Goal: Task Accomplishment & Management: Use online tool/utility

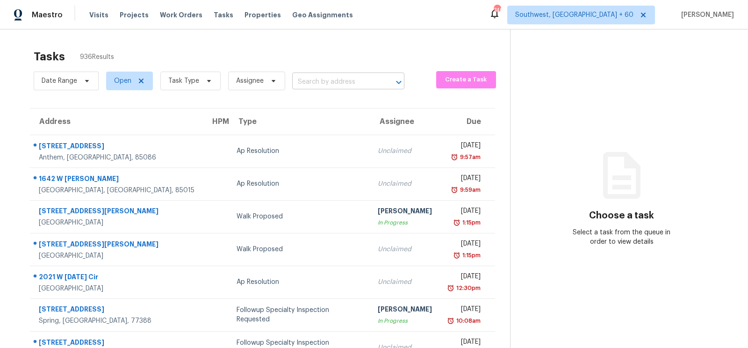
click at [323, 79] on input "text" at bounding box center [335, 82] width 86 height 14
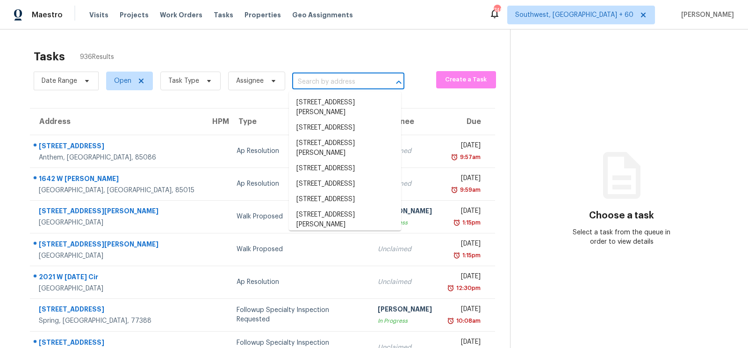
paste input "2320 McIntosh Dr Locust Grove, GA, 30248"
type input "2320 McIntosh Dr Locust Grove, GA, 30248"
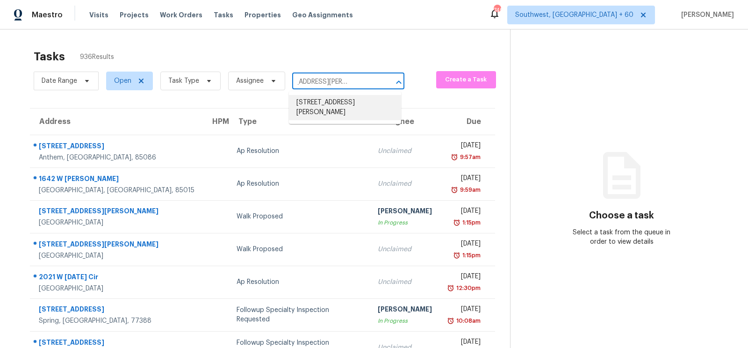
click at [327, 109] on li "2320 McIntosh Dr, Locust Grove, GA 30248" at bounding box center [345, 107] width 112 height 25
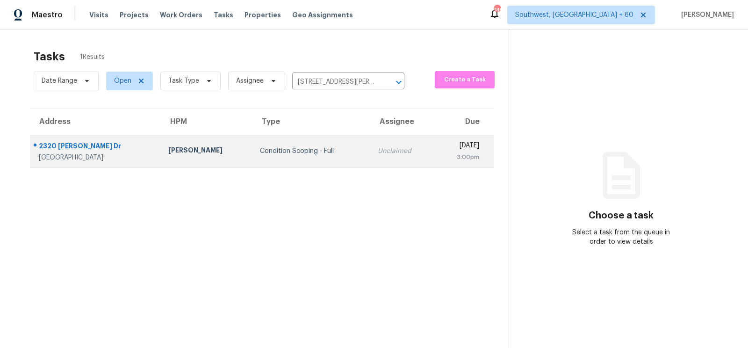
click at [321, 155] on td "Condition Scoping - Full" at bounding box center [311, 151] width 118 height 33
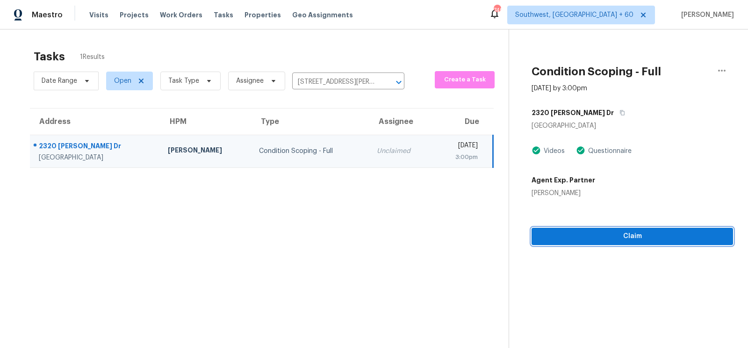
click at [624, 242] on button "Claim" at bounding box center [631, 236] width 201 height 17
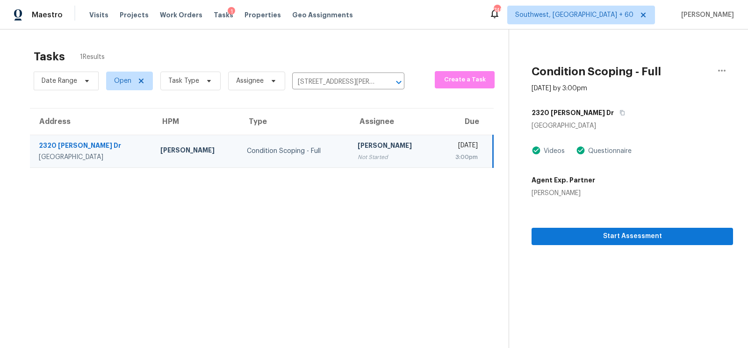
click at [342, 90] on div "Date Range Open Task Type Assignee 2320 McIntosh Dr, Locust Grove, GA 30248 ​" at bounding box center [219, 81] width 371 height 24
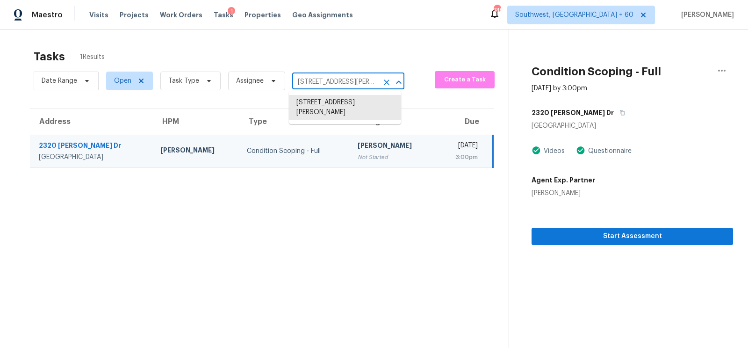
click at [332, 81] on input "2320 McIntosh Dr, Locust Grove, GA 30248" at bounding box center [335, 82] width 86 height 14
paste input "46647 Apple Ln Macomb, MI, 48044"
type input "46647 Apple Ln Macomb, MI, 48044"
click at [333, 107] on li "46647 Apple Ln, Macomb, MI 48044" at bounding box center [345, 107] width 112 height 25
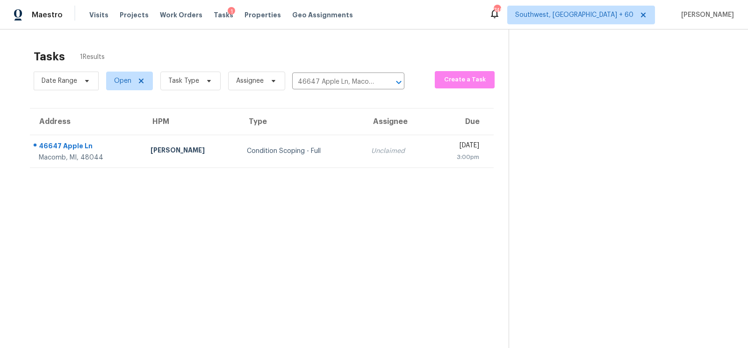
click at [314, 158] on td "Condition Scoping - Full" at bounding box center [301, 151] width 124 height 33
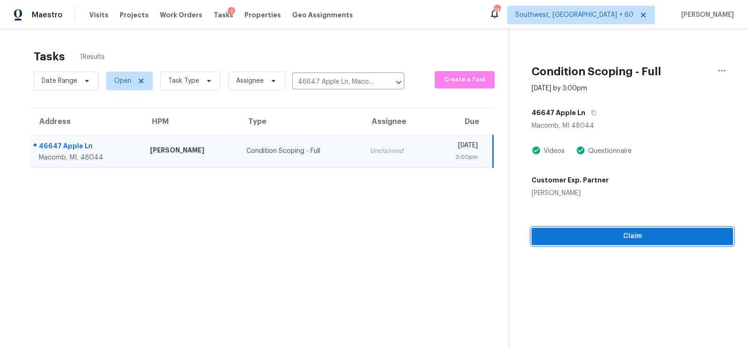
click at [619, 240] on span "Claim" at bounding box center [632, 236] width 186 height 12
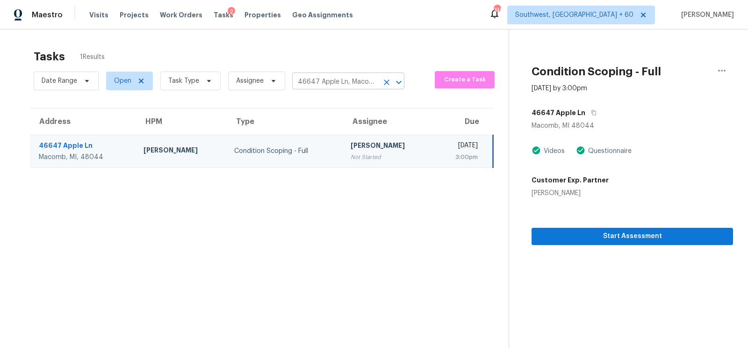
click at [348, 89] on body "Maestro Visits Projects Work Orders Tasks 2 Properties Geo Assignments 749 Sout…" at bounding box center [374, 174] width 748 height 348
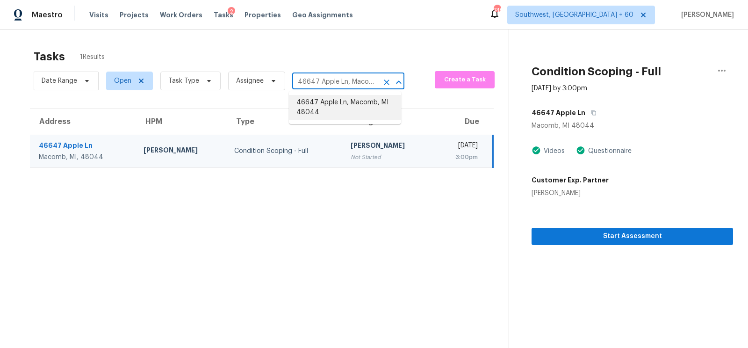
click at [327, 101] on li "46647 Apple Ln, Macomb, MI 48044" at bounding box center [345, 107] width 112 height 25
click at [335, 75] on input "46647 Apple Ln, Macomb, MI 48044" at bounding box center [335, 82] width 86 height 14
click at [325, 82] on input "46647 Apple Ln, Macomb, MI 48044" at bounding box center [335, 82] width 86 height 14
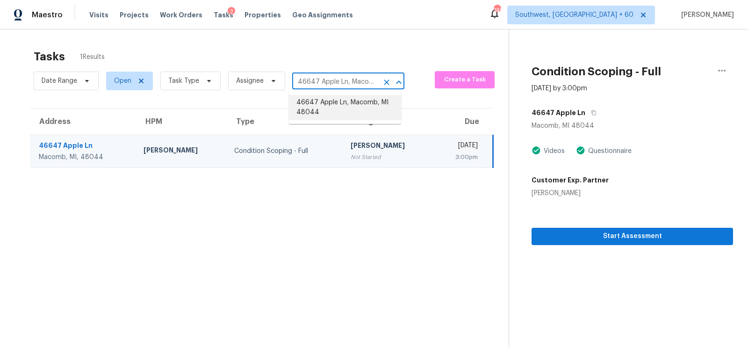
click at [325, 82] on input "46647 Apple Ln, Macomb, MI 48044" at bounding box center [335, 82] width 86 height 14
paste input "7225 Rex Rd Holly Springs, NC, 27540"
type input "7225 Rex Rd Holly Springs, NC, 27540"
click at [338, 107] on li "7225 Rex Rd, Holly Springs, NC 27540" at bounding box center [345, 107] width 112 height 25
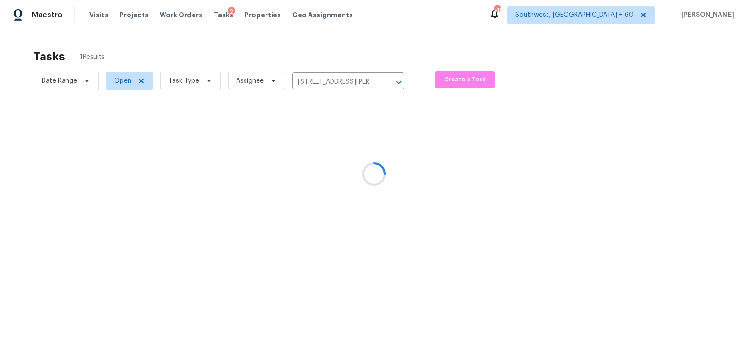
click at [341, 161] on div at bounding box center [374, 174] width 748 height 348
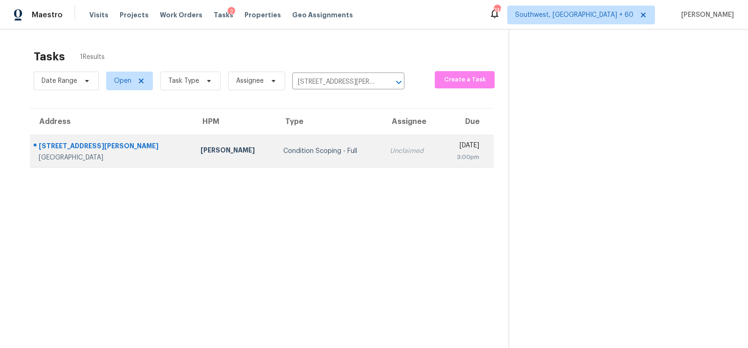
click at [382, 155] on td "Unclaimed" at bounding box center [411, 151] width 58 height 33
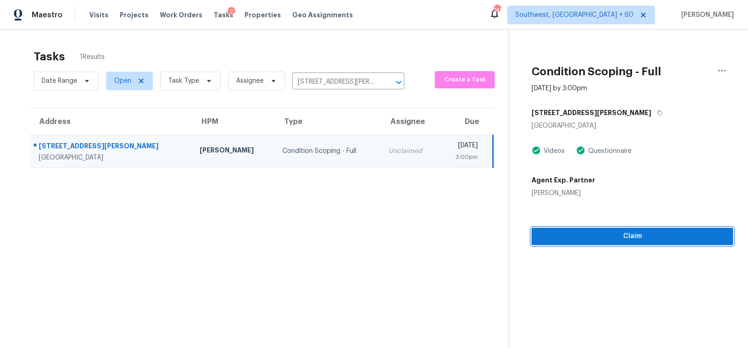
click at [640, 241] on span "Claim" at bounding box center [632, 236] width 186 height 12
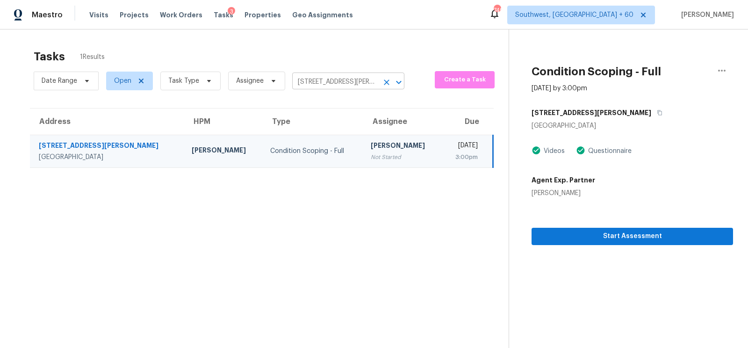
click at [343, 85] on input "7225 Rex Rd, Holly Springs, NC 27540" at bounding box center [335, 82] width 86 height 14
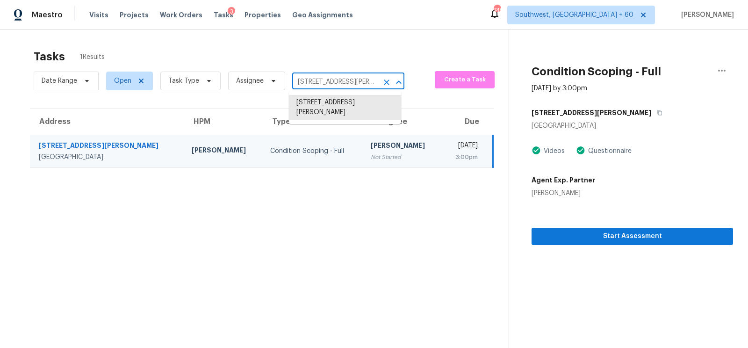
paste input "4640 Channing Park Way Rock Hill, SC, 29732"
type input "4640 Channing Park Way Rock Hill, SC, 29732"
click at [326, 106] on li "4640 Channing Park Way, Rock Hill, SC 29732" at bounding box center [345, 102] width 112 height 15
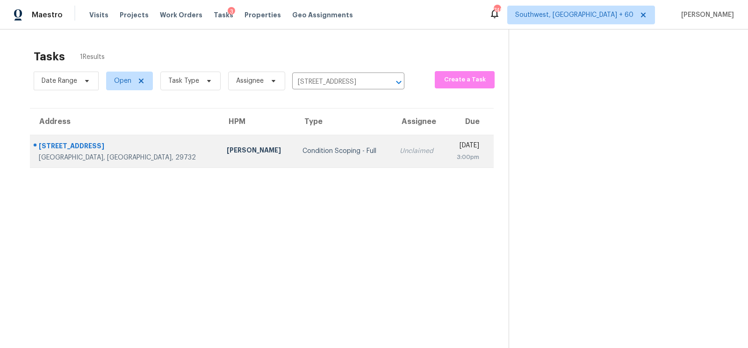
click at [400, 155] on div "Unclaimed" at bounding box center [419, 150] width 38 height 9
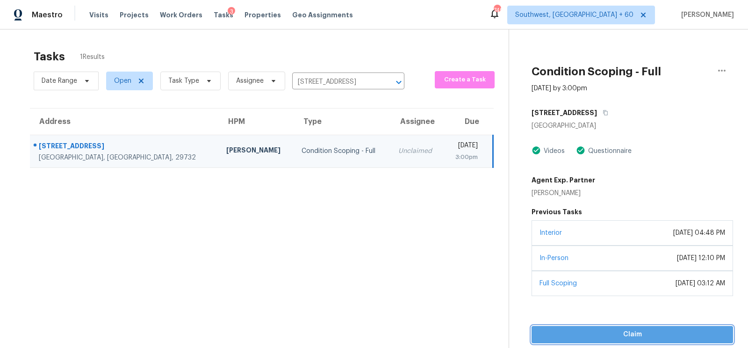
click at [623, 335] on span "Claim" at bounding box center [632, 335] width 186 height 12
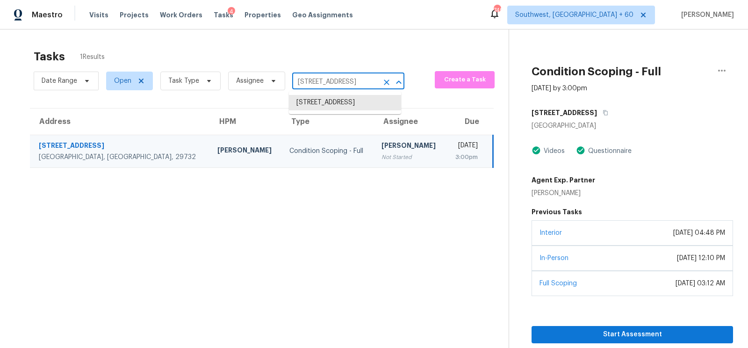
click at [313, 85] on input "4640 Channing Park Way, Rock Hill, SC 29732" at bounding box center [335, 82] width 86 height 14
paste input "7034 Smokerise Ln Kernersville, NC, 27284"
type input "7034 Smokerise Ln Kernersville, NC, 27284"
click at [335, 107] on li "7034 Smokerise Ln, Kernersville, NC 27284" at bounding box center [345, 102] width 112 height 15
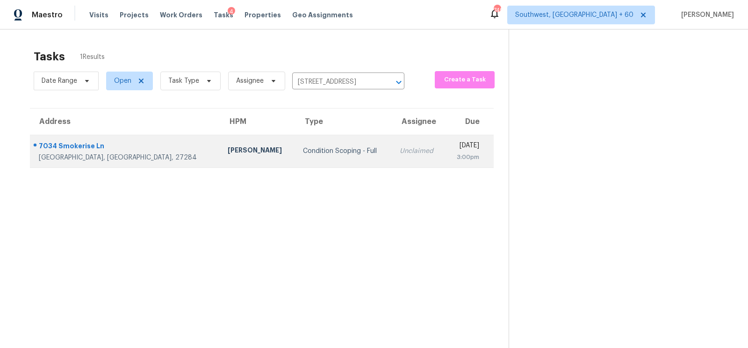
click at [400, 150] on div "Unclaimed" at bounding box center [419, 150] width 38 height 9
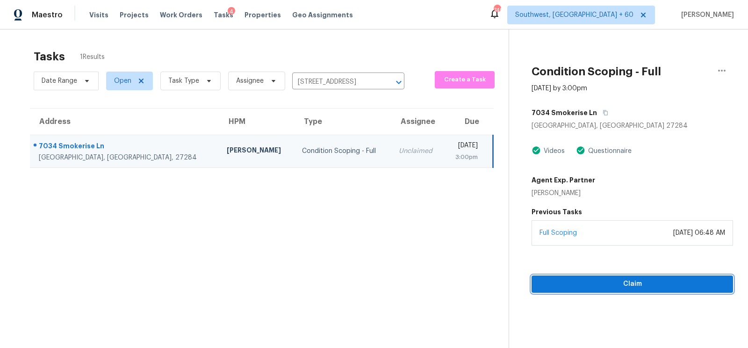
click at [608, 283] on span "Claim" at bounding box center [632, 284] width 186 height 12
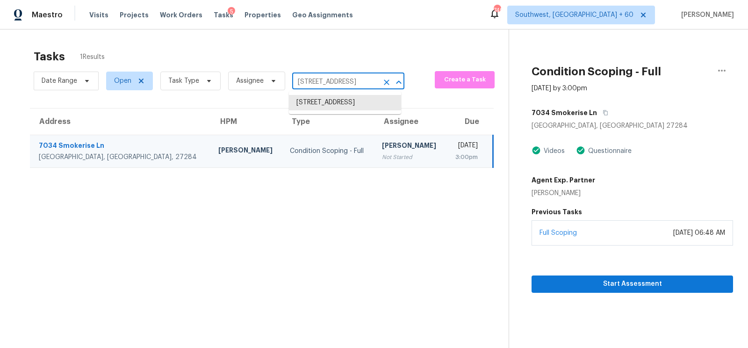
click at [340, 78] on input "7034 Smokerise Ln, Kernersville, NC 27284" at bounding box center [335, 82] width 86 height 14
paste input "142 Camelia Pkwy Kyle, TX, 78640"
type input "142 Camelia Pkwy Kyle, TX, 78640"
click at [336, 112] on li "142 Camelia Pkwy, Kyle, TX 78640" at bounding box center [345, 107] width 112 height 25
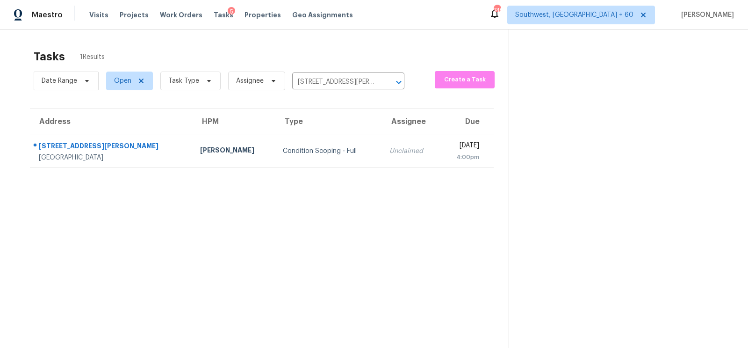
click at [382, 157] on td "Unclaimed" at bounding box center [411, 151] width 58 height 33
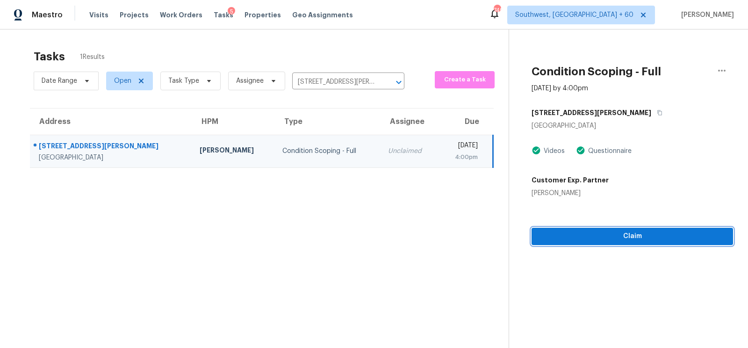
click at [635, 228] on button "Claim" at bounding box center [631, 236] width 201 height 17
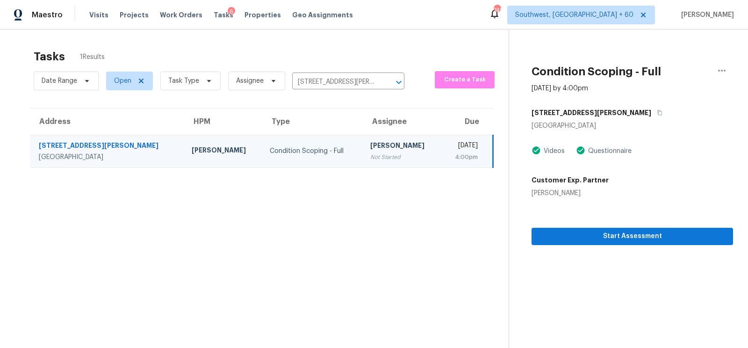
click at [342, 73] on div "Date Range Open Task Type Assignee 142 Camelia Pkwy, Kyle, TX 78640 ​" at bounding box center [219, 81] width 371 height 24
click at [339, 78] on input "142 Camelia Pkwy, Kyle, TX 78640" at bounding box center [335, 82] width 86 height 14
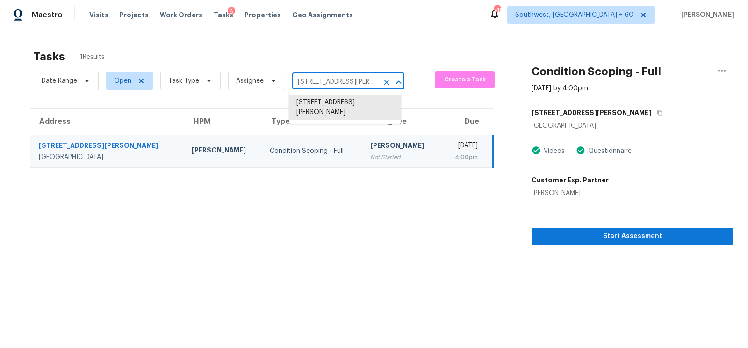
paste input "631 Birmingham St St. Paul, MN, 55106"
type input "1631 Birmingham St St. Paul, MN, 55106"
click at [344, 114] on li "1631 Birmingham St, St. Paul, MN 55106" at bounding box center [345, 107] width 112 height 25
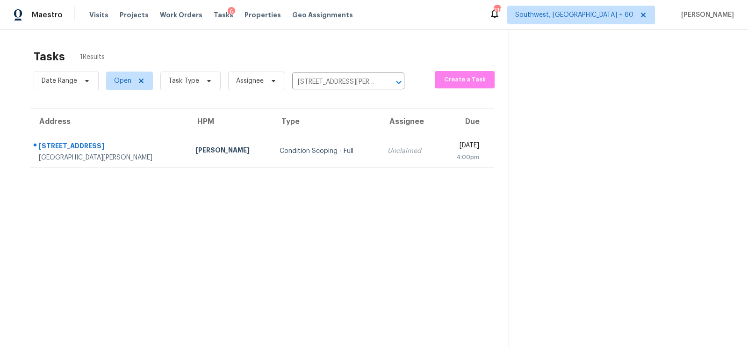
click at [380, 158] on td "Unclaimed" at bounding box center [409, 151] width 59 height 33
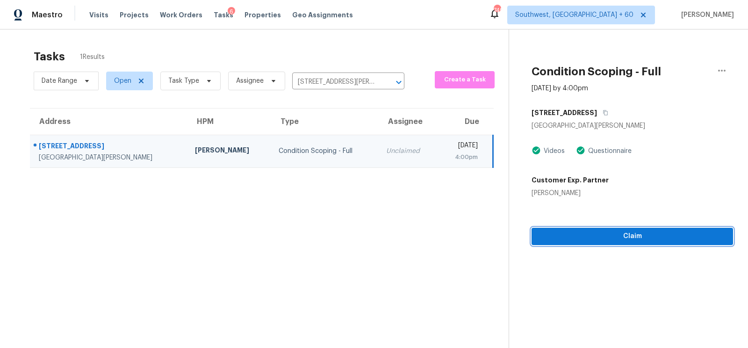
click at [636, 231] on span "Claim" at bounding box center [632, 236] width 186 height 12
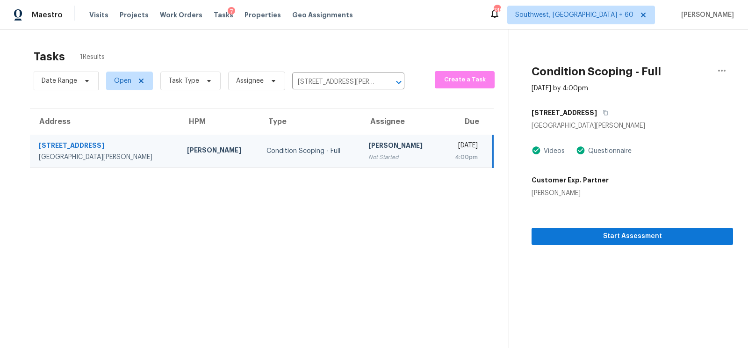
click at [367, 91] on div "Date Range Open Task Type Assignee 1631 Birmingham St, St. Paul, MN 55106 ​" at bounding box center [219, 81] width 371 height 24
click at [364, 85] on input "1631 Birmingham St, St. Paul, MN 55106" at bounding box center [335, 82] width 86 height 14
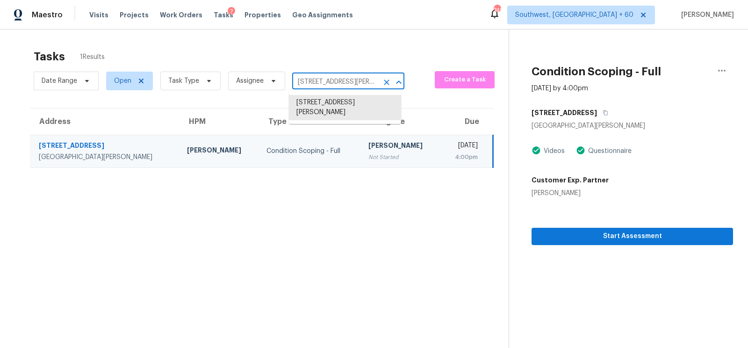
paste input "576 Laurel Ln Murfreesboro, TN, 37127"
type input "576 Laurel Ln Murfreesboro, TN, 37127"
click at [348, 113] on li "576 Laurel Ln, Murfreesboro, TN 37127" at bounding box center [345, 107] width 112 height 25
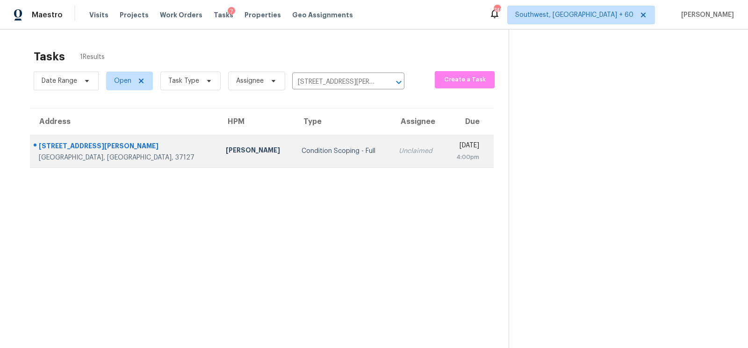
click at [399, 155] on div "Unclaimed" at bounding box center [418, 150] width 38 height 9
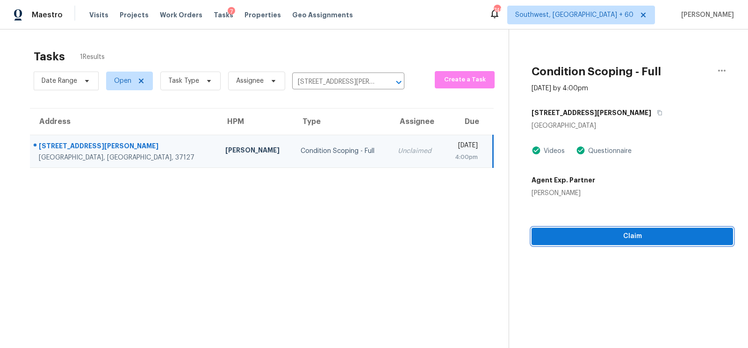
click at [627, 238] on span "Claim" at bounding box center [632, 236] width 186 height 12
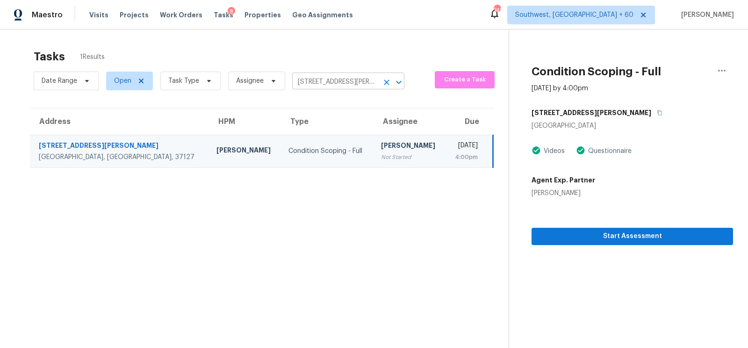
click at [359, 80] on input "576 Laurel Ln, Murfreesboro, TN 37127" at bounding box center [335, 82] width 86 height 14
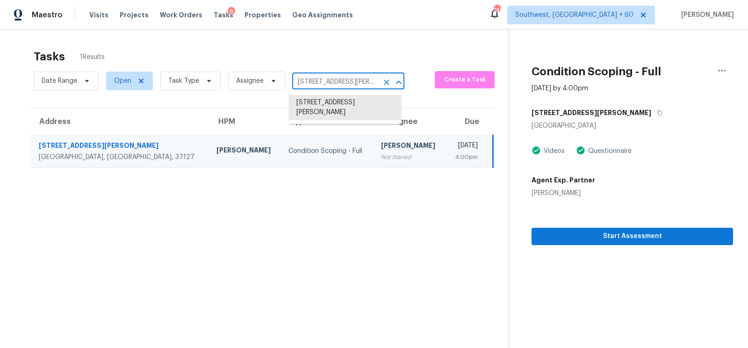
paste input "6393 Agave Ave Castle Rock, CO, 80108"
type input "6393 Agave Ave Castle Rock, CO, 80108"
click at [350, 107] on li "6393 Agave Ave, Castle Rock, CO 80108" at bounding box center [345, 102] width 112 height 15
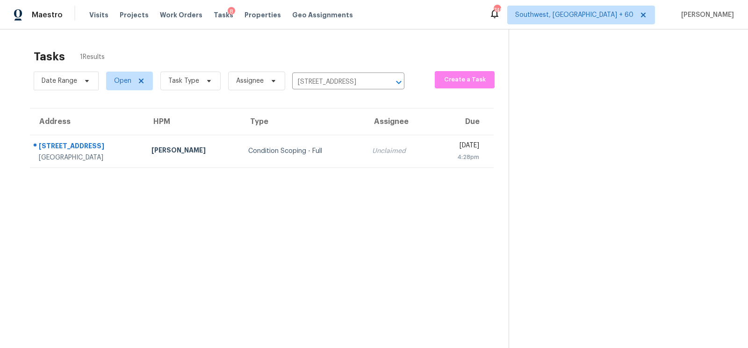
click at [364, 163] on td "Unclaimed" at bounding box center [398, 151] width 68 height 33
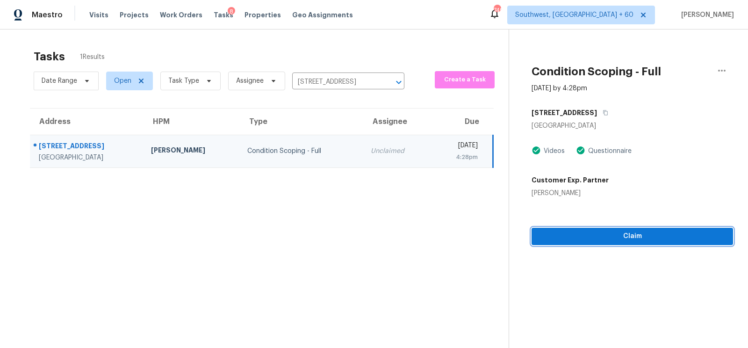
click at [636, 238] on span "Claim" at bounding box center [632, 236] width 186 height 12
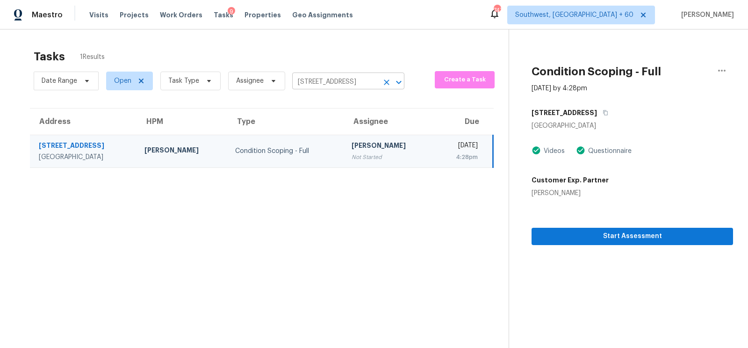
click at [349, 83] on input "6393 Agave Ave, Castle Rock, CO 80108" at bounding box center [335, 82] width 86 height 14
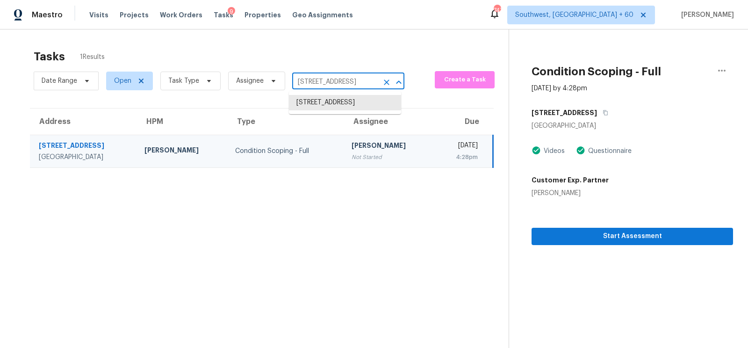
paste input "142 Camelia Pkwy Kyle, TX, 78640"
type input "142 Camelia Pkwy Kyle, TX, 78640"
click at [348, 105] on li "142 Camelia Pkwy, Kyle, TX 78640" at bounding box center [345, 107] width 112 height 25
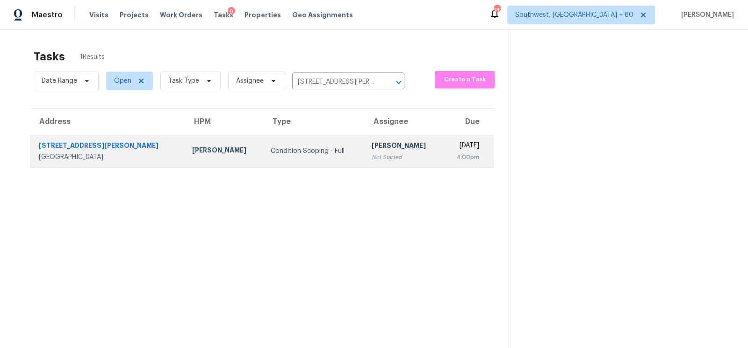
click at [372, 148] on div "[PERSON_NAME]" at bounding box center [404, 147] width 64 height 12
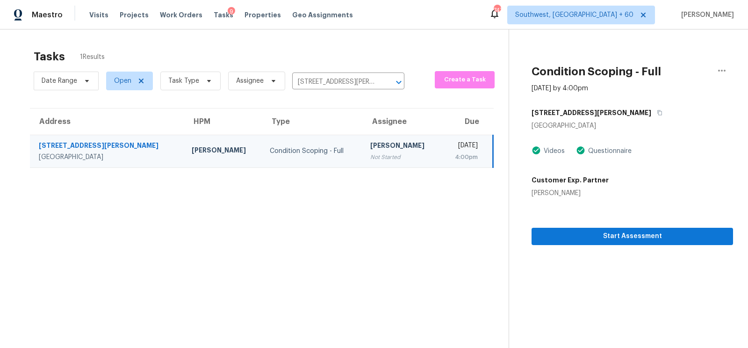
click at [640, 248] on section "Condition Scoping - Full Aug 14th 2025 by 4:00pm 142 Camelia Pkwy Kyle, TX 7864…" at bounding box center [620, 203] width 224 height 348
click at [644, 237] on span "Start Assessment" at bounding box center [632, 236] width 186 height 12
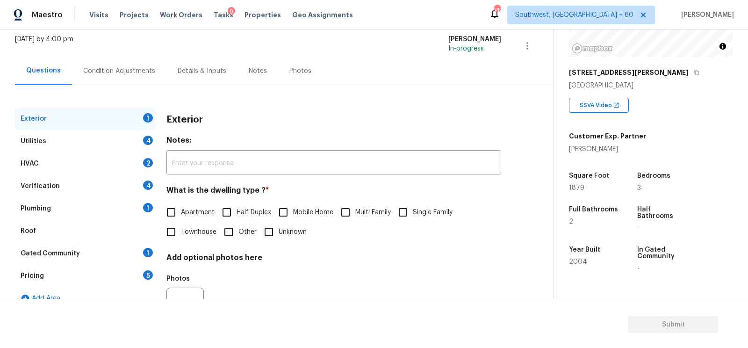
scroll to position [70, 0]
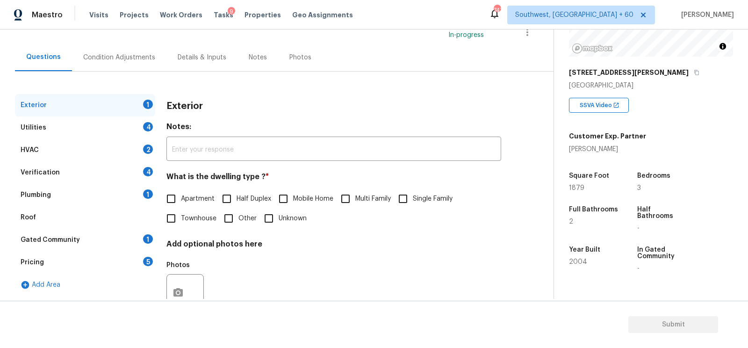
click at [430, 207] on label "Single Family" at bounding box center [422, 199] width 59 height 20
click at [413, 207] on input "Single Family" at bounding box center [403, 199] width 20 height 20
checkbox input "true"
click at [135, 129] on div "Utilities 4" at bounding box center [85, 127] width 140 height 22
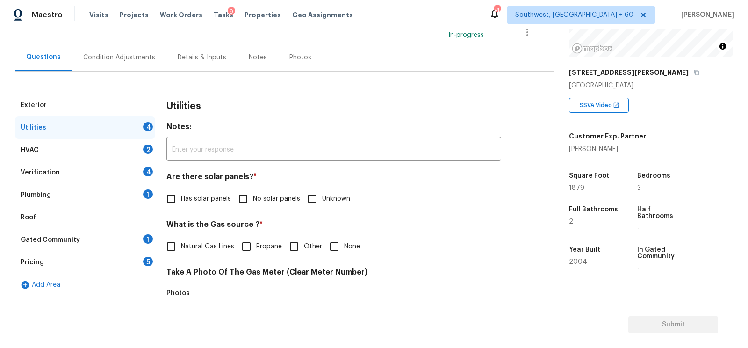
click at [242, 202] on input "No solar panels" at bounding box center [243, 199] width 20 height 20
checkbox input "true"
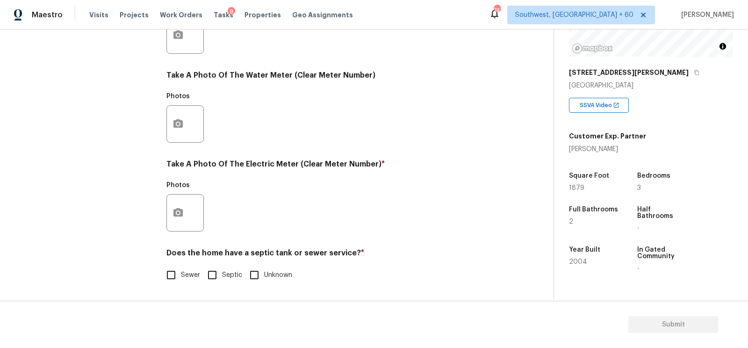
click at [184, 271] on span "Sewer" at bounding box center [190, 275] width 19 height 10
click at [181, 271] on input "Sewer" at bounding box center [171, 275] width 20 height 20
checkbox input "true"
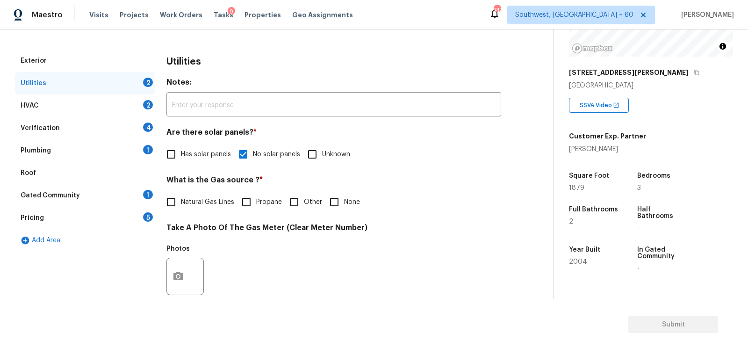
click at [135, 99] on div "HVAC 2" at bounding box center [85, 105] width 140 height 22
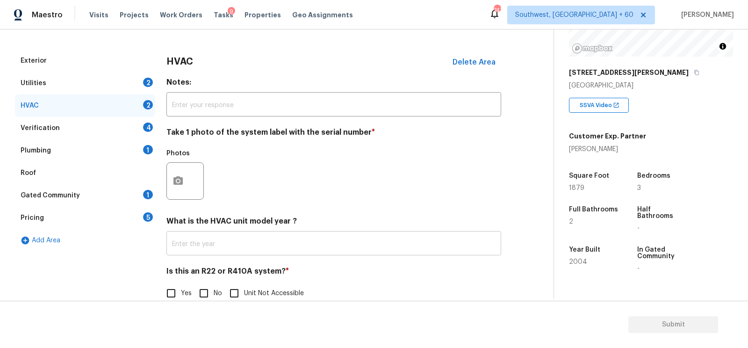
click at [196, 244] on input "text" at bounding box center [333, 244] width 335 height 22
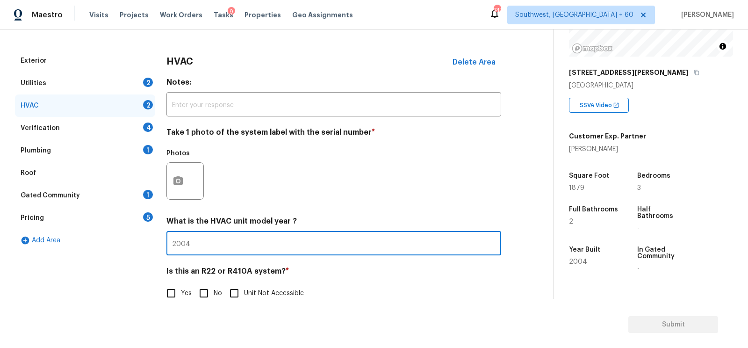
type input "2004"
click at [200, 294] on input "No" at bounding box center [204, 293] width 20 height 20
checkbox input "true"
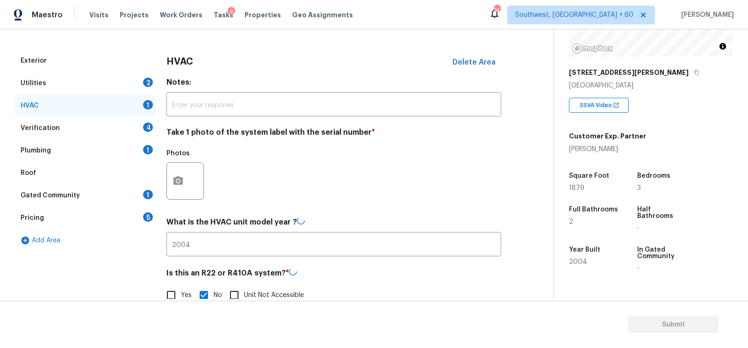
click at [114, 120] on div "Verification 4" at bounding box center [85, 128] width 140 height 22
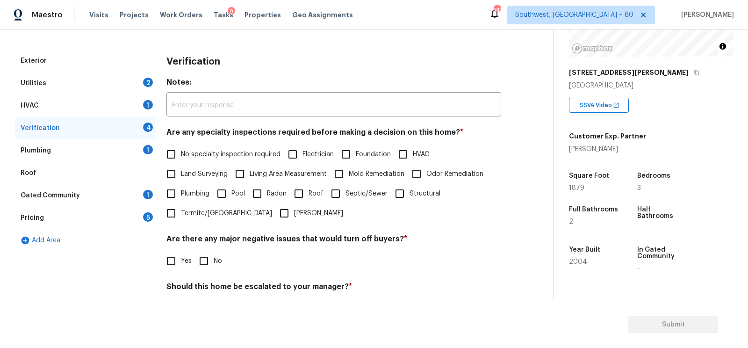
click at [194, 155] on span "No specialty inspection required" at bounding box center [231, 155] width 100 height 10
click at [181, 155] on input "No specialty inspection required" at bounding box center [171, 154] width 20 height 20
checkbox input "true"
click at [202, 263] on input "No" at bounding box center [204, 261] width 20 height 20
checkbox input "true"
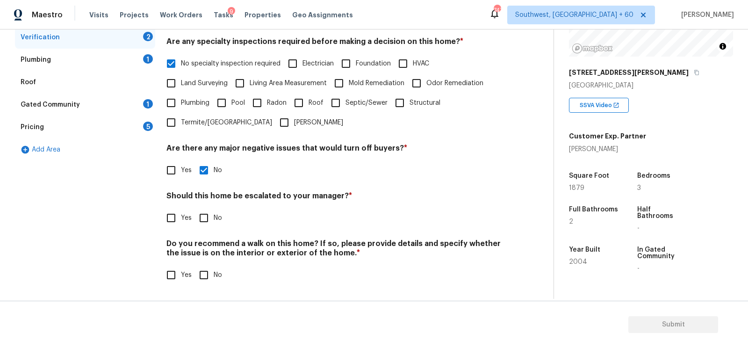
scroll to position [205, 0]
click at [204, 219] on input "No" at bounding box center [204, 218] width 20 height 20
checkbox input "true"
click at [207, 280] on input "No" at bounding box center [204, 276] width 20 height 20
checkbox input "true"
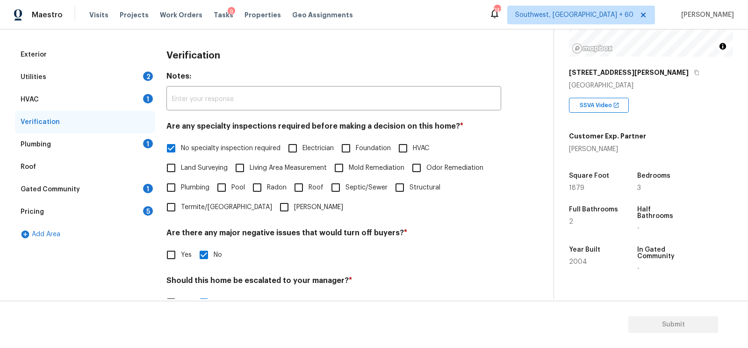
click at [120, 140] on div "Plumbing 1" at bounding box center [85, 144] width 140 height 22
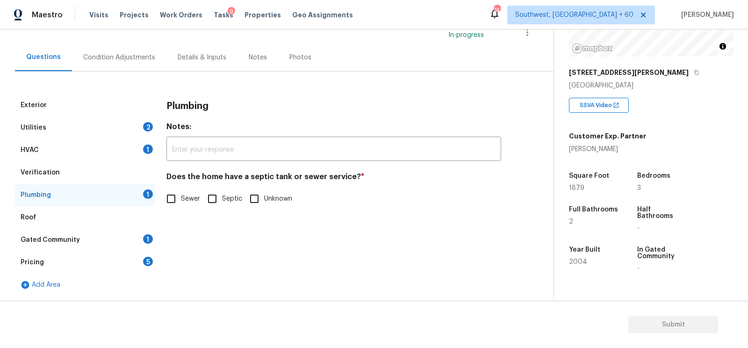
scroll to position [70, 0]
click at [184, 198] on span "Sewer" at bounding box center [190, 199] width 19 height 10
click at [181, 198] on input "Sewer" at bounding box center [171, 199] width 20 height 20
checkbox input "true"
click at [140, 233] on div "Gated Community 1" at bounding box center [85, 240] width 140 height 22
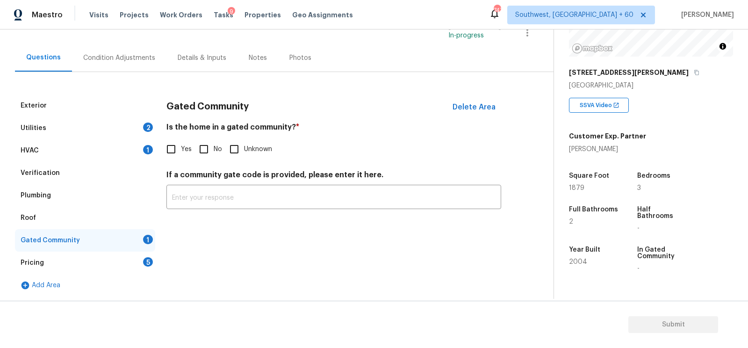
click at [217, 155] on label "No" at bounding box center [208, 149] width 28 height 20
click at [214, 155] on input "No" at bounding box center [204, 149] width 20 height 20
checkbox input "true"
click at [145, 261] on div "5" at bounding box center [148, 261] width 10 height 9
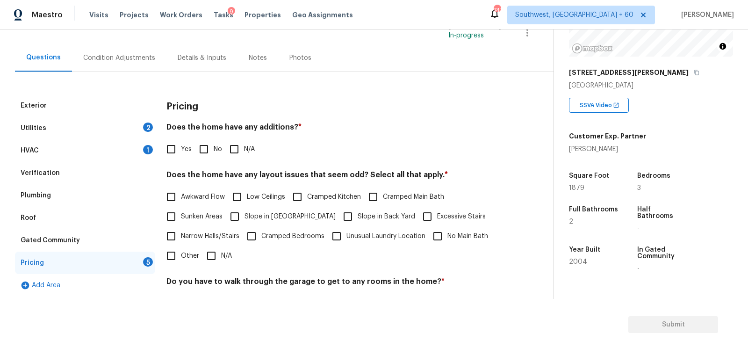
click at [200, 155] on input "No" at bounding box center [204, 149] width 20 height 20
checkbox input "true"
click at [211, 250] on input "N/A" at bounding box center [211, 256] width 20 height 20
checkbox input "true"
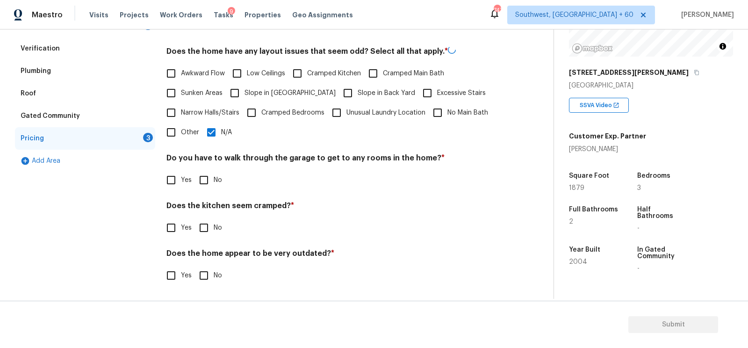
scroll to position [193, 0]
click at [207, 172] on input "No" at bounding box center [204, 181] width 20 height 20
checkbox input "true"
click at [202, 223] on input "No" at bounding box center [204, 229] width 20 height 20
checkbox input "true"
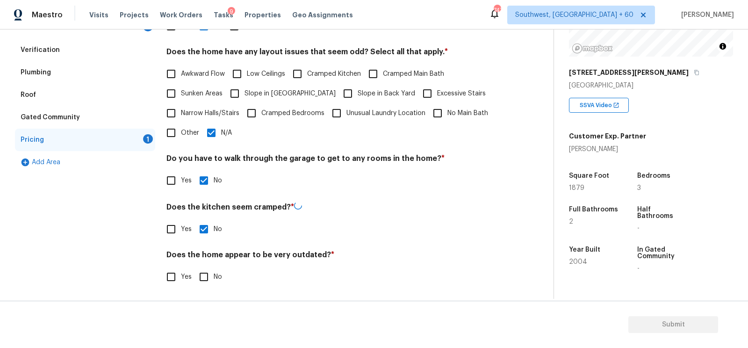
click at [206, 279] on input "No" at bounding box center [204, 277] width 20 height 20
checkbox input "true"
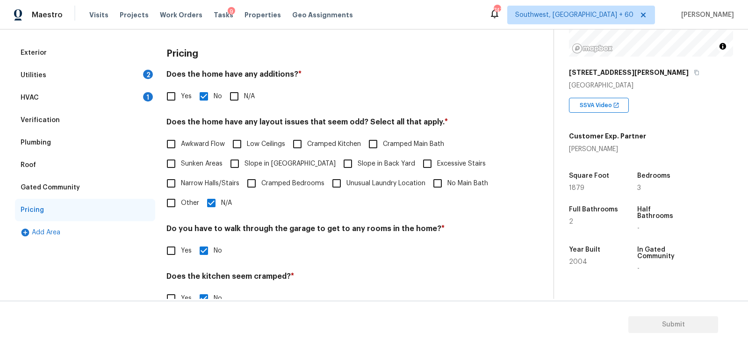
scroll to position [0, 0]
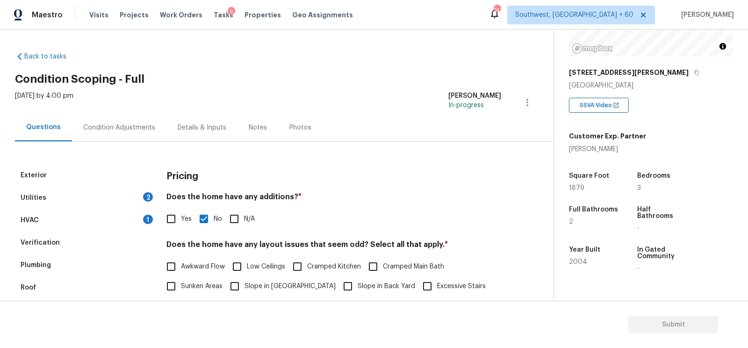
click at [115, 123] on div "Condition Adjustments" at bounding box center [119, 127] width 72 height 9
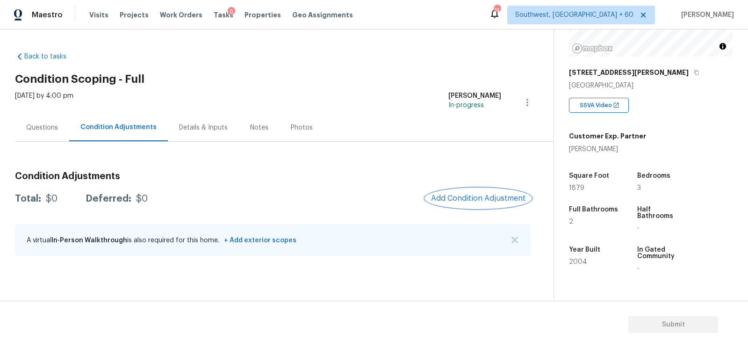
click at [469, 194] on span "Add Condition Adjustment" at bounding box center [478, 198] width 94 height 8
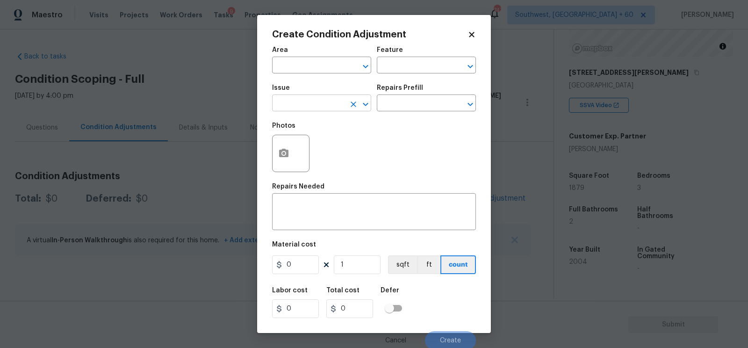
click at [296, 106] on input "text" at bounding box center [308, 104] width 73 height 14
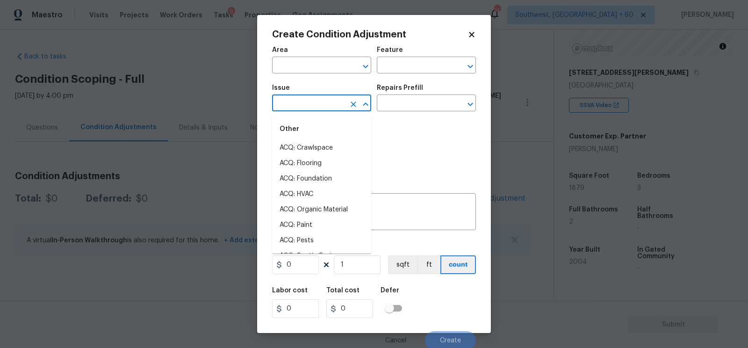
type input "l"
type input "an"
type input "d"
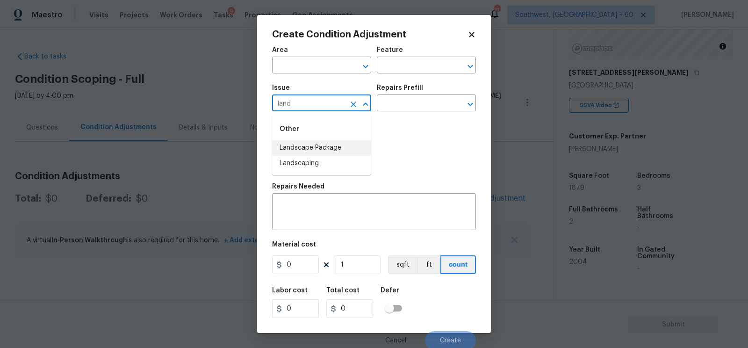
click at [330, 146] on li "Landscape Package" at bounding box center [321, 147] width 99 height 15
type input "Landscape Package"
click at [409, 111] on input "text" at bounding box center [413, 104] width 73 height 14
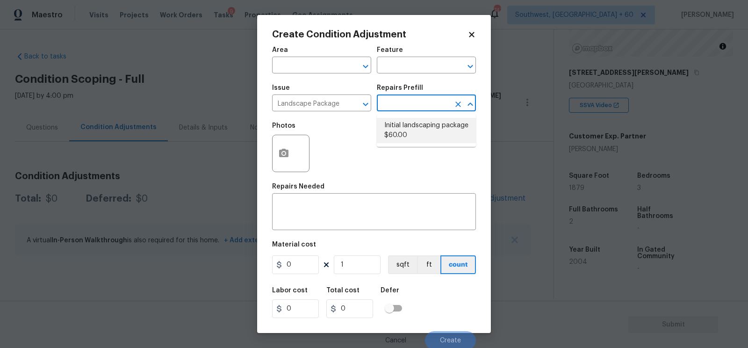
click at [410, 125] on li "Initial landscaping package $60.00" at bounding box center [426, 130] width 99 height 25
type input "Home Readiness Packages"
type textarea "Mowing of grass up to 6" in height. Mow, edge along driveways & sidewalks, trim…"
type input "60"
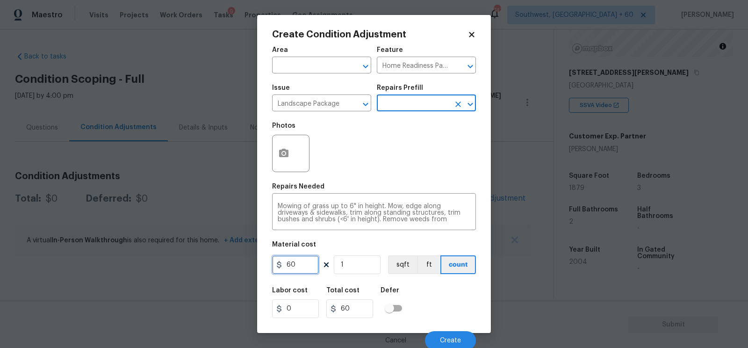
click at [300, 266] on input "60" at bounding box center [295, 264] width 47 height 19
type input "300"
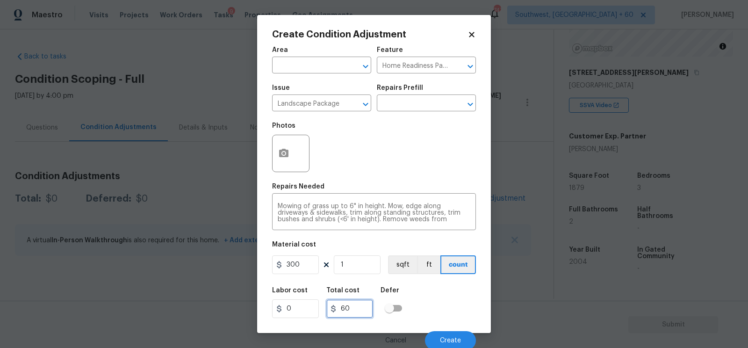
click at [341, 304] on input "60" at bounding box center [349, 308] width 47 height 19
type input "300"
click at [275, 160] on button "button" at bounding box center [283, 153] width 22 height 36
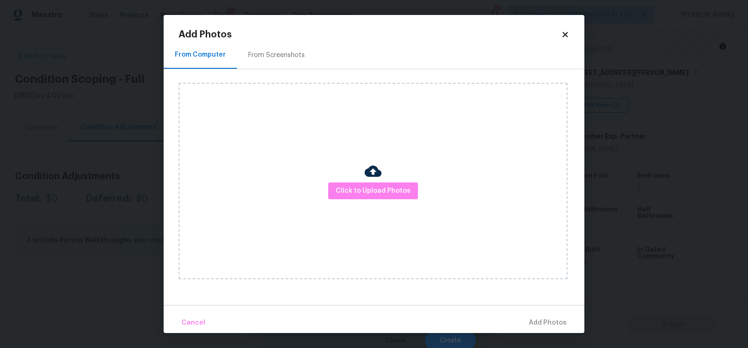
click at [280, 50] on div "From Screenshots" at bounding box center [276, 55] width 79 height 28
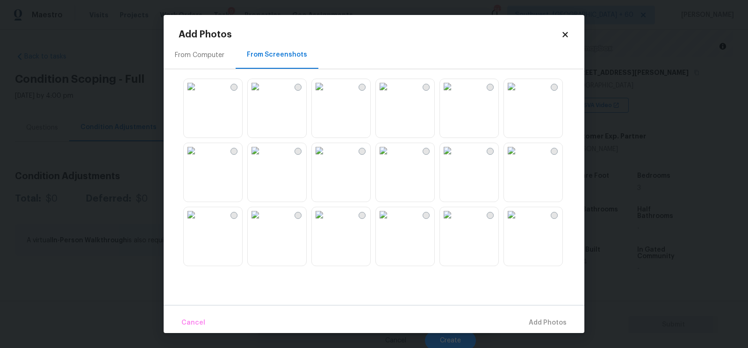
click at [263, 94] on img at bounding box center [255, 86] width 15 height 15
click at [529, 317] on span "Add 1 Photo(s)" at bounding box center [543, 323] width 46 height 12
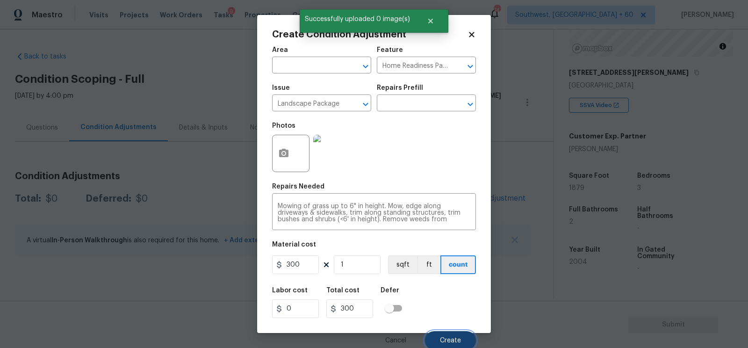
click at [452, 337] on span "Create" at bounding box center [450, 340] width 21 height 7
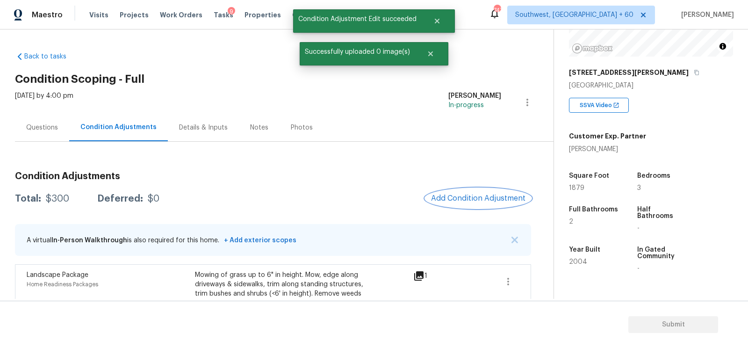
click at [480, 201] on span "Add Condition Adjustment" at bounding box center [478, 198] width 94 height 8
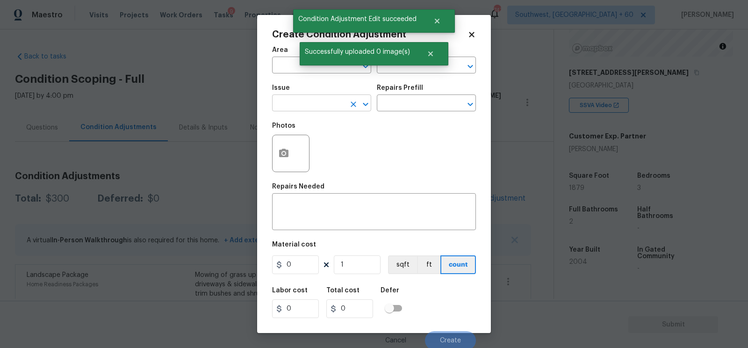
click at [320, 111] on input "text" at bounding box center [308, 104] width 73 height 14
click at [313, 139] on div "Other" at bounding box center [321, 129] width 99 height 22
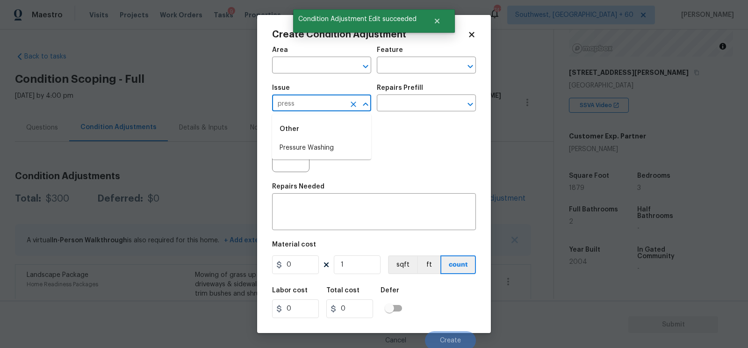
click at [323, 147] on li "Pressure Washing" at bounding box center [321, 147] width 99 height 15
type input "Pressure Washing"
click at [397, 109] on input "text" at bounding box center [413, 104] width 73 height 14
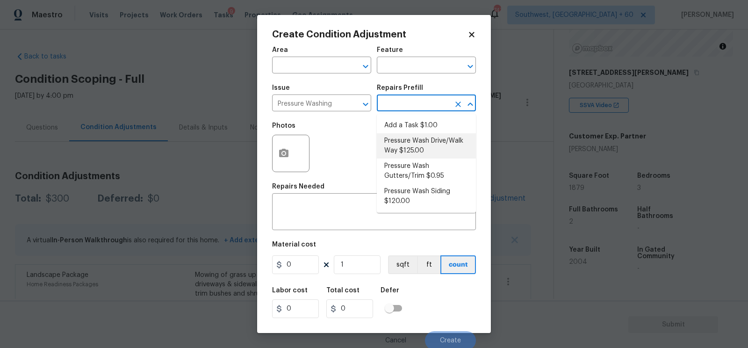
click at [402, 144] on li "Pressure Wash Drive/Walk Way $125.00" at bounding box center [426, 145] width 99 height 25
type input "Siding"
type textarea "Pressure wash the driveways/walkways as directed by the PM. Ensure that all deb…"
type input "125"
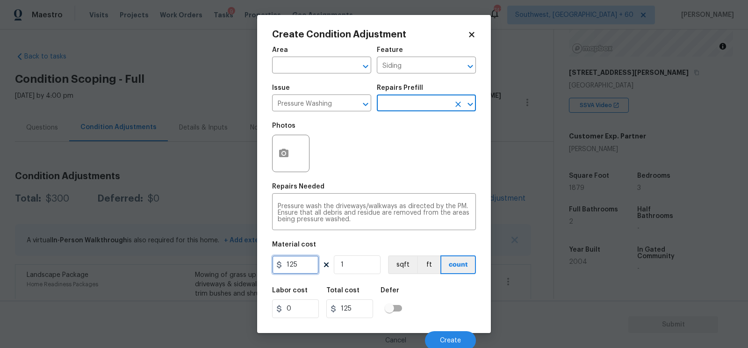
click at [303, 269] on input "125" at bounding box center [295, 264] width 47 height 19
type input "200"
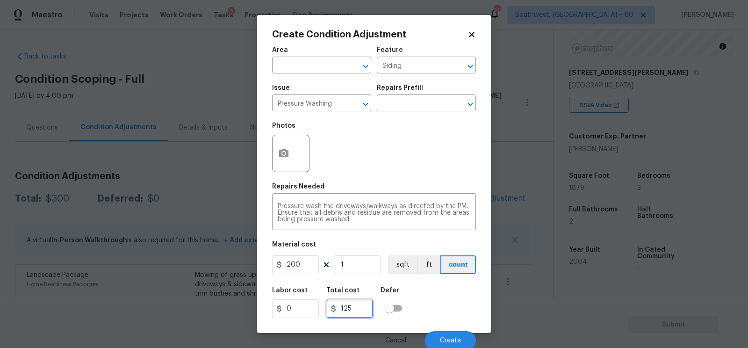
type input "200"
click at [343, 301] on input "200" at bounding box center [349, 308] width 47 height 19
click at [257, 135] on div "Create Condition Adjustment Area ​ Feature Siding ​ Issue Pressure Washing ​ Re…" at bounding box center [374, 174] width 234 height 318
click at [291, 160] on button "button" at bounding box center [283, 153] width 22 height 36
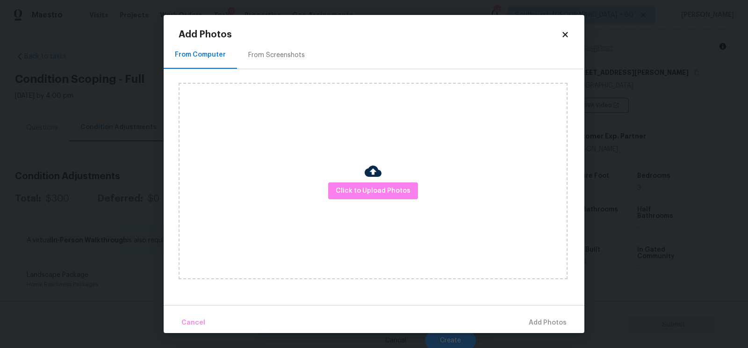
click at [282, 50] on div "From Screenshots" at bounding box center [276, 54] width 57 height 9
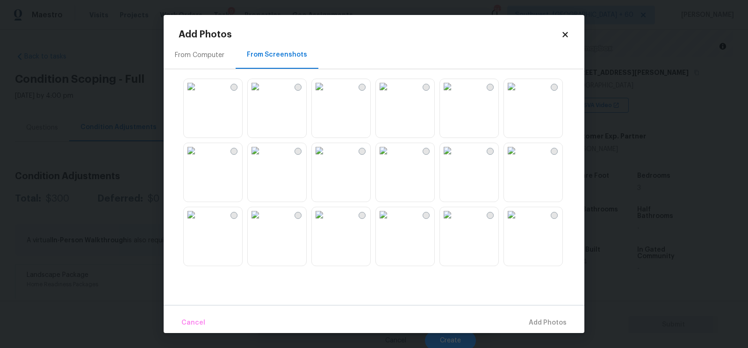
click at [263, 94] on img at bounding box center [255, 86] width 15 height 15
click at [532, 320] on span "Add 1 Photo(s)" at bounding box center [543, 323] width 46 height 12
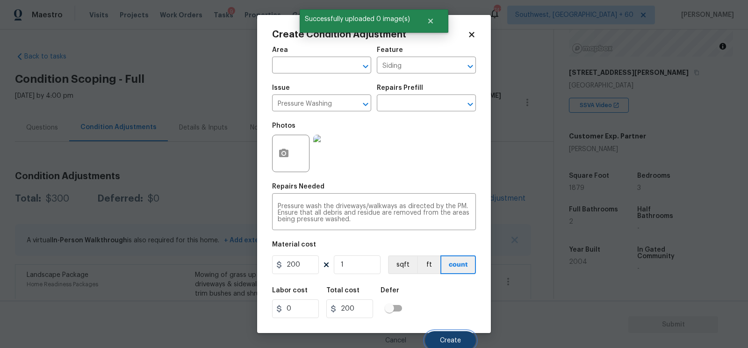
click at [450, 340] on span "Create" at bounding box center [450, 340] width 21 height 7
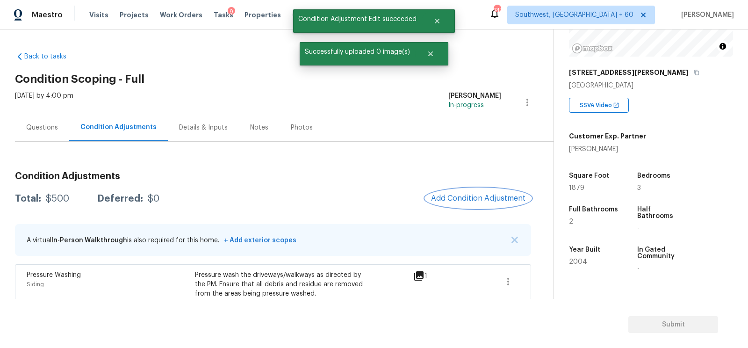
click at [460, 203] on button "Add Condition Adjustment" at bounding box center [478, 198] width 106 height 20
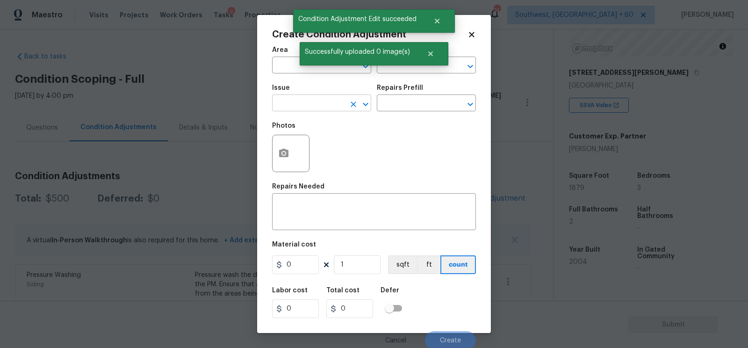
click at [312, 102] on input "text" at bounding box center [308, 104] width 73 height 14
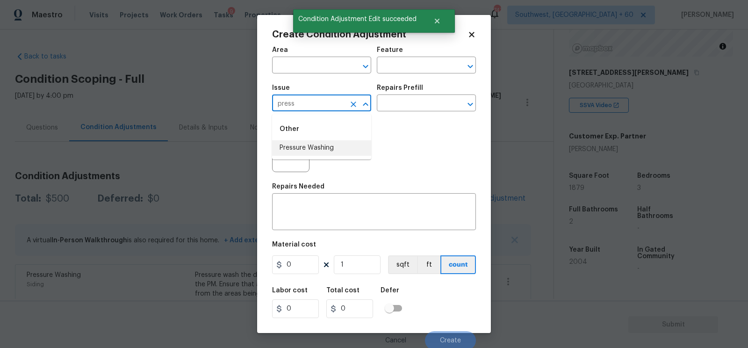
click at [313, 145] on li "Pressure Washing" at bounding box center [321, 147] width 99 height 15
type input "Pressure Washing"
click at [411, 101] on input "text" at bounding box center [413, 104] width 73 height 14
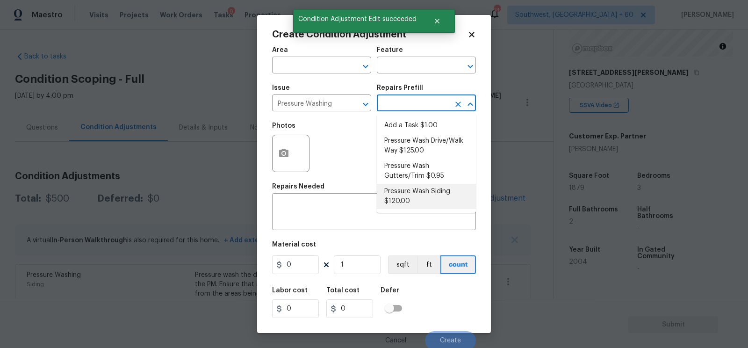
click at [409, 201] on li "Pressure Wash Siding $120.00" at bounding box center [426, 196] width 99 height 25
type input "Siding"
type textarea "Protect areas as needed for pressure washing. Pressure wash the siding on the h…"
type input "120"
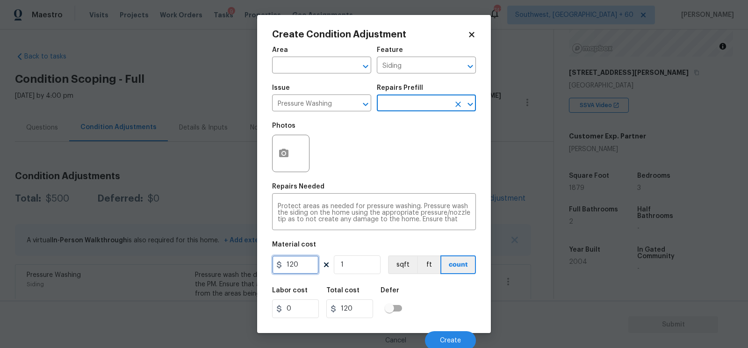
click at [292, 274] on input "120" at bounding box center [295, 264] width 47 height 19
type input "200"
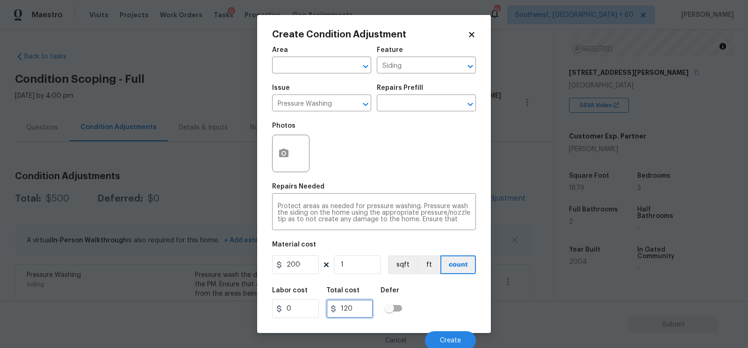
type input "200"
click at [350, 312] on input "200" at bounding box center [349, 308] width 47 height 19
click at [276, 146] on button "button" at bounding box center [283, 153] width 22 height 36
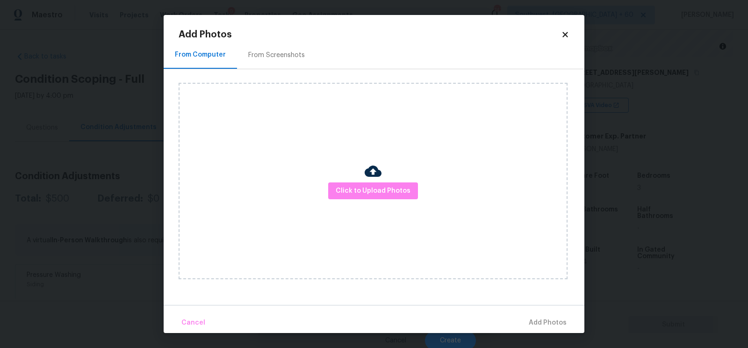
click at [277, 53] on div "From Screenshots" at bounding box center [276, 54] width 57 height 9
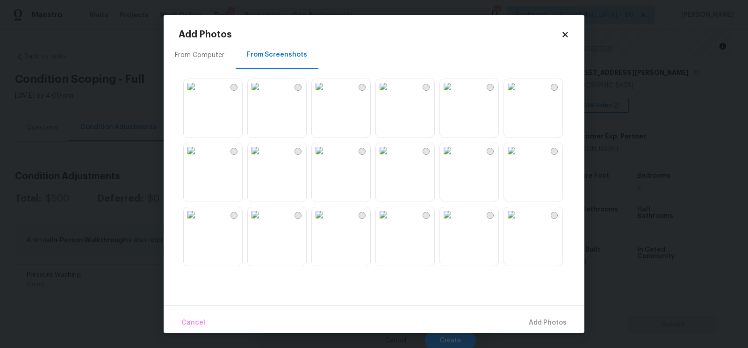
click at [263, 94] on img at bounding box center [255, 86] width 15 height 15
click at [527, 322] on span "Add 1 Photo(s)" at bounding box center [543, 323] width 46 height 12
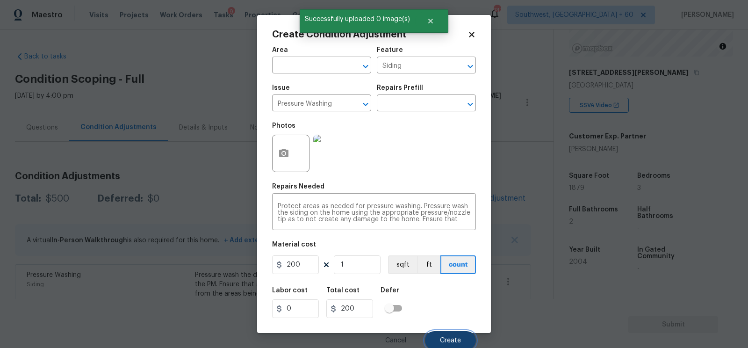
click at [458, 335] on button "Create" at bounding box center [450, 340] width 51 height 19
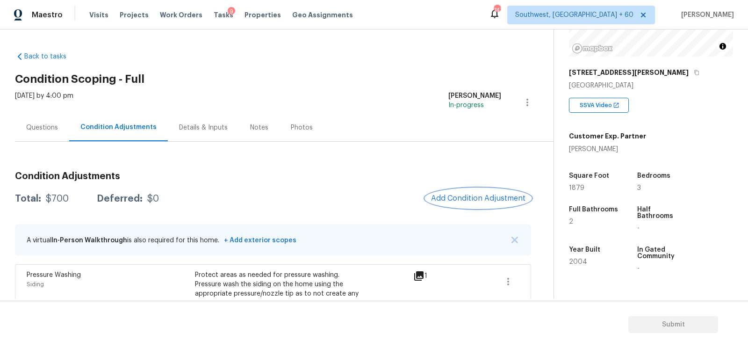
click at [466, 203] on button "Add Condition Adjustment" at bounding box center [478, 198] width 106 height 20
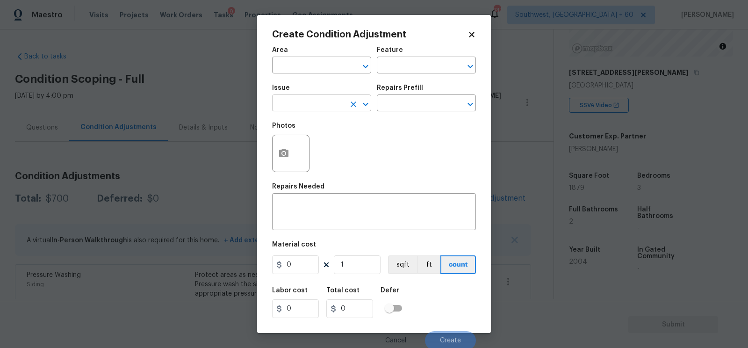
click at [335, 105] on input "text" at bounding box center [308, 104] width 73 height 14
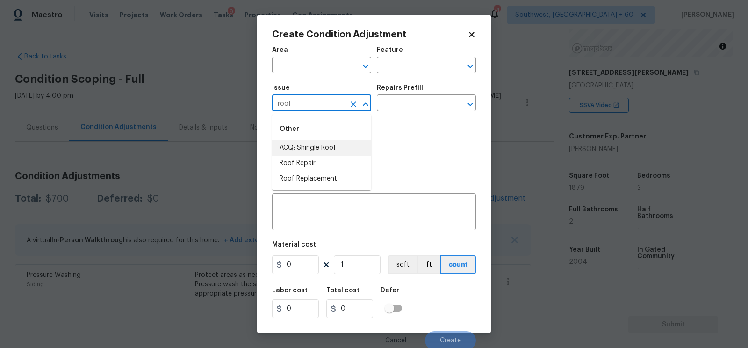
click at [325, 142] on li "ACQ: Shingle Roof" at bounding box center [321, 147] width 99 height 15
type input "ACQ: Shingle Roof"
click at [396, 108] on input "text" at bounding box center [413, 104] width 73 height 14
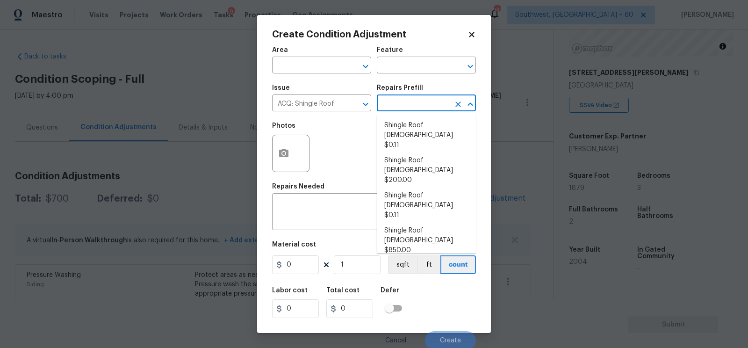
click at [412, 258] on li "Shingle Roof 21+ Years Old $4.60" at bounding box center [426, 275] width 99 height 35
type input "Acquisition"
type textarea "Acquisition Scope: Shingle Roof 21+ years in age or replacement required."
type input "4.6"
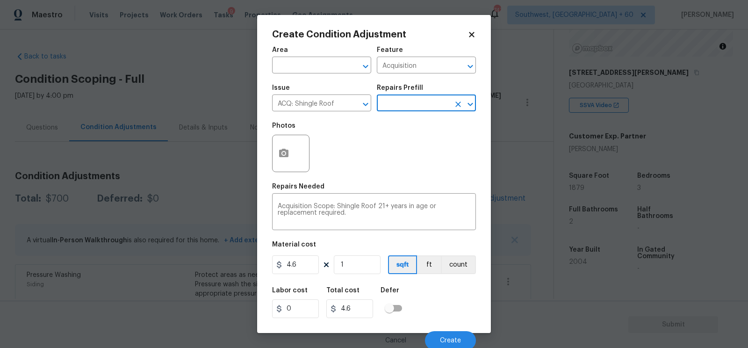
click at [347, 276] on figure "Material cost 4.6 1 sqft ft count" at bounding box center [374, 258] width 204 height 35
click at [359, 265] on input "1" at bounding box center [357, 264] width 47 height 19
type input "0"
type input "1"
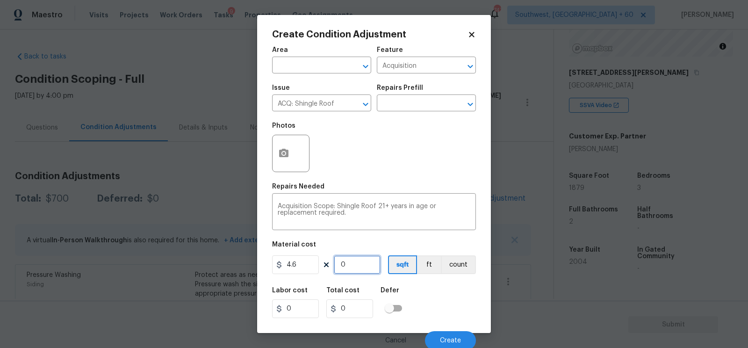
type input "4.6"
type input "18"
type input "82.8"
type input "187"
type input "860.2"
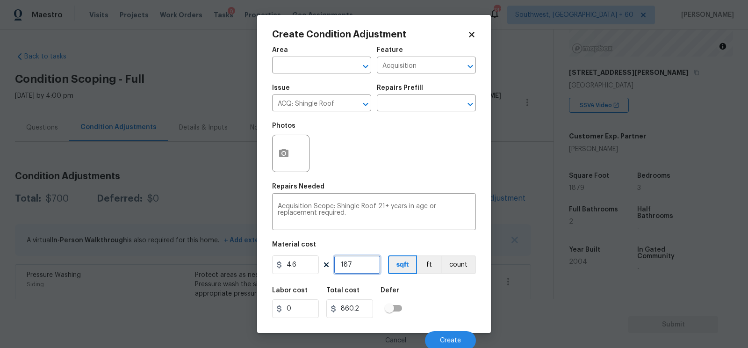
type input "1879"
type input "8643.4"
type input "1879"
click at [369, 306] on input "8643.4" at bounding box center [349, 308] width 47 height 19
click at [370, 309] on input "8643.4" at bounding box center [349, 308] width 47 height 19
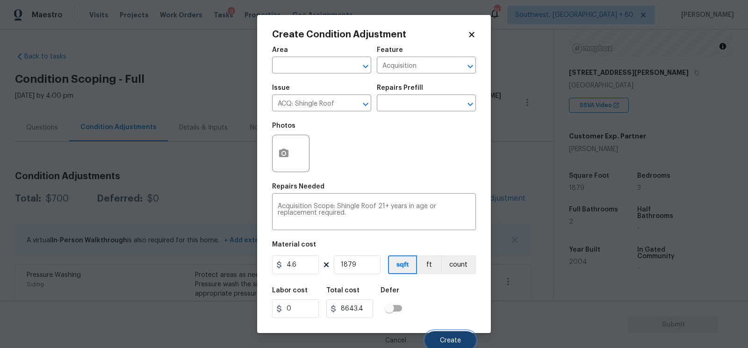
click at [443, 344] on span "Create" at bounding box center [450, 340] width 21 height 7
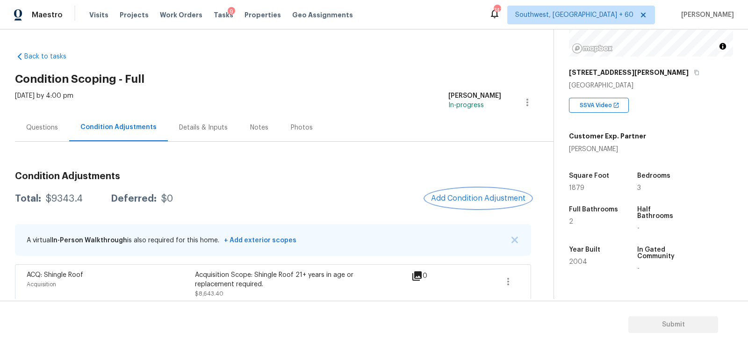
click at [482, 198] on span "Add Condition Adjustment" at bounding box center [478, 198] width 94 height 8
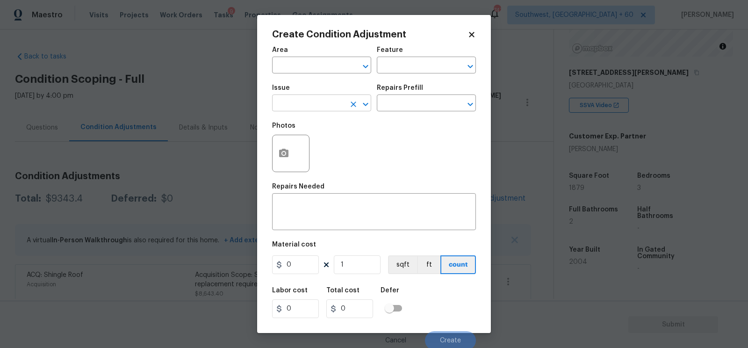
click at [323, 108] on input "text" at bounding box center [308, 104] width 73 height 14
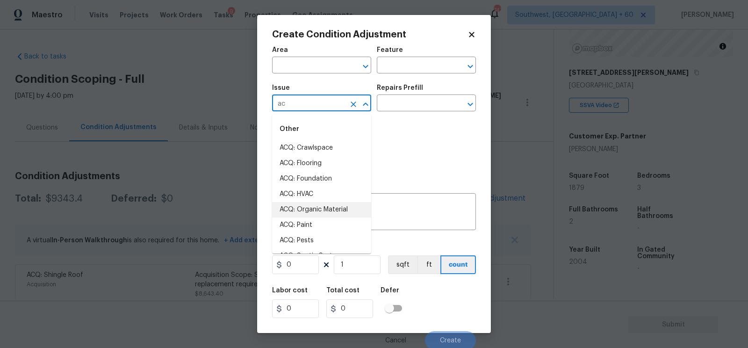
click at [324, 196] on li "ACQ: HVAC" at bounding box center [321, 193] width 99 height 15
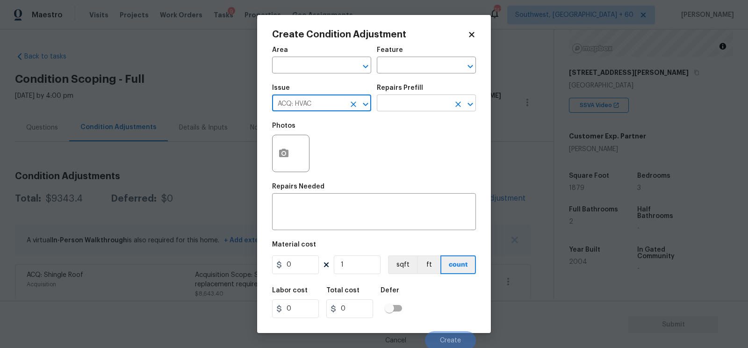
type input "ACQ: HVAC"
click at [409, 100] on input "text" at bounding box center [413, 104] width 73 height 14
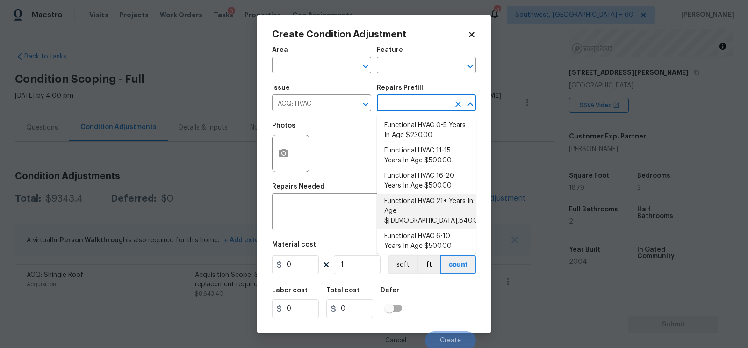
click at [417, 210] on li "Functional HVAC 21+ Years In Age $1,840.00" at bounding box center [426, 210] width 99 height 35
type input "Acquisition"
type textarea "Acquisition Scope: Functional HVAC 21+ years"
type input "1840"
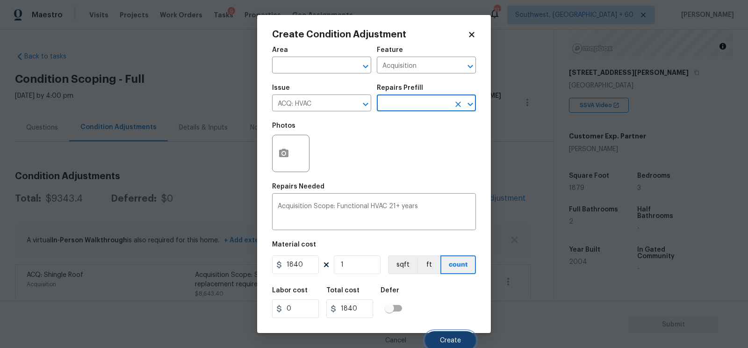
click at [444, 333] on button "Create" at bounding box center [450, 340] width 51 height 19
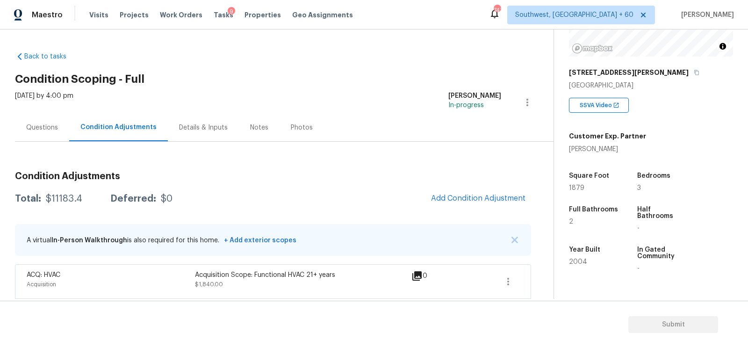
click at [35, 115] on div "Questions" at bounding box center [42, 128] width 54 height 28
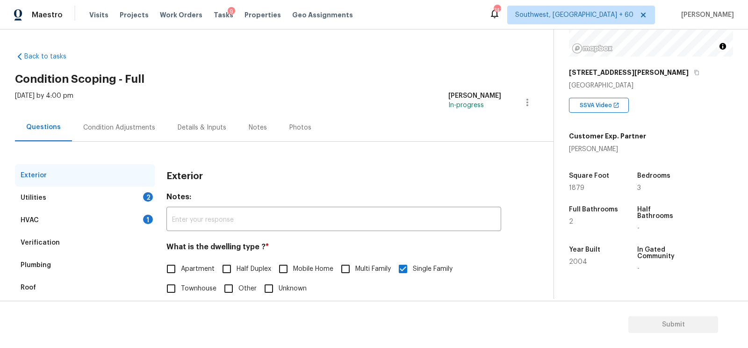
click at [50, 243] on div "Verification" at bounding box center [40, 242] width 39 height 9
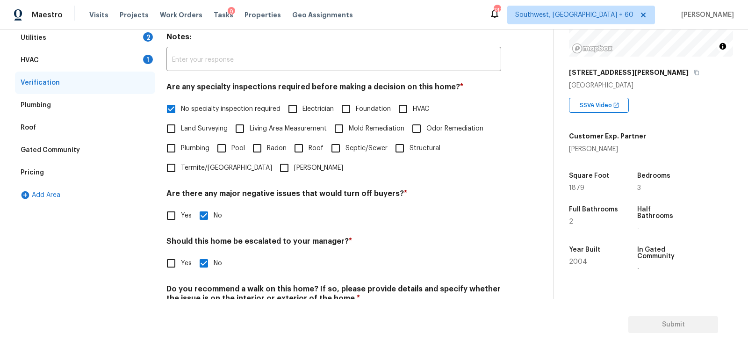
scroll to position [202, 0]
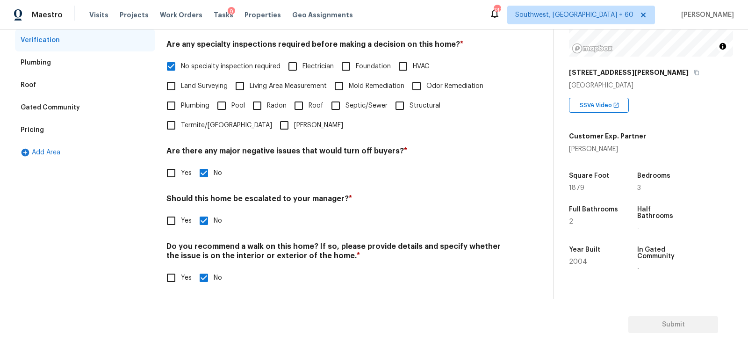
click at [181, 220] on span "Yes" at bounding box center [186, 221] width 11 height 10
click at [181, 220] on input "Yes" at bounding box center [171, 221] width 20 height 20
checkbox input "true"
checkbox input "false"
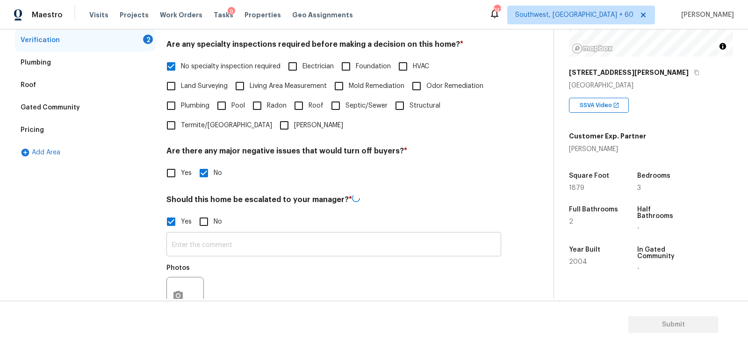
click at [193, 250] on input "text" at bounding box center [333, 245] width 335 height 22
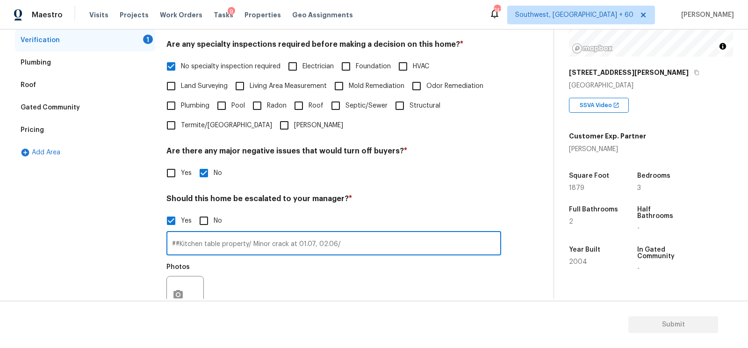
type input "##Kitchen table property/ Minor crack at 01.07, 02.06/"
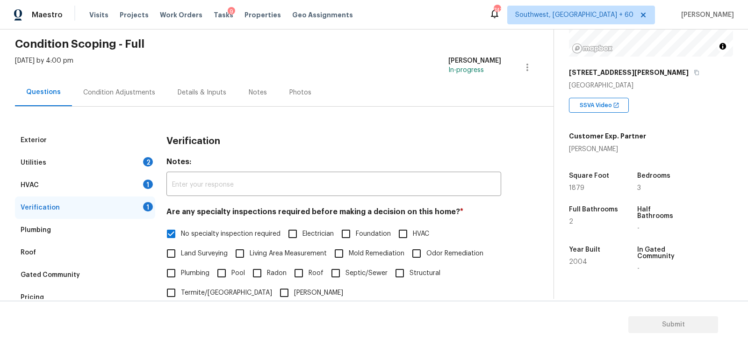
scroll to position [2, 0]
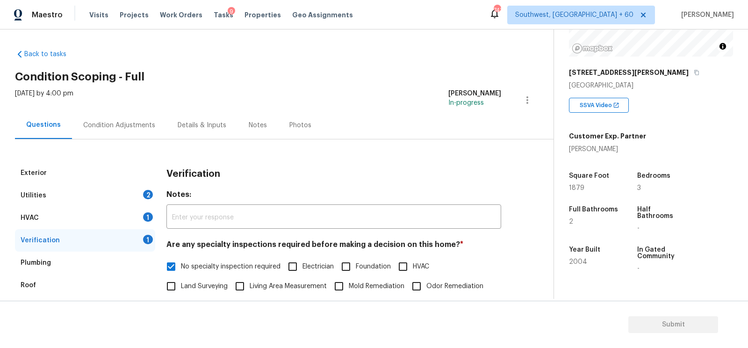
click at [125, 129] on div "Condition Adjustments" at bounding box center [119, 125] width 94 height 28
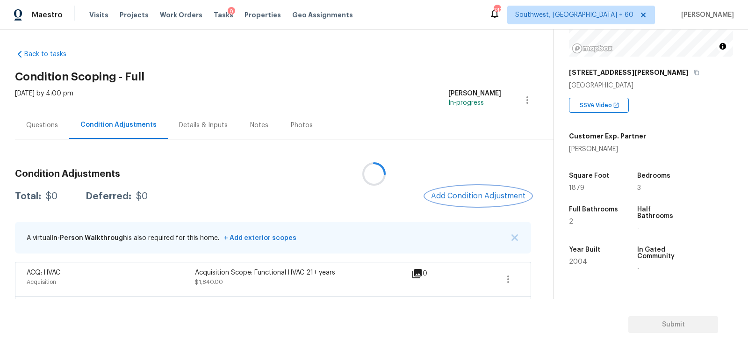
click at [447, 196] on span "Add Condition Adjustment" at bounding box center [478, 196] width 94 height 8
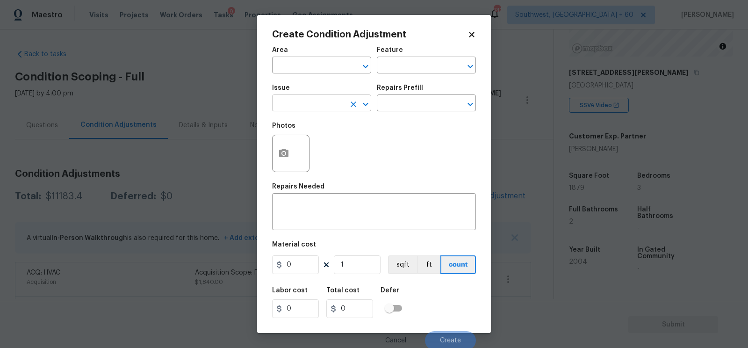
click at [308, 107] on input "text" at bounding box center [308, 104] width 73 height 14
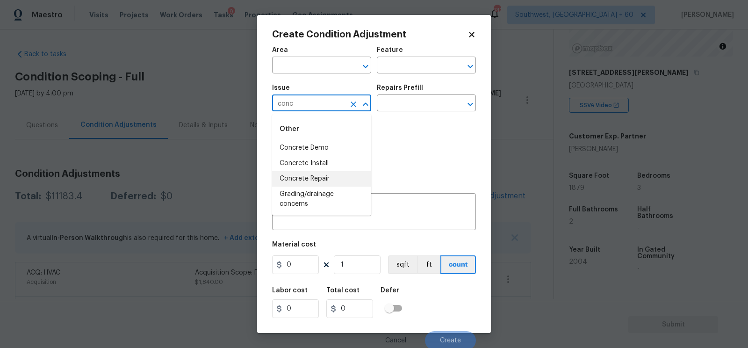
click at [310, 183] on li "Concrete Repair" at bounding box center [321, 178] width 99 height 15
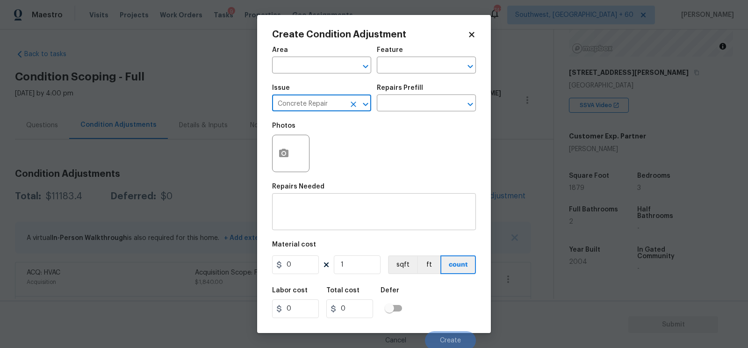
type input "Concrete Repair"
click at [315, 211] on textarea at bounding box center [374, 213] width 193 height 20
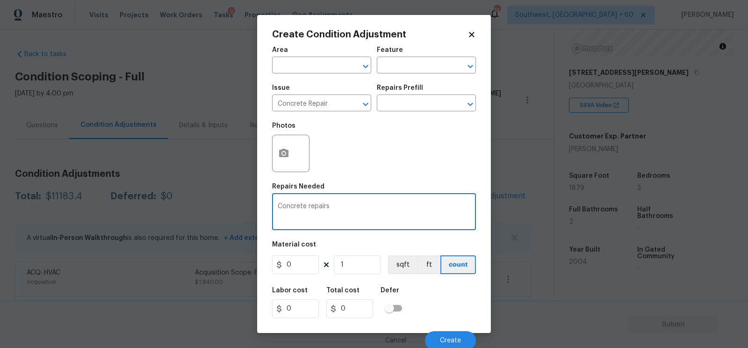
type textarea "Concrete repairs"
click at [301, 267] on input "0" at bounding box center [295, 264] width 47 height 19
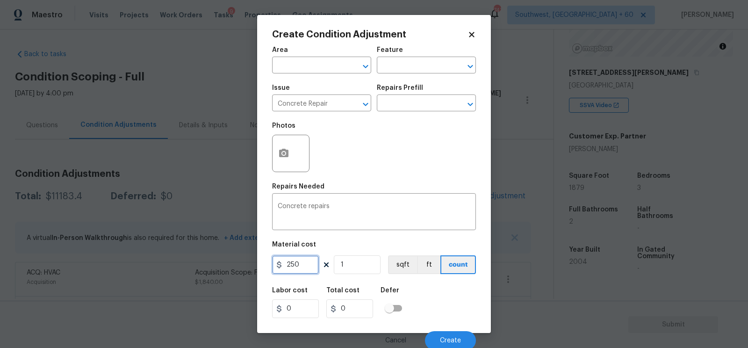
type input "250"
click at [338, 271] on input "1" at bounding box center [357, 264] width 47 height 19
click at [277, 143] on button "button" at bounding box center [283, 153] width 22 height 36
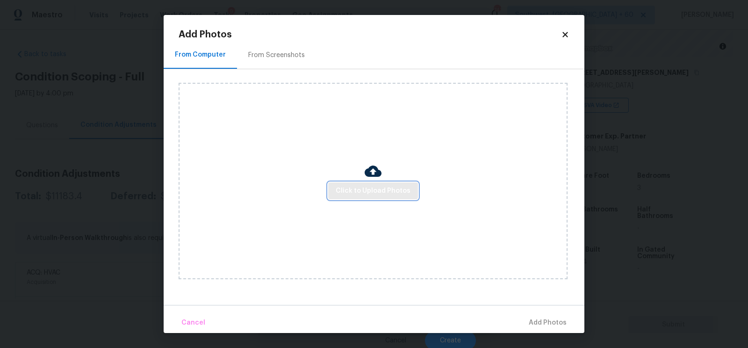
click at [331, 192] on button "Click to Upload Photos" at bounding box center [373, 190] width 90 height 17
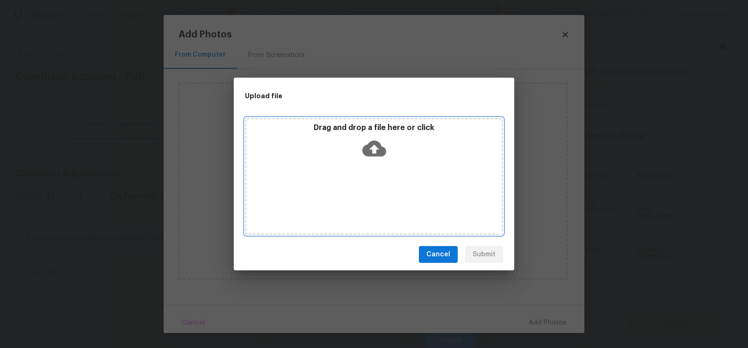
click at [378, 158] on icon at bounding box center [374, 148] width 24 height 24
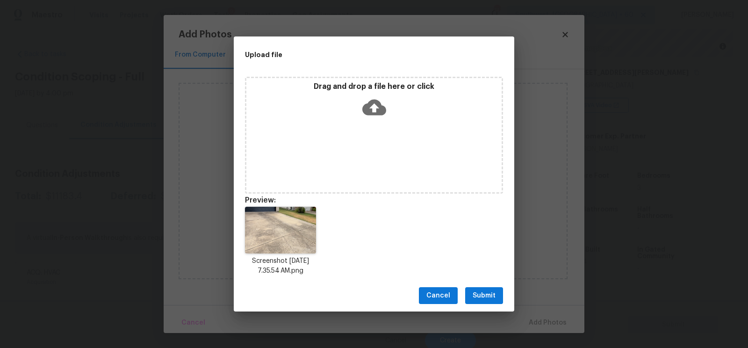
click at [481, 295] on span "Submit" at bounding box center [483, 296] width 23 height 12
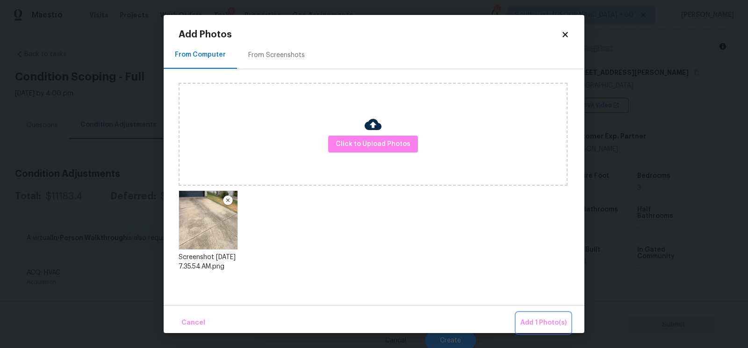
click at [532, 318] on span "Add 1 Photo(s)" at bounding box center [543, 323] width 46 height 12
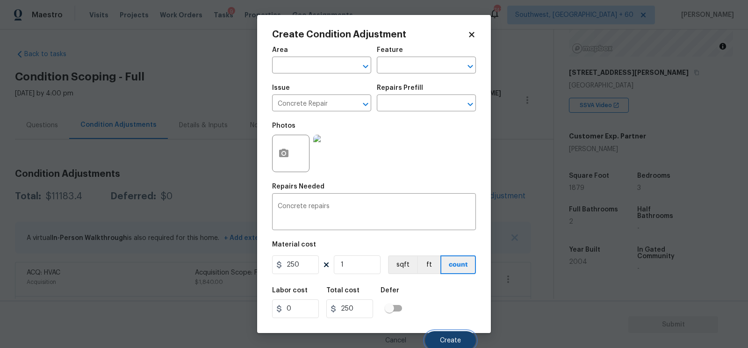
click at [443, 335] on button "Create" at bounding box center [450, 340] width 51 height 19
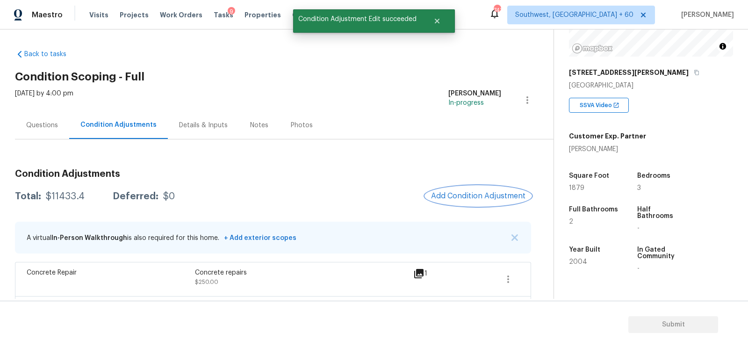
click at [486, 192] on span "Add Condition Adjustment" at bounding box center [478, 196] width 94 height 8
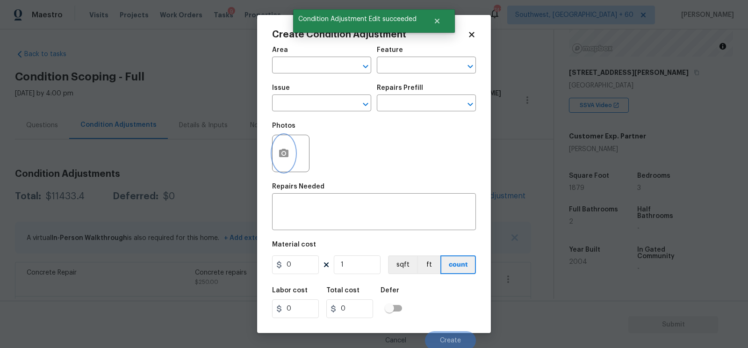
click at [294, 153] on button "button" at bounding box center [283, 153] width 22 height 36
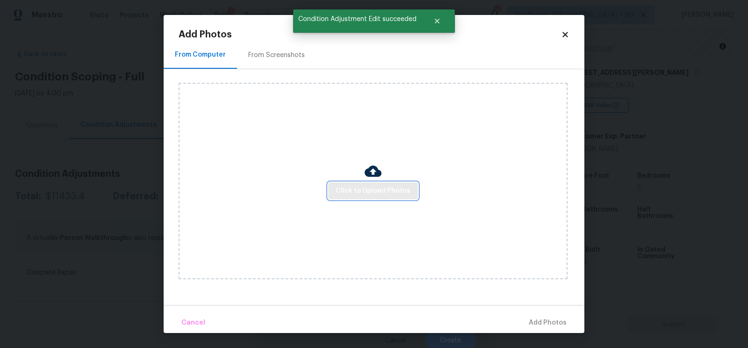
click at [362, 190] on span "Click to Upload Photos" at bounding box center [373, 191] width 75 height 12
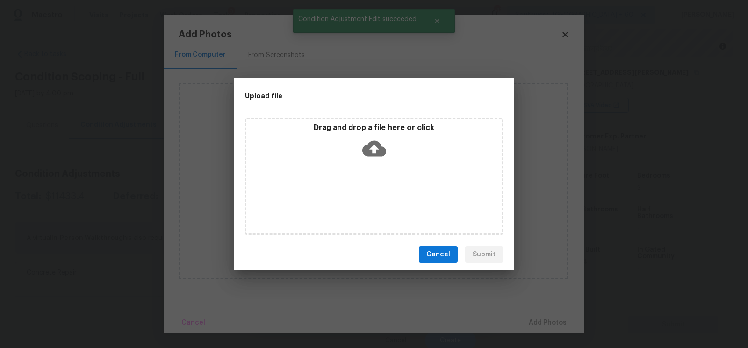
click at [372, 155] on icon at bounding box center [374, 149] width 24 height 16
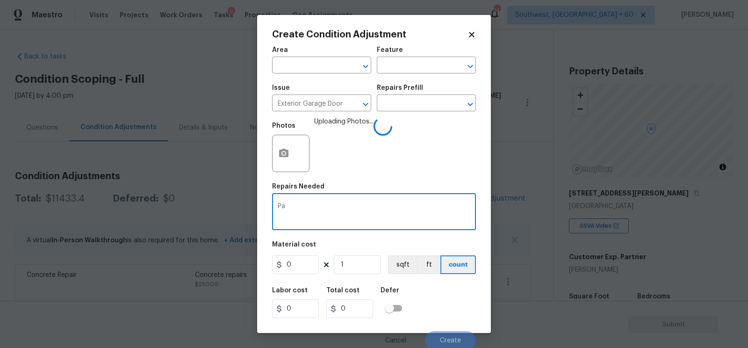
scroll to position [121, 0]
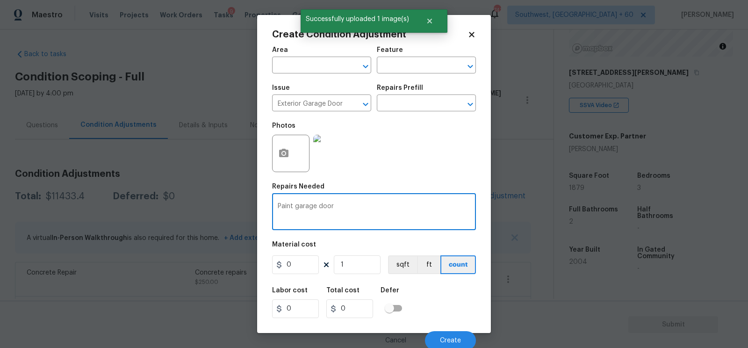
type textarea "Paint garage door"
click at [295, 274] on input "0" at bounding box center [295, 264] width 47 height 19
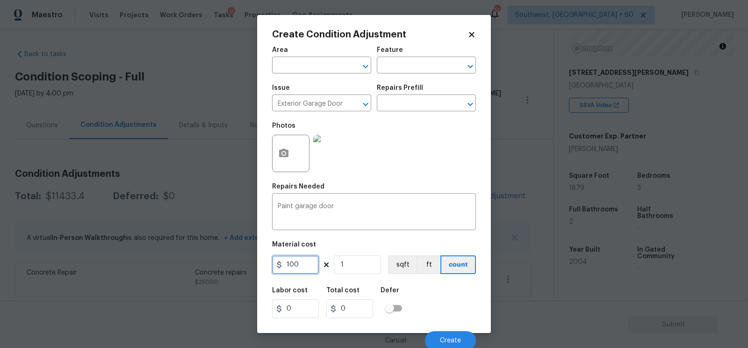
type input "100"
click at [355, 315] on input "0" at bounding box center [349, 308] width 47 height 19
type input "100"
click at [438, 332] on button "Create" at bounding box center [450, 340] width 51 height 19
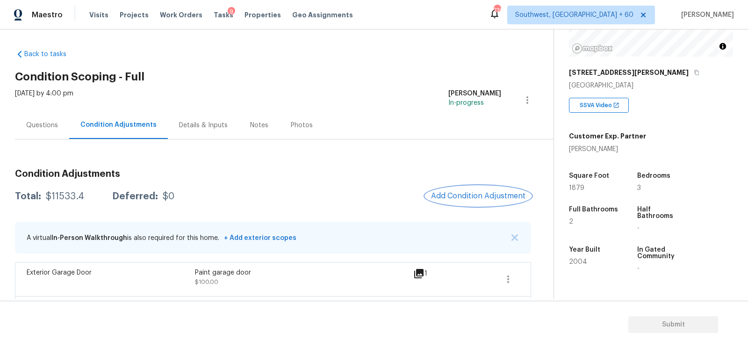
click at [454, 196] on span "Add Condition Adjustment" at bounding box center [478, 196] width 94 height 8
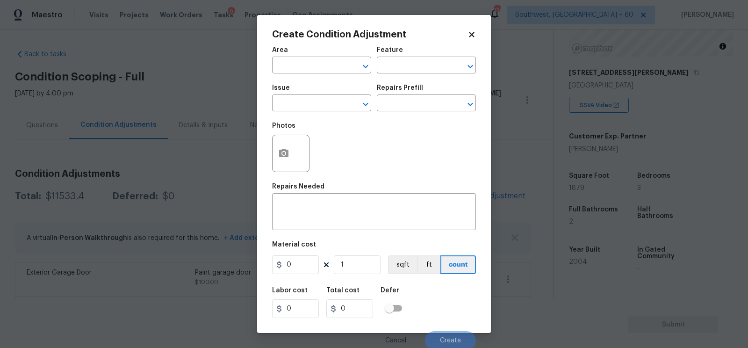
click at [272, 162] on div at bounding box center [290, 153] width 37 height 37
click at [281, 157] on icon "button" at bounding box center [283, 153] width 9 height 8
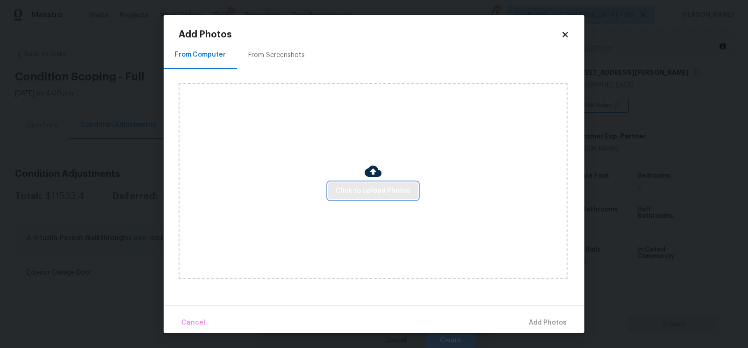
click at [358, 189] on span "Click to Upload Photos" at bounding box center [373, 191] width 75 height 12
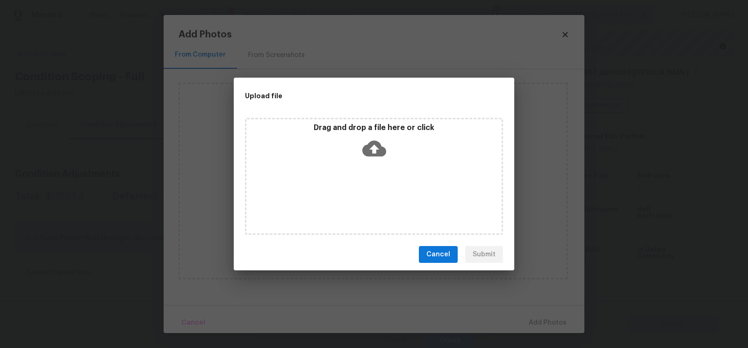
click at [370, 160] on div "Drag and drop a file here or click" at bounding box center [373, 143] width 255 height 40
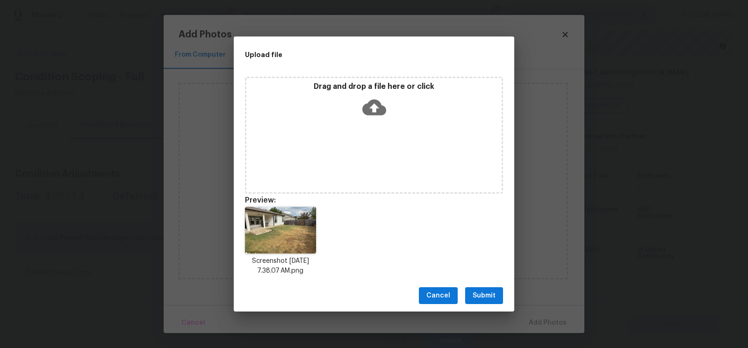
click at [487, 294] on span "Submit" at bounding box center [483, 296] width 23 height 12
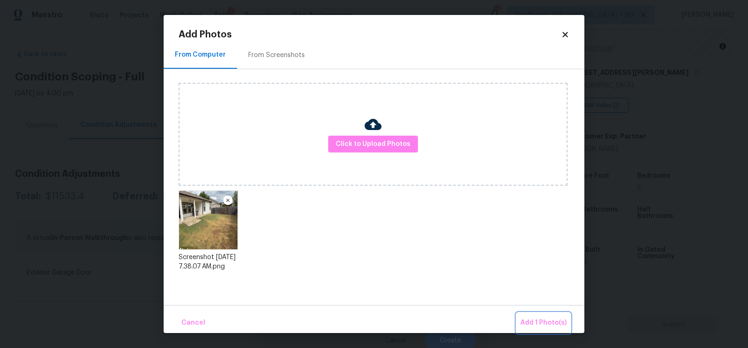
click at [541, 314] on button "Add 1 Photo(s)" at bounding box center [543, 323] width 54 height 20
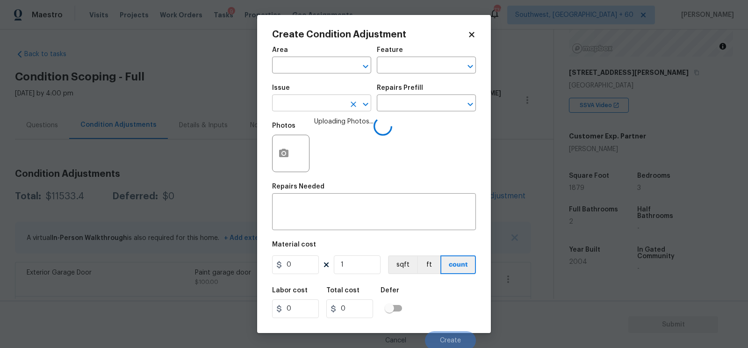
click at [317, 110] on input "text" at bounding box center [308, 104] width 73 height 14
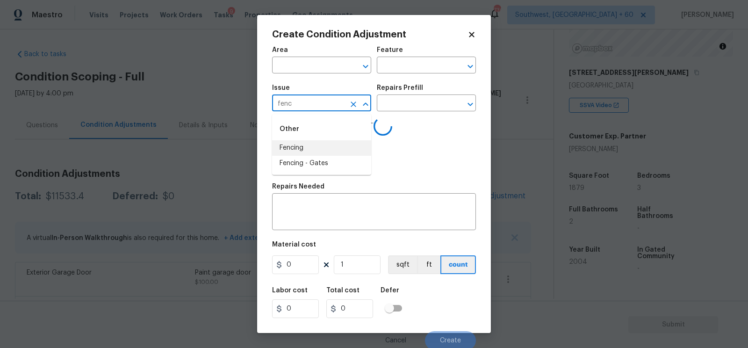
click at [306, 148] on li "Fencing" at bounding box center [321, 147] width 99 height 15
type input "Fencing"
click at [394, 112] on body "Maestro Visits Projects Work Orders Tasks 9 Properties Geo Assignments 736 Sout…" at bounding box center [374, 174] width 748 height 348
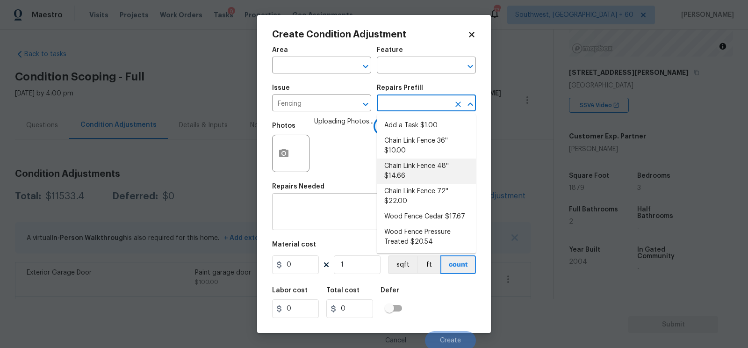
click at [327, 230] on div "x ​" at bounding box center [374, 212] width 204 height 35
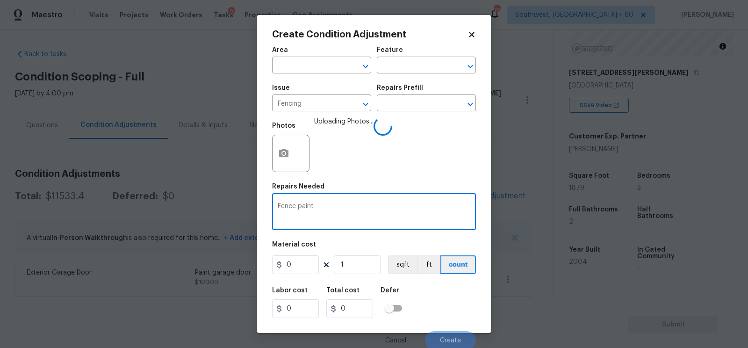
type textarea "Fence paint"
click at [308, 267] on input "0" at bounding box center [295, 264] width 47 height 19
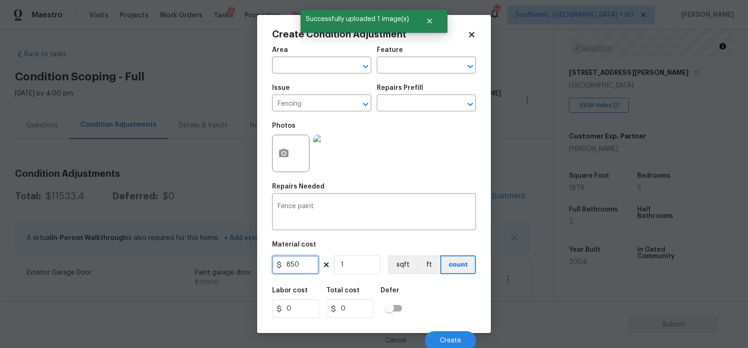
type input "850"
click at [356, 306] on input "0" at bounding box center [349, 308] width 47 height 19
type input "850"
click at [450, 343] on span "Create" at bounding box center [450, 340] width 21 height 7
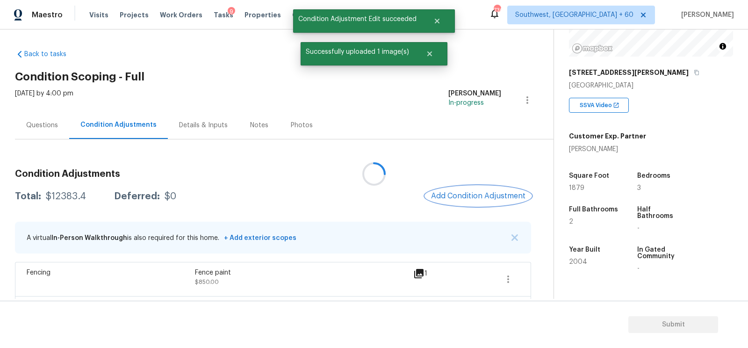
click at [493, 198] on span "Add Condition Adjustment" at bounding box center [478, 196] width 94 height 8
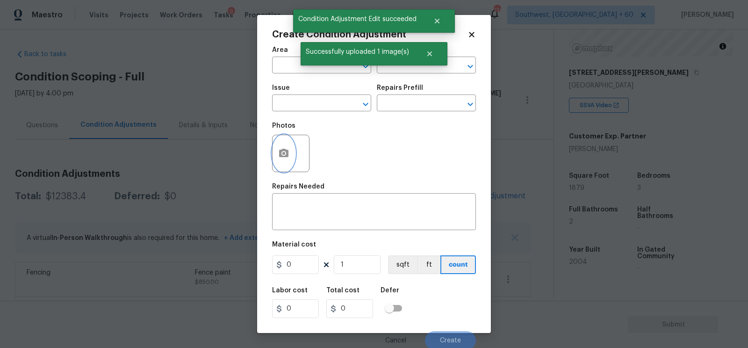
click at [290, 163] on button "button" at bounding box center [283, 153] width 22 height 36
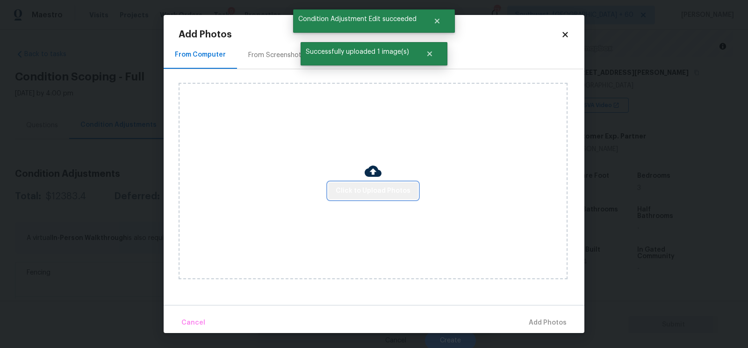
click at [391, 198] on button "Click to Upload Photos" at bounding box center [373, 190] width 90 height 17
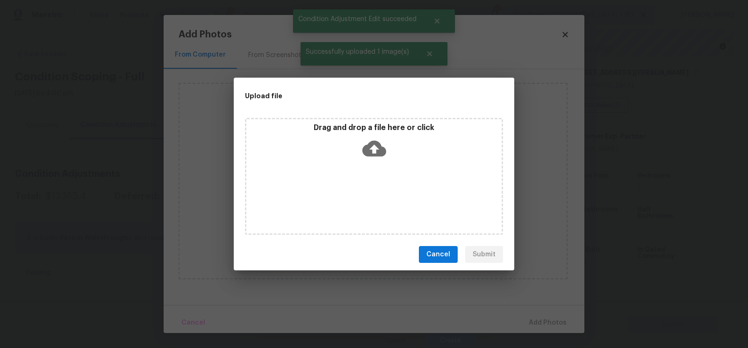
click at [378, 161] on div "Drag and drop a file here or click" at bounding box center [373, 143] width 255 height 40
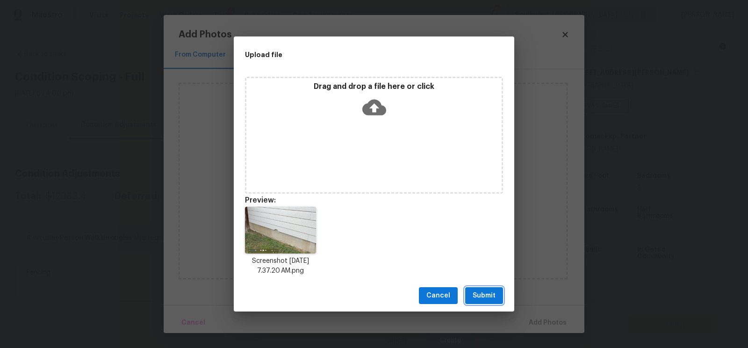
click at [475, 301] on button "Submit" at bounding box center [484, 295] width 38 height 17
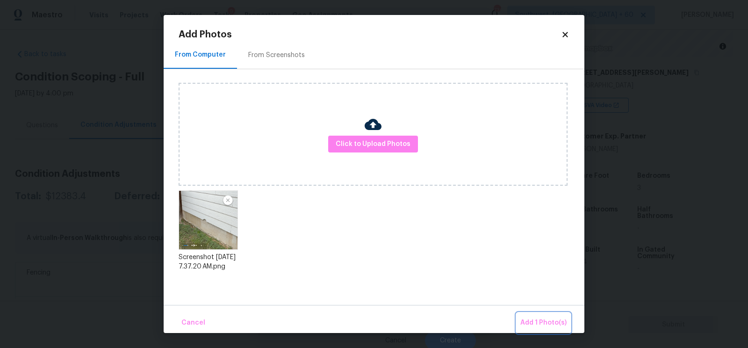
click at [549, 315] on button "Add 1 Photo(s)" at bounding box center [543, 323] width 54 height 20
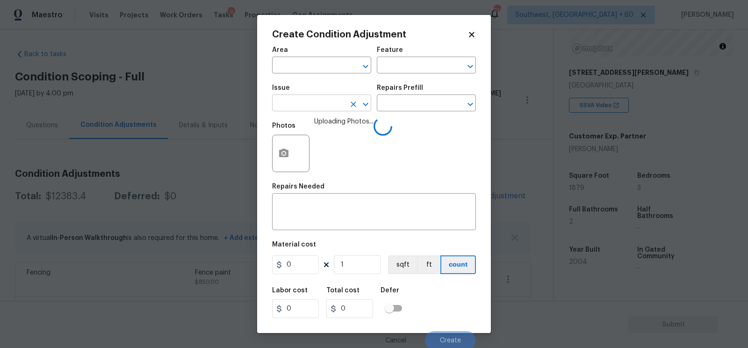
click at [319, 107] on input "text" at bounding box center [308, 104] width 73 height 14
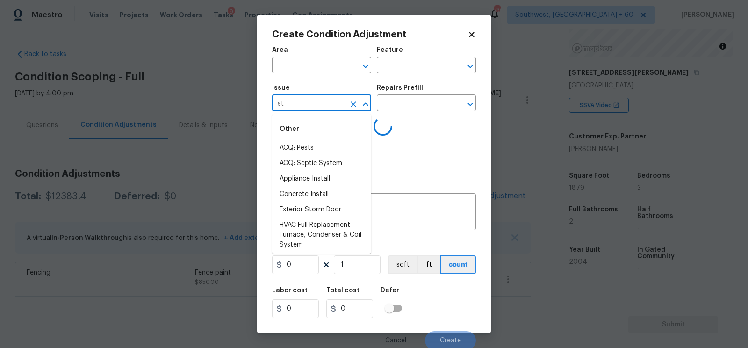
type input "s"
click at [321, 73] on input "text" at bounding box center [308, 66] width 73 height 14
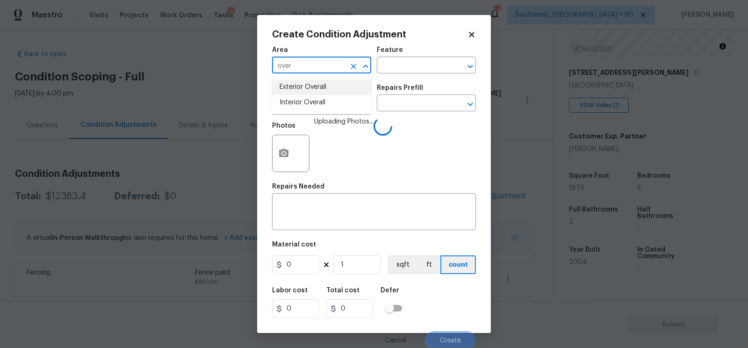
click at [324, 82] on li "Exterior Overall" at bounding box center [321, 86] width 99 height 15
type input "Exterior Overall"
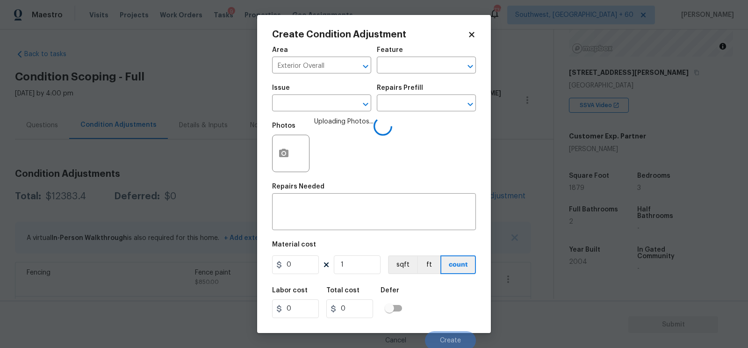
click at [325, 194] on div "Repairs Needed" at bounding box center [374, 189] width 204 height 12
click at [321, 211] on textarea at bounding box center [374, 213] width 193 height 20
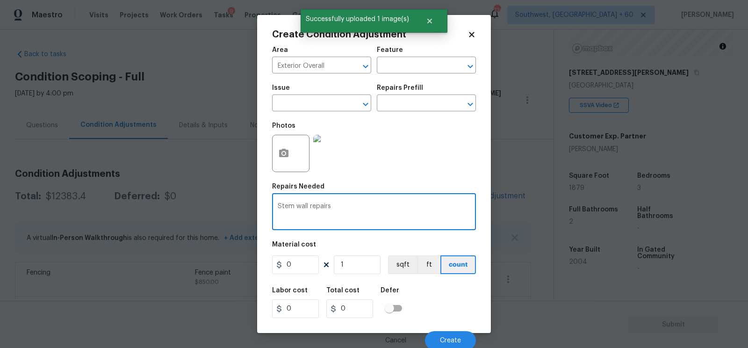
type textarea "Stem wall repairs"
click at [303, 261] on input "0" at bounding box center [295, 264] width 47 height 19
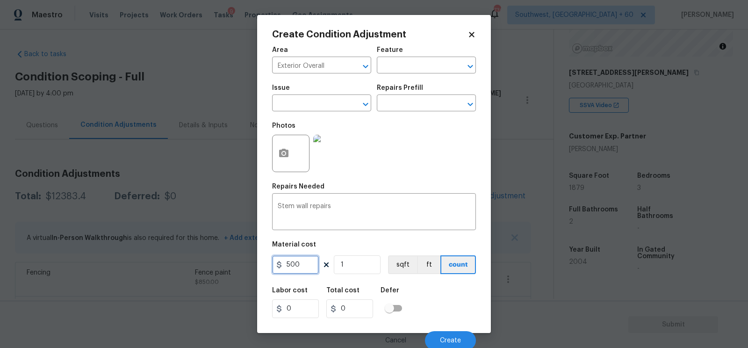
type input "500"
click at [362, 303] on input "0" at bounding box center [349, 308] width 47 height 19
type input "500"
click at [452, 338] on span "Create" at bounding box center [450, 340] width 21 height 7
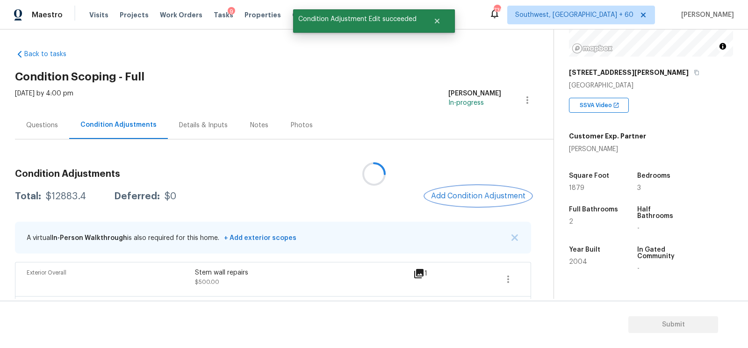
click at [490, 197] on span "Add Condition Adjustment" at bounding box center [478, 196] width 94 height 8
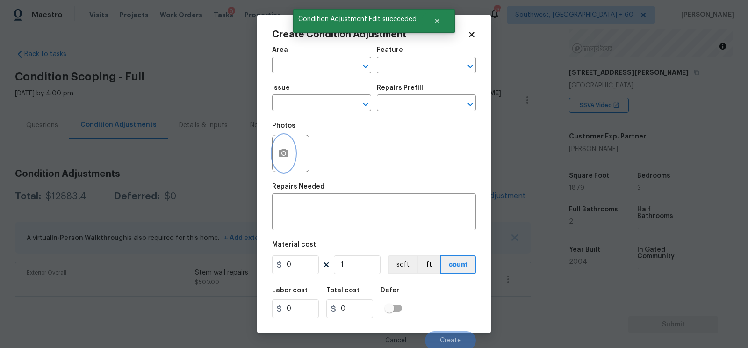
click at [283, 156] on icon "button" at bounding box center [283, 153] width 11 height 11
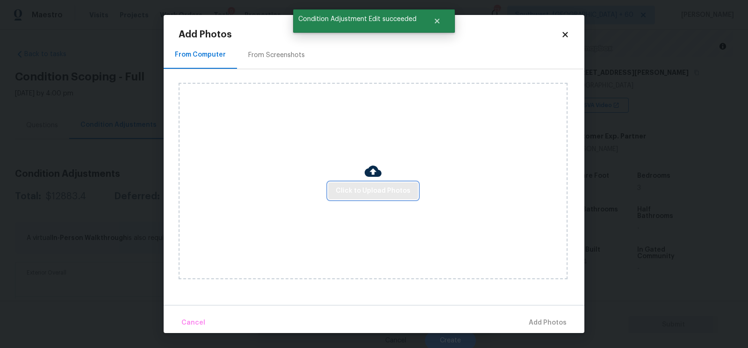
click at [354, 190] on span "Click to Upload Photos" at bounding box center [373, 191] width 75 height 12
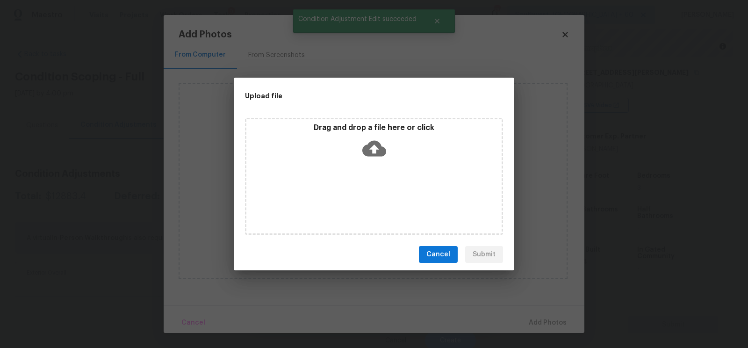
click at [366, 163] on div "Drag and drop a file here or click" at bounding box center [374, 176] width 258 height 117
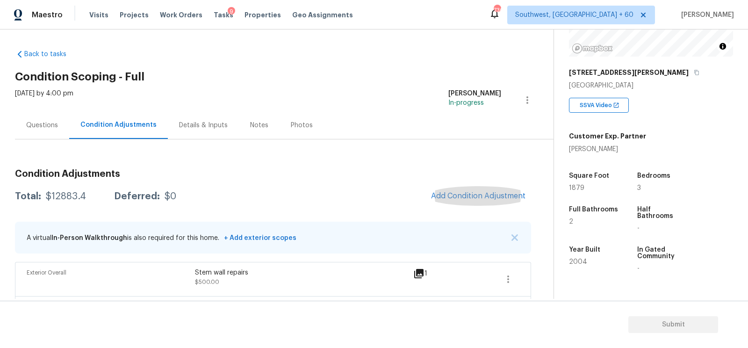
click at [26, 123] on div "Questions" at bounding box center [42, 125] width 32 height 9
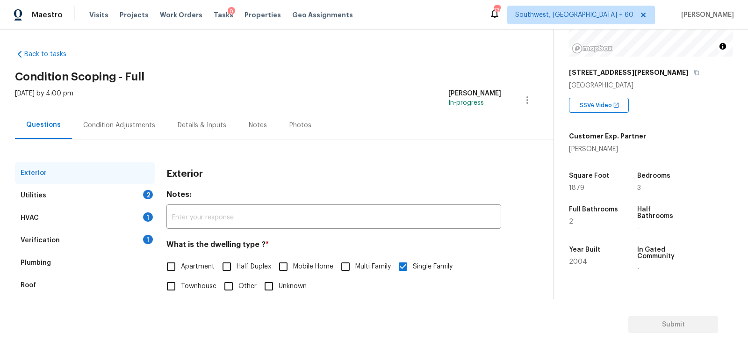
click at [53, 241] on div "Verification" at bounding box center [40, 240] width 39 height 9
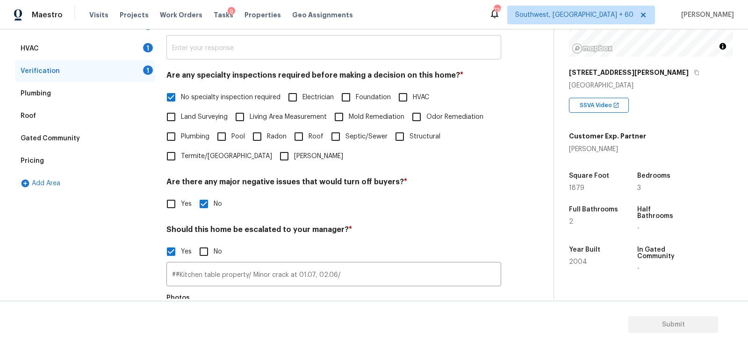
scroll to position [185, 0]
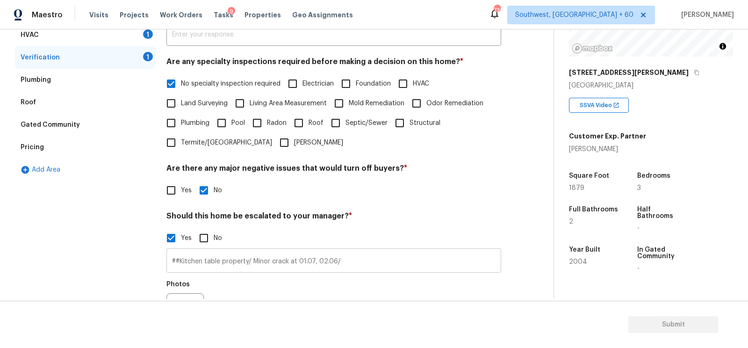
click at [354, 268] on input "##Kitchen table property/ Minor crack at 01.07, 02.06/" at bounding box center [333, 261] width 335 height 22
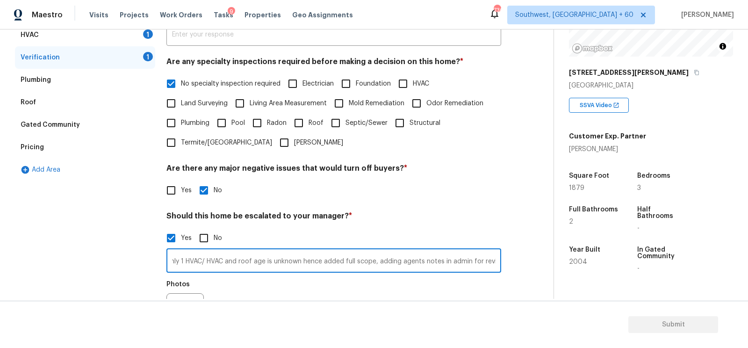
scroll to position [0, 453]
type input "##Kitchen table property/ Minor crack at 01.07, 02.06/ Home has only hVAC, The …"
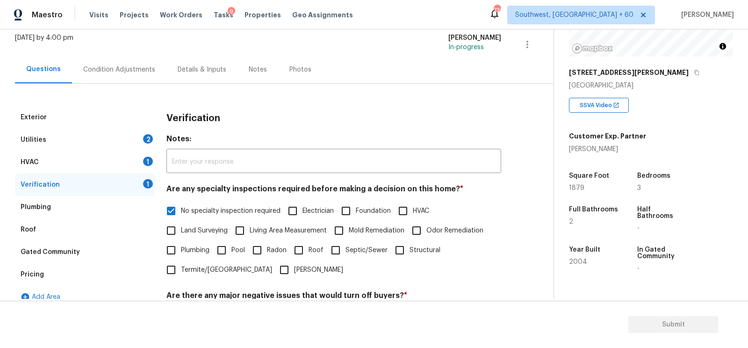
scroll to position [0, 0]
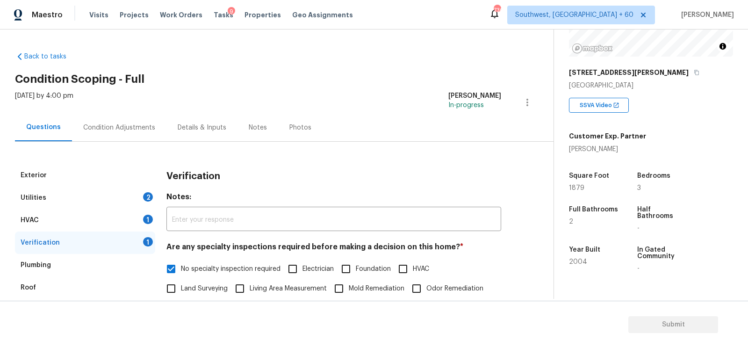
click at [129, 134] on div "Condition Adjustments" at bounding box center [119, 128] width 94 height 28
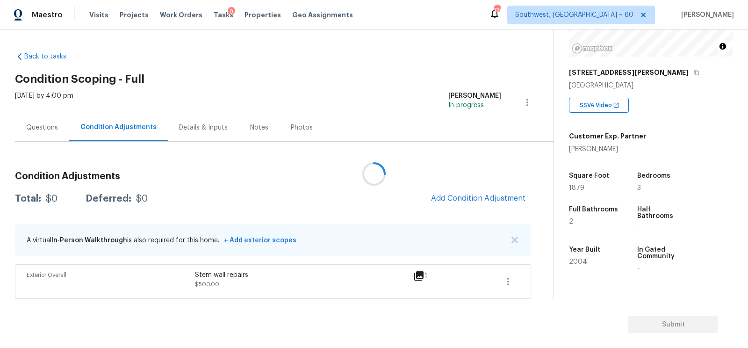
click at [489, 201] on div at bounding box center [374, 174] width 748 height 348
click at [455, 207] on button "Add Condition Adjustment" at bounding box center [478, 198] width 106 height 20
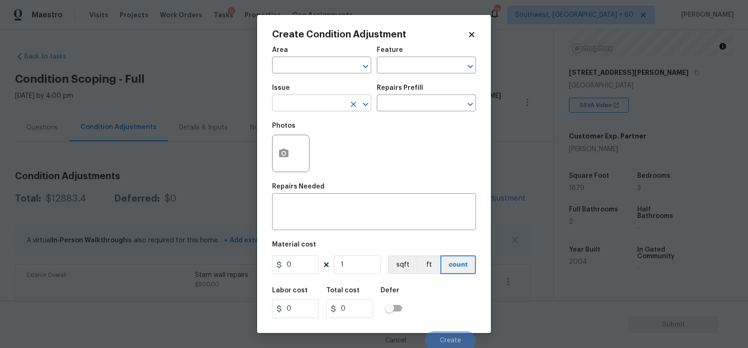
click at [291, 105] on input "text" at bounding box center [308, 104] width 73 height 14
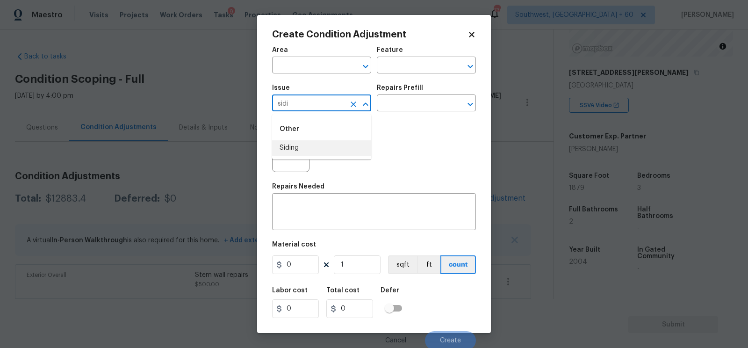
click at [311, 146] on li "Siding" at bounding box center [321, 147] width 99 height 15
type input "Siding"
click at [406, 110] on input "text" at bounding box center [413, 104] width 73 height 14
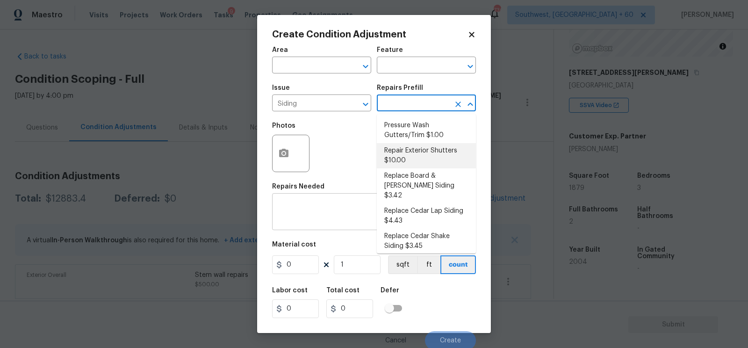
click at [311, 214] on textarea at bounding box center [374, 213] width 193 height 20
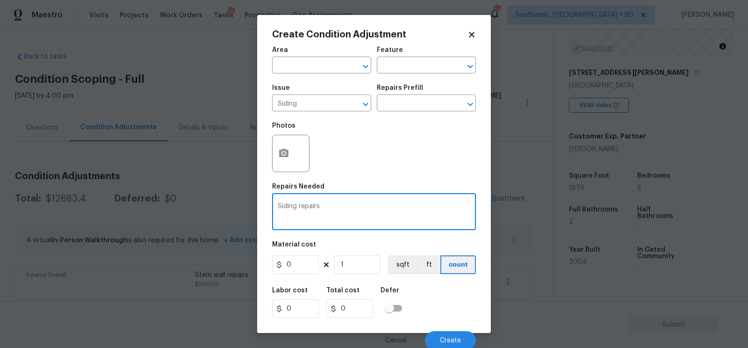
type textarea "Siding repairs"
click at [300, 265] on input "0" at bounding box center [295, 264] width 47 height 19
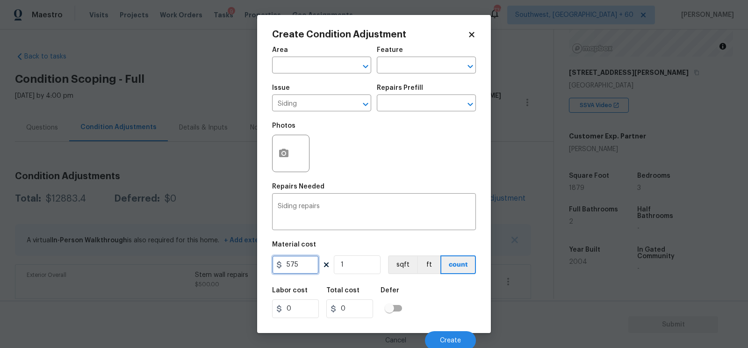
type input "575"
click at [374, 302] on div "575" at bounding box center [353, 308] width 54 height 19
click at [300, 274] on input "575" at bounding box center [295, 264] width 47 height 19
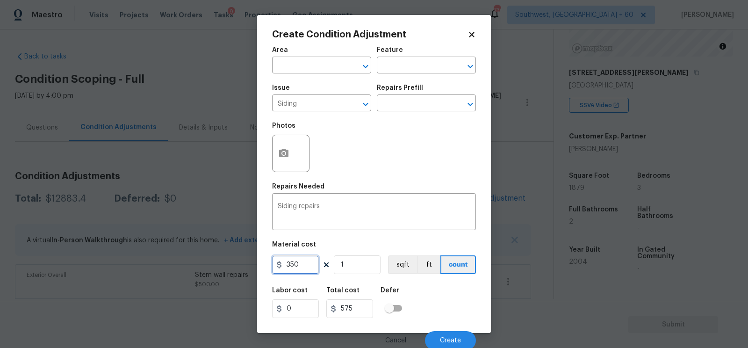
type input "350"
click at [320, 295] on div "Labor cost" at bounding box center [299, 293] width 54 height 12
click at [288, 158] on icon "button" at bounding box center [283, 153] width 11 height 11
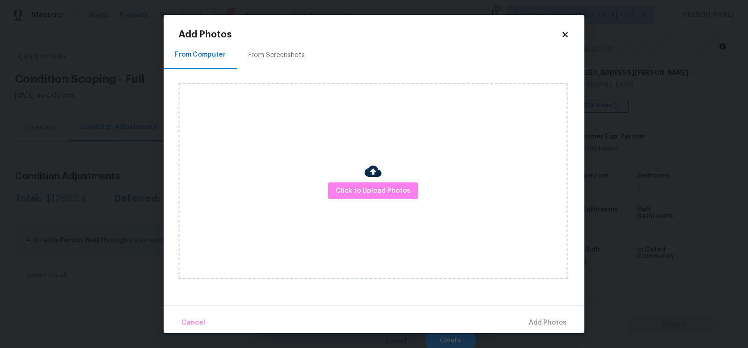
click at [364, 208] on div "Click to Upload Photos" at bounding box center [373, 181] width 389 height 196
click at [365, 199] on button "Click to Upload Photos" at bounding box center [373, 190] width 90 height 17
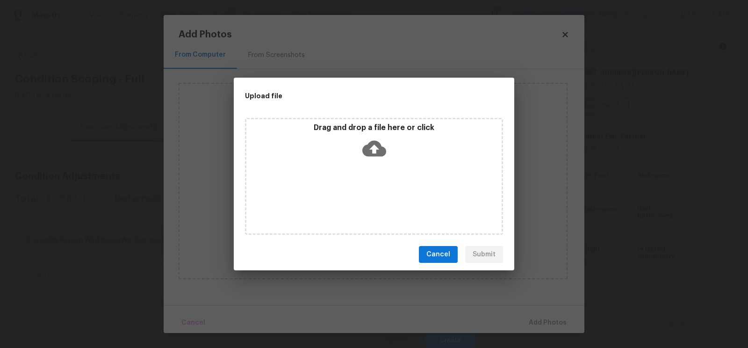
click at [371, 171] on div "Drag and drop a file here or click" at bounding box center [374, 176] width 258 height 117
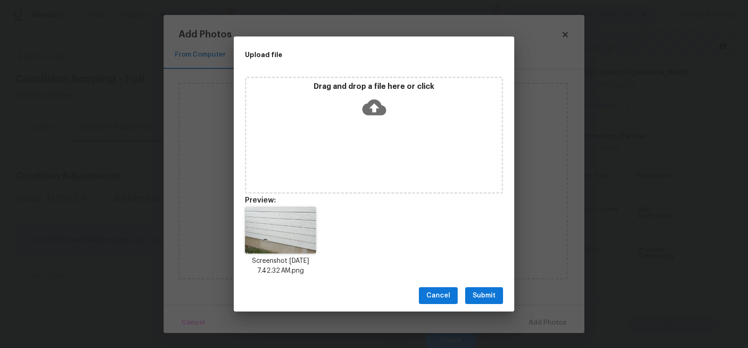
click at [488, 300] on span "Submit" at bounding box center [483, 296] width 23 height 12
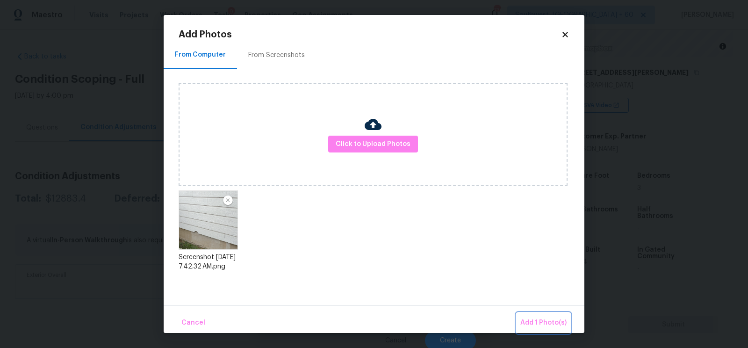
click at [530, 318] on span "Add 1 Photo(s)" at bounding box center [543, 323] width 46 height 12
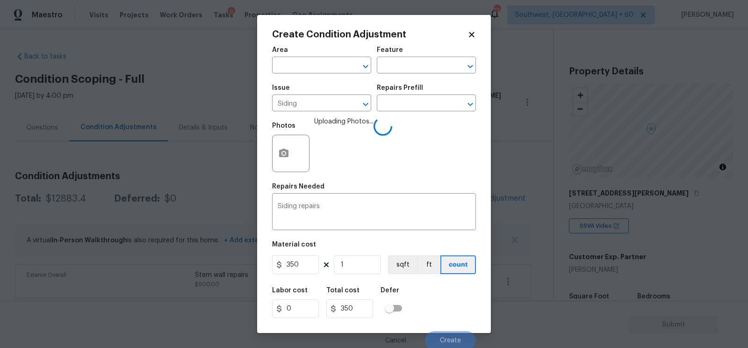
scroll to position [121, 0]
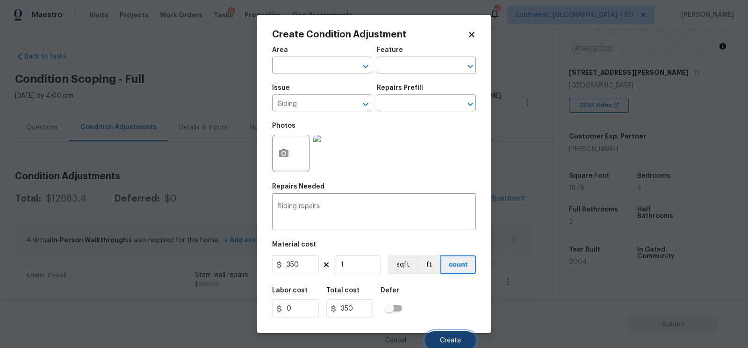
click at [450, 338] on span "Create" at bounding box center [450, 340] width 21 height 7
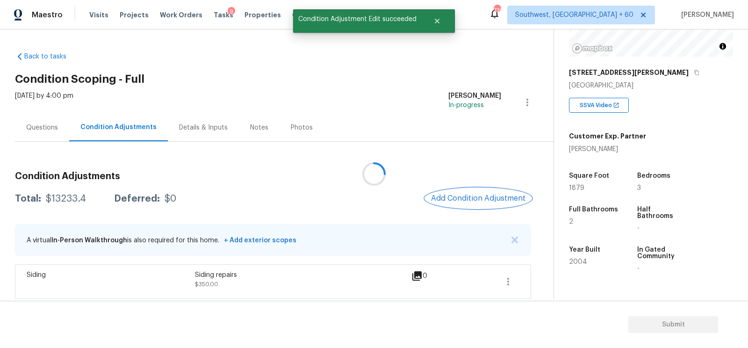
click at [495, 202] on span "Add Condition Adjustment" at bounding box center [478, 198] width 94 height 8
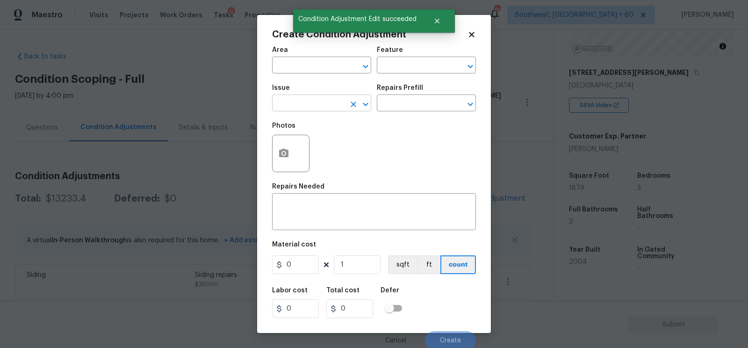
click at [300, 103] on input "text" at bounding box center [308, 104] width 73 height 14
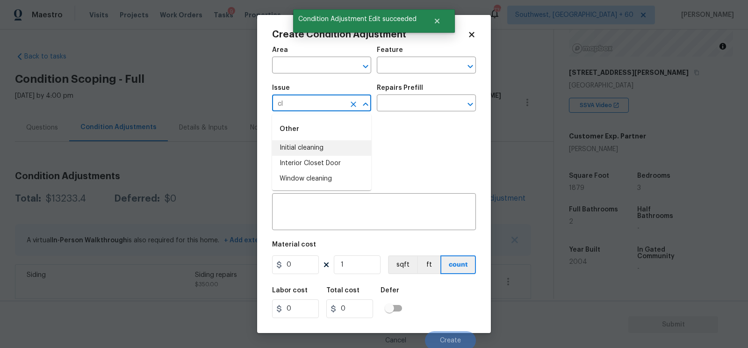
click at [305, 154] on li "Initial cleaning" at bounding box center [321, 147] width 99 height 15
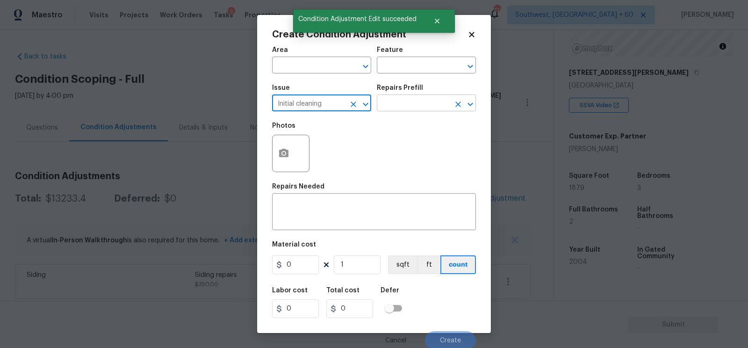
type input "Initial cleaning"
click at [405, 108] on input "text" at bounding box center [413, 104] width 73 height 14
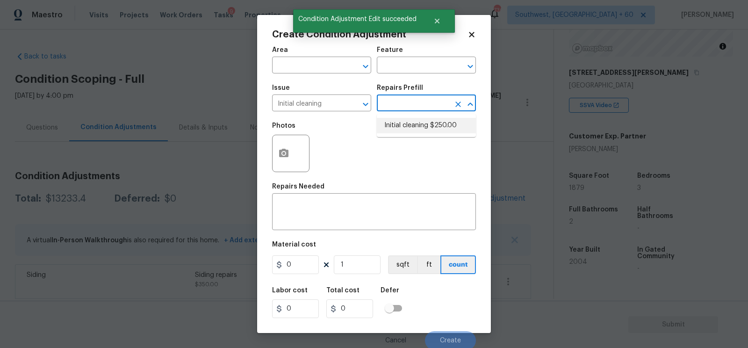
click at [416, 123] on li "Initial cleaning $250.00" at bounding box center [426, 125] width 99 height 15
type input "Home Readiness Packages"
type textarea "1. Wipe down exterior doors and trim. 2. Clean out all exterior light fixtures …"
type input "250"
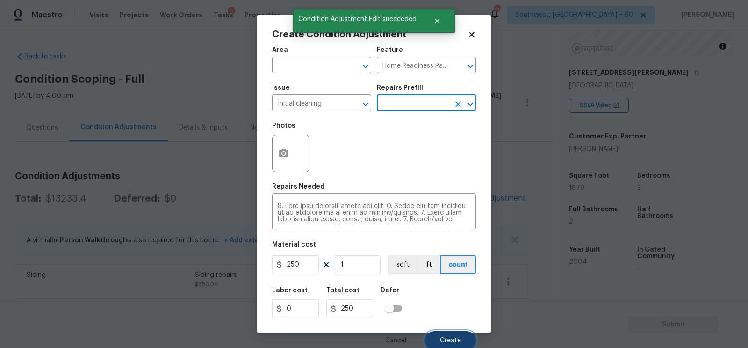
click at [446, 339] on span "Create" at bounding box center [450, 340] width 21 height 7
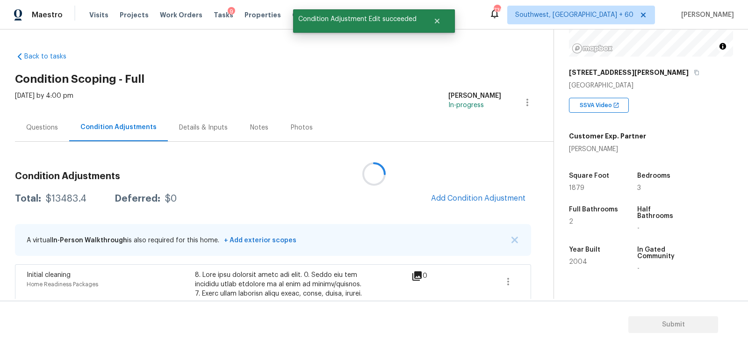
click at [472, 195] on div at bounding box center [374, 174] width 748 height 348
click at [472, 195] on span "Add Condition Adjustment" at bounding box center [478, 198] width 94 height 8
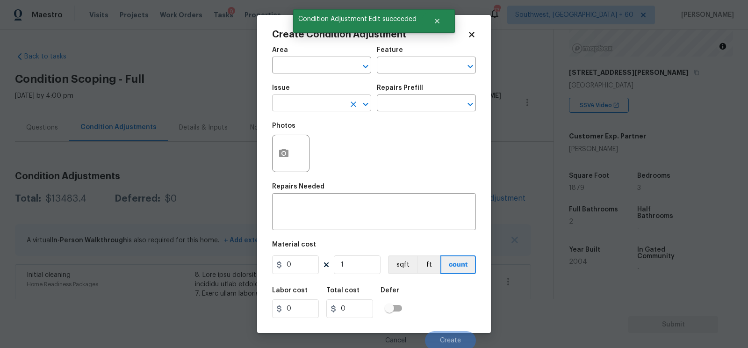
click at [344, 108] on input "text" at bounding box center [308, 104] width 73 height 14
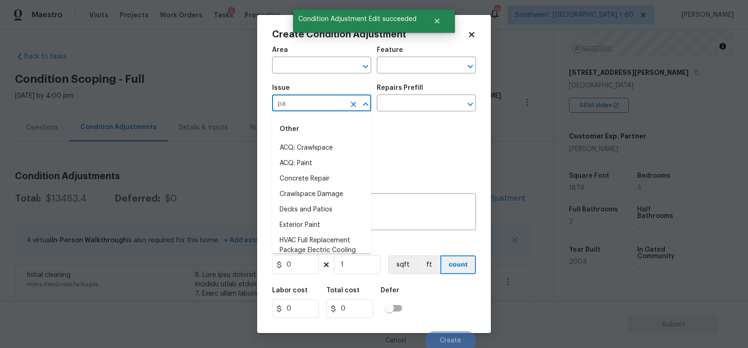
type input "p"
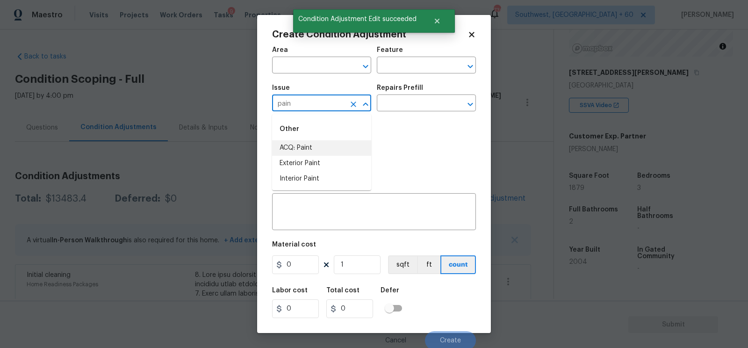
click at [314, 149] on li "ACQ: Paint" at bounding box center [321, 147] width 99 height 15
type input "ACQ: Paint"
click at [425, 107] on input "text" at bounding box center [413, 104] width 73 height 14
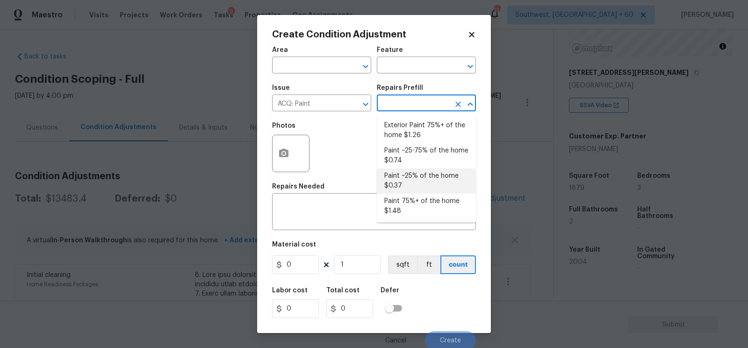
click at [407, 183] on li "Paint ~25% of the home $0.37" at bounding box center [426, 180] width 99 height 25
type input "Acquisition"
type textarea "Acquisition Scope: ~25% of the home needs interior paint"
type input "0.37"
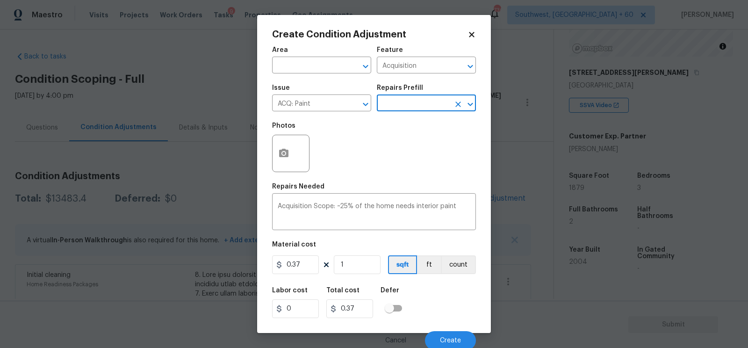
click at [379, 255] on figure "Material cost 0.37 1 sqft ft count" at bounding box center [374, 258] width 204 height 35
click at [357, 266] on input "1" at bounding box center [357, 264] width 47 height 19
type input "0"
type input "1"
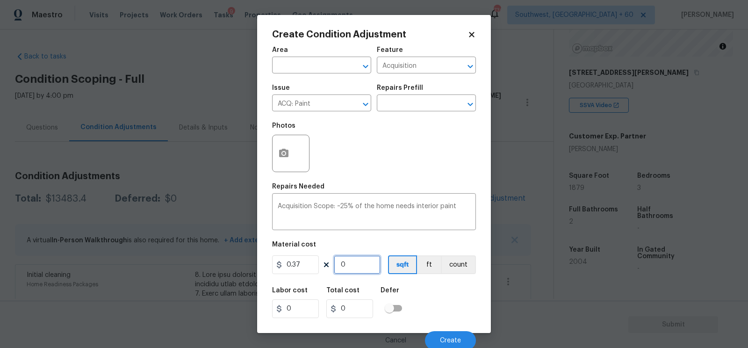
type input "0.37"
type input "18"
type input "6.66"
type input "187"
type input "69.19"
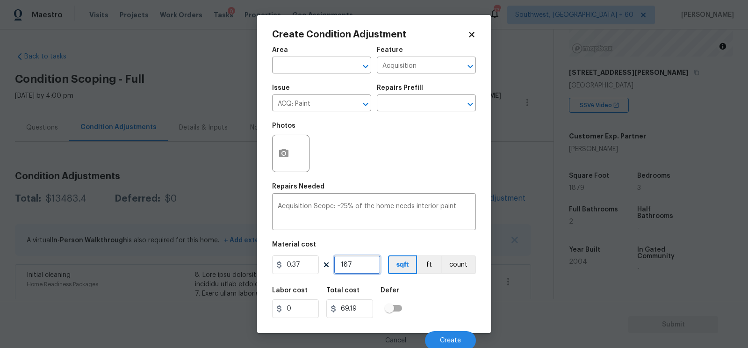
type input "1879"
type input "695.23"
type input "1879"
click at [361, 312] on input "695.23" at bounding box center [349, 308] width 47 height 19
click at [446, 340] on span "Create" at bounding box center [450, 340] width 21 height 7
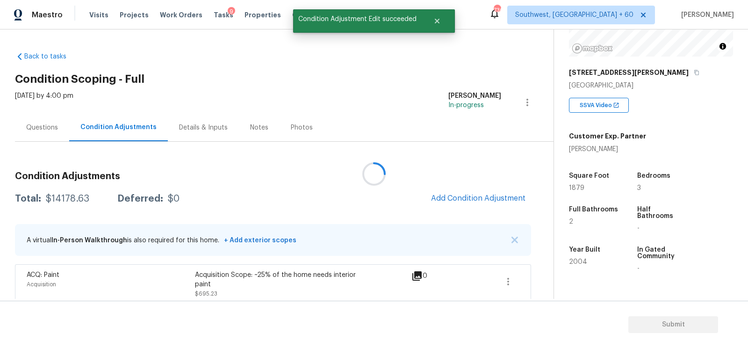
click at [467, 192] on div at bounding box center [374, 174] width 748 height 348
click at [479, 196] on span "Add Condition Adjustment" at bounding box center [478, 198] width 94 height 8
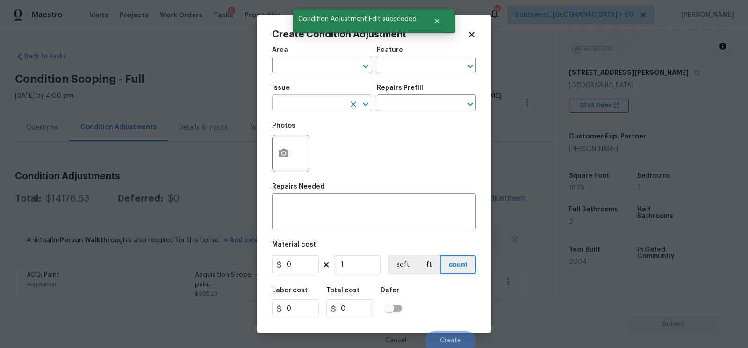
click at [307, 103] on input "text" at bounding box center [308, 104] width 73 height 14
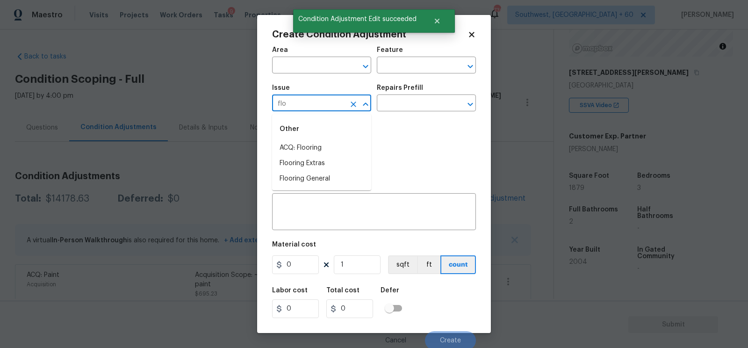
click at [308, 132] on div "Other" at bounding box center [321, 129] width 99 height 22
click at [309, 140] on div "Other" at bounding box center [321, 129] width 99 height 22
click at [311, 147] on li "ACQ: Flooring" at bounding box center [321, 147] width 99 height 15
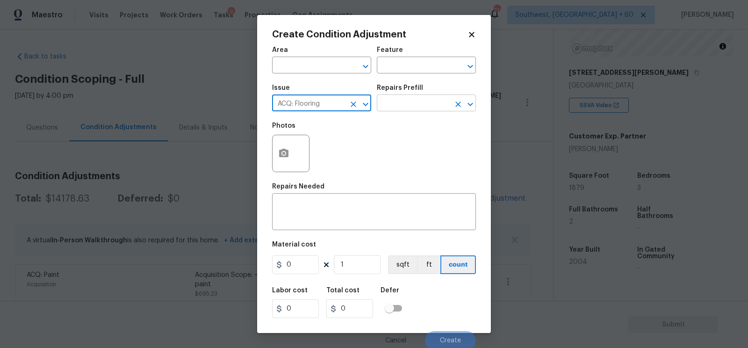
type input "ACQ: Flooring"
click at [416, 100] on input "text" at bounding box center [413, 104] width 73 height 14
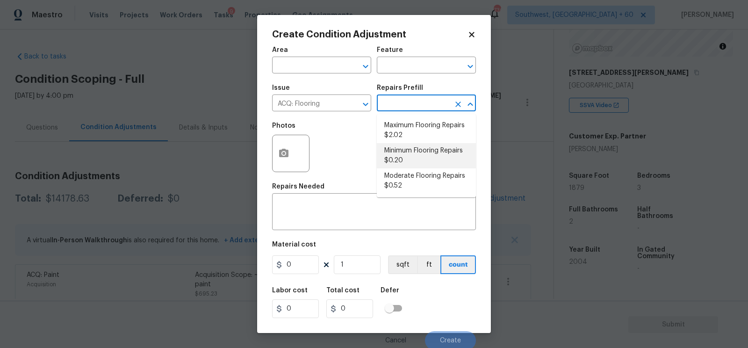
click at [406, 163] on li "Minimum Flooring Repairs $0.20" at bounding box center [426, 155] width 99 height 25
type input "Acquisition"
type textarea "Acquisition Scope: Minimum flooring repairs"
type input "0.2"
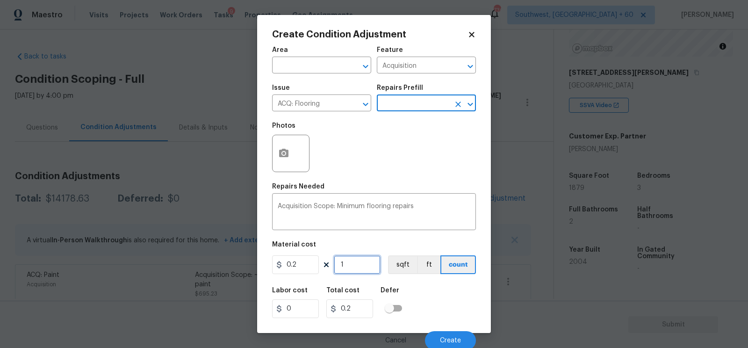
click at [363, 257] on input "1" at bounding box center [357, 264] width 47 height 19
type input "0"
type input "1"
type input "0.2"
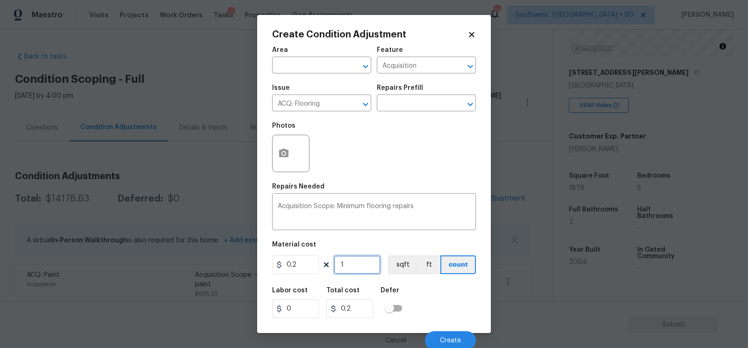
type input "18"
type input "3.6"
type input "187"
type input "37.4"
type input "1879"
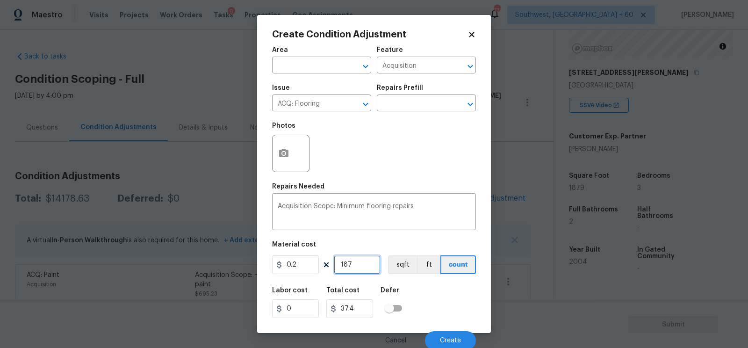
type input "375.8"
type input "1879"
click at [362, 308] on input "375.8" at bounding box center [349, 308] width 47 height 19
click at [429, 342] on button "Create" at bounding box center [450, 340] width 51 height 19
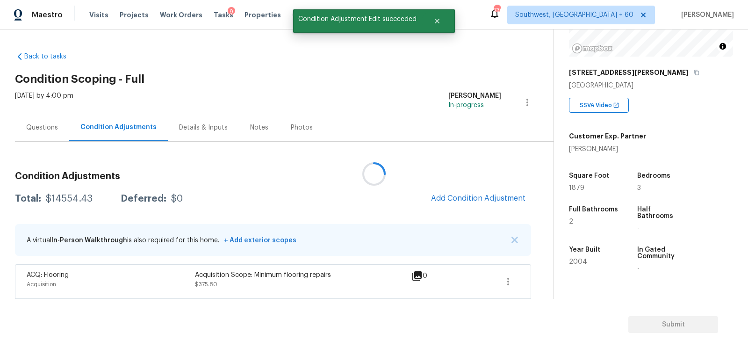
click at [477, 198] on div at bounding box center [374, 174] width 748 height 348
click at [460, 191] on button "Add Condition Adjustment" at bounding box center [478, 198] width 106 height 20
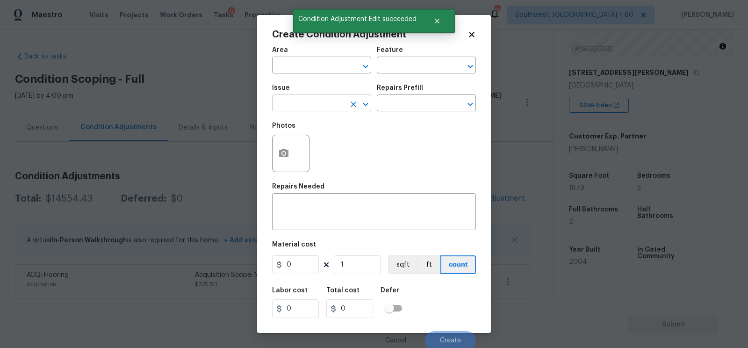
click at [312, 104] on input "text" at bounding box center [308, 104] width 73 height 14
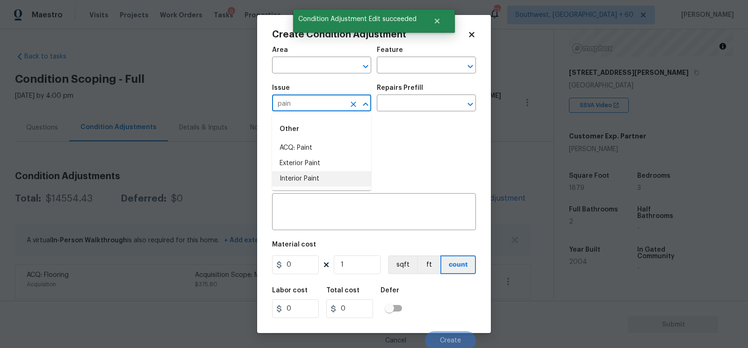
click at [307, 181] on li "Interior Paint" at bounding box center [321, 178] width 99 height 15
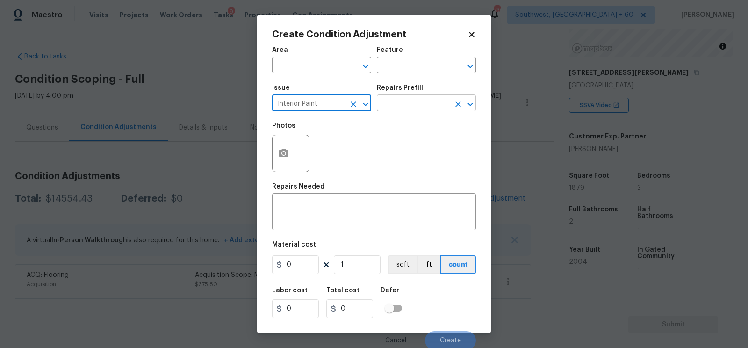
type input "Interior Paint"
click at [400, 101] on input "text" at bounding box center [413, 104] width 73 height 14
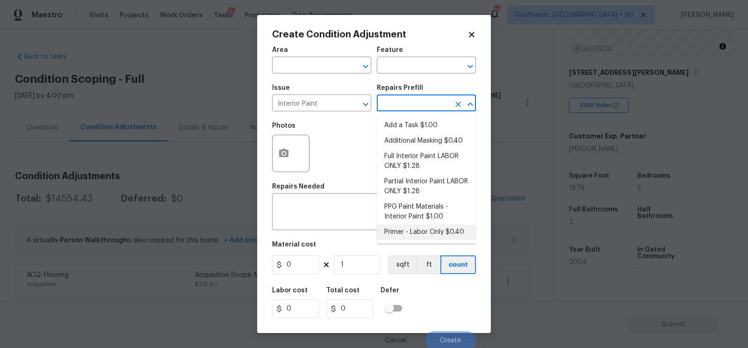
click at [425, 226] on li "Primer - Labor Only $0.40" at bounding box center [426, 231] width 99 height 15
type input "Overall Paint"
type textarea "Interior primer - PRIMER PROVIDED BY OPENDOOR - All nails, screws, drywall anch…"
type input "0.4"
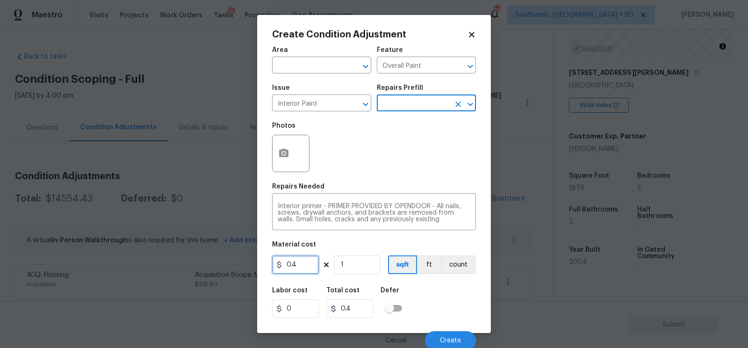
click at [309, 267] on input "0.4" at bounding box center [295, 264] width 47 height 19
type input "250"
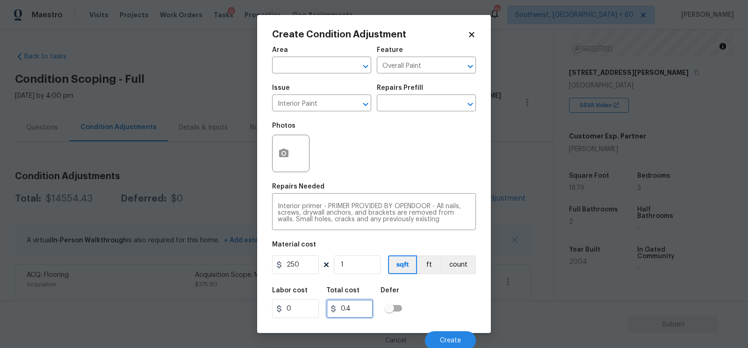
type input "250"
click at [346, 300] on input "250" at bounding box center [349, 308] width 47 height 19
click at [276, 165] on button "button" at bounding box center [283, 153] width 22 height 36
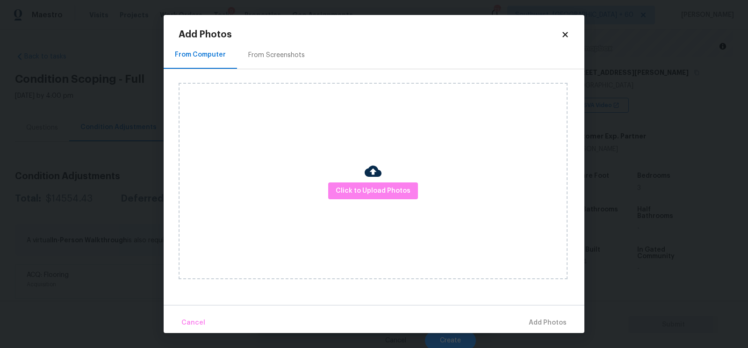
click at [276, 64] on div "From Screenshots" at bounding box center [276, 55] width 79 height 28
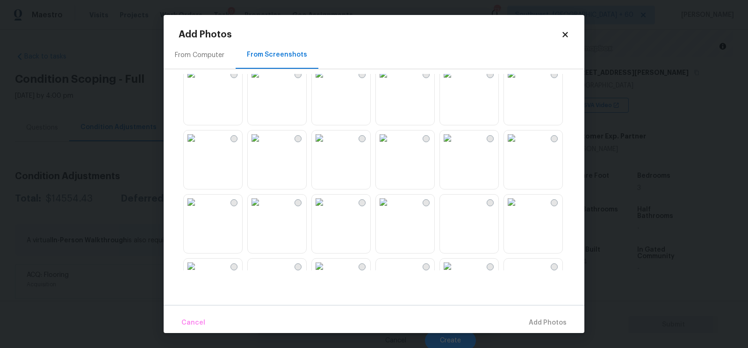
scroll to position [81, 0]
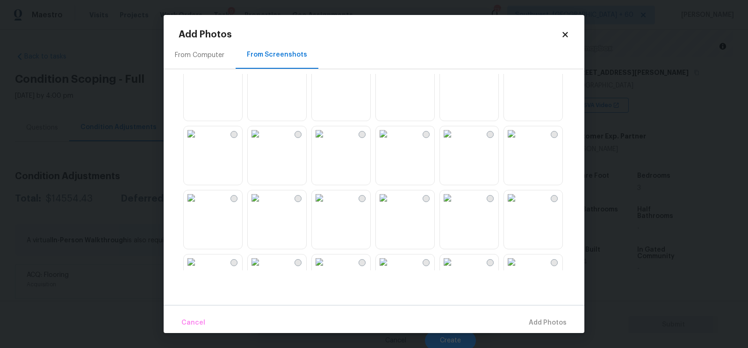
click at [391, 141] on img at bounding box center [383, 133] width 15 height 15
click at [538, 315] on button "Add 1 Photo(s)" at bounding box center [543, 323] width 54 height 20
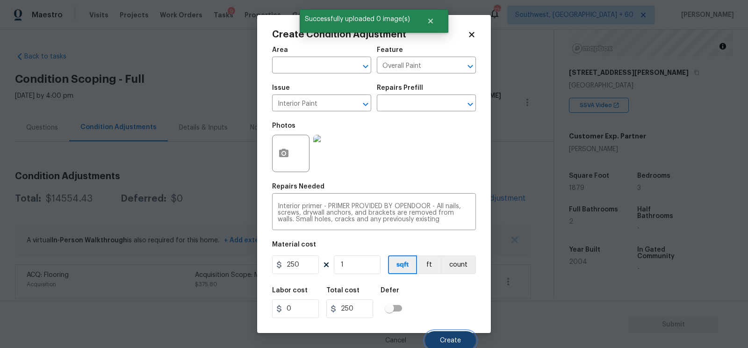
click at [455, 338] on span "Create" at bounding box center [450, 340] width 21 height 7
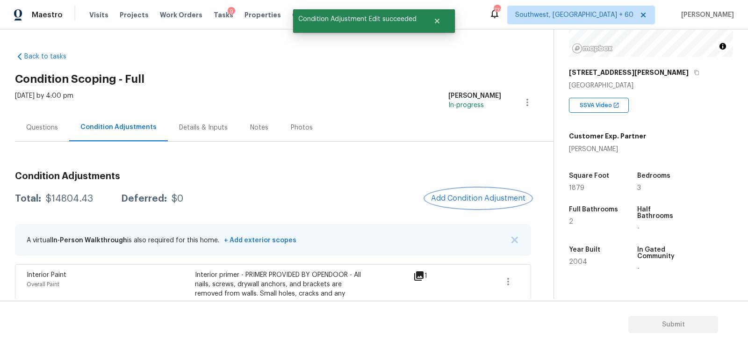
click at [455, 198] on span "Add Condition Adjustment" at bounding box center [478, 198] width 94 height 8
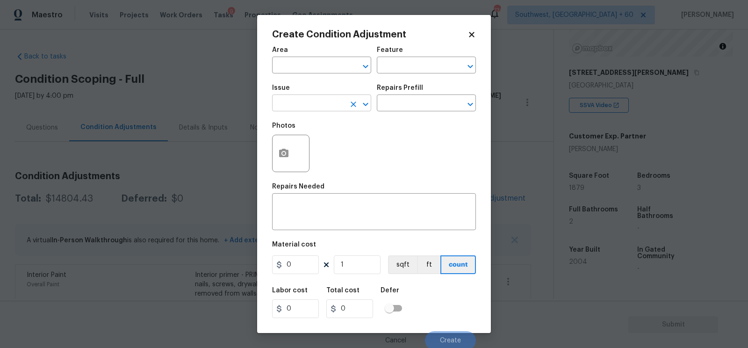
click at [290, 107] on input "text" at bounding box center [308, 104] width 73 height 14
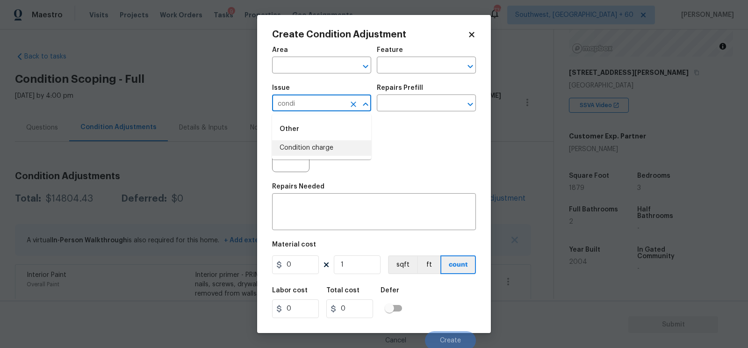
click at [299, 150] on li "Condition charge" at bounding box center [321, 147] width 99 height 15
type input "Condition charge"
click at [411, 101] on input "text" at bounding box center [413, 104] width 73 height 14
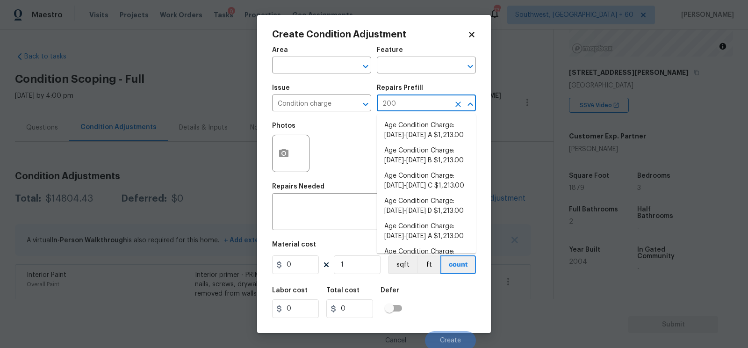
type input "2008"
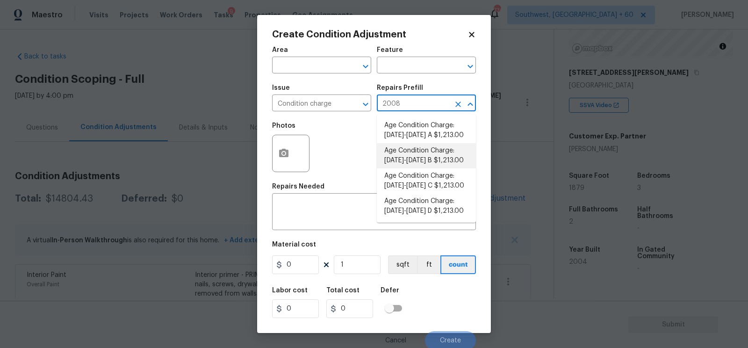
click at [417, 157] on li "Age Condition Charge: [DATE]-[DATE] B $1,213.00" at bounding box center [426, 155] width 99 height 25
type input "Home Readiness Packages"
type textarea "Age Condition Charge: [DATE]-[DATE] B"
type input "1213"
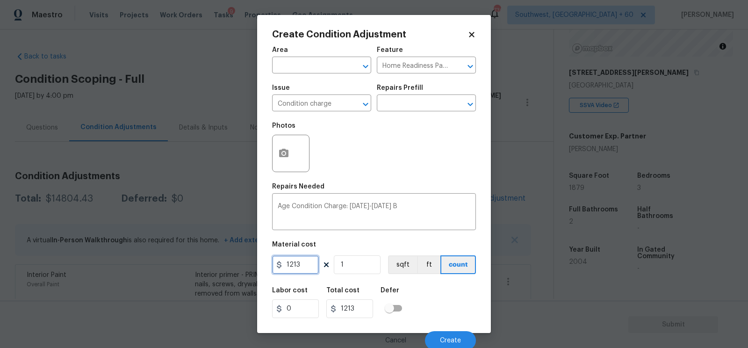
click at [298, 269] on input "1213" at bounding box center [295, 264] width 47 height 19
type input "2000"
click at [351, 316] on input "2000" at bounding box center [349, 308] width 47 height 19
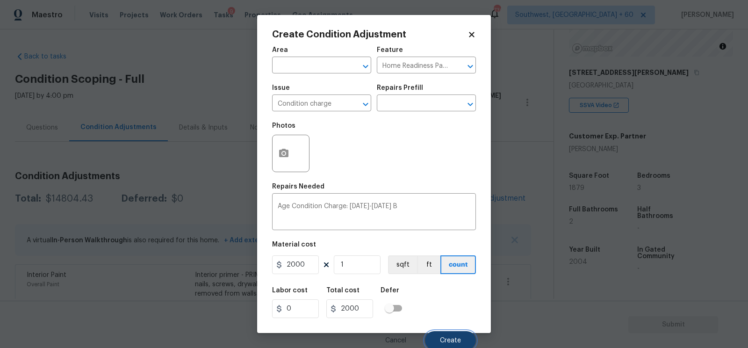
click at [454, 336] on button "Create" at bounding box center [450, 340] width 51 height 19
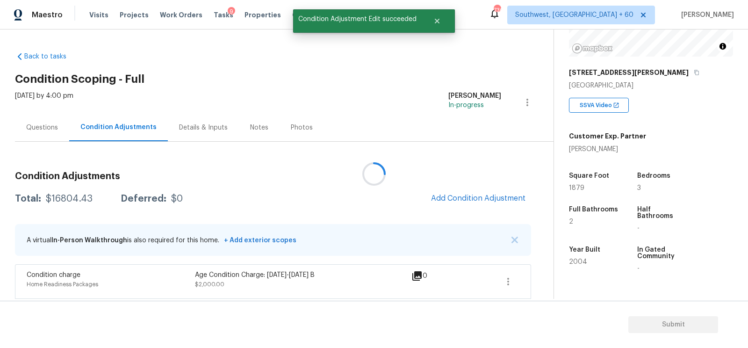
click at [71, 202] on div at bounding box center [374, 174] width 748 height 348
click at [72, 198] on div "$16804.43" at bounding box center [69, 198] width 47 height 9
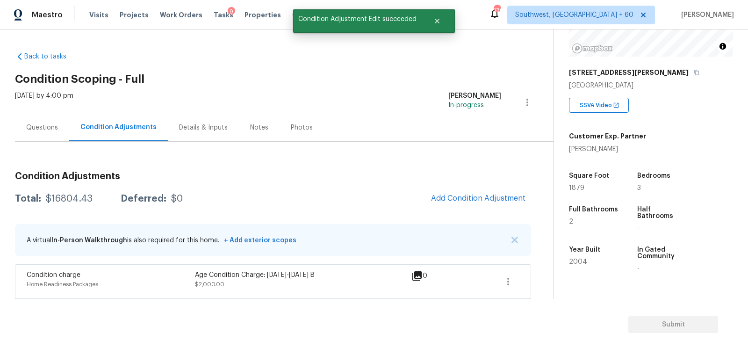
click at [72, 198] on div "$16804.43" at bounding box center [69, 198] width 47 height 9
copy div "$16804.43"
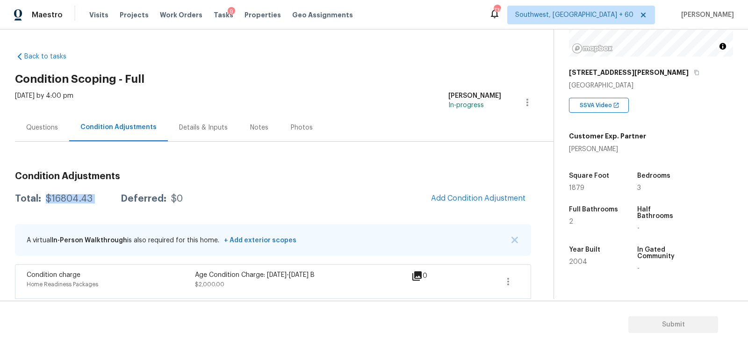
click at [52, 131] on div "Questions" at bounding box center [42, 127] width 32 height 9
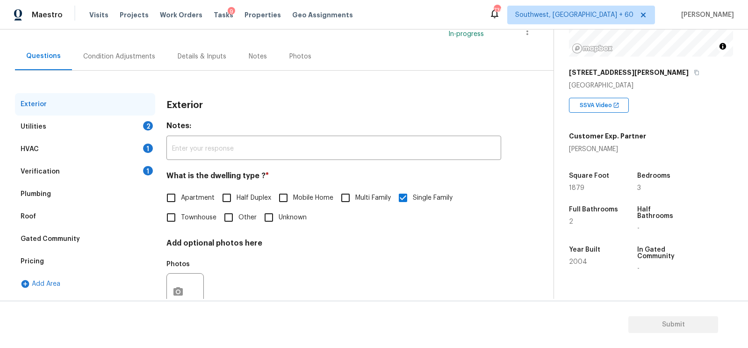
click at [126, 183] on div "Plumbing" at bounding box center [85, 194] width 140 height 22
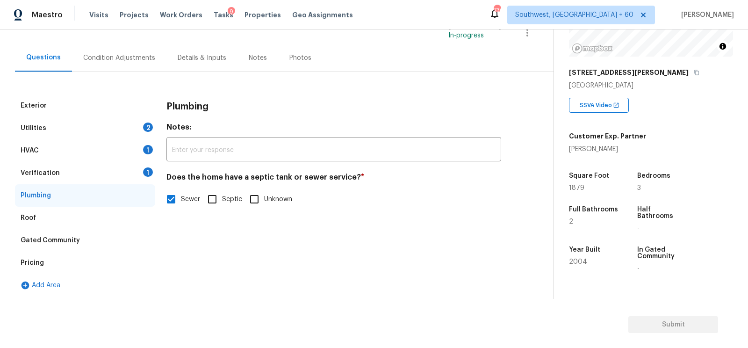
click at [149, 139] on div "HVAC 1" at bounding box center [85, 150] width 140 height 22
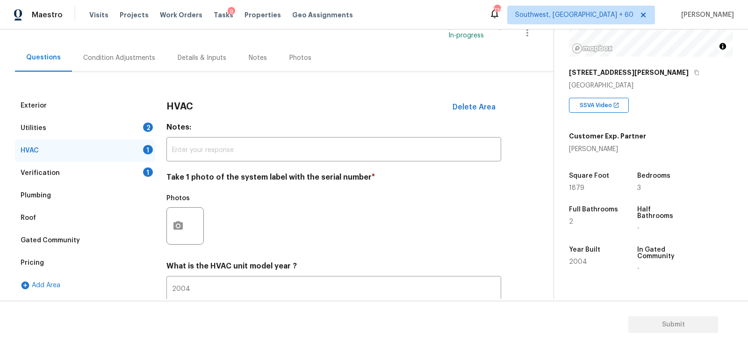
scroll to position [71, 0]
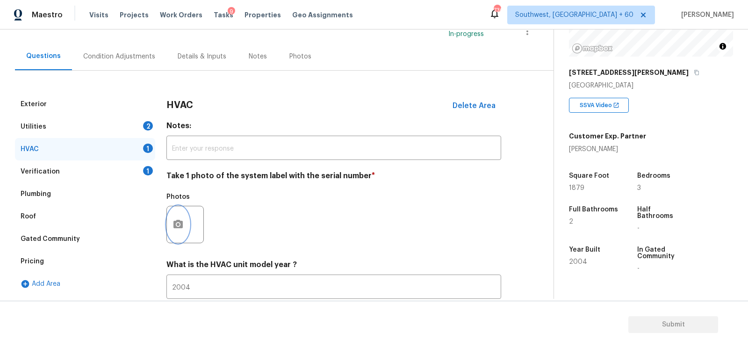
click at [176, 223] on icon "button" at bounding box center [177, 224] width 11 height 11
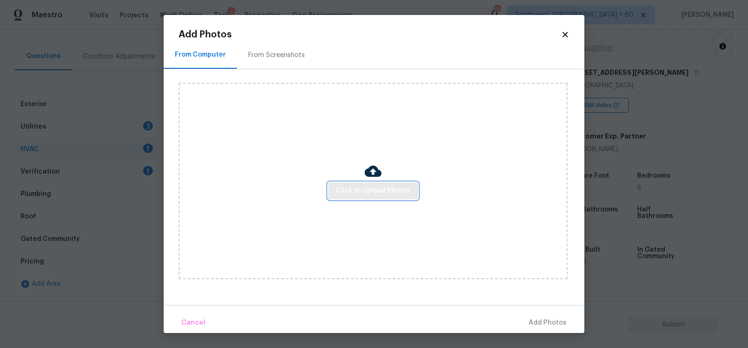
click at [356, 183] on button "Click to Upload Photos" at bounding box center [373, 190] width 90 height 17
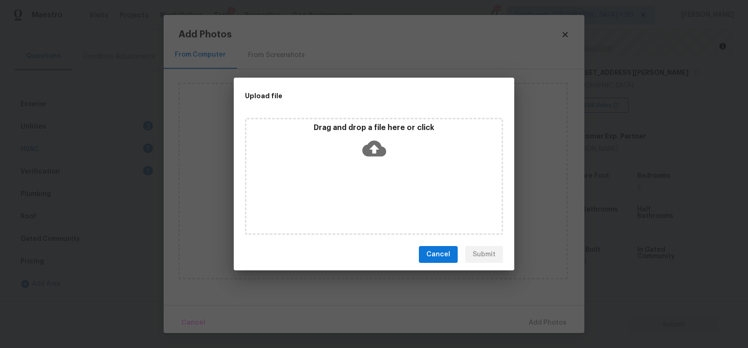
click at [372, 150] on icon at bounding box center [374, 149] width 24 height 16
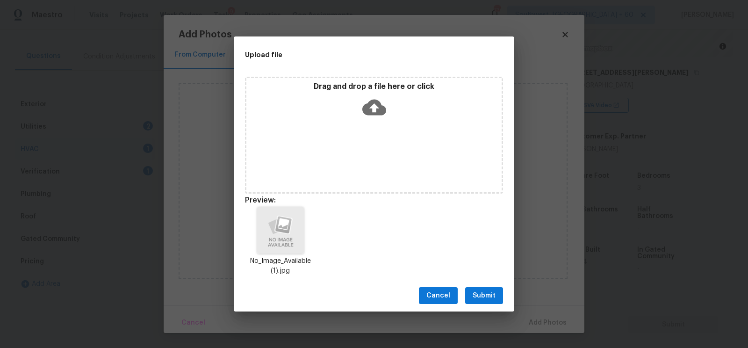
click at [486, 293] on span "Submit" at bounding box center [483, 296] width 23 height 12
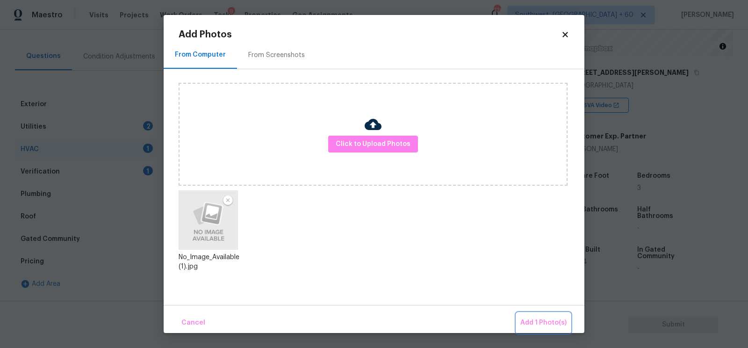
click at [538, 320] on span "Add 1 Photo(s)" at bounding box center [543, 323] width 46 height 12
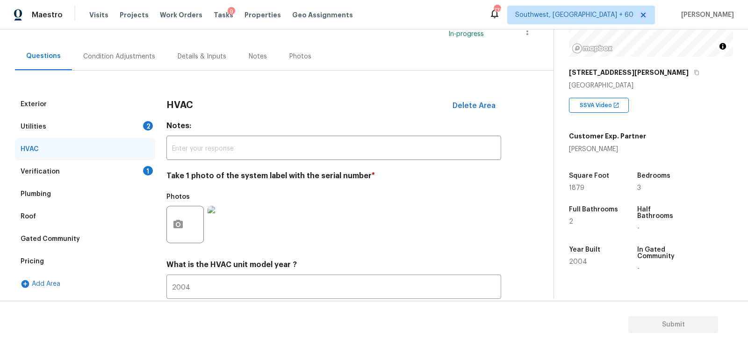
click at [131, 121] on div "Utilities 2" at bounding box center [85, 126] width 140 height 22
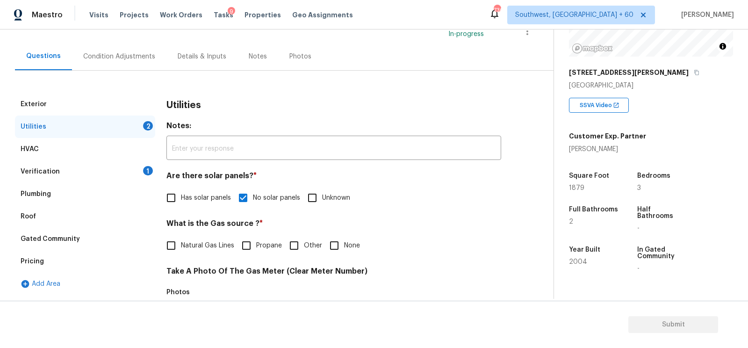
click at [194, 236] on label "Natural Gas Lines" at bounding box center [197, 246] width 73 height 20
click at [181, 236] on input "Natural Gas Lines" at bounding box center [171, 246] width 20 height 20
checkbox input "true"
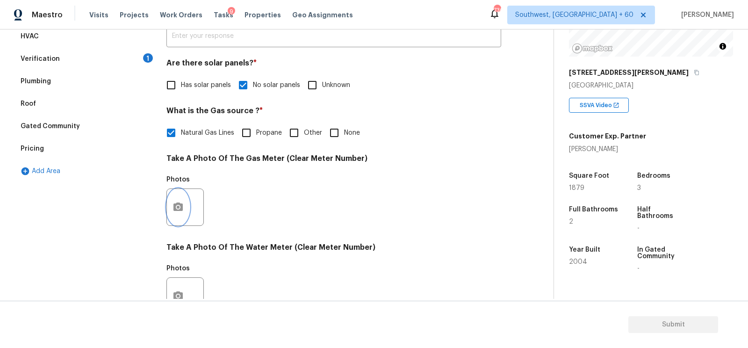
click at [179, 202] on icon "button" at bounding box center [177, 206] width 11 height 11
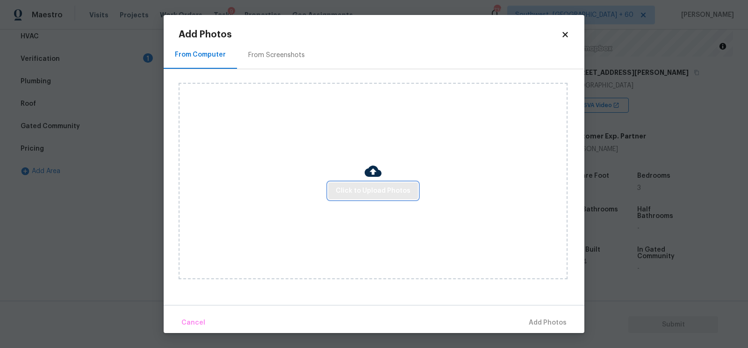
click at [413, 184] on button "Click to Upload Photos" at bounding box center [373, 190] width 90 height 17
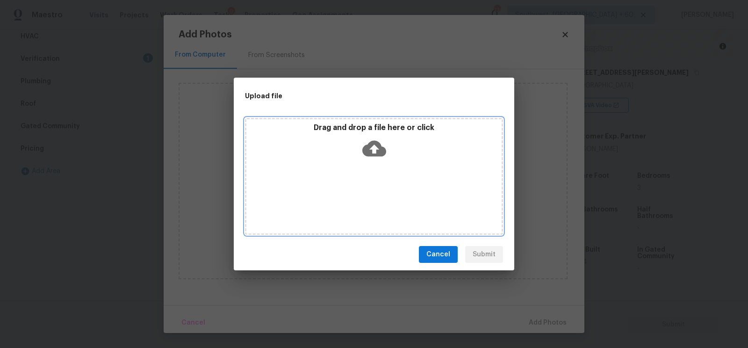
click at [371, 130] on p "Drag and drop a file here or click" at bounding box center [373, 128] width 255 height 10
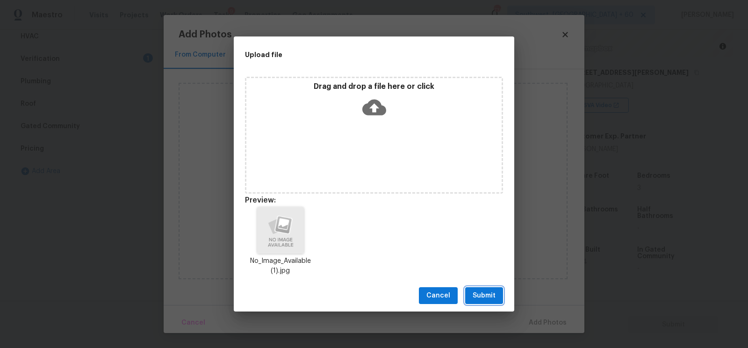
click at [484, 296] on span "Submit" at bounding box center [483, 296] width 23 height 12
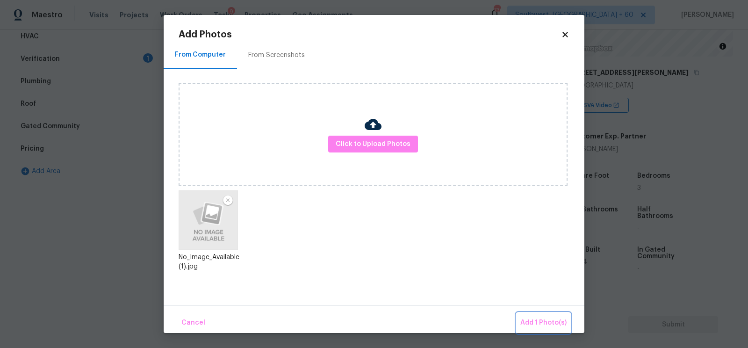
click at [536, 323] on span "Add 1 Photo(s)" at bounding box center [543, 323] width 46 height 12
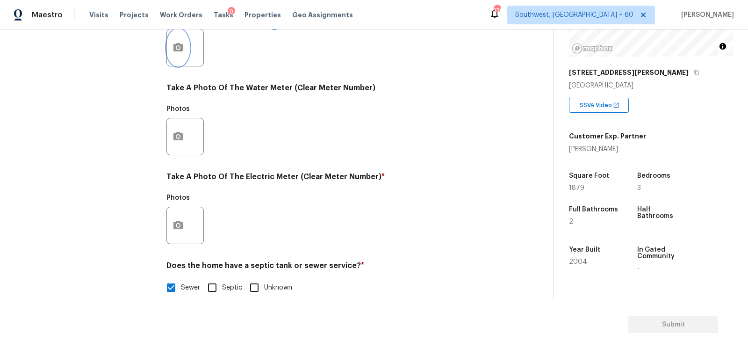
scroll to position [356, 0]
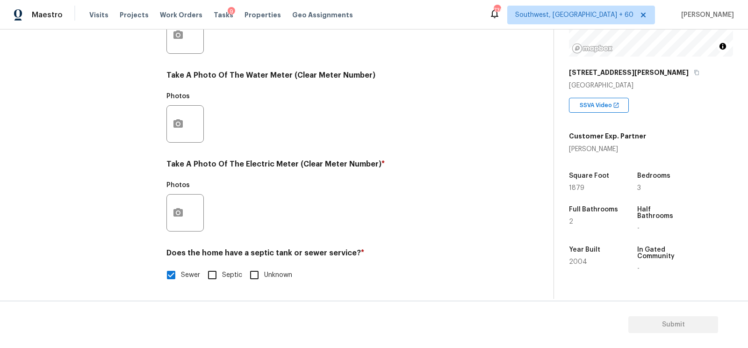
click at [160, 219] on div "Exterior Utilities 1 HVAC Verification 1 Plumbing Roof Gated Community Pricing …" at bounding box center [273, 51] width 516 height 487
click at [175, 213] on icon "button" at bounding box center [177, 212] width 9 height 8
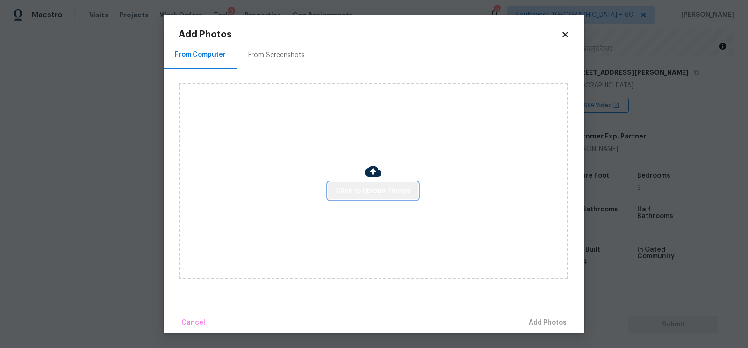
click at [386, 191] on span "Click to Upload Photos" at bounding box center [373, 191] width 75 height 12
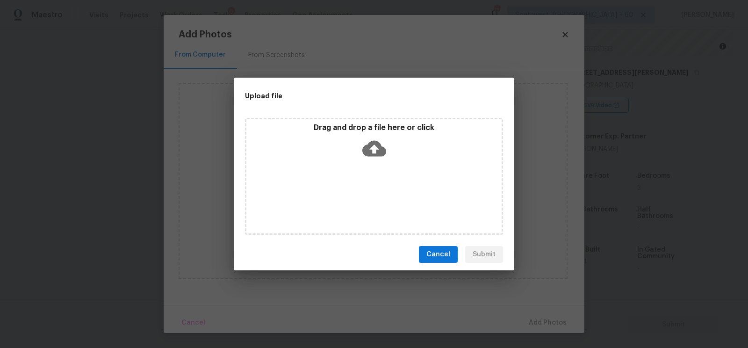
click at [381, 155] on icon at bounding box center [374, 149] width 24 height 16
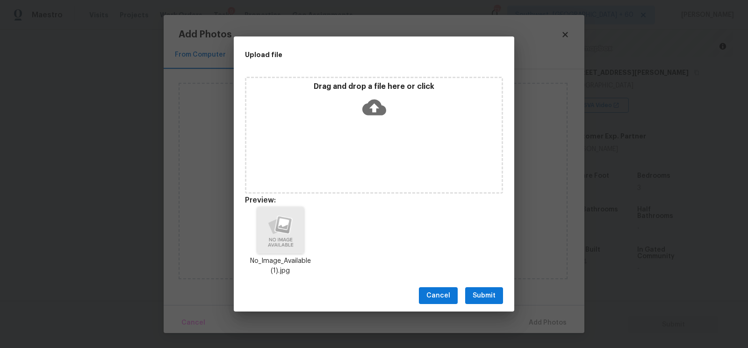
click at [479, 292] on span "Submit" at bounding box center [483, 296] width 23 height 12
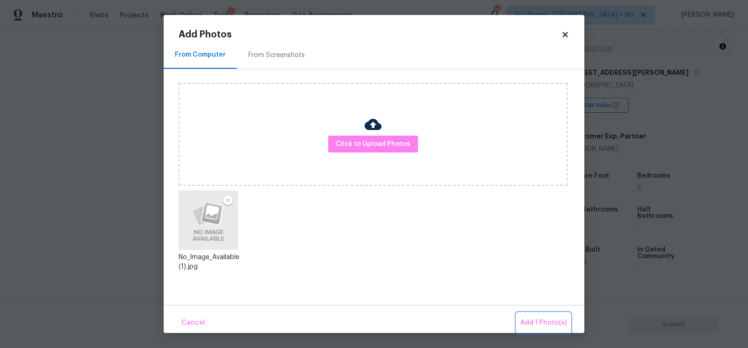
click at [548, 317] on span "Add 1 Photo(s)" at bounding box center [543, 323] width 46 height 12
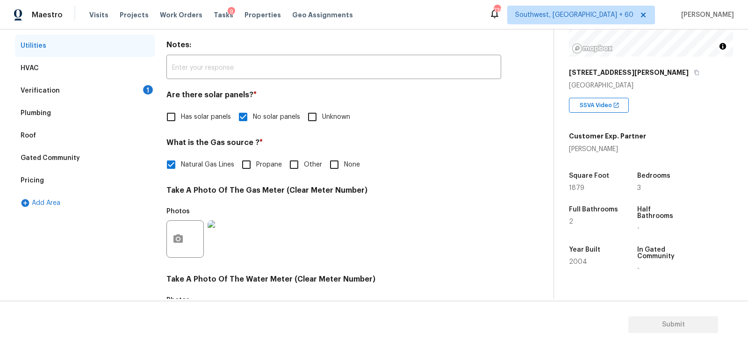
scroll to position [100, 0]
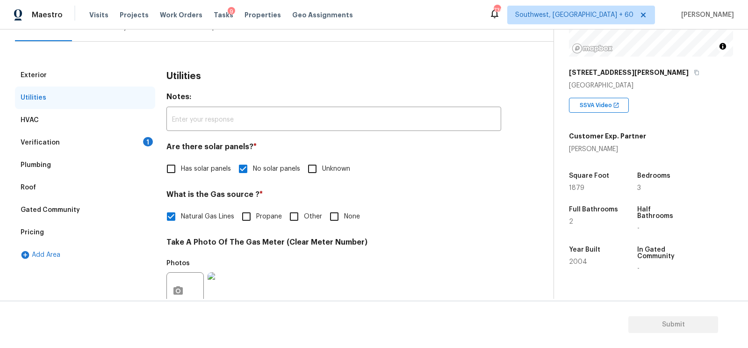
click at [110, 140] on div "Verification 1" at bounding box center [85, 142] width 140 height 22
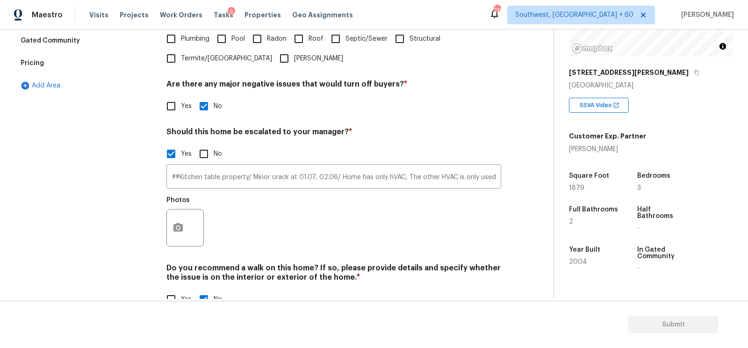
scroll to position [271, 0]
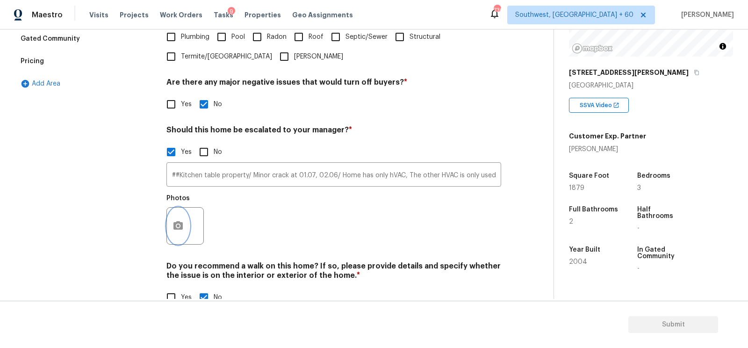
click at [175, 226] on icon "button" at bounding box center [177, 225] width 11 height 11
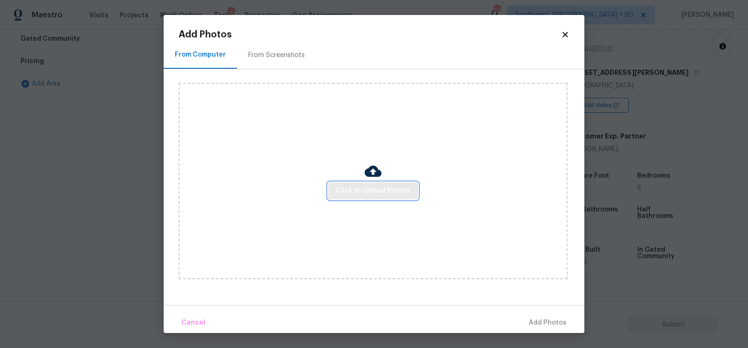
click at [334, 193] on button "Click to Upload Photos" at bounding box center [373, 190] width 90 height 17
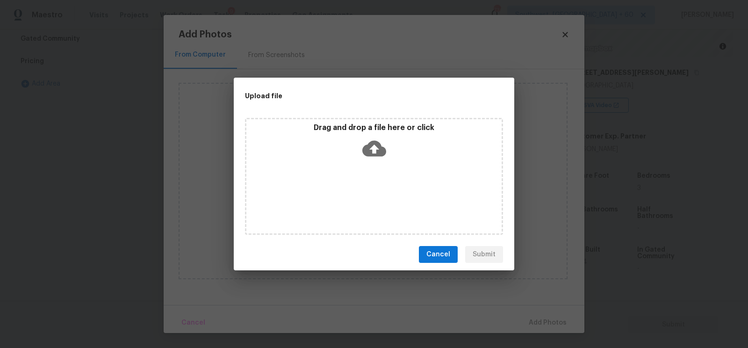
click at [364, 152] on icon at bounding box center [374, 149] width 24 height 16
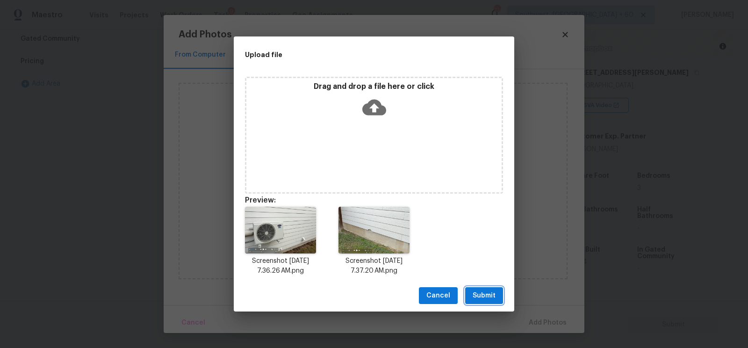
click at [483, 292] on span "Submit" at bounding box center [483, 296] width 23 height 12
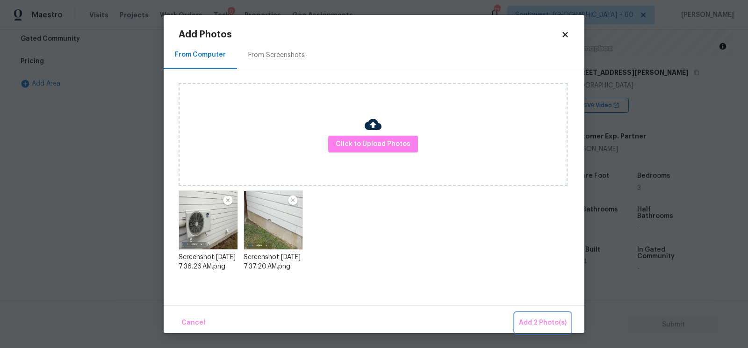
click at [532, 313] on button "Add 2 Photo(s)" at bounding box center [542, 323] width 55 height 20
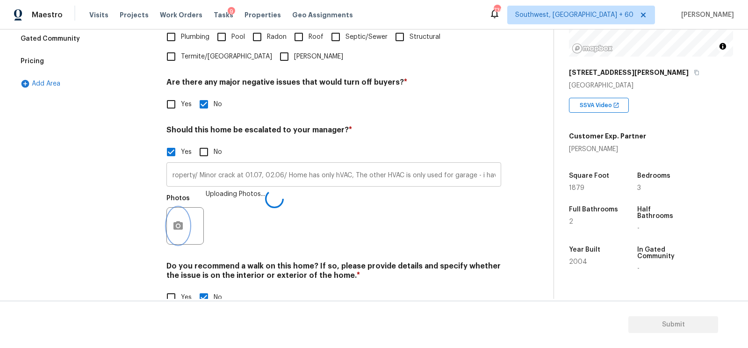
scroll to position [0, 54]
click at [329, 178] on input "##Kitchen table property/ Minor crack at 01.07, 02.06/ Home has only hVAC, The …" at bounding box center [333, 175] width 335 height 22
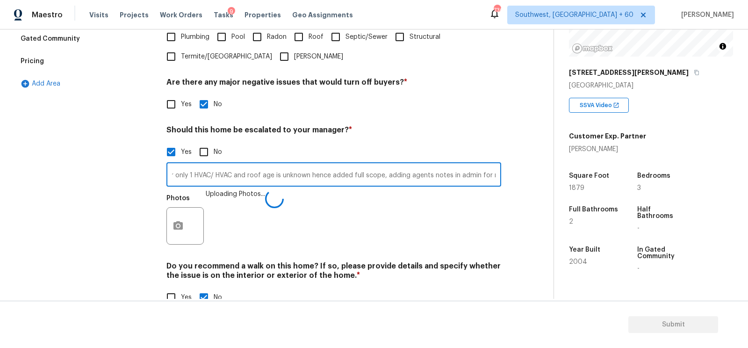
scroll to position [0, 457]
click at [361, 179] on input "##Kitchen table property/ Minor crack at 01.07, 02.06/ Home has only 1 hVAC, Th…" at bounding box center [333, 175] width 335 height 22
type input "##Kitchen table property/ Minor crack at 01.07, 02.06/ Home has only 1 hVAC, Th…"
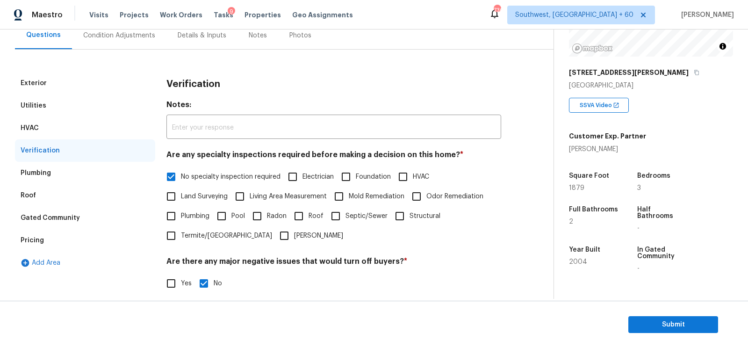
scroll to position [68, 0]
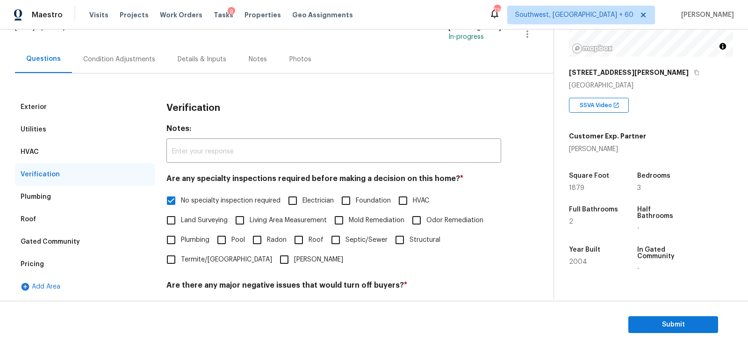
click at [67, 260] on div "Pricing" at bounding box center [85, 264] width 140 height 22
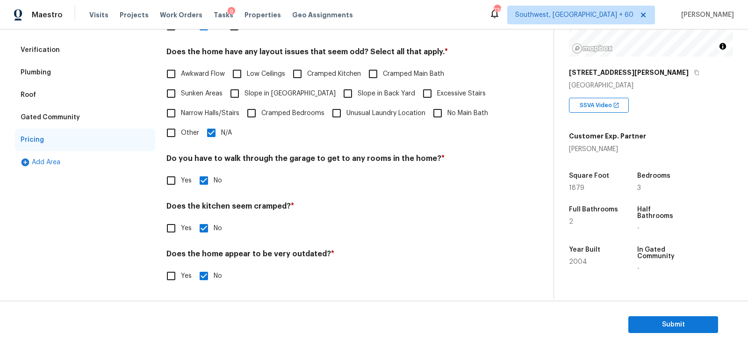
scroll to position [0, 0]
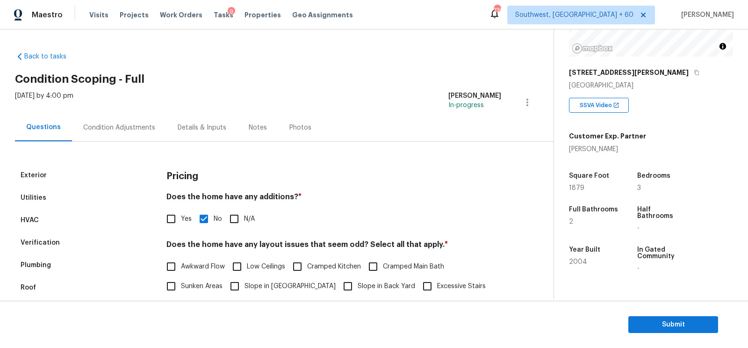
click at [132, 133] on div "Condition Adjustments" at bounding box center [119, 128] width 94 height 28
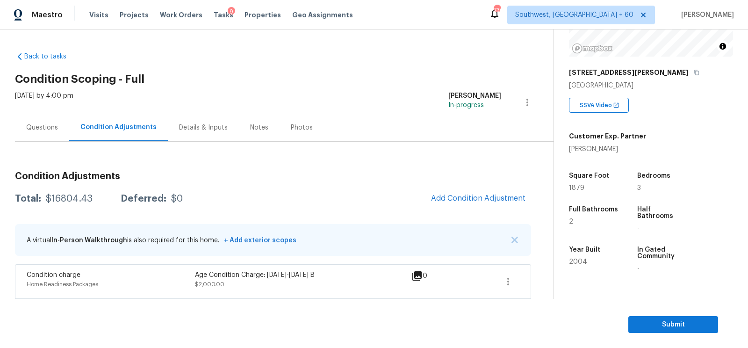
click at [459, 188] on span "Add Condition Adjustment" at bounding box center [478, 198] width 106 height 21
click at [453, 195] on span "Add Condition Adjustment" at bounding box center [478, 198] width 94 height 8
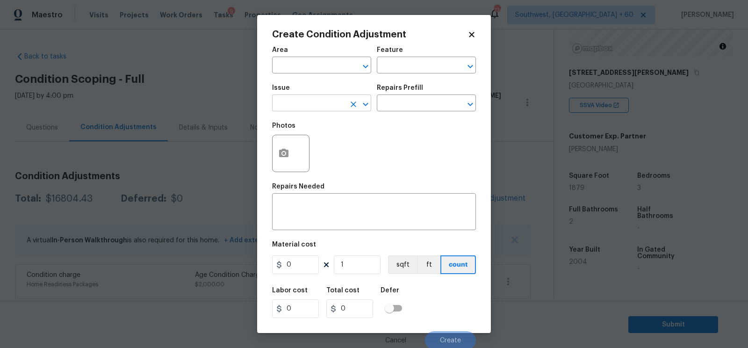
click at [332, 108] on input "text" at bounding box center [308, 104] width 73 height 14
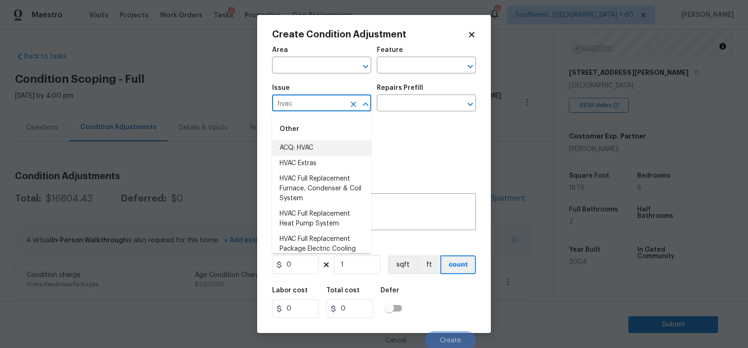
click at [336, 143] on li "ACQ: HVAC" at bounding box center [321, 147] width 99 height 15
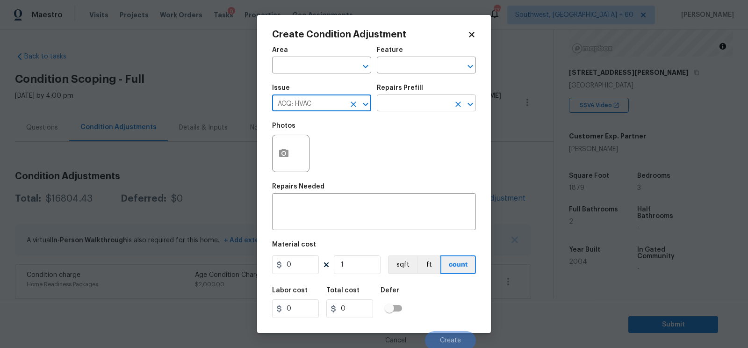
type input "ACQ: HVAC"
click at [416, 104] on input "text" at bounding box center [413, 104] width 73 height 14
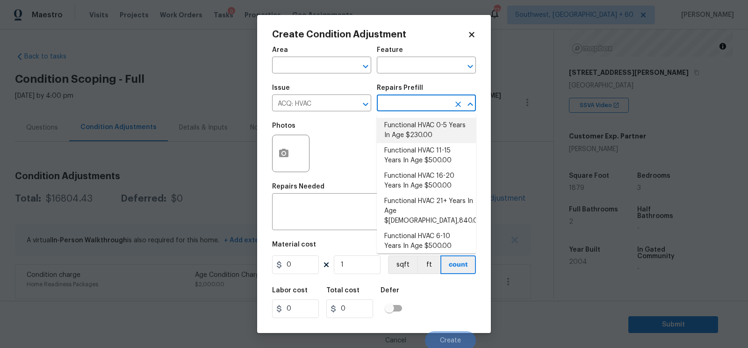
click at [416, 127] on li "Functional HVAC 0-5 Years In Age $230.00" at bounding box center [426, 130] width 99 height 25
type input "Acquisition"
type textarea "Acquisition Scope: Functional HVAC 0-5 years"
type input "230"
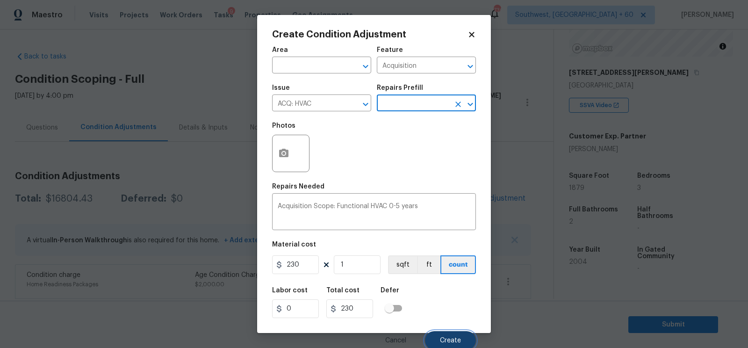
click at [449, 340] on span "Create" at bounding box center [450, 340] width 21 height 7
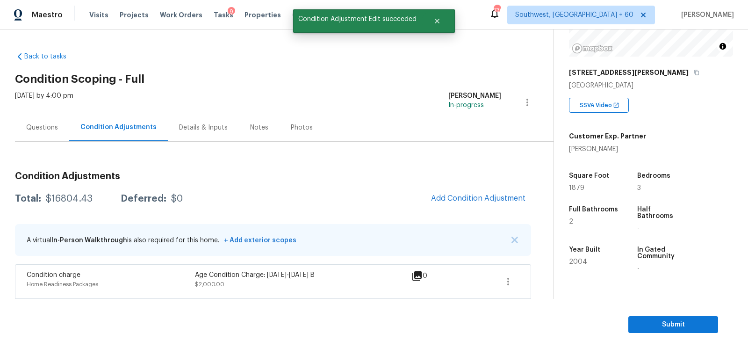
click at [52, 126] on div "Questions" at bounding box center [42, 127] width 32 height 9
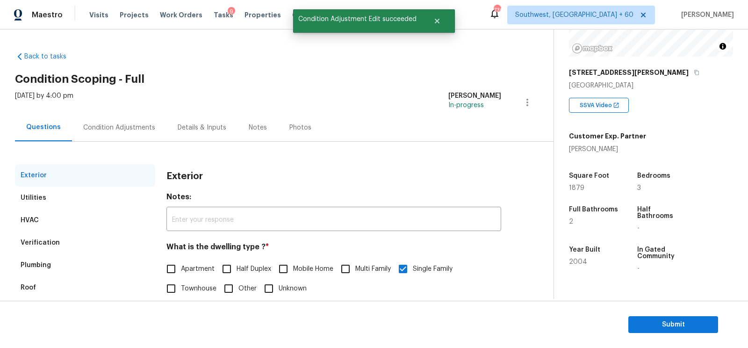
click at [81, 245] on div "Verification" at bounding box center [85, 242] width 140 height 22
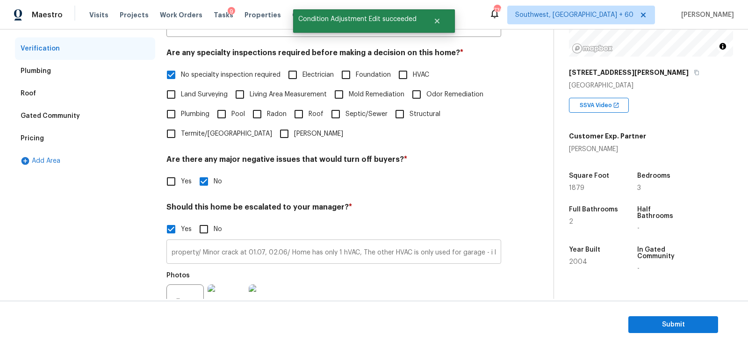
scroll to position [0, 53]
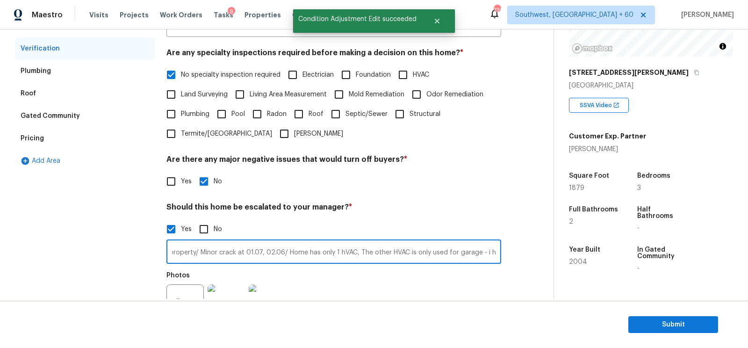
click at [334, 251] on input "##Kitchen table property/ Minor crack at 01.07, 02.06/ Home has only 1 hVAC, Th…" at bounding box center [333, 253] width 335 height 22
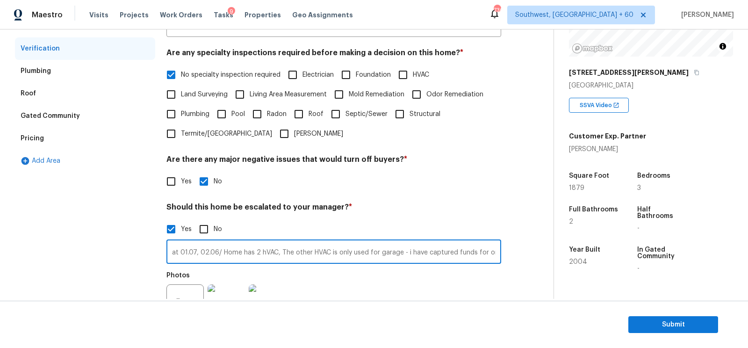
scroll to position [0, 125]
click at [389, 254] on input "##Kitchen table property/ Minor crack at 01.07, 02.06/ Home has 2 hVAC, The oth…" at bounding box center [333, 253] width 335 height 22
click at [419, 252] on input "##Kitchen table property/ Minor crack at 01.07, 02.06/ Home has 2 hVAC, The oth…" at bounding box center [333, 253] width 335 height 22
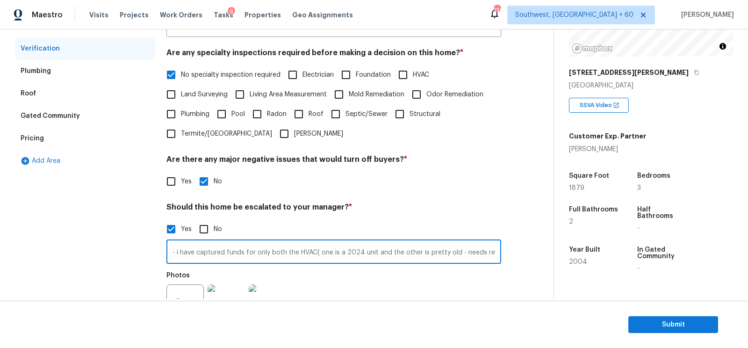
click at [416, 251] on input "##Kitchen table property/ Minor crack at 01.07, 02.06/ Home has 2 hVAC, The oth…" at bounding box center [333, 253] width 335 height 22
type input "##Kitchen table property/ Minor crack at 01.07, 02.06/ Home has 2 hVAC, The oth…"
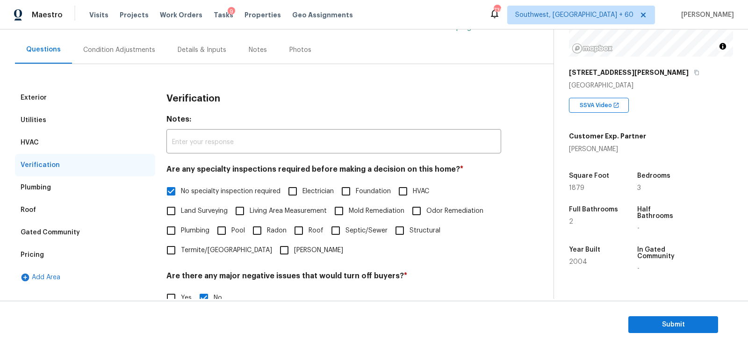
scroll to position [0, 0]
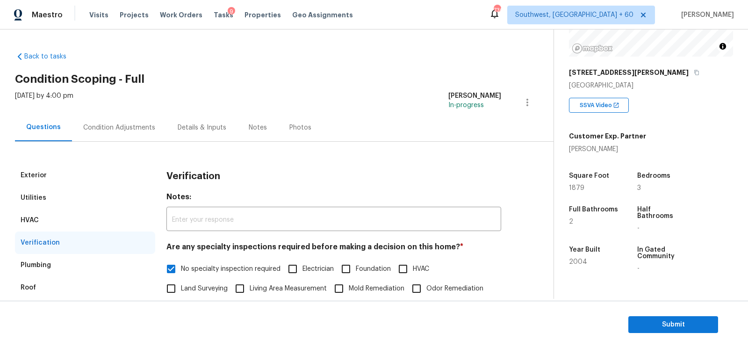
click at [128, 130] on div "Condition Adjustments" at bounding box center [119, 127] width 72 height 9
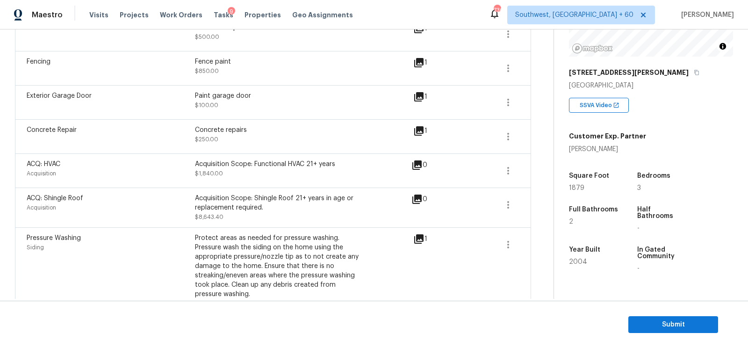
scroll to position [773, 0]
click at [500, 198] on button "button" at bounding box center [508, 205] width 22 height 22
click at [532, 199] on div "Edit" at bounding box center [561, 201] width 73 height 9
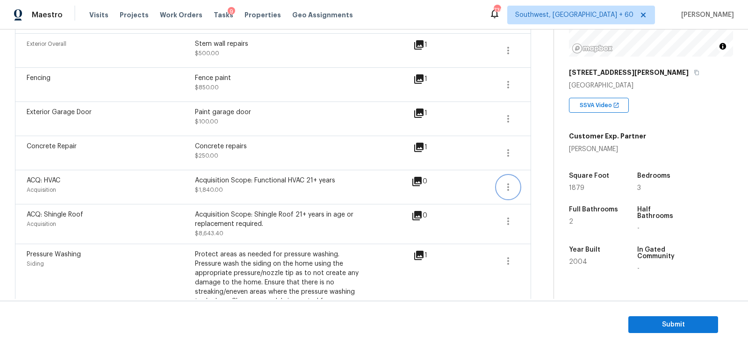
click at [508, 190] on icon "button" at bounding box center [507, 186] width 11 height 11
click at [541, 185] on div "Edit" at bounding box center [561, 183] width 73 height 9
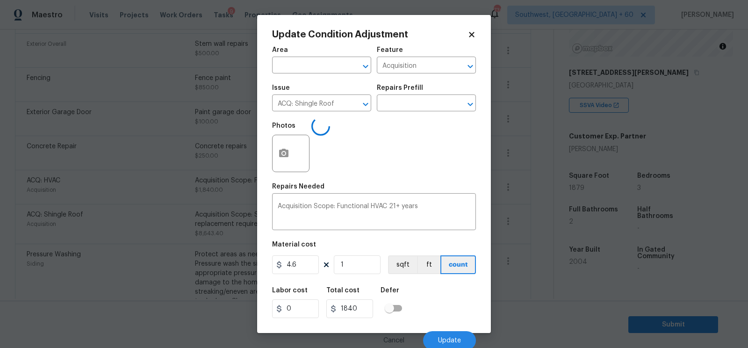
type input "ACQ: HVAC"
type input "1840"
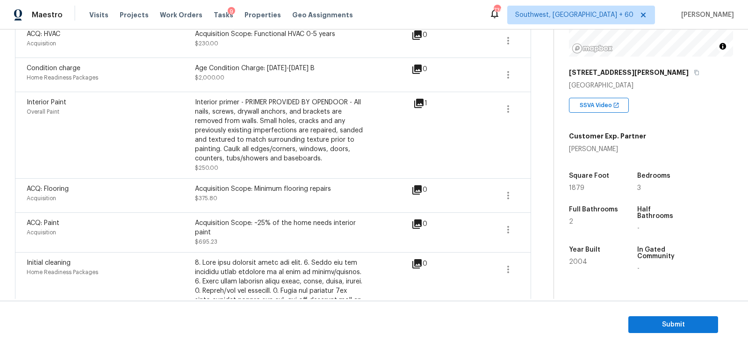
scroll to position [234, 0]
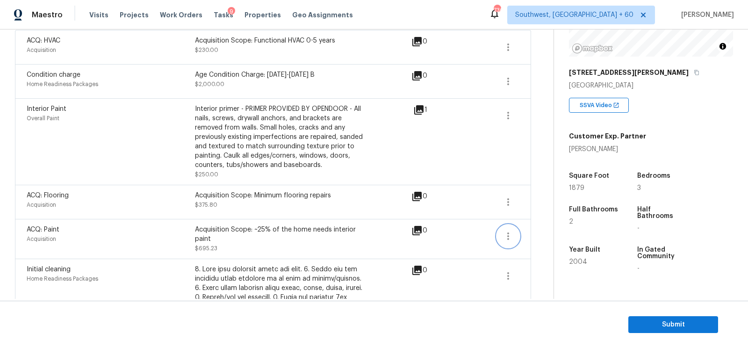
click at [512, 235] on icon "button" at bounding box center [507, 235] width 11 height 11
click at [544, 230] on div "Edit" at bounding box center [561, 233] width 73 height 9
click at [513, 193] on button "button" at bounding box center [508, 202] width 22 height 22
click at [543, 197] on div "Edit" at bounding box center [561, 198] width 73 height 9
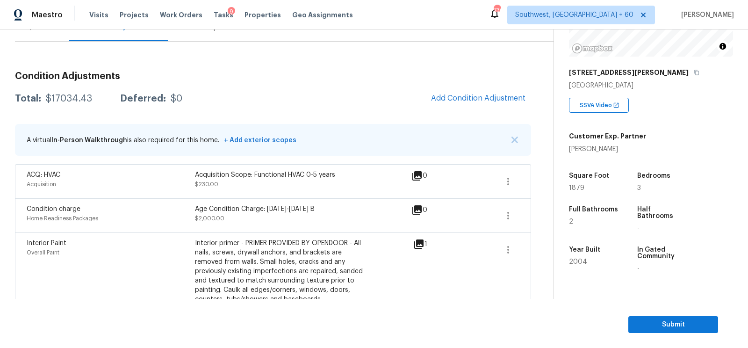
scroll to position [96, 0]
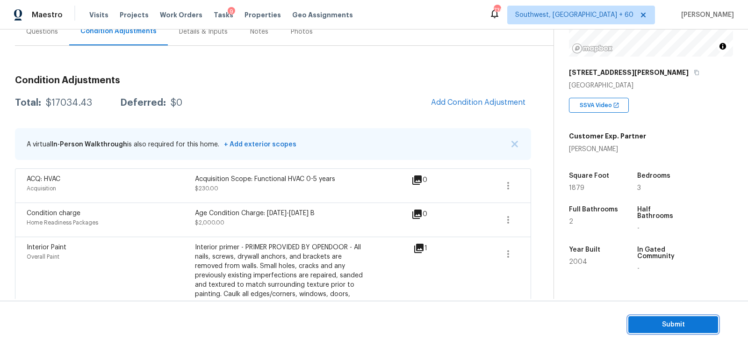
click at [684, 329] on span "Submit" at bounding box center [673, 325] width 75 height 12
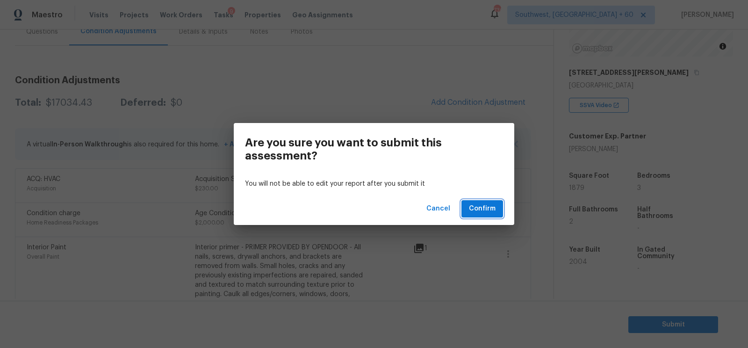
click at [490, 216] on button "Confirm" at bounding box center [482, 208] width 42 height 17
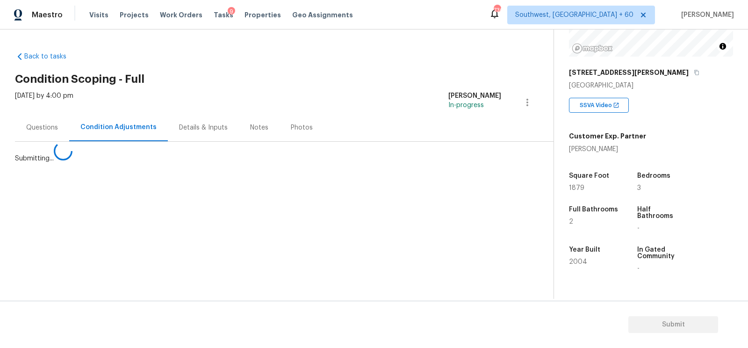
scroll to position [0, 0]
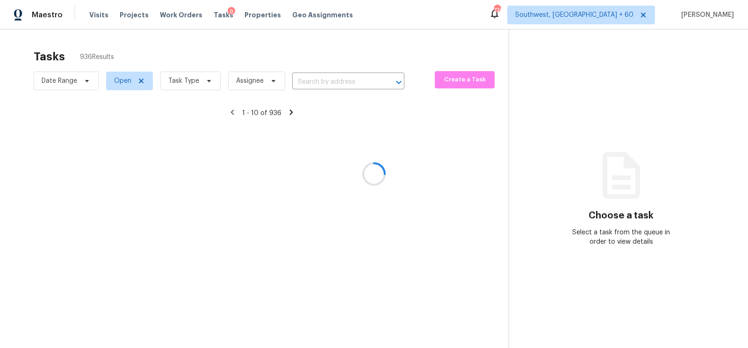
click at [317, 88] on div at bounding box center [374, 174] width 748 height 348
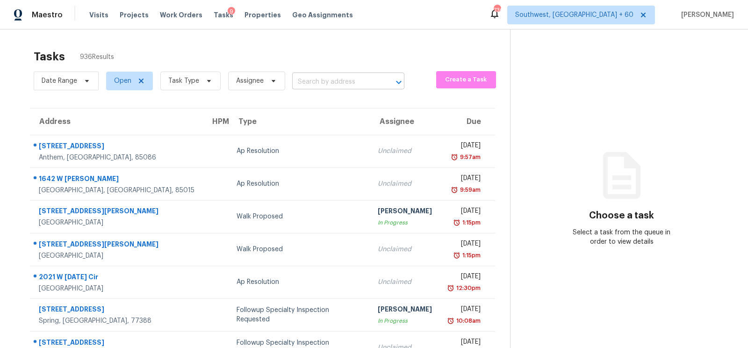
click at [334, 85] on input "text" at bounding box center [335, 82] width 86 height 14
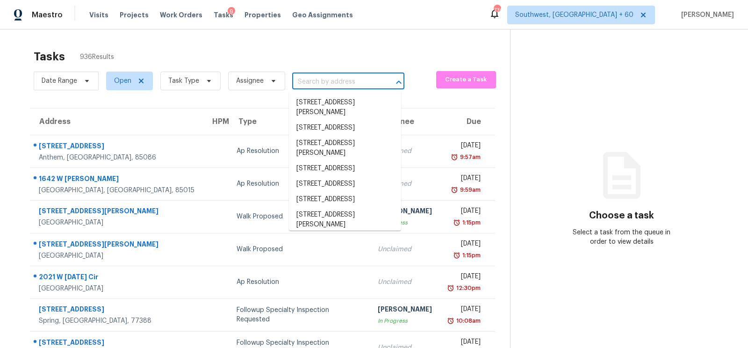
paste input "6393 Agave Ave Castle Rock, CO, 80108"
type input "6393 Agave Ave Castle Rock, CO, 80108"
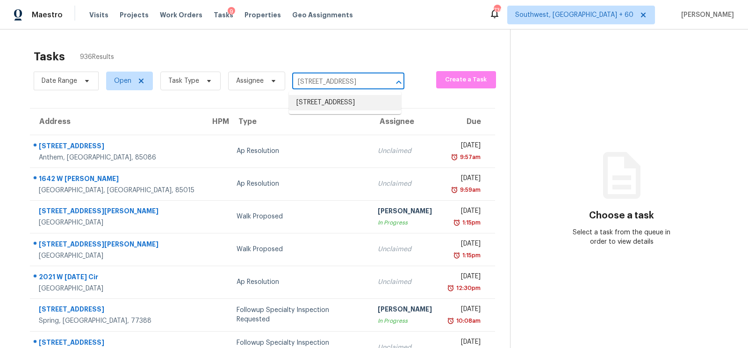
click at [335, 101] on li "6393 Agave Ave, Castle Rock, CO 80108" at bounding box center [345, 102] width 112 height 15
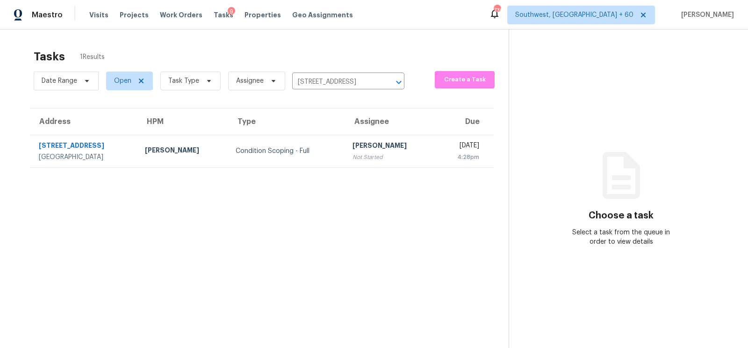
click at [345, 136] on td "Salma Ansari Not Started" at bounding box center [390, 151] width 91 height 33
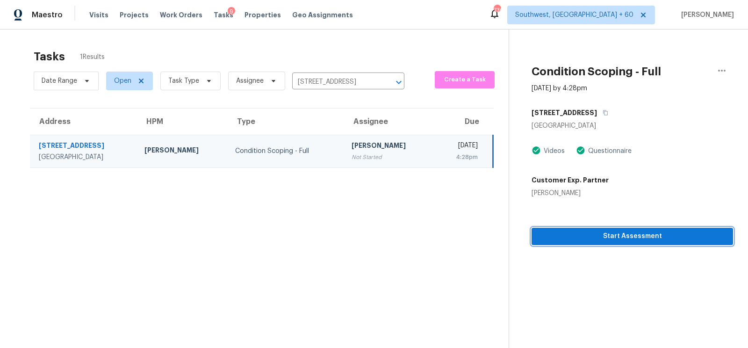
click at [614, 233] on span "Start Assessment" at bounding box center [632, 236] width 186 height 12
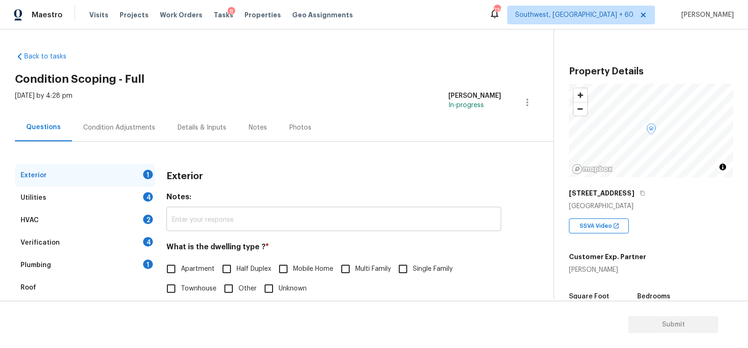
scroll to position [88, 0]
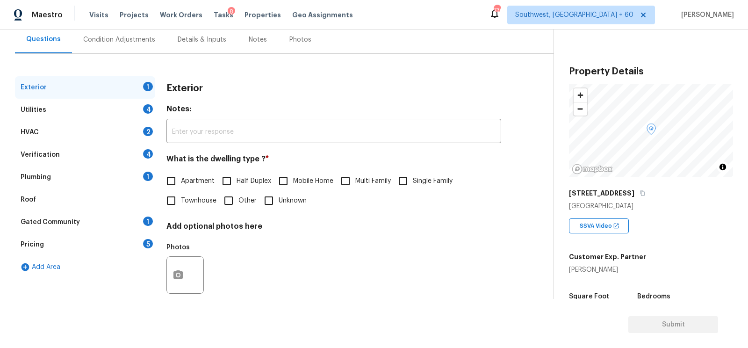
click at [400, 186] on input "Single Family" at bounding box center [403, 181] width 20 height 20
checkbox input "true"
click at [128, 105] on div "Utilities 4" at bounding box center [85, 110] width 140 height 22
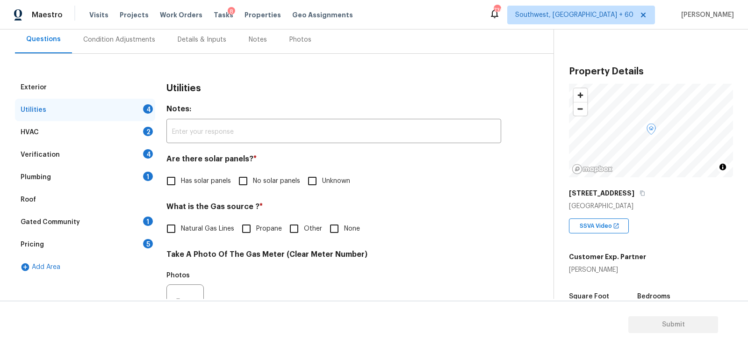
click at [250, 176] on input "No solar panels" at bounding box center [243, 181] width 20 height 20
checkbox input "true"
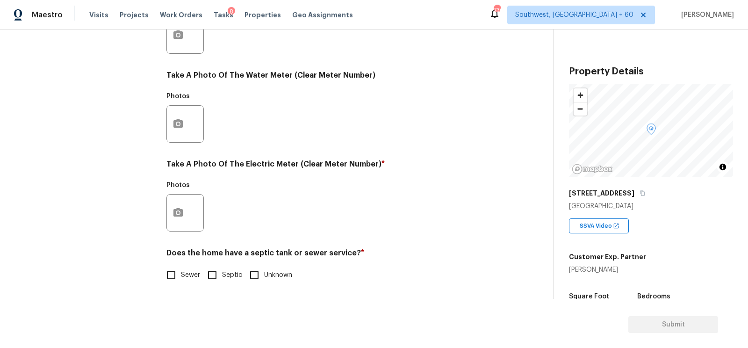
click at [182, 270] on span "Sewer" at bounding box center [190, 275] width 19 height 10
click at [181, 270] on input "Sewer" at bounding box center [171, 275] width 20 height 20
checkbox input "true"
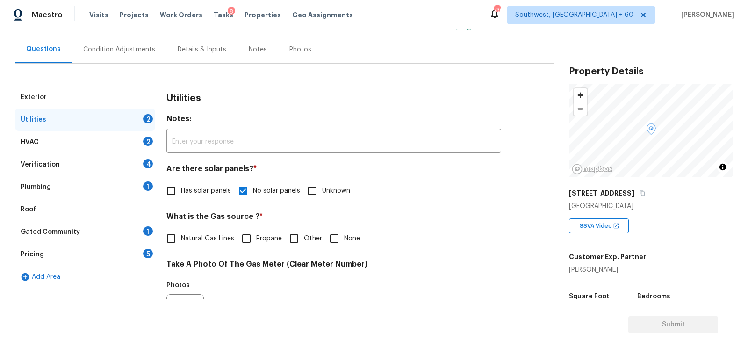
click at [141, 140] on div "HVAC 2" at bounding box center [85, 142] width 140 height 22
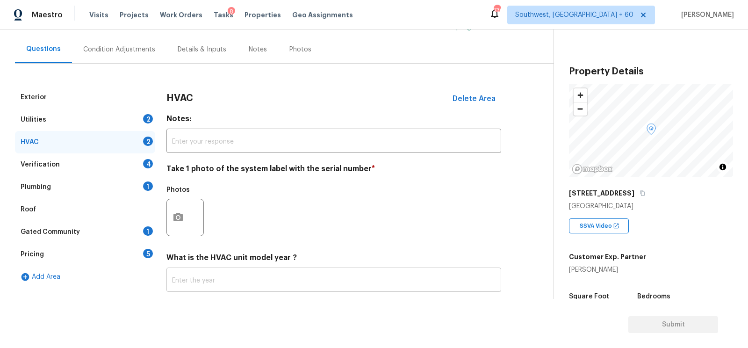
scroll to position [133, 0]
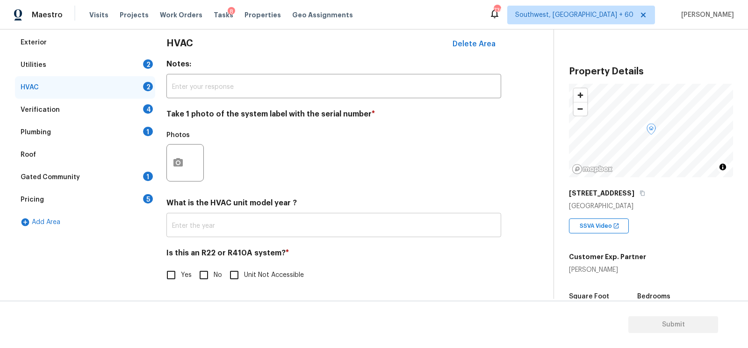
click at [240, 217] on input "text" at bounding box center [333, 226] width 335 height 22
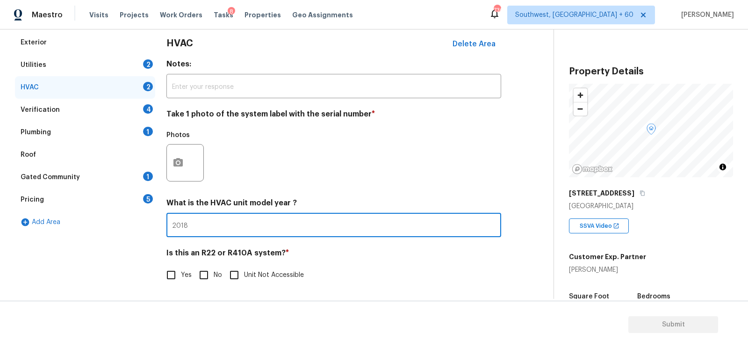
type input "2018"
click at [222, 276] on div "Yes No Unit Not Accessible" at bounding box center [333, 275] width 335 height 20
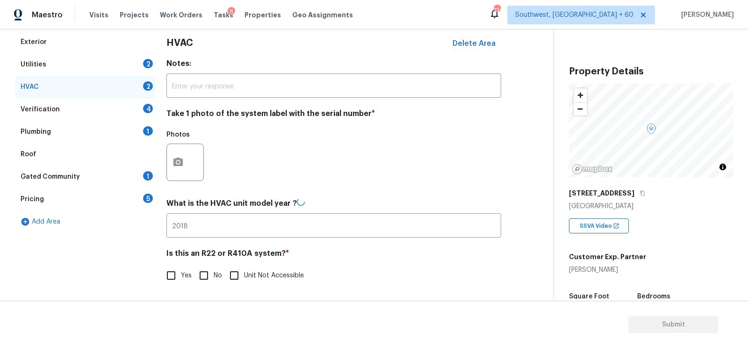
click at [193, 272] on div "Yes No Unit Not Accessible" at bounding box center [333, 275] width 335 height 20
click at [202, 271] on input "No" at bounding box center [204, 275] width 20 height 20
checkbox input "true"
click at [127, 109] on div "Verification 4" at bounding box center [85, 110] width 140 height 22
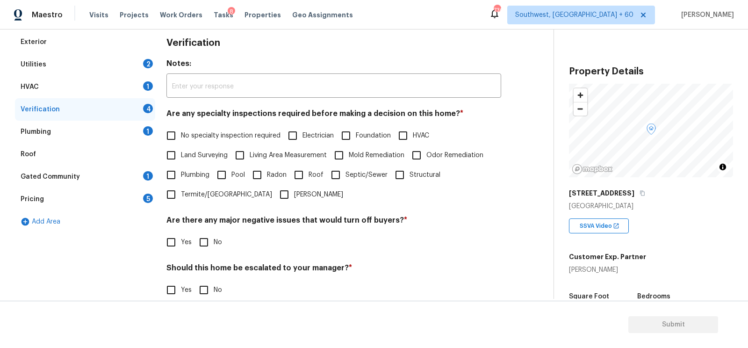
click at [209, 137] on span "No specialty inspection required" at bounding box center [231, 136] width 100 height 10
click at [181, 137] on input "No specialty inspection required" at bounding box center [171, 136] width 20 height 20
checkbox input "true"
click at [204, 234] on input "No" at bounding box center [204, 243] width 20 height 20
checkbox input "true"
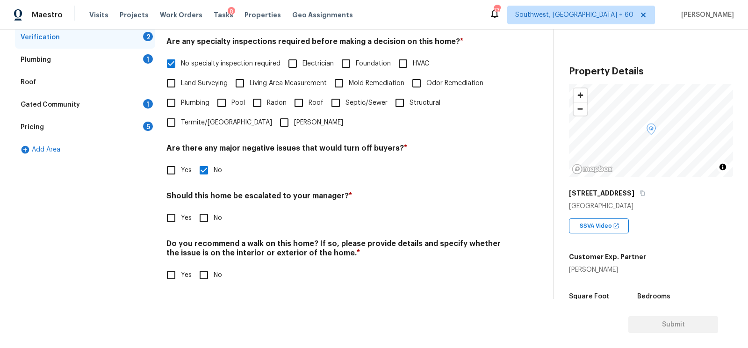
scroll to position [205, 0]
click at [204, 219] on input "No" at bounding box center [204, 218] width 20 height 20
checkbox input "true"
click at [207, 277] on input "No" at bounding box center [204, 276] width 20 height 20
checkbox input "true"
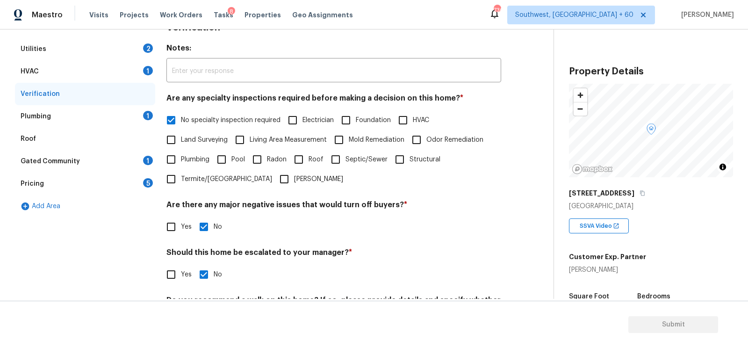
click at [143, 128] on div "Roof" at bounding box center [85, 139] width 140 height 22
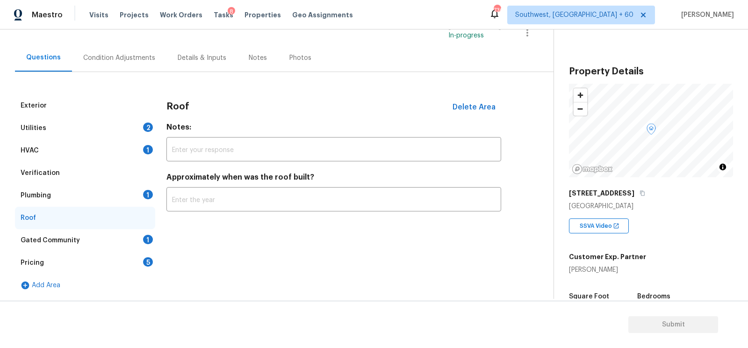
click at [146, 183] on div "Verification" at bounding box center [85, 173] width 140 height 22
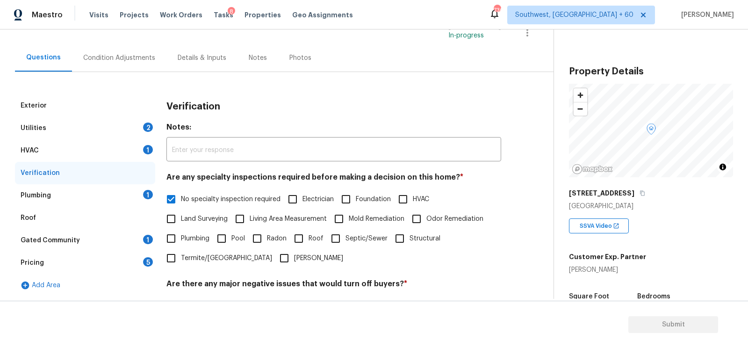
scroll to position [149, 0]
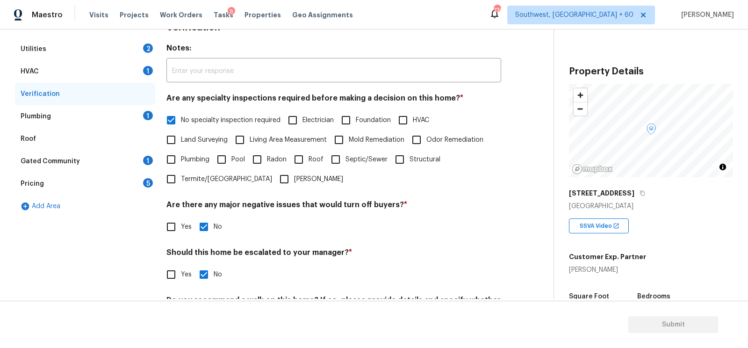
click at [132, 114] on div "Plumbing 1" at bounding box center [85, 116] width 140 height 22
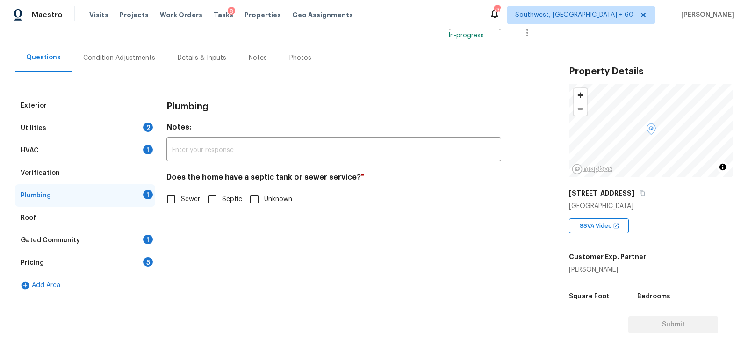
click at [175, 193] on input "Sewer" at bounding box center [171, 199] width 20 height 20
checkbox input "true"
click at [135, 237] on div "Gated Community 1" at bounding box center [85, 240] width 140 height 22
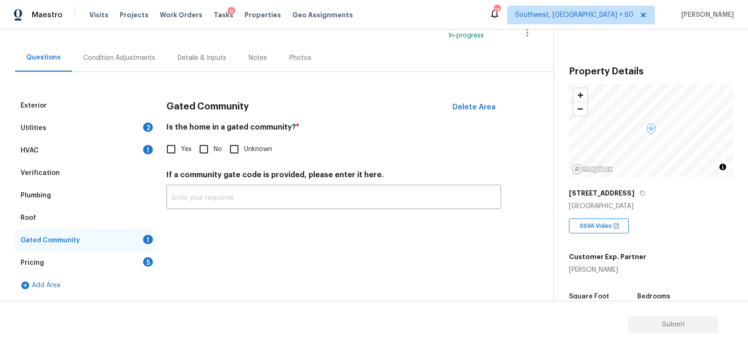
click at [202, 139] on input "No" at bounding box center [204, 149] width 20 height 20
checkbox input "true"
click at [134, 266] on div "Pricing 5" at bounding box center [85, 262] width 140 height 22
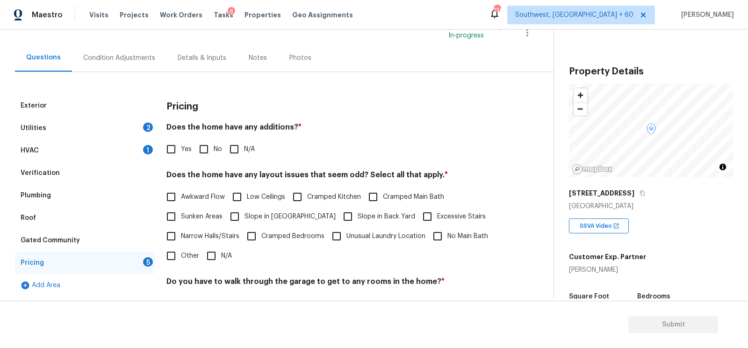
click at [209, 153] on input "No" at bounding box center [204, 149] width 20 height 20
checkbox input "true"
click at [219, 257] on input "N/A" at bounding box center [211, 257] width 20 height 20
checkbox input "true"
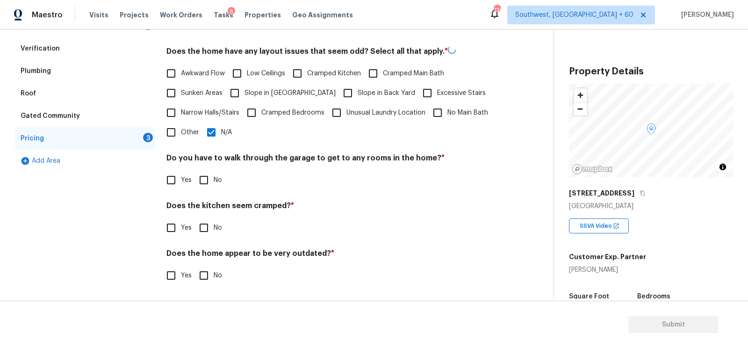
scroll to position [193, 0]
click at [201, 180] on input "No" at bounding box center [204, 181] width 20 height 20
checkbox input "true"
click at [202, 241] on div "Pricing Does the home have any additions? * Yes No N/A Does the home have any l…" at bounding box center [333, 134] width 335 height 326
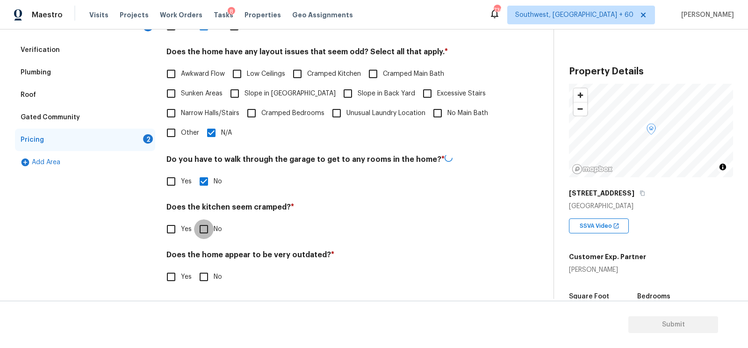
click at [208, 233] on input "No" at bounding box center [204, 229] width 20 height 20
checkbox input "true"
click at [205, 278] on input "No" at bounding box center [204, 277] width 20 height 20
checkbox input "true"
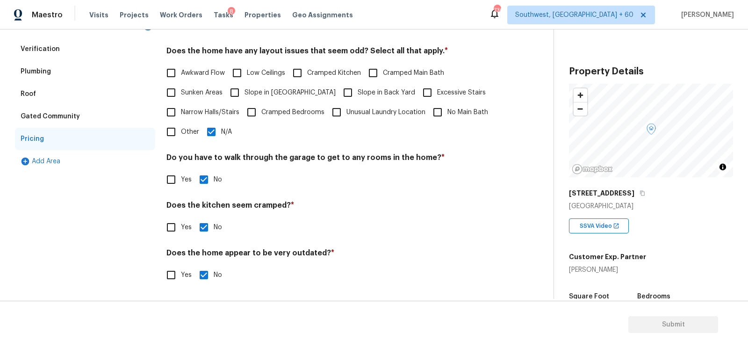
scroll to position [0, 0]
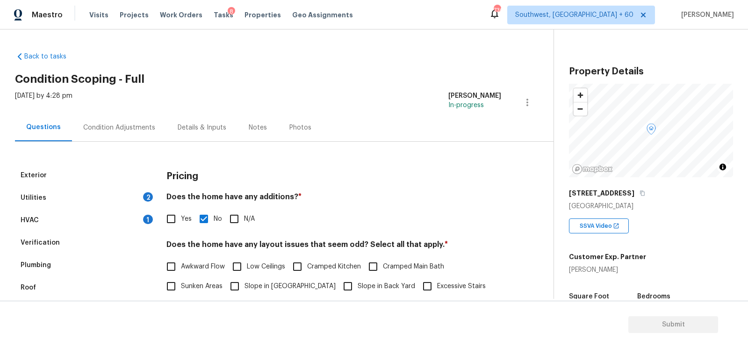
click at [120, 130] on div "Condition Adjustments" at bounding box center [119, 127] width 72 height 9
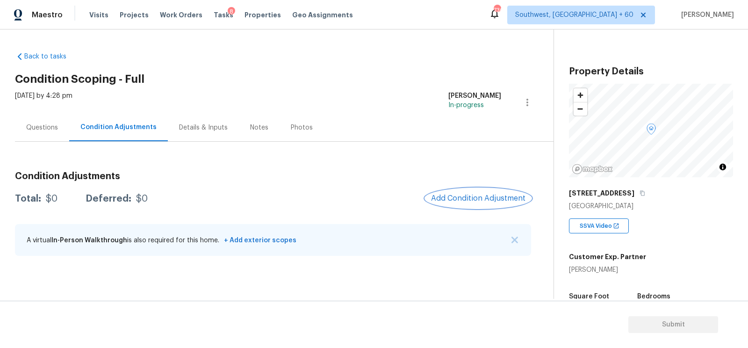
click at [490, 198] on span "Add Condition Adjustment" at bounding box center [478, 198] width 94 height 8
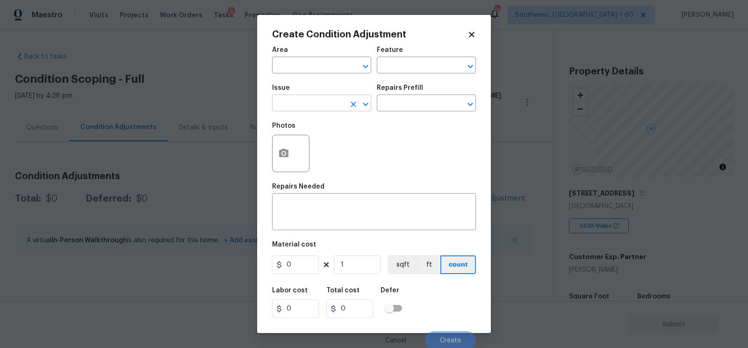
click at [316, 109] on input "text" at bounding box center [308, 104] width 73 height 14
type input "land"
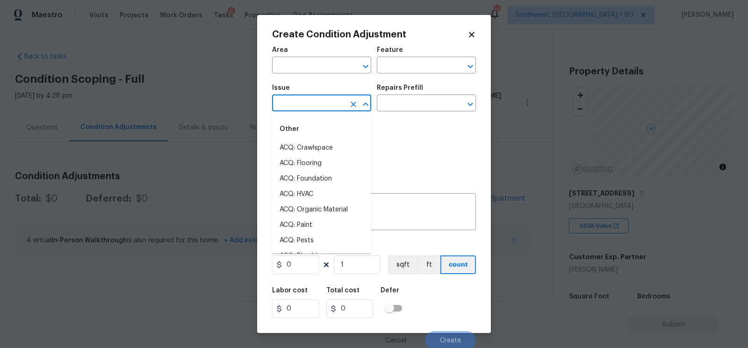
click at [332, 141] on li "ACQ: Crawlspace" at bounding box center [321, 147] width 99 height 15
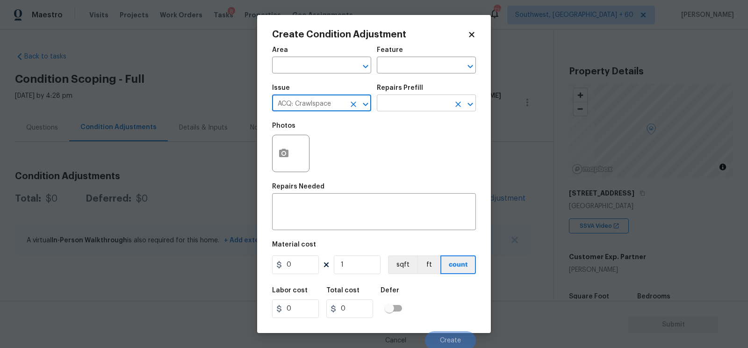
click at [409, 109] on input "text" at bounding box center [413, 104] width 73 height 14
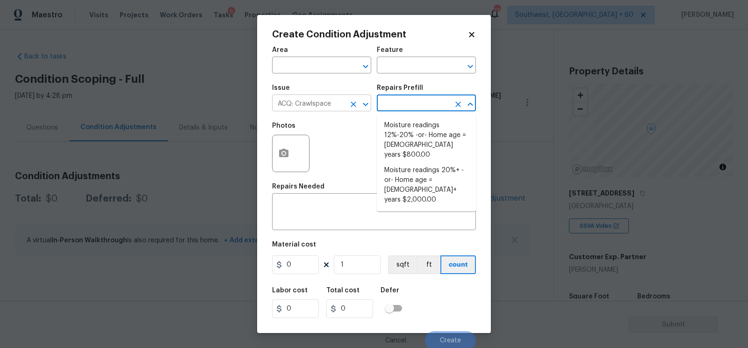
click at [310, 102] on input "ACQ: Crawlspace" at bounding box center [308, 104] width 73 height 14
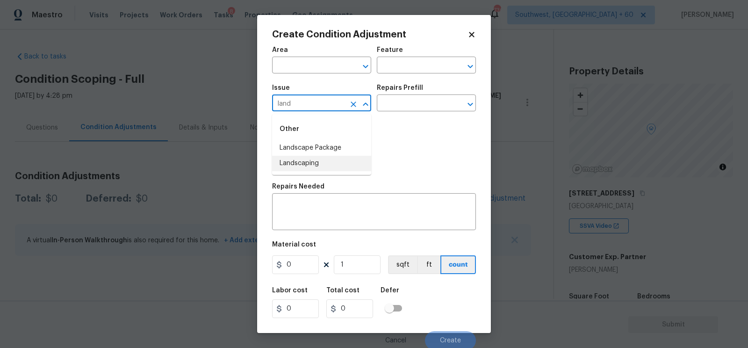
click at [313, 156] on li "Landscaping" at bounding box center [321, 163] width 99 height 15
click at [335, 106] on input "Landscaping" at bounding box center [308, 104] width 73 height 14
click at [316, 155] on li "Landscape Package" at bounding box center [321, 147] width 99 height 15
type input "Landscape Package"
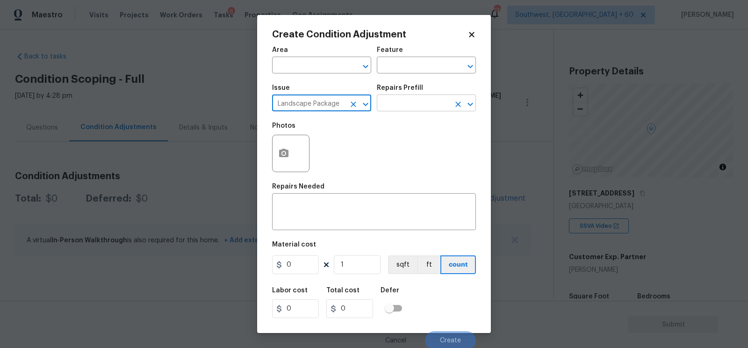
click at [396, 100] on input "text" at bounding box center [413, 104] width 73 height 14
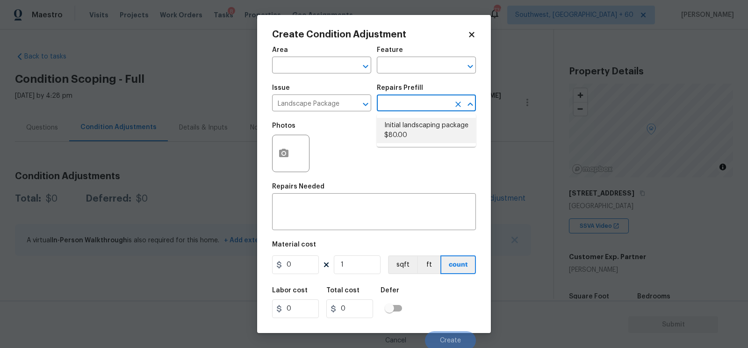
click at [410, 129] on li "Initial landscaping package $80.00" at bounding box center [426, 130] width 99 height 25
type input "Home Readiness Packages"
type textarea "Mowing of grass up to 6" in height. Mow, edge along driveways & sidewalks, trim…"
type input "80"
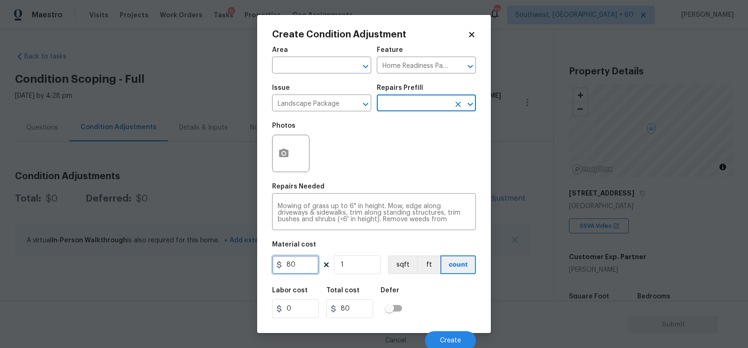
click at [315, 258] on input "80" at bounding box center [295, 264] width 47 height 19
type input "300"
click at [335, 290] on h5 "Total cost" at bounding box center [342, 290] width 33 height 7
type input "300"
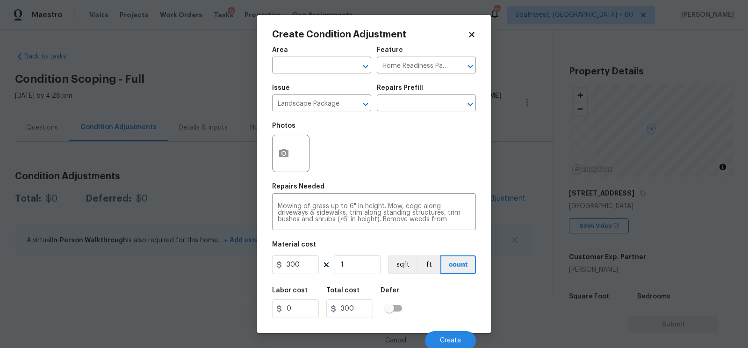
click at [272, 167] on div at bounding box center [290, 153] width 37 height 37
click at [276, 153] on button "button" at bounding box center [283, 153] width 22 height 36
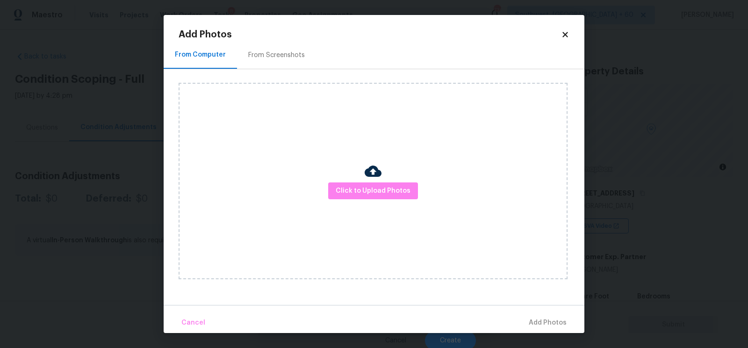
click at [266, 50] on div "From Screenshots" at bounding box center [276, 54] width 57 height 9
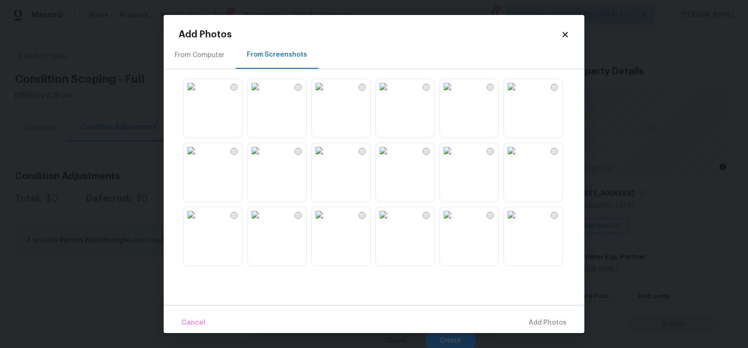
click at [519, 94] on img at bounding box center [511, 86] width 15 height 15
click at [541, 322] on span "Add 1 Photo(s)" at bounding box center [543, 323] width 46 height 12
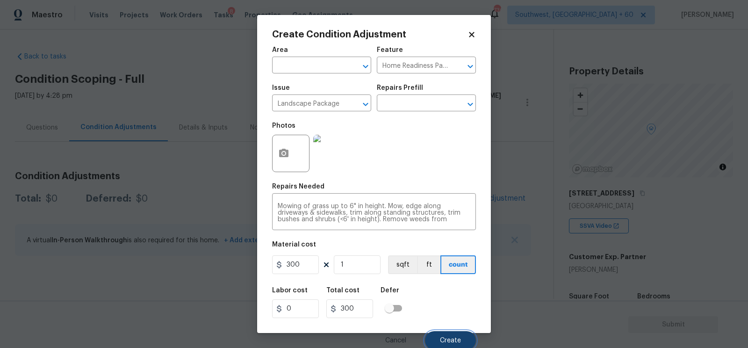
click at [440, 337] on button "Create" at bounding box center [450, 340] width 51 height 19
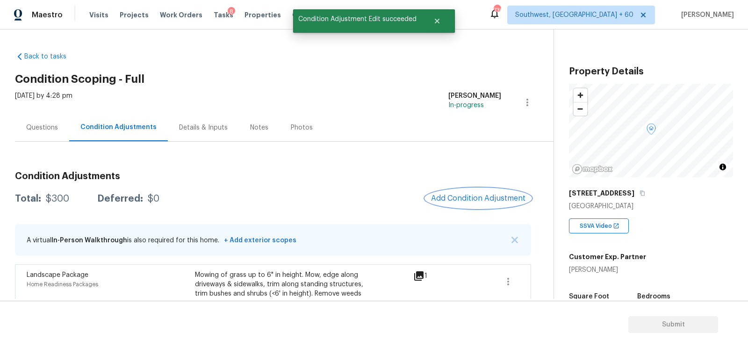
click at [487, 200] on span "Add Condition Adjustment" at bounding box center [478, 198] width 94 height 8
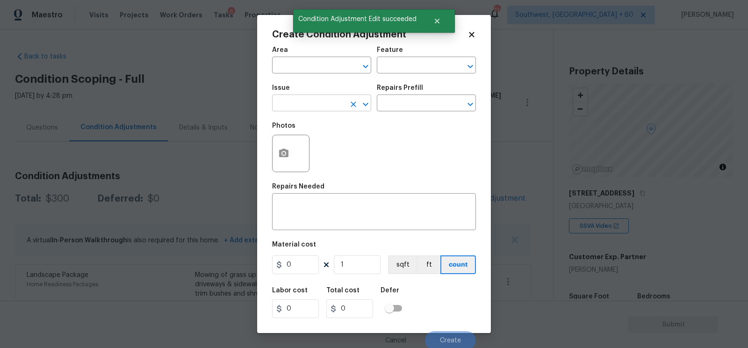
click at [299, 110] on input "text" at bounding box center [308, 104] width 73 height 14
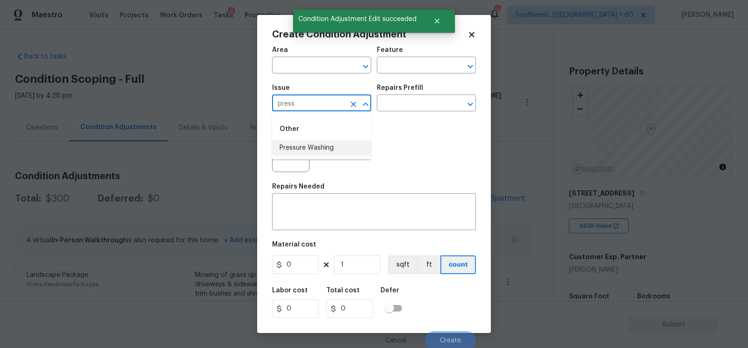
click at [305, 142] on li "Pressure Washing" at bounding box center [321, 147] width 99 height 15
type input "Pressure Washing"
click at [422, 104] on input "text" at bounding box center [413, 104] width 73 height 14
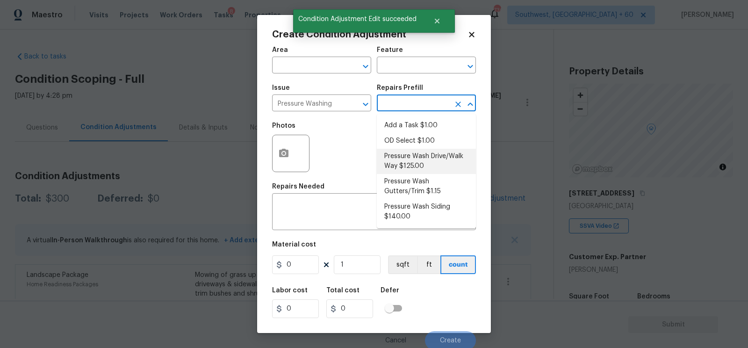
click at [401, 167] on li "Pressure Wash Drive/Walk Way $125.00" at bounding box center [426, 161] width 99 height 25
type input "Siding"
type textarea "Pressure wash the driveways/walkways as directed by the PM. Ensure that all deb…"
type input "125"
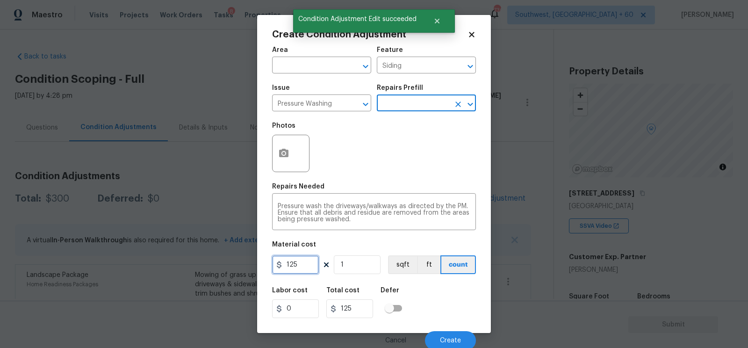
click at [307, 257] on input "125" at bounding box center [295, 264] width 47 height 19
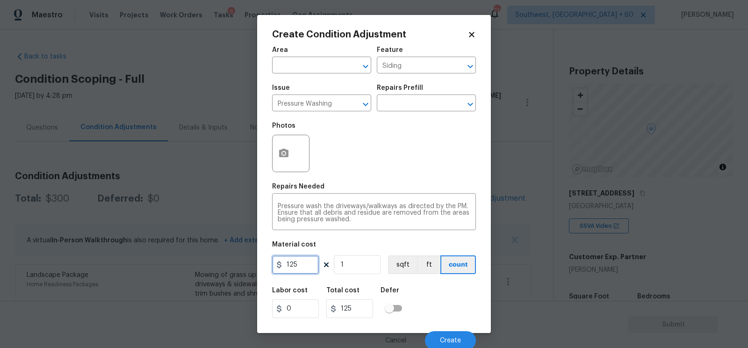
click at [307, 257] on input "125" at bounding box center [295, 264] width 47 height 19
type input "200"
click at [337, 284] on div "Labor cost 0 Total cost 125 Defer" at bounding box center [374, 302] width 204 height 42
type input "200"
click at [289, 158] on button "button" at bounding box center [283, 153] width 22 height 36
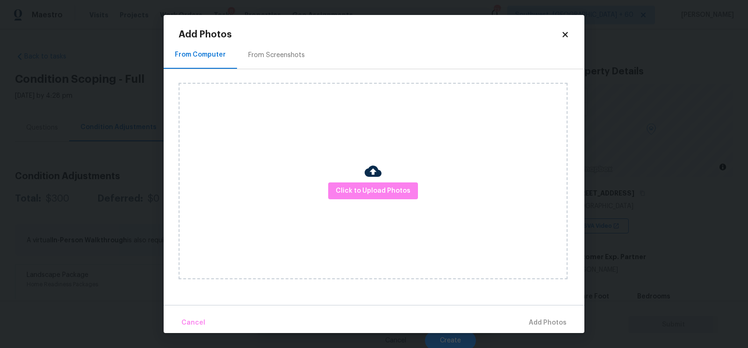
click at [289, 50] on div "From Screenshots" at bounding box center [276, 54] width 57 height 9
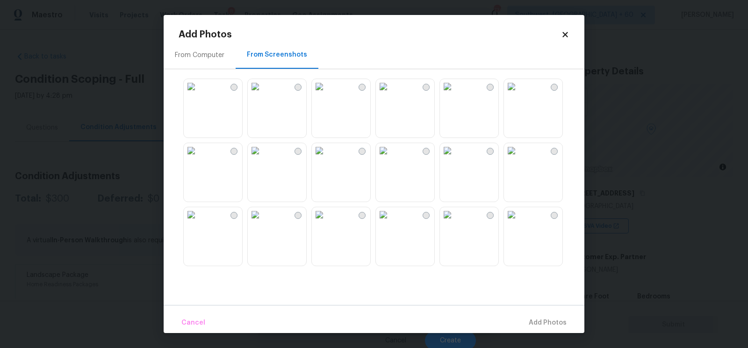
click at [519, 94] on img at bounding box center [511, 86] width 15 height 15
click at [539, 322] on span "Add 1 Photo(s)" at bounding box center [543, 323] width 46 height 12
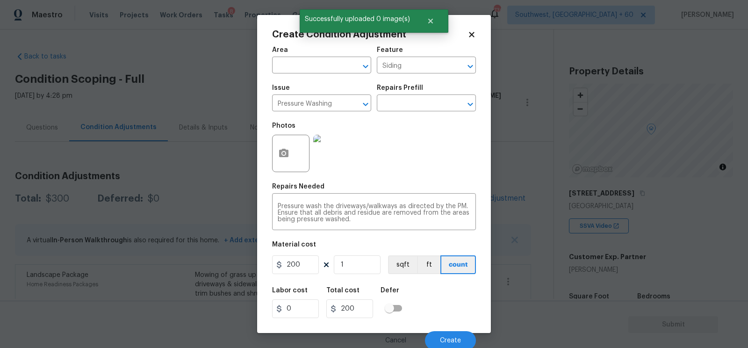
click at [472, 330] on div "Cancel Create" at bounding box center [374, 336] width 204 height 26
click at [457, 335] on button "Create" at bounding box center [450, 340] width 51 height 19
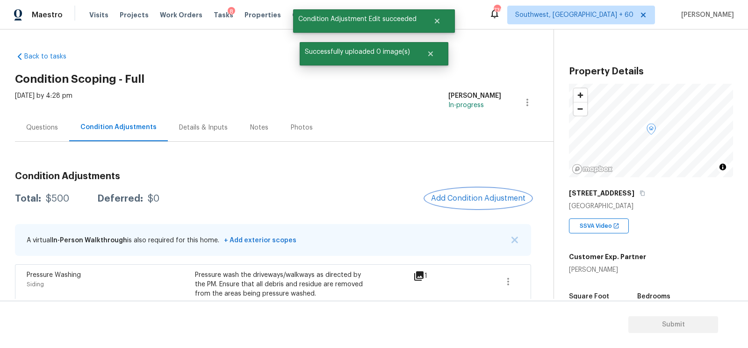
click at [486, 202] on button "Add Condition Adjustment" at bounding box center [478, 198] width 106 height 20
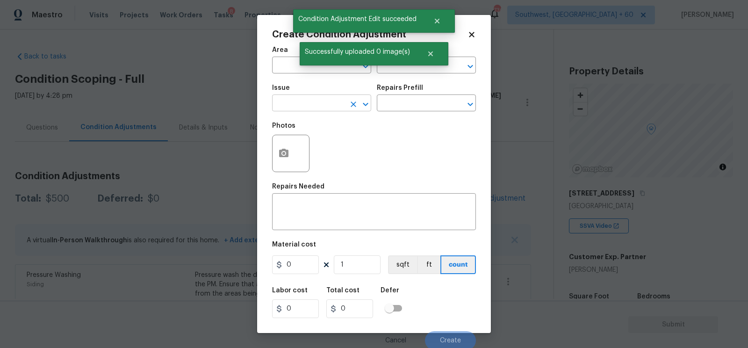
click at [309, 101] on input "text" at bounding box center [308, 104] width 73 height 14
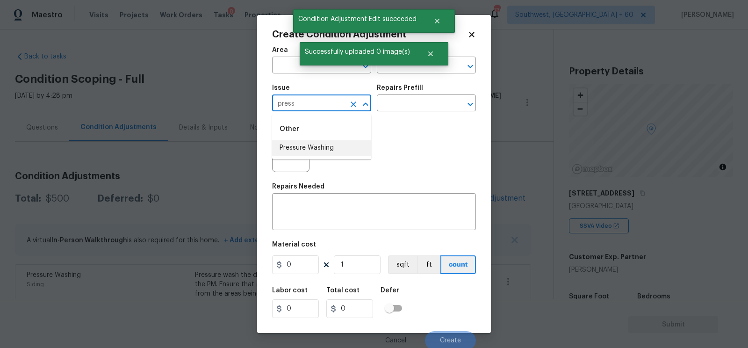
click at [307, 146] on li "Pressure Washing" at bounding box center [321, 147] width 99 height 15
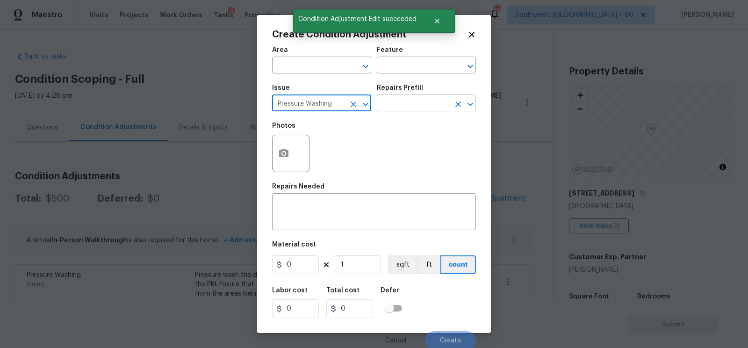
type input "Pressure Washing"
click at [406, 110] on input "text" at bounding box center [413, 104] width 73 height 14
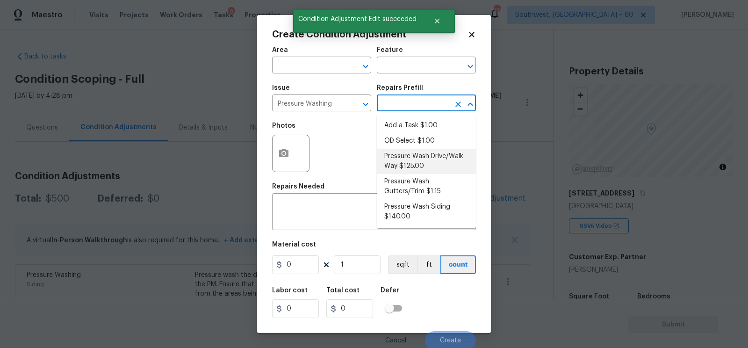
click at [403, 168] on li "Pressure Wash Drive/Walk Way $125.00" at bounding box center [426, 161] width 99 height 25
type input "Siding"
type textarea "Pressure wash the driveways/walkways as directed by the PM. Ensure that all deb…"
type input "125"
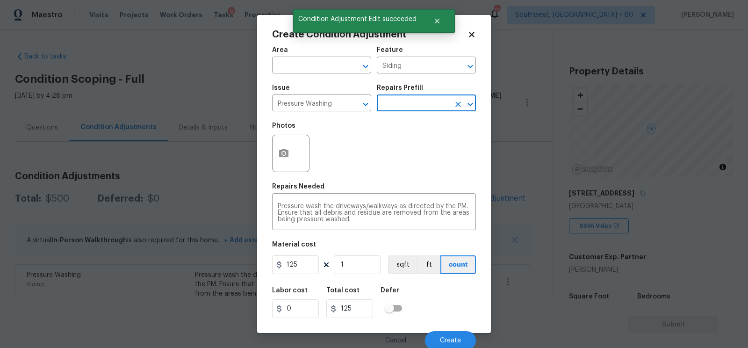
click at [418, 109] on input "text" at bounding box center [413, 104] width 73 height 14
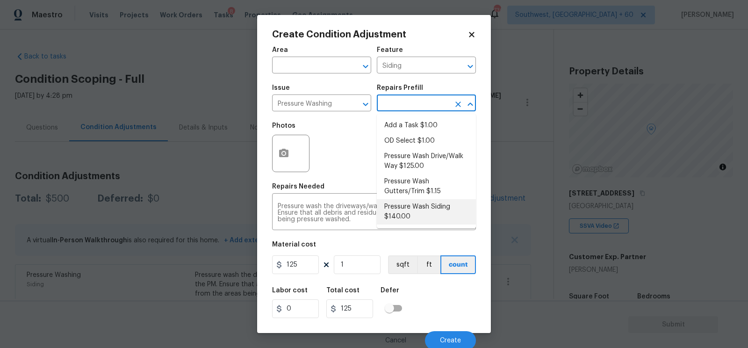
click at [414, 213] on li "Pressure Wash Siding $140.00" at bounding box center [426, 211] width 99 height 25
type textarea "Protect areas as needed for pressure washing. Pressure wash the siding on the h…"
type input "140"
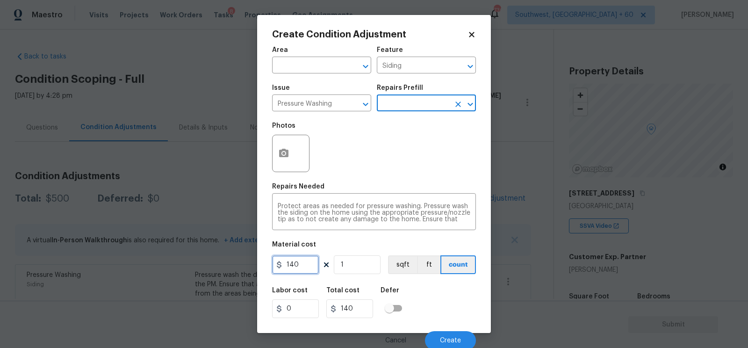
click at [306, 263] on input "140" at bounding box center [295, 264] width 47 height 19
type input "200"
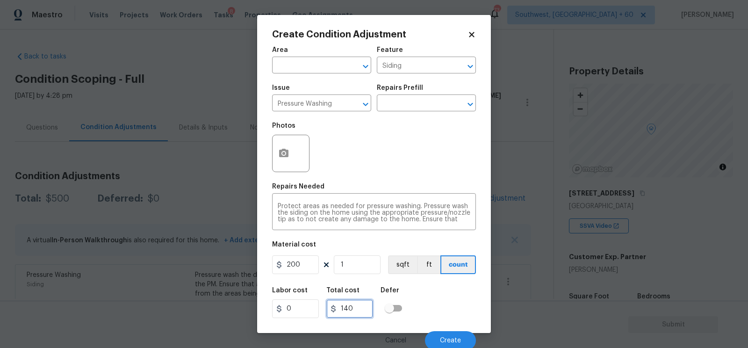
type input "200"
click at [349, 302] on input "200" at bounding box center [349, 308] width 47 height 19
click at [293, 144] on div at bounding box center [290, 153] width 37 height 37
click at [278, 152] on icon "button" at bounding box center [283, 153] width 11 height 11
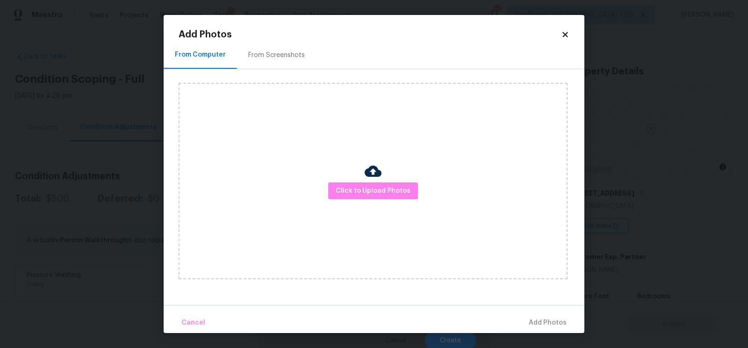
click at [285, 45] on div "From Screenshots" at bounding box center [276, 55] width 79 height 28
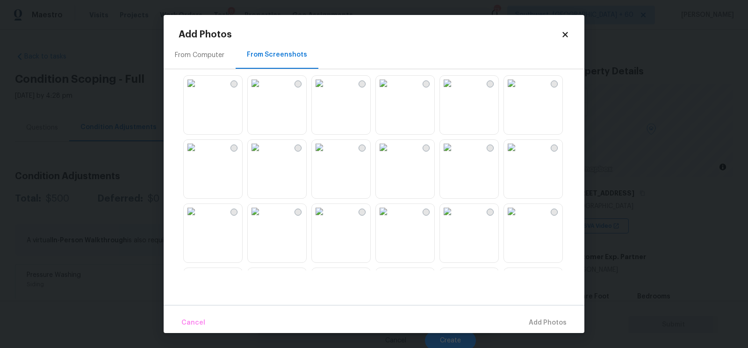
scroll to position [76, 0]
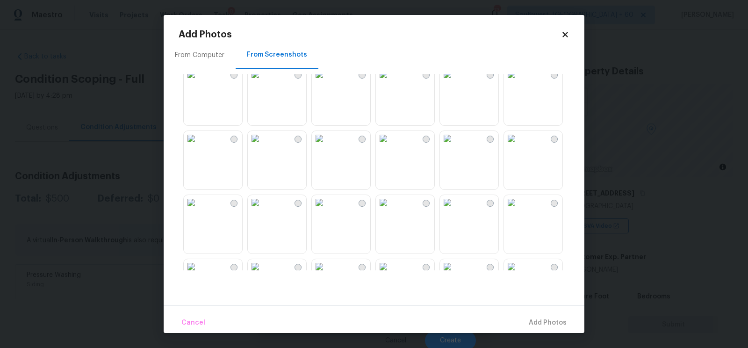
click at [199, 146] on img at bounding box center [191, 138] width 15 height 15
click at [529, 320] on span "Add 1 Photo(s)" at bounding box center [543, 323] width 46 height 12
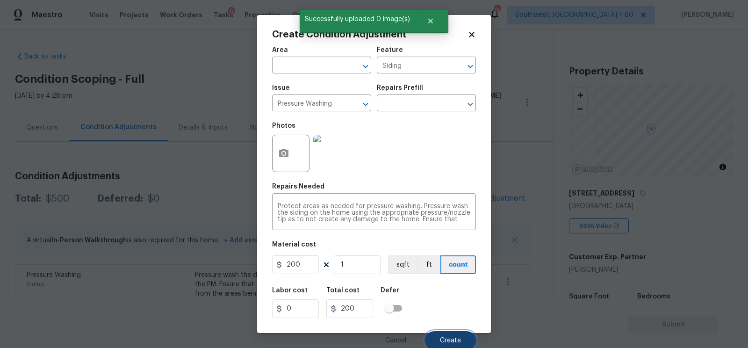
click at [456, 338] on span "Create" at bounding box center [450, 340] width 21 height 7
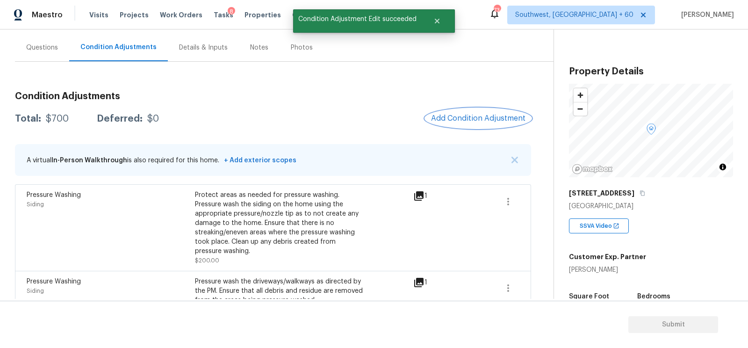
scroll to position [31, 0]
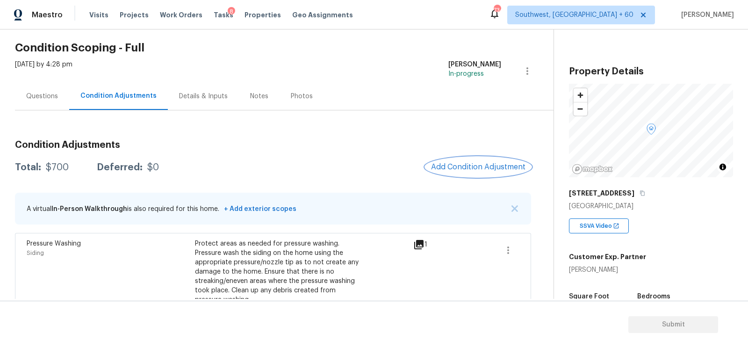
click at [474, 164] on span "Add Condition Adjustment" at bounding box center [478, 167] width 94 height 8
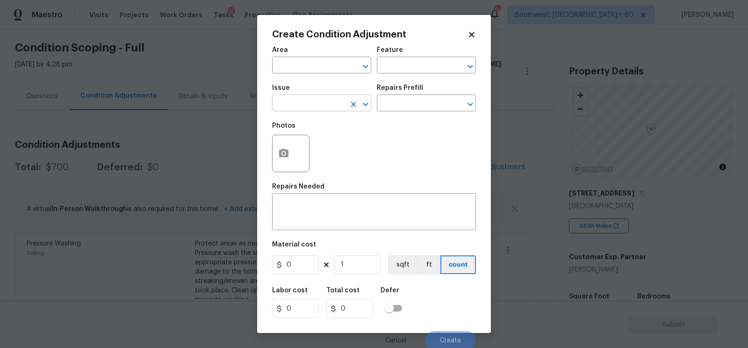
click at [300, 99] on input "text" at bounding box center [308, 104] width 73 height 14
click at [297, 145] on li "Decks and Patios" at bounding box center [321, 147] width 99 height 15
type input "Decks and Patios"
click at [303, 204] on textarea at bounding box center [374, 213] width 193 height 20
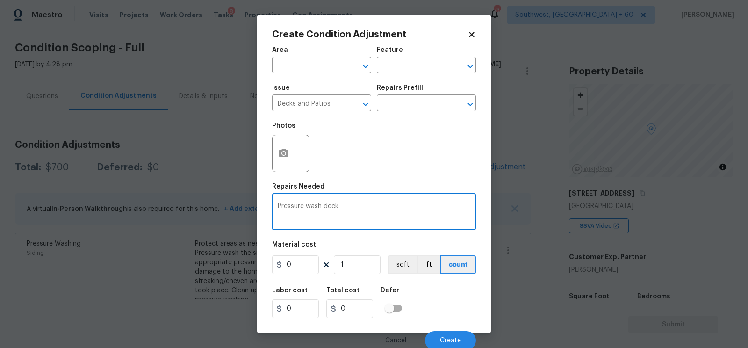
type textarea "Pressure wash deck"
click at [300, 269] on input "0" at bounding box center [295, 264] width 47 height 19
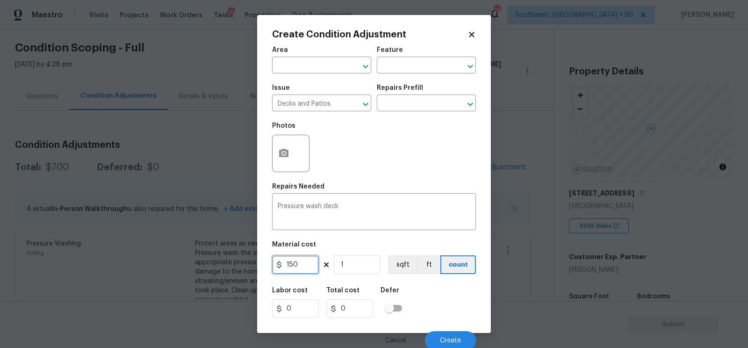
type input "150"
click at [355, 306] on input "150" at bounding box center [349, 308] width 47 height 19
click at [278, 142] on button "button" at bounding box center [283, 153] width 22 height 36
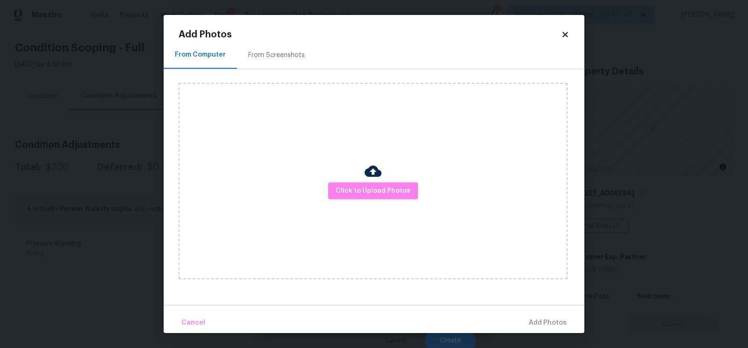
click at [274, 53] on div "From Screenshots" at bounding box center [276, 54] width 57 height 9
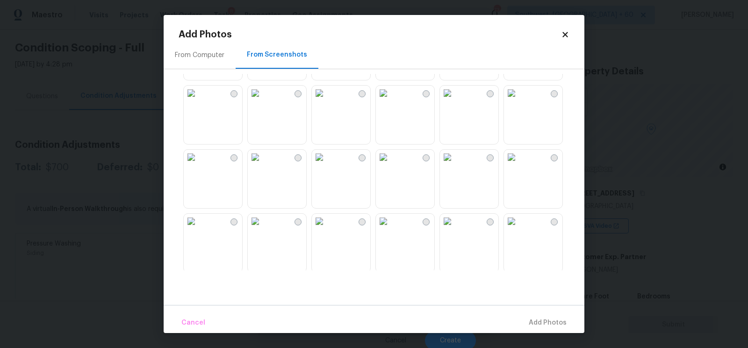
scroll to position [892, 0]
click at [327, 162] on img at bounding box center [319, 154] width 15 height 15
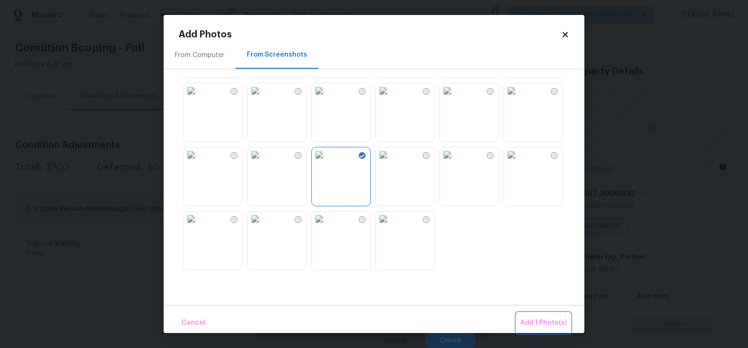
click at [544, 319] on span "Add 1 Photo(s)" at bounding box center [543, 323] width 46 height 12
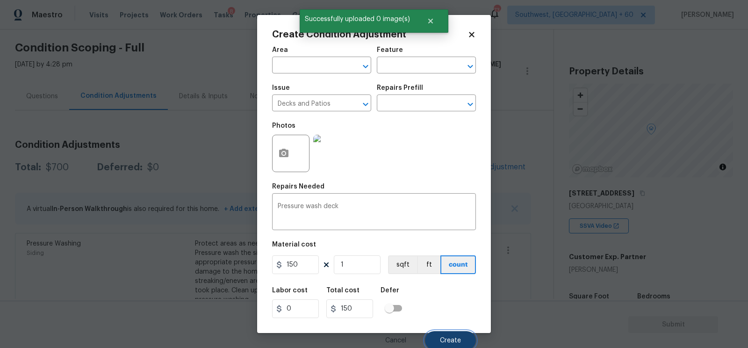
click at [450, 336] on button "Create" at bounding box center [450, 340] width 51 height 19
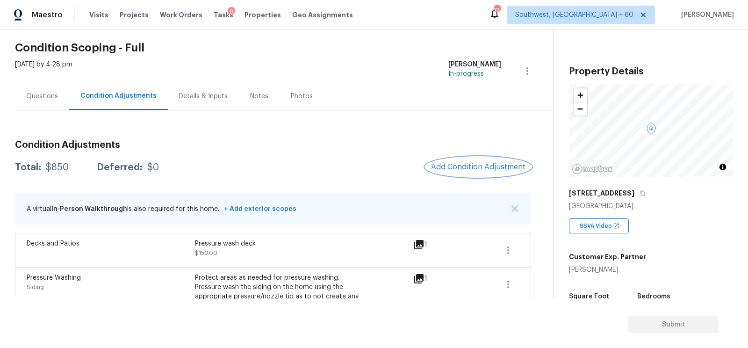
click at [468, 164] on span "Add Condition Adjustment" at bounding box center [478, 167] width 94 height 8
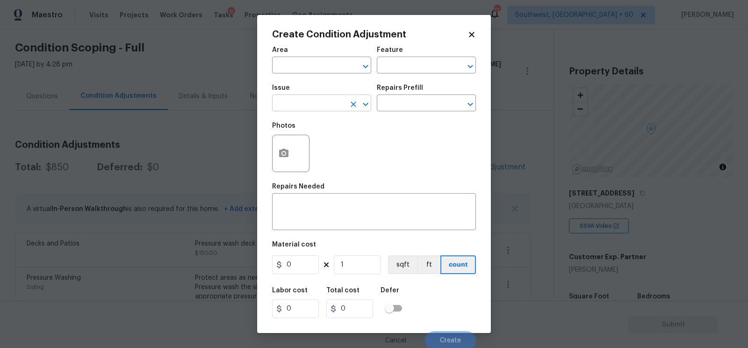
click at [323, 105] on input "text" at bounding box center [308, 104] width 73 height 14
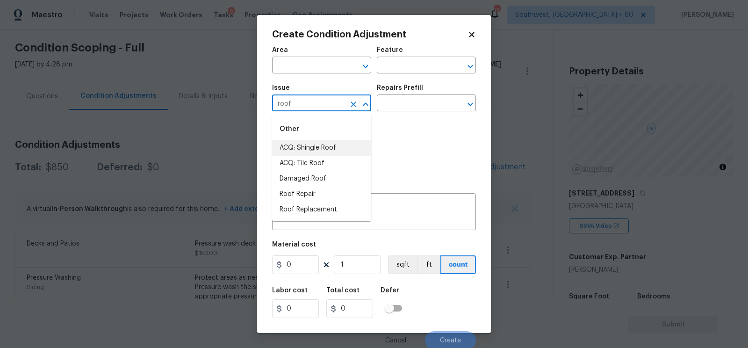
click at [320, 146] on li "ACQ: Shingle Roof" at bounding box center [321, 147] width 99 height 15
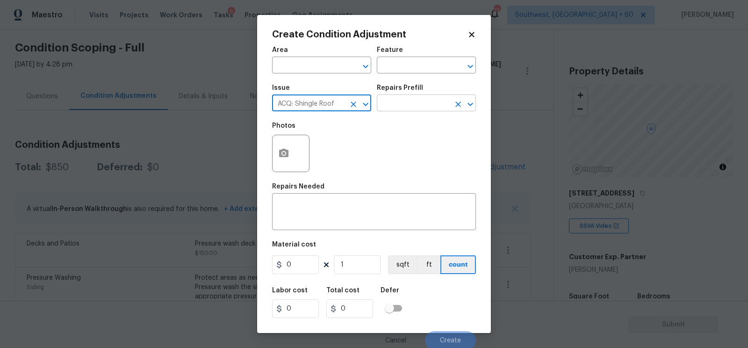
type input "ACQ: Shingle Roof"
click at [405, 105] on input "text" at bounding box center [413, 104] width 73 height 14
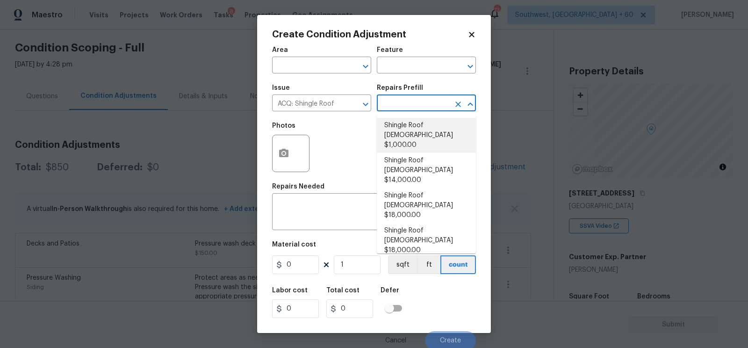
click at [423, 132] on li "Shingle Roof 0-10 Years Old $1,000.00" at bounding box center [426, 135] width 99 height 35
type input "Acquisition"
type textarea "Acquisition Scope: Shingle Roof 0-10 years in age maintenance."
type input "1000"
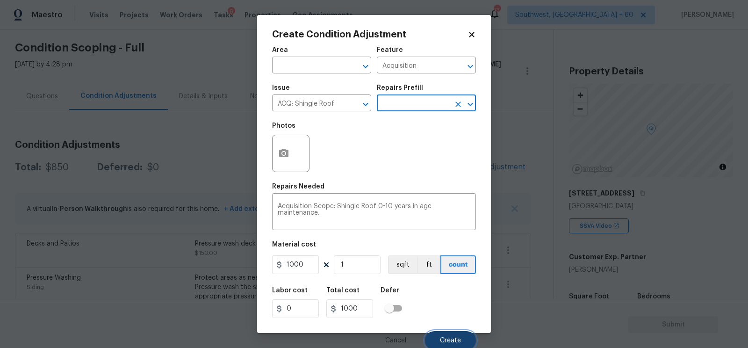
click at [447, 333] on button "Create" at bounding box center [450, 340] width 51 height 19
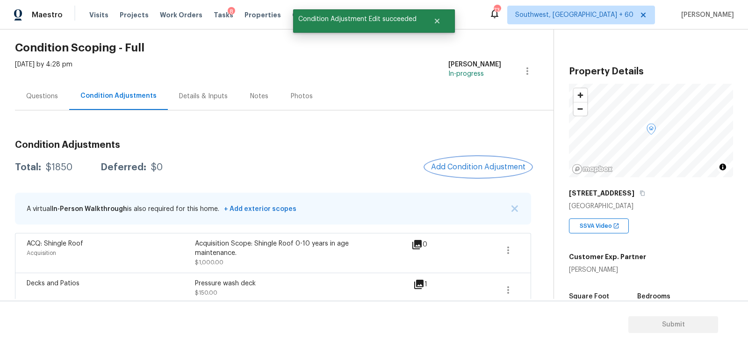
click at [465, 169] on span "Add Condition Adjustment" at bounding box center [478, 167] width 94 height 8
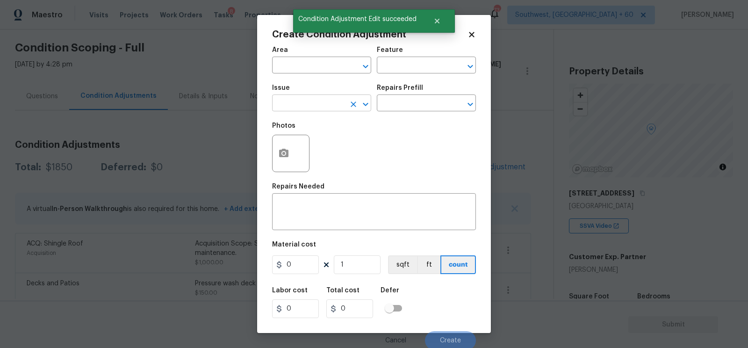
click at [317, 102] on input "text" at bounding box center [308, 104] width 73 height 14
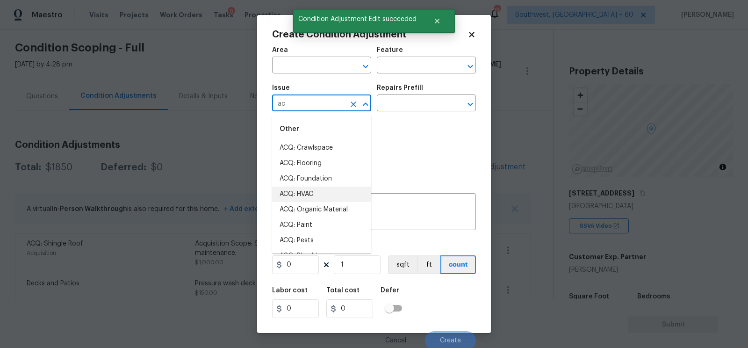
click at [310, 196] on li "ACQ: HVAC" at bounding box center [321, 193] width 99 height 15
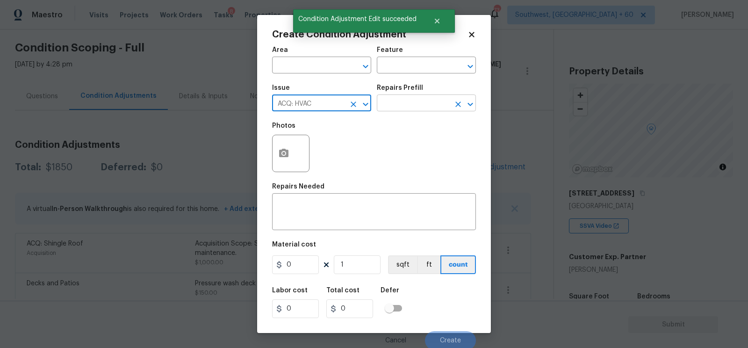
type input "ACQ: HVAC"
click at [400, 110] on input "text" at bounding box center [413, 104] width 73 height 14
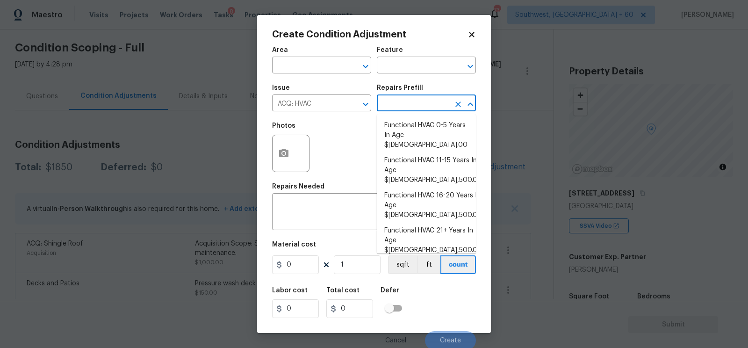
click at [416, 258] on li "Functional HVAC 6-10 Years In Age $2,500.00" at bounding box center [426, 275] width 99 height 35
type input "Acquisition"
type textarea "Acquisition Scope: Functional HVAC 6-10 years"
type input "2500"
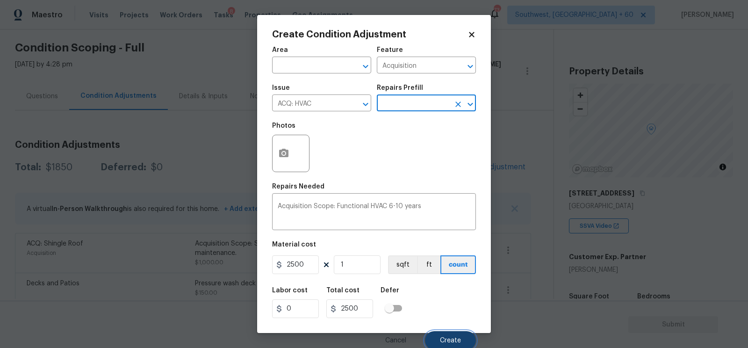
click at [447, 339] on span "Create" at bounding box center [450, 340] width 21 height 7
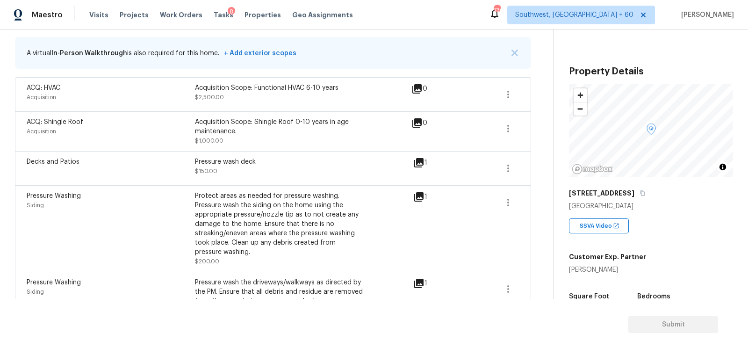
scroll to position [113, 0]
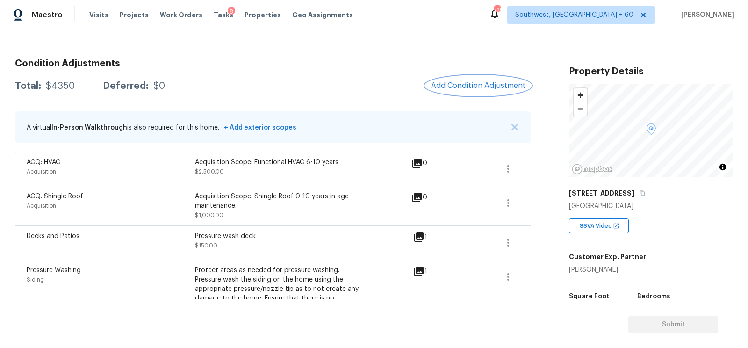
click at [464, 79] on button "Add Condition Adjustment" at bounding box center [478, 86] width 106 height 20
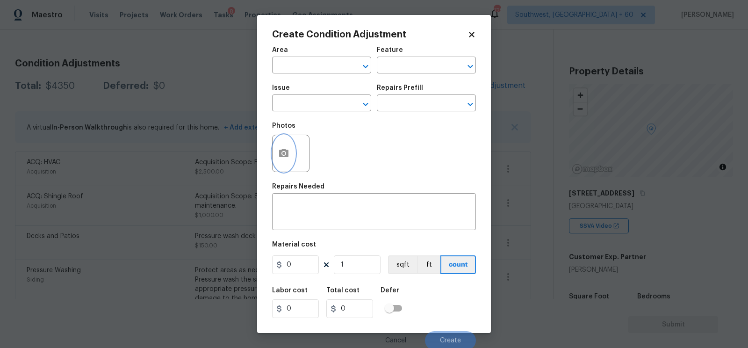
click at [286, 157] on icon "button" at bounding box center [283, 153] width 9 height 8
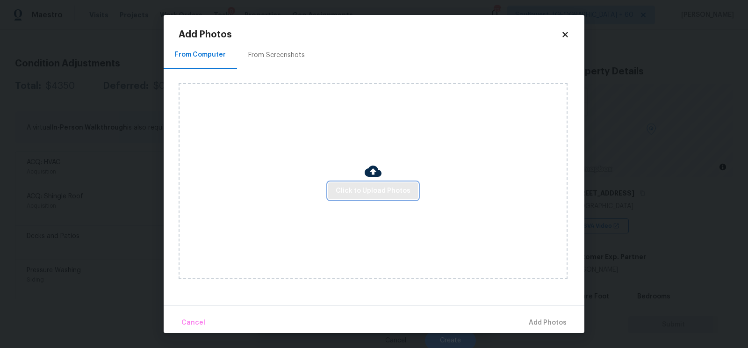
click at [365, 192] on span "Click to Upload Photos" at bounding box center [373, 191] width 75 height 12
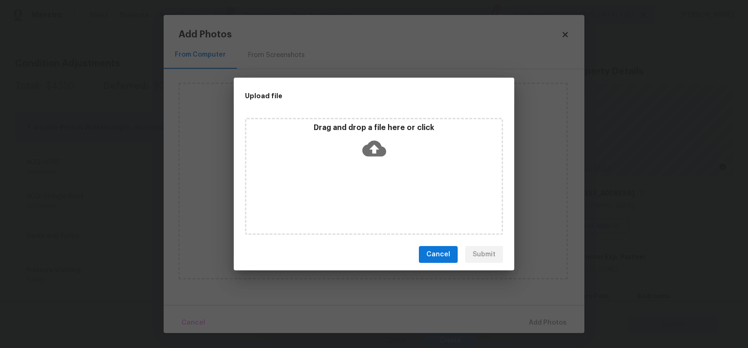
click at [372, 156] on icon at bounding box center [374, 148] width 24 height 24
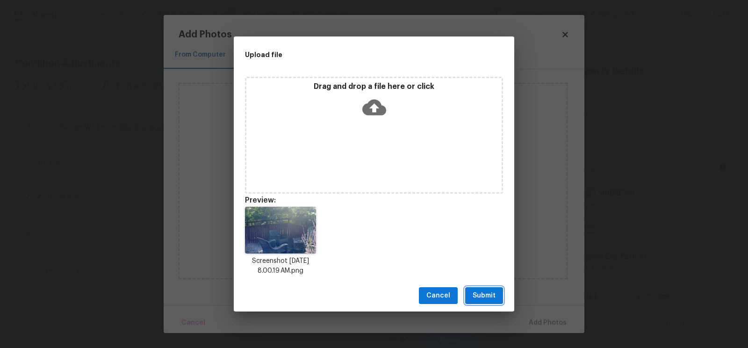
click at [479, 294] on span "Submit" at bounding box center [483, 296] width 23 height 12
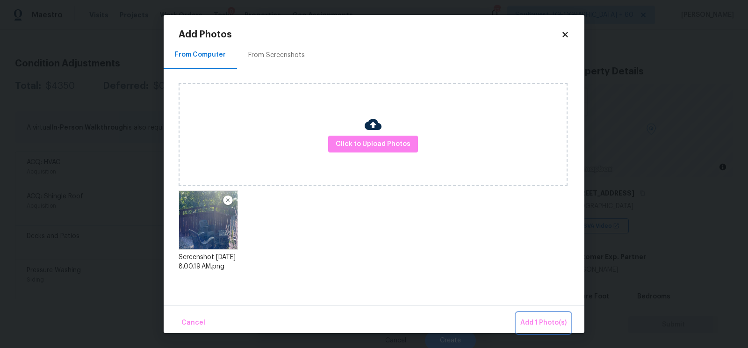
click at [540, 319] on span "Add 1 Photo(s)" at bounding box center [543, 323] width 46 height 12
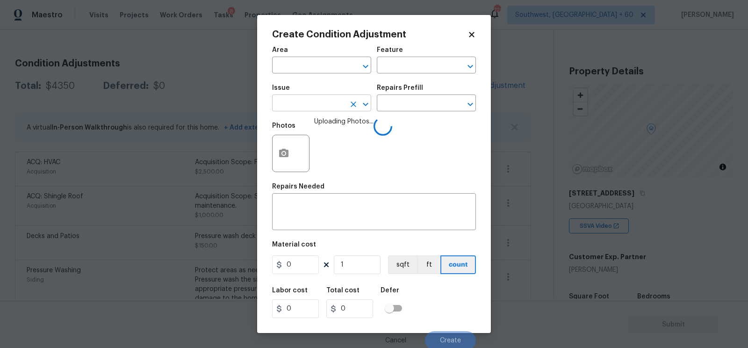
click at [311, 111] on input "text" at bounding box center [308, 104] width 73 height 14
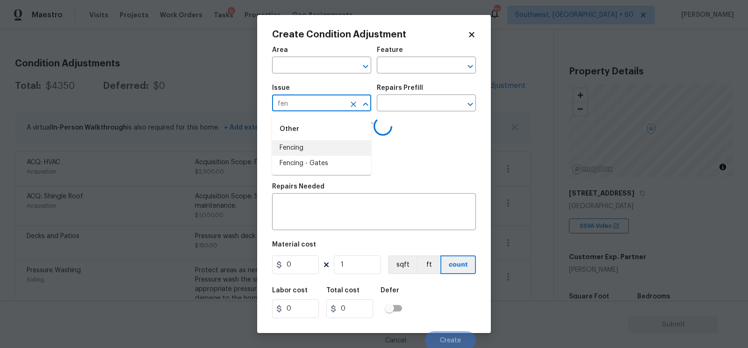
click at [307, 143] on li "Fencing" at bounding box center [321, 147] width 99 height 15
type input "Fencing"
click at [326, 207] on textarea at bounding box center [374, 213] width 193 height 20
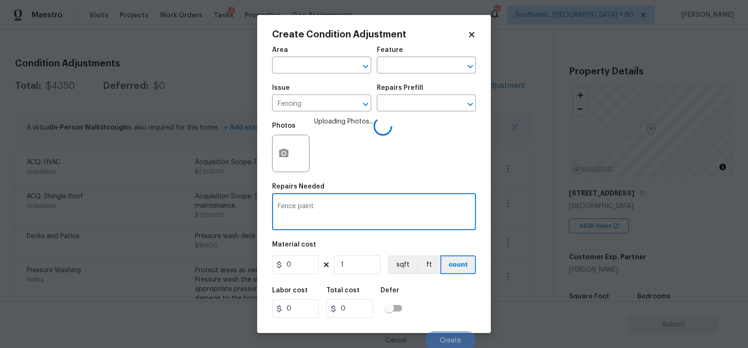
type textarea "Fence paint"
click at [303, 268] on input "0" at bounding box center [295, 264] width 47 height 19
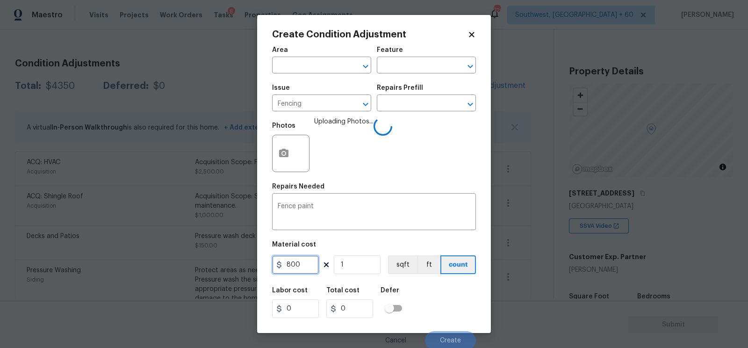
type input "800"
click at [362, 307] on input "800" at bounding box center [349, 308] width 47 height 19
click at [301, 269] on input "800" at bounding box center [295, 264] width 47 height 19
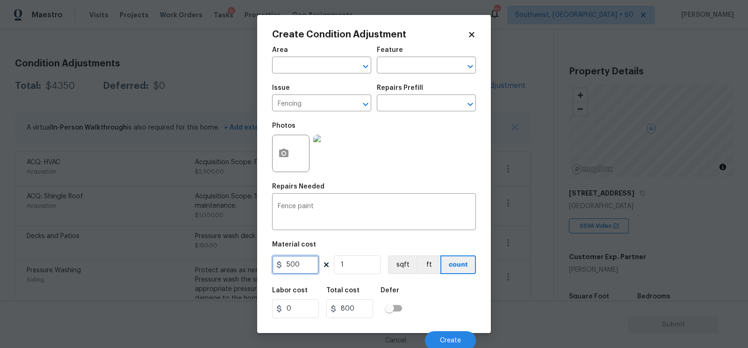
type input "500"
click at [339, 319] on div "Labor cost 0 Total cost 500 Defer" at bounding box center [374, 302] width 204 height 42
click at [456, 342] on span "Create" at bounding box center [450, 340] width 21 height 7
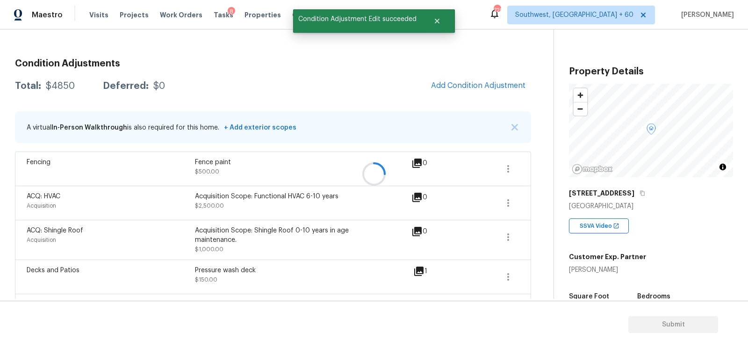
click at [495, 86] on div at bounding box center [374, 174] width 748 height 348
click at [446, 83] on span "Add Condition Adjustment" at bounding box center [478, 85] width 94 height 8
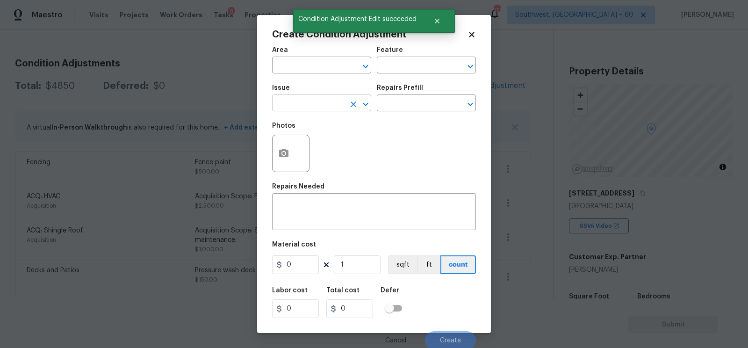
click at [309, 106] on input "text" at bounding box center [308, 104] width 73 height 14
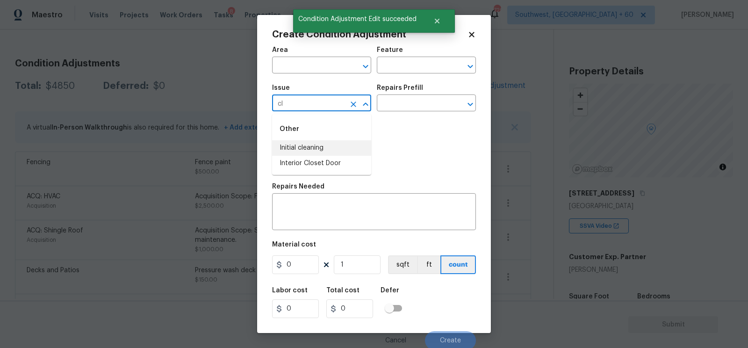
click at [310, 143] on li "Initial cleaning" at bounding box center [321, 147] width 99 height 15
type input "Initial cleaning"
click at [419, 104] on input "text" at bounding box center [413, 104] width 73 height 14
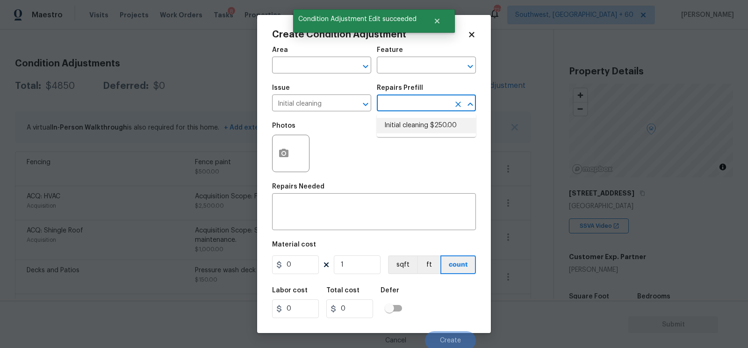
click at [415, 128] on li "Initial cleaning $250.00" at bounding box center [426, 125] width 99 height 15
type input "Home Readiness Packages"
type textarea "1. Wipe down exterior doors and trim. 2. Clean out all exterior light fixtures …"
type input "250"
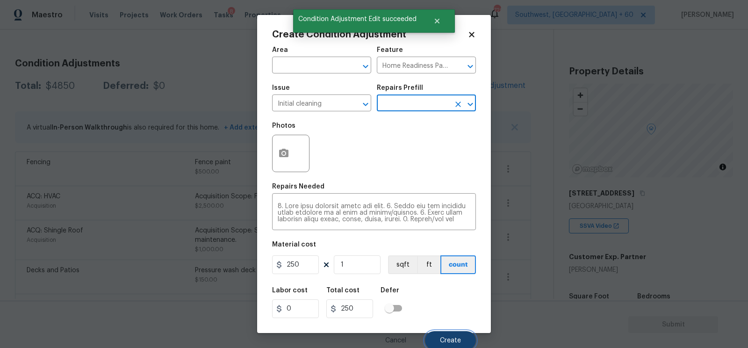
click at [447, 339] on span "Create" at bounding box center [450, 340] width 21 height 7
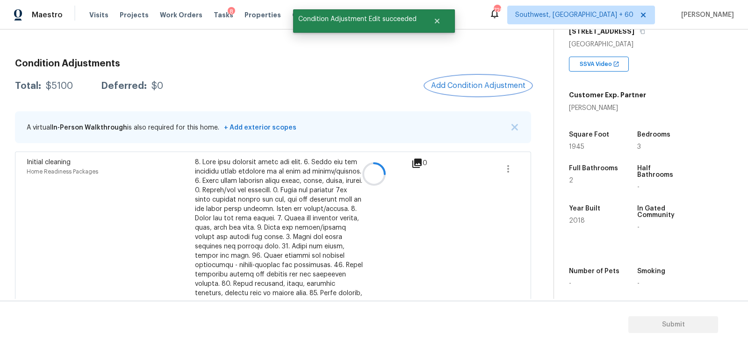
scroll to position [162, 0]
click at [499, 94] on button "Add Condition Adjustment" at bounding box center [478, 86] width 106 height 20
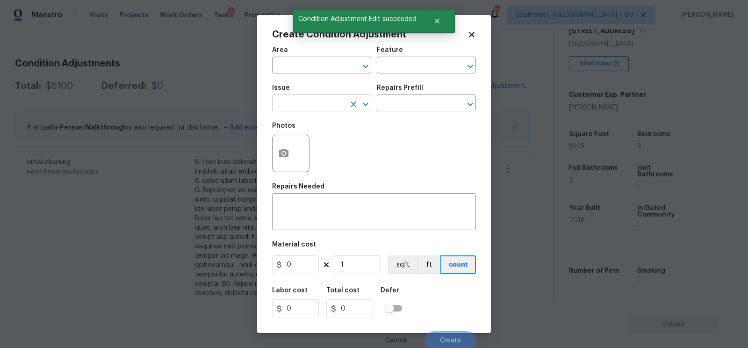
click at [316, 100] on input "text" at bounding box center [308, 104] width 73 height 14
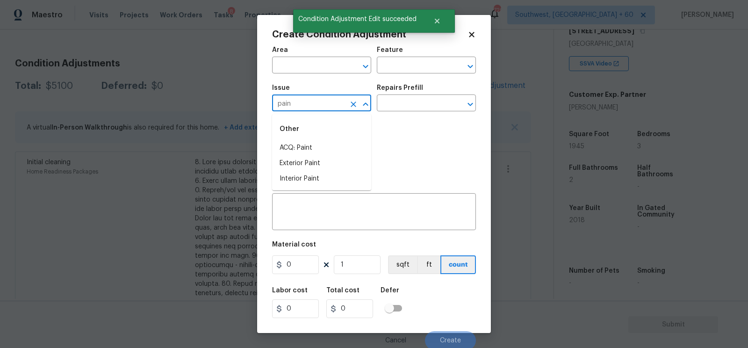
click at [311, 117] on ul "Other ACQ: Paint Exterior Paint Interior Paint" at bounding box center [321, 152] width 99 height 76
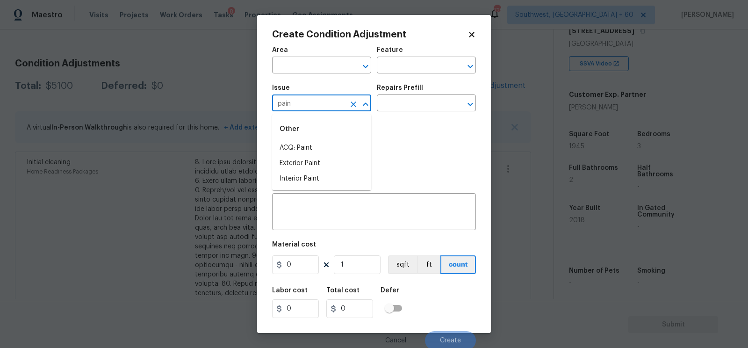
click at [305, 109] on input "pain" at bounding box center [308, 104] width 73 height 14
click at [303, 143] on li "Light Pet Odor" at bounding box center [321, 147] width 99 height 15
type input "Light Pet Odor"
click at [424, 106] on input "text" at bounding box center [413, 104] width 73 height 14
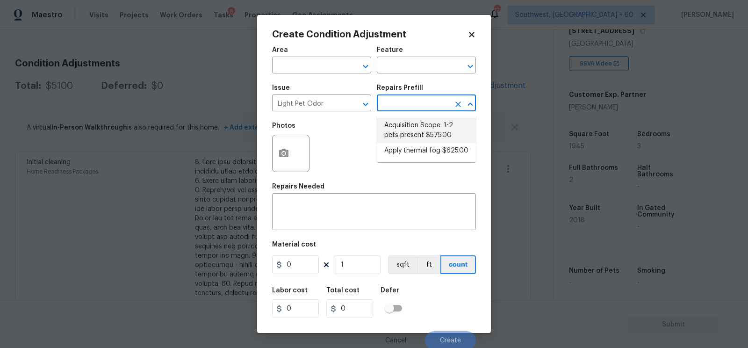
click at [422, 129] on li "Acquisition Scope: 1-2 pets present $575.00" at bounding box center [426, 130] width 99 height 25
type textarea "Acquisition Scope: 1-2 pets present"
type input "575"
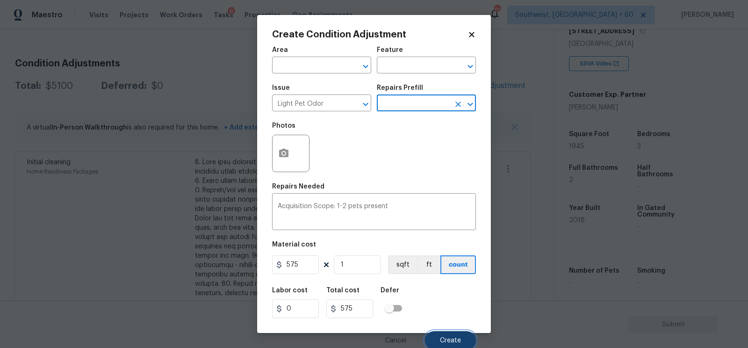
click at [443, 334] on button "Create" at bounding box center [450, 340] width 51 height 19
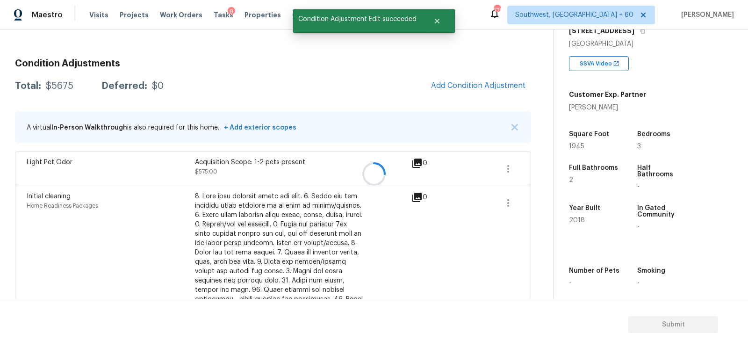
click at [477, 91] on div at bounding box center [374, 174] width 748 height 348
click at [520, 93] on span "Add Condition Adjustment" at bounding box center [478, 86] width 106 height 21
click at [489, 84] on span "Add Condition Adjustment" at bounding box center [478, 85] width 94 height 8
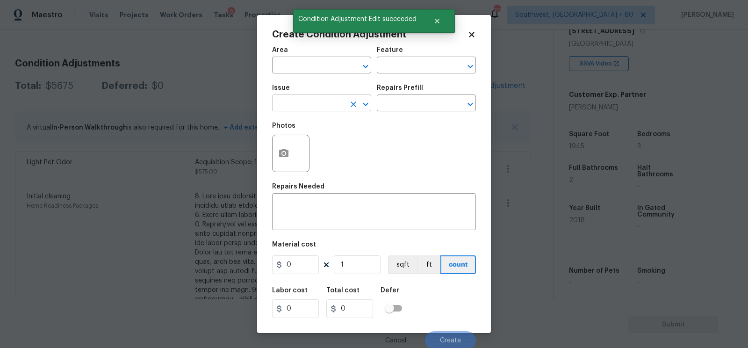
click at [306, 111] on input "text" at bounding box center [308, 104] width 73 height 14
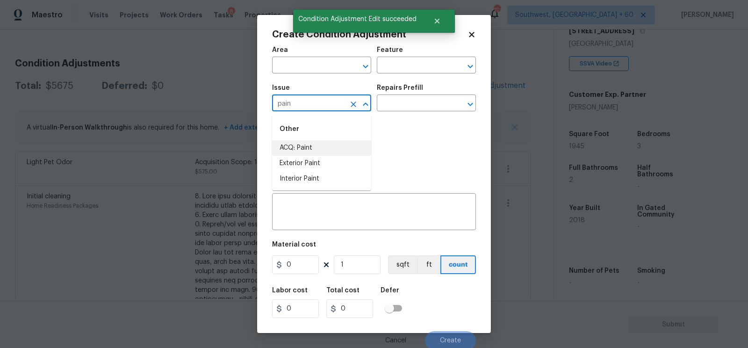
click at [300, 146] on li "ACQ: Paint" at bounding box center [321, 147] width 99 height 15
type input "ACQ: Paint"
click at [429, 103] on input "text" at bounding box center [413, 104] width 73 height 14
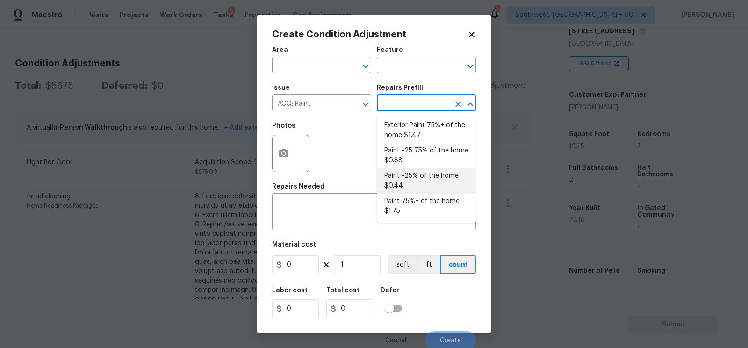
click at [411, 187] on li "Paint ~25% of the home $0.44" at bounding box center [426, 180] width 99 height 25
type input "Acquisition"
type textarea "Acquisition Scope: ~25% of the home needs interior paint"
type input "0.44"
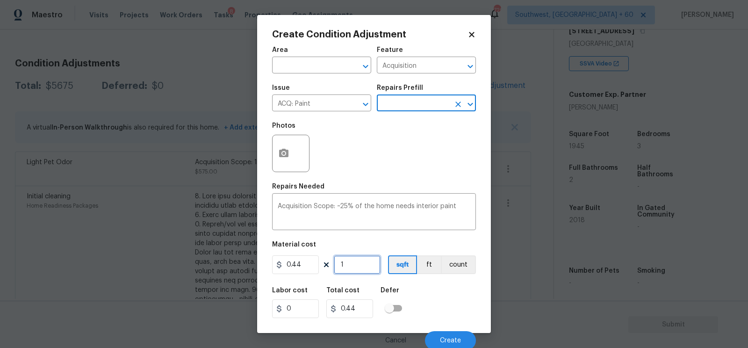
click at [349, 271] on input "1" at bounding box center [357, 264] width 47 height 19
type input "0"
type input "1"
type input "0.44"
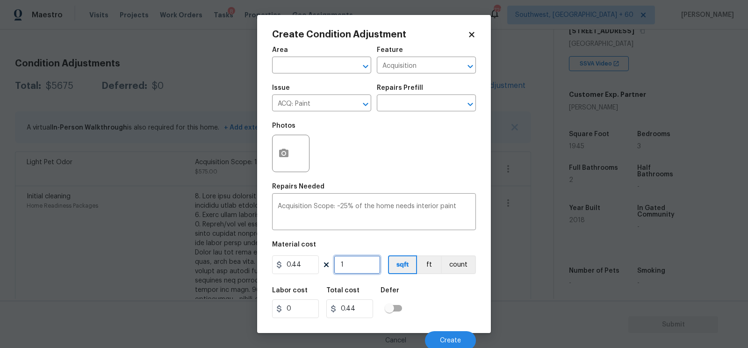
type input "19"
type input "8.36"
type input "194"
type input "85.36"
type input "1945"
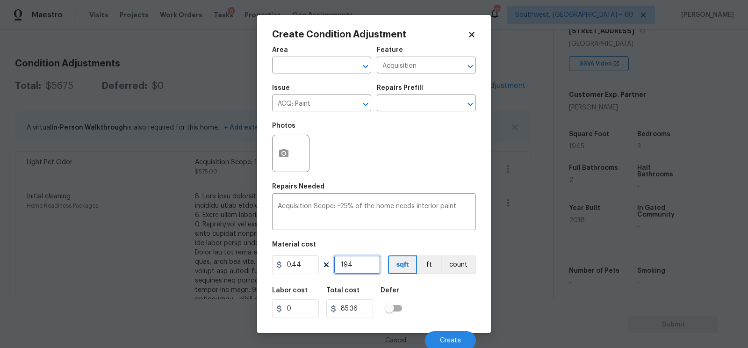
type input "855.8"
type input "1945"
click at [365, 314] on input "855.8" at bounding box center [349, 308] width 47 height 19
click at [444, 336] on button "Create" at bounding box center [450, 340] width 51 height 19
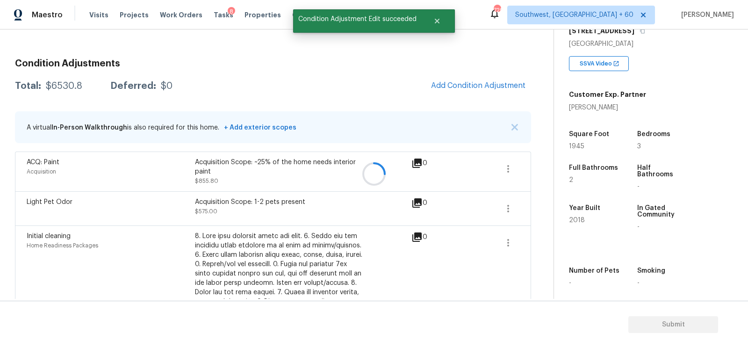
click at [481, 85] on div at bounding box center [374, 174] width 748 height 348
click at [481, 85] on span "Add Condition Adjustment" at bounding box center [478, 85] width 94 height 8
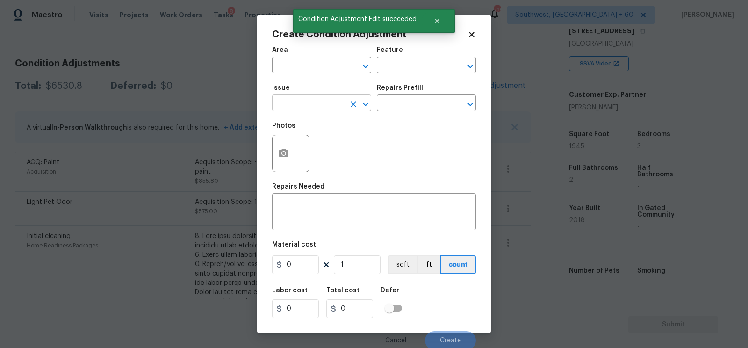
click at [307, 104] on input "text" at bounding box center [308, 104] width 73 height 14
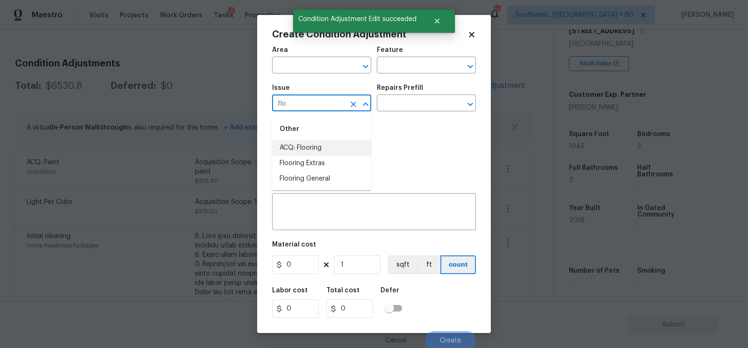
click at [306, 142] on li "ACQ: Flooring" at bounding box center [321, 147] width 99 height 15
type input "ACQ: Flooring"
click at [393, 108] on input "text" at bounding box center [413, 104] width 73 height 14
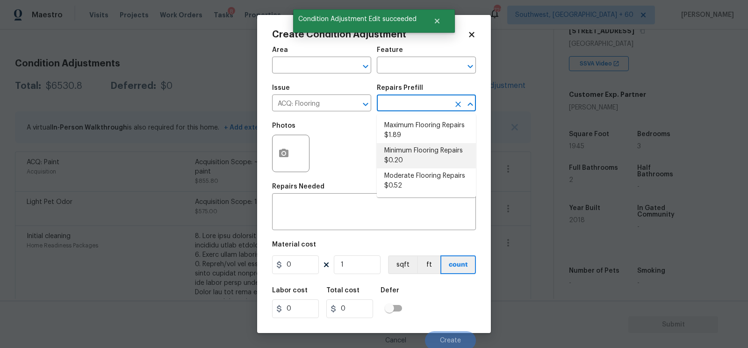
click at [406, 166] on li "Minimum Flooring Repairs $0.20" at bounding box center [426, 155] width 99 height 25
type input "Acquisition"
type textarea "Acquisition Scope: Minimum flooring repairs"
type input "0.2"
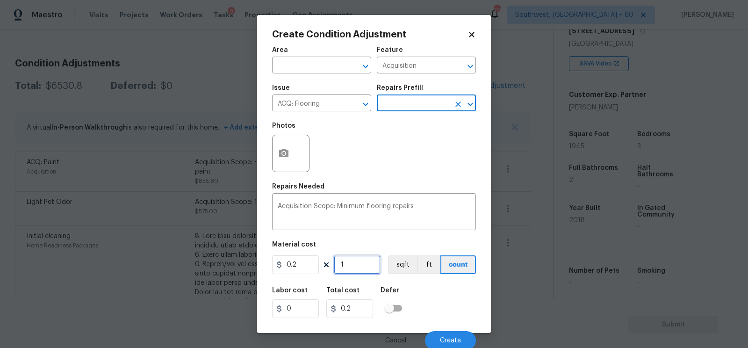
click at [347, 273] on input "1" at bounding box center [357, 264] width 47 height 19
type input "0"
type input "1"
type input "0.2"
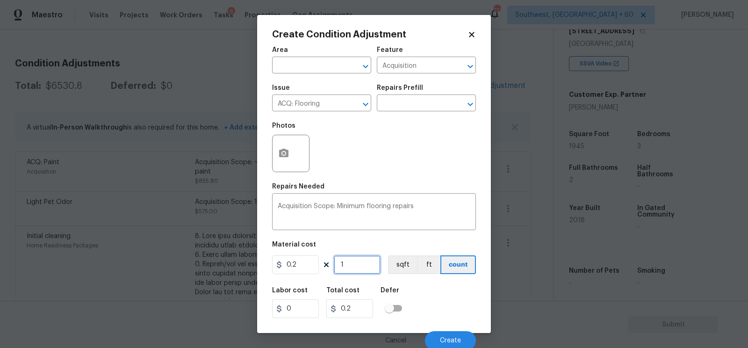
type input "19"
type input "3.8"
type input "194"
type input "38.8"
type input "1945"
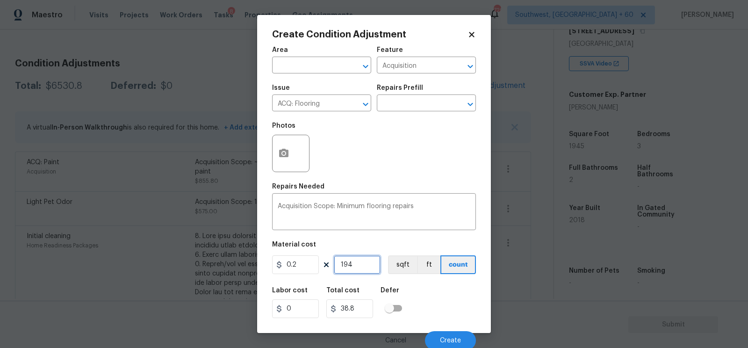
type input "389"
type input "1945"
click at [358, 312] on input "389" at bounding box center [349, 308] width 47 height 19
click at [452, 338] on span "Create" at bounding box center [450, 340] width 21 height 7
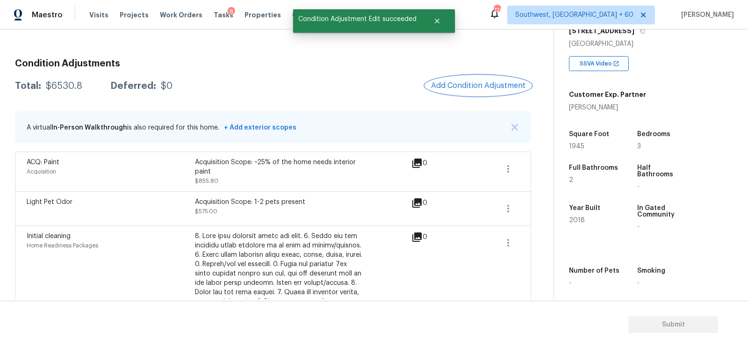
click at [505, 78] on button "Add Condition Adjustment" at bounding box center [478, 86] width 106 height 20
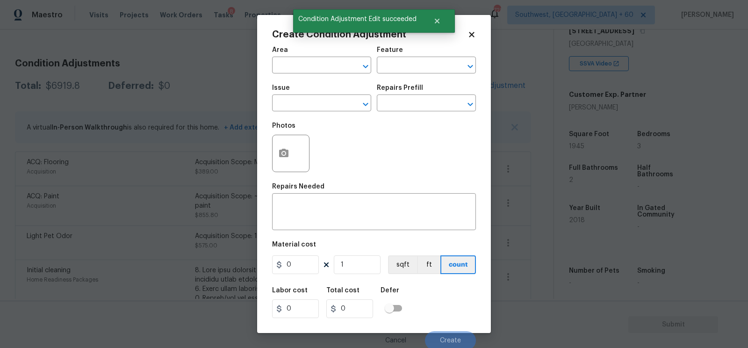
click at [269, 168] on div "Create Condition Adjustment Area ​ Feature ​ Issue ​ Repairs Prefill ​ Photos R…" at bounding box center [374, 174] width 234 height 318
click at [286, 157] on icon "button" at bounding box center [283, 153] width 9 height 8
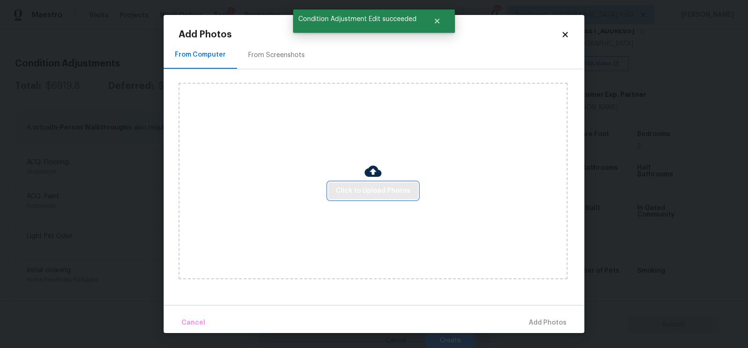
click at [361, 188] on span "Click to Upload Photos" at bounding box center [373, 191] width 75 height 12
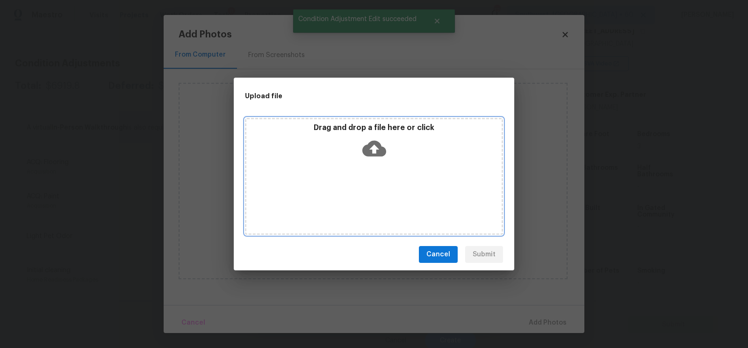
click at [373, 146] on icon at bounding box center [374, 148] width 24 height 24
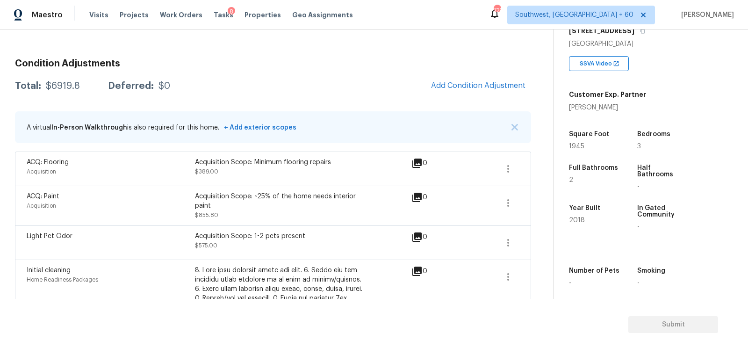
click at [223, 77] on div "Total: $6919.8 Deferred: $0 Add Condition Adjustment" at bounding box center [273, 86] width 516 height 21
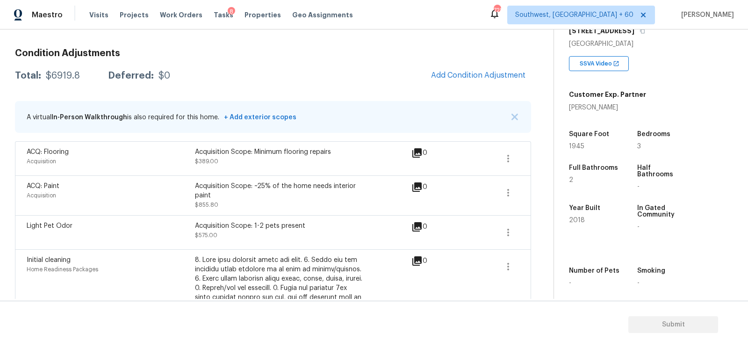
scroll to position [114, 0]
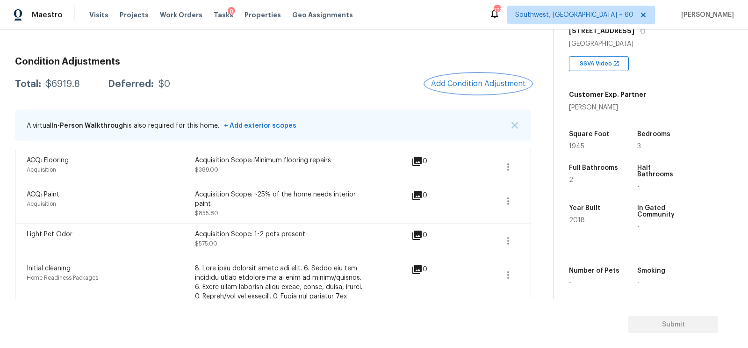
click at [477, 81] on span "Add Condition Adjustment" at bounding box center [478, 83] width 94 height 8
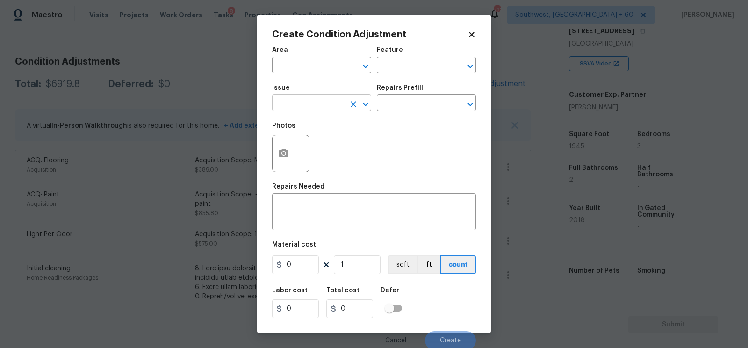
click at [315, 104] on input "text" at bounding box center [308, 104] width 73 height 14
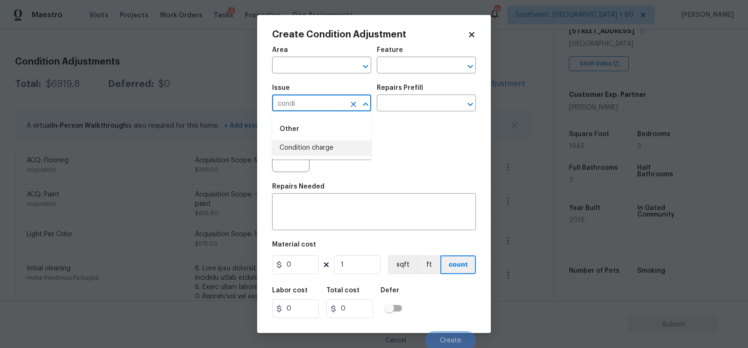
click at [329, 103] on input "condi" at bounding box center [308, 104] width 73 height 14
type input "condi"
click at [319, 76] on span "Area ​" at bounding box center [321, 60] width 99 height 38
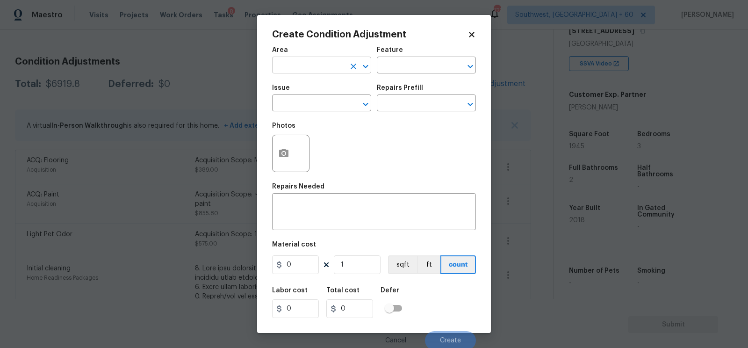
click at [320, 68] on input "text" at bounding box center [308, 66] width 73 height 14
click at [333, 108] on li "Interior Overall" at bounding box center [321, 102] width 99 height 15
type input "Interior Overall"
click at [325, 231] on div "Area Interior Overall ​ Feature ​ Issue ​ Repairs Prefill ​ Photos Repairs Need…" at bounding box center [374, 195] width 204 height 308
click at [321, 221] on textarea at bounding box center [374, 213] width 193 height 20
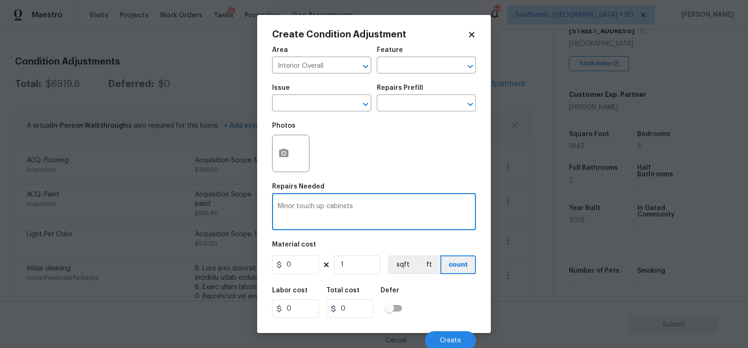
type textarea "Minor touch up cabinets"
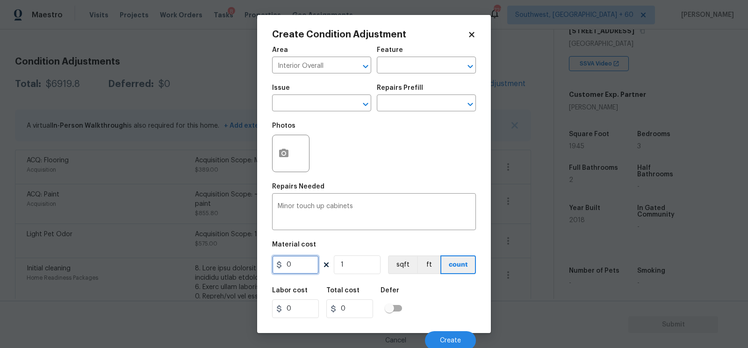
click at [306, 264] on input "0" at bounding box center [295, 264] width 47 height 19
type input "300"
click at [358, 312] on input "300" at bounding box center [349, 308] width 47 height 19
click at [447, 340] on span "Create" at bounding box center [450, 340] width 21 height 7
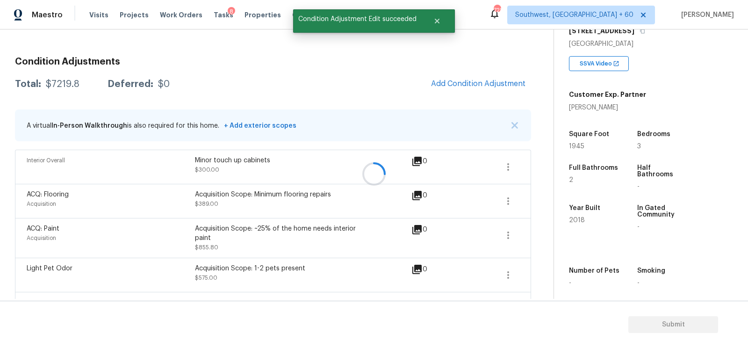
click at [495, 85] on div at bounding box center [374, 174] width 748 height 348
click at [482, 80] on span "Add Condition Adjustment" at bounding box center [478, 83] width 94 height 8
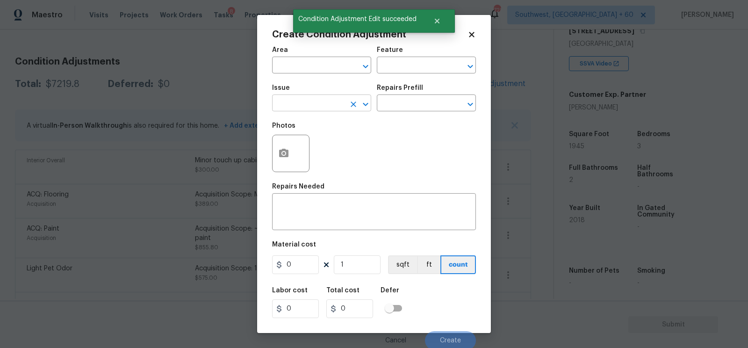
click at [315, 104] on input "text" at bounding box center [308, 104] width 73 height 14
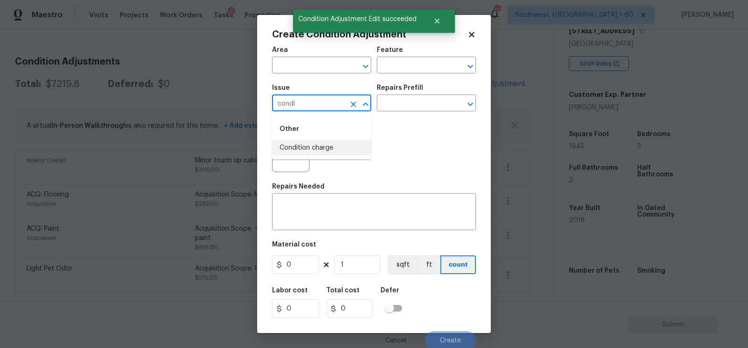
click at [312, 152] on li "Condition charge" at bounding box center [321, 147] width 99 height 15
type input "Condition charge"
click at [416, 103] on input "text" at bounding box center [413, 104] width 73 height 14
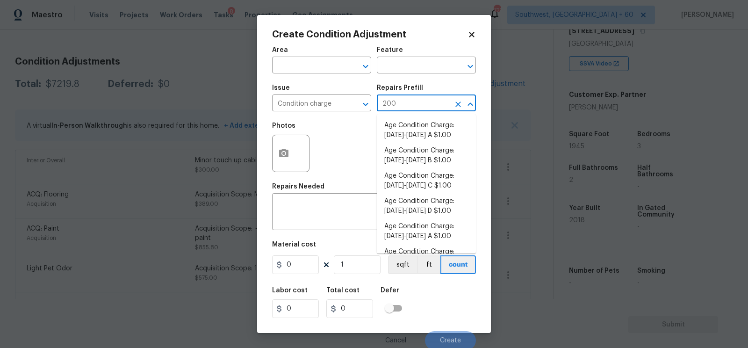
type input "2009"
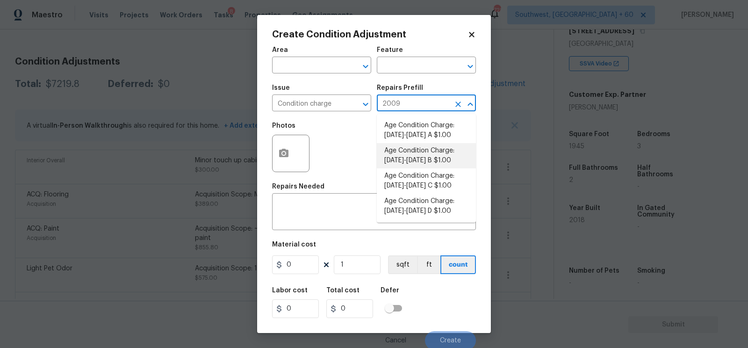
click at [419, 150] on li "Age Condition Charge: 2009-2023 B $1.00" at bounding box center [426, 155] width 99 height 25
type input "Home Readiness Packages"
type textarea "Age Condition Charge: 2009-2023 B"
type input "1"
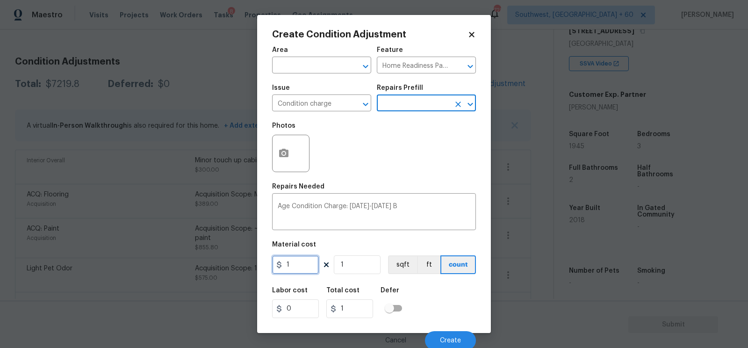
click at [300, 267] on input "1" at bounding box center [295, 264] width 47 height 19
type input "2000"
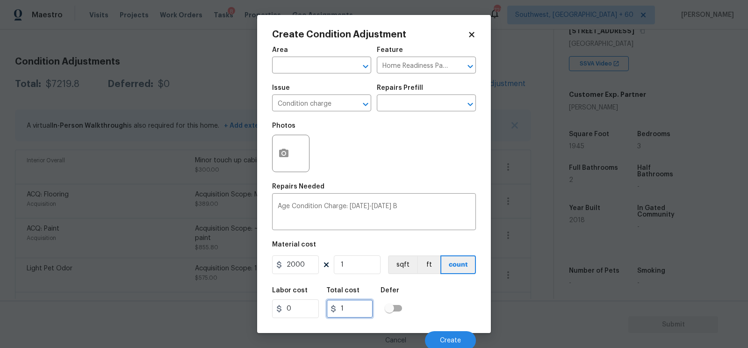
click at [358, 314] on input "1" at bounding box center [349, 308] width 47 height 19
type input "2000"
click at [446, 327] on div "Cancel Create" at bounding box center [374, 336] width 204 height 26
click at [450, 335] on button "Create" at bounding box center [450, 340] width 51 height 19
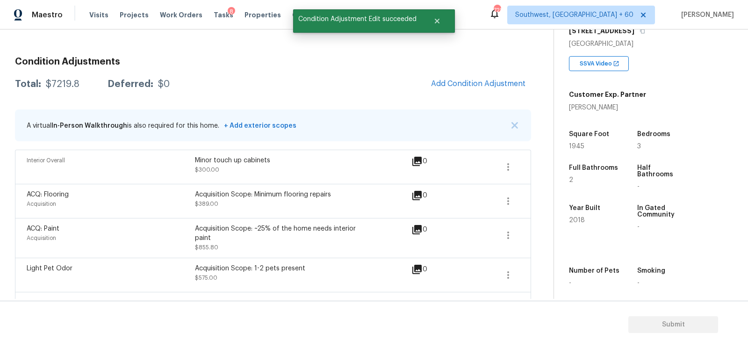
click at [64, 81] on div "$7219.8" at bounding box center [63, 83] width 34 height 9
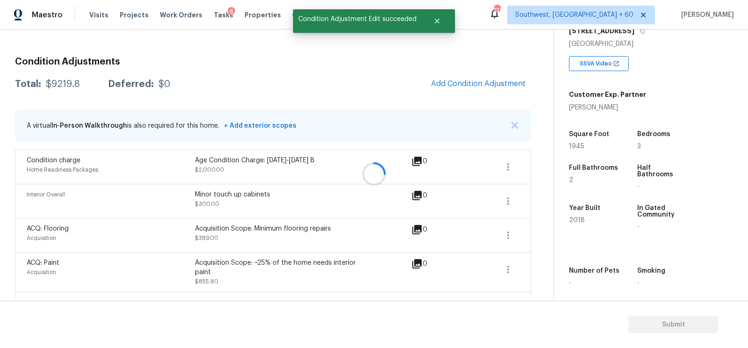
click at [64, 81] on div at bounding box center [374, 174] width 748 height 348
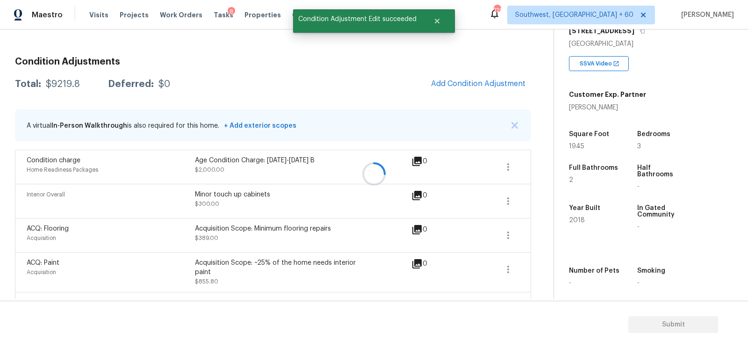
click at [64, 81] on div at bounding box center [374, 174] width 748 height 348
click at [64, 81] on div "$9219.8" at bounding box center [63, 83] width 34 height 9
click at [58, 79] on div "$9219.8" at bounding box center [63, 83] width 34 height 9
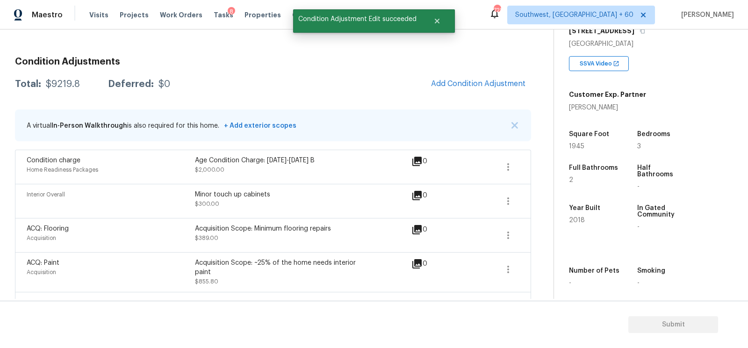
click at [58, 79] on div "$9219.8" at bounding box center [63, 83] width 34 height 9
copy div "$9219.8"
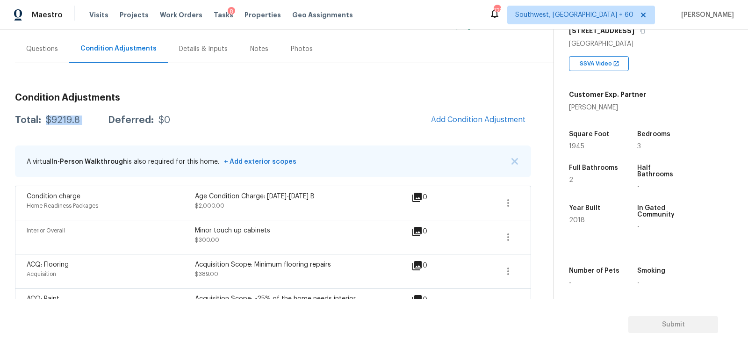
click at [39, 52] on div "Questions" at bounding box center [42, 48] width 32 height 9
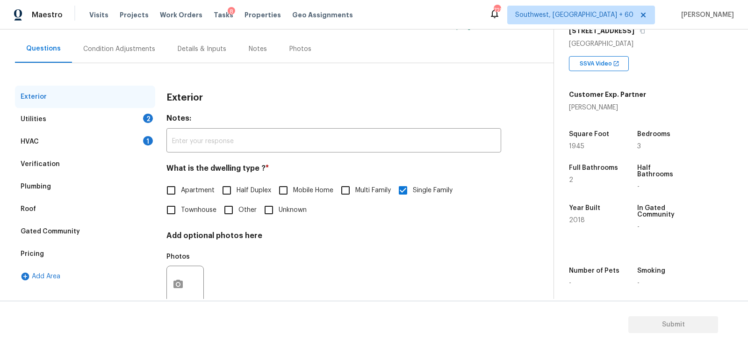
click at [41, 159] on div "Verification" at bounding box center [40, 163] width 39 height 9
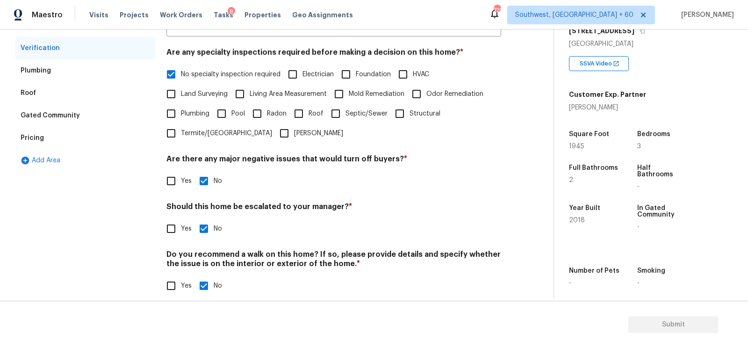
scroll to position [203, 0]
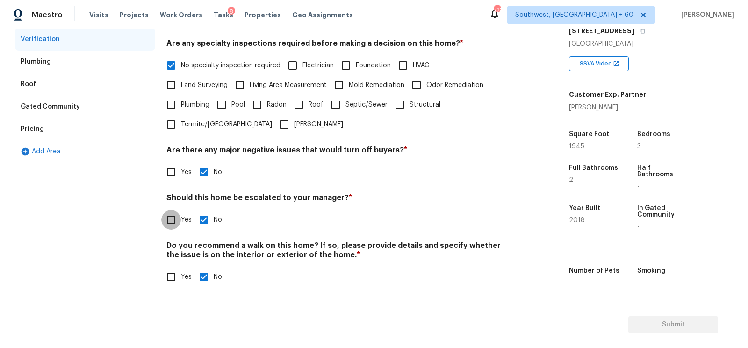
click at [170, 226] on input "Yes" at bounding box center [171, 220] width 20 height 20
checkbox input "true"
checkbox input "false"
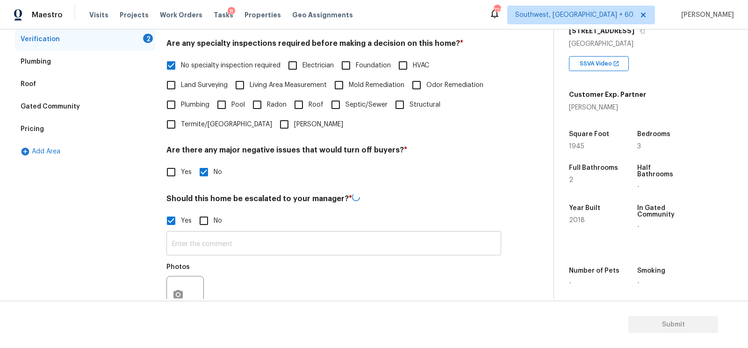
click at [190, 249] on input "text" at bounding box center [333, 244] width 335 height 22
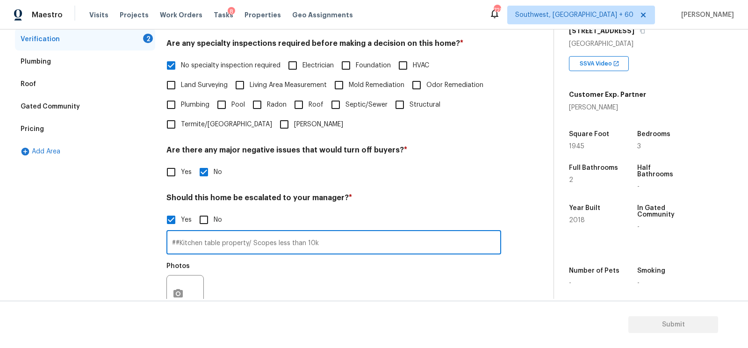
type input "##Kitchen table property/ Scopes less than 10k"
click at [174, 292] on icon "button" at bounding box center [177, 293] width 9 height 8
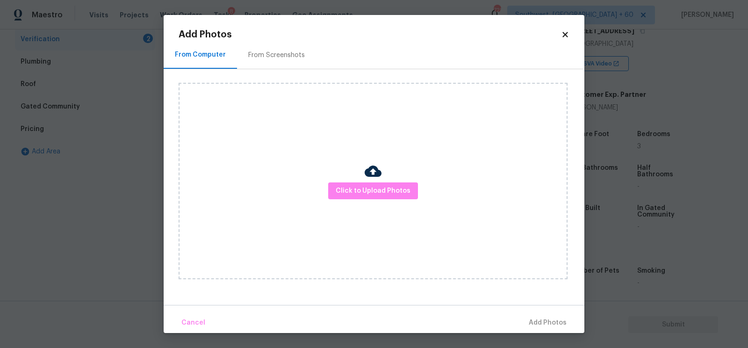
click at [354, 202] on div "Click to Upload Photos" at bounding box center [373, 181] width 389 height 196
click at [356, 186] on span "Click to Upload Photos" at bounding box center [373, 191] width 75 height 12
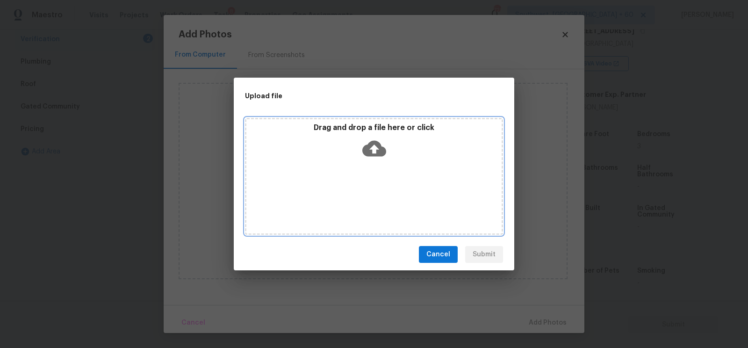
click at [375, 145] on icon at bounding box center [374, 149] width 24 height 16
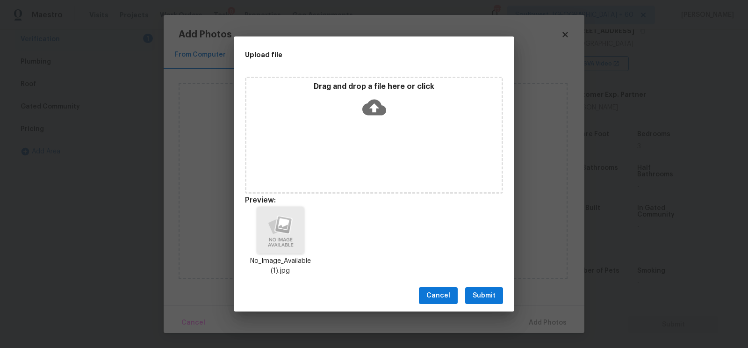
click at [481, 303] on button "Submit" at bounding box center [484, 295] width 38 height 17
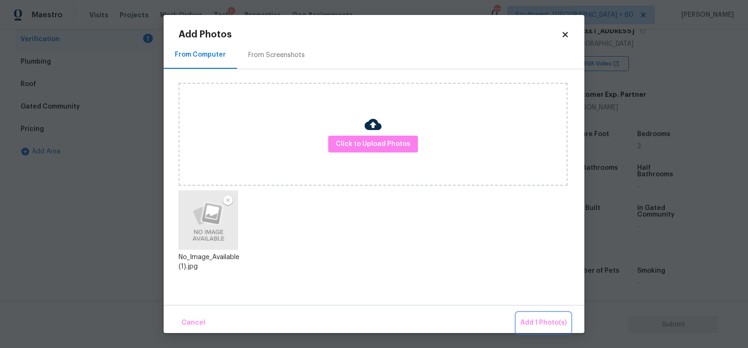
click at [536, 322] on span "Add 1 Photo(s)" at bounding box center [543, 323] width 46 height 12
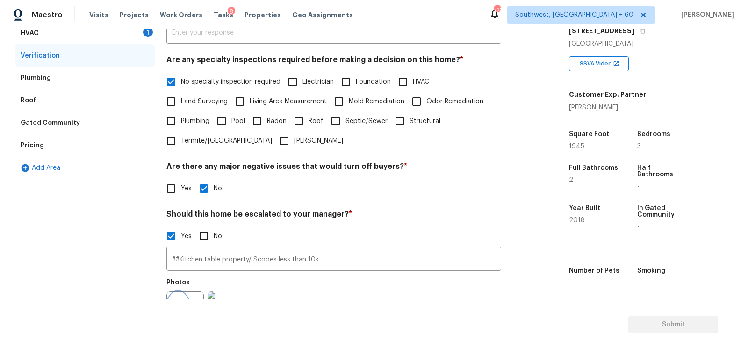
scroll to position [119, 0]
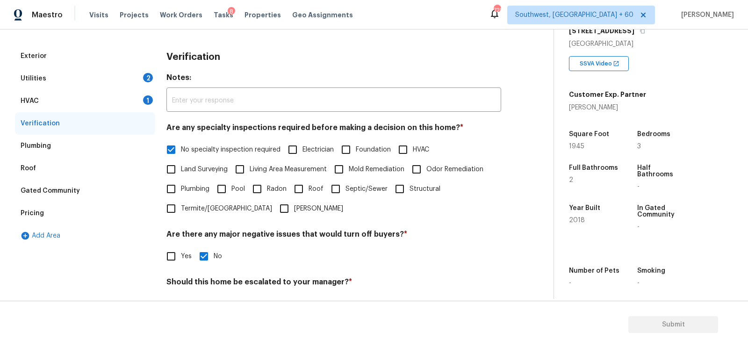
click at [121, 97] on div "HVAC 1" at bounding box center [85, 101] width 140 height 22
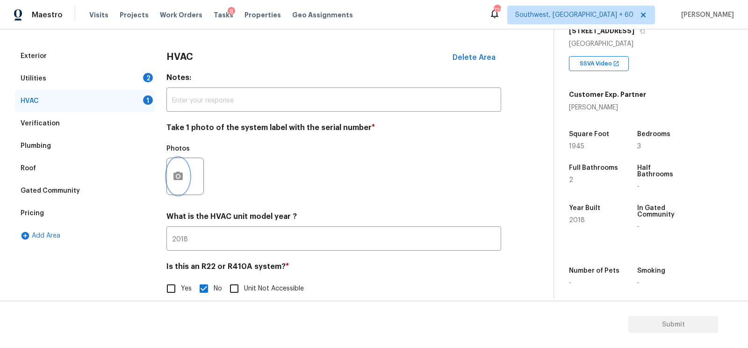
click at [170, 174] on button "button" at bounding box center [178, 176] width 22 height 36
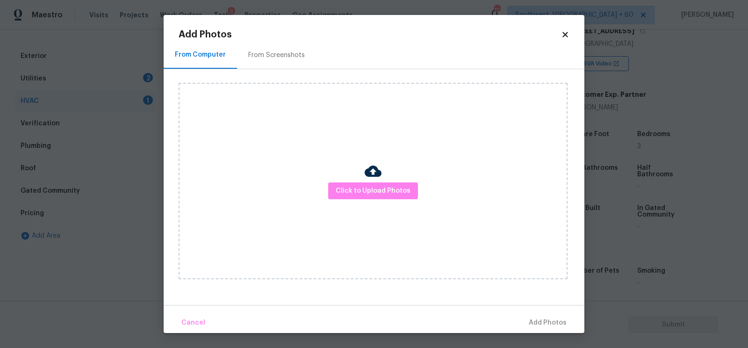
click at [399, 174] on div "Click to Upload Photos" at bounding box center [373, 181] width 389 height 196
click at [379, 193] on span "Click to Upload Photos" at bounding box center [373, 191] width 75 height 12
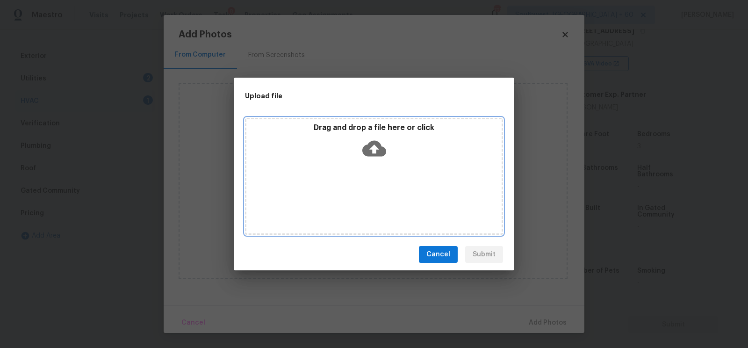
click at [378, 157] on icon at bounding box center [374, 148] width 24 height 24
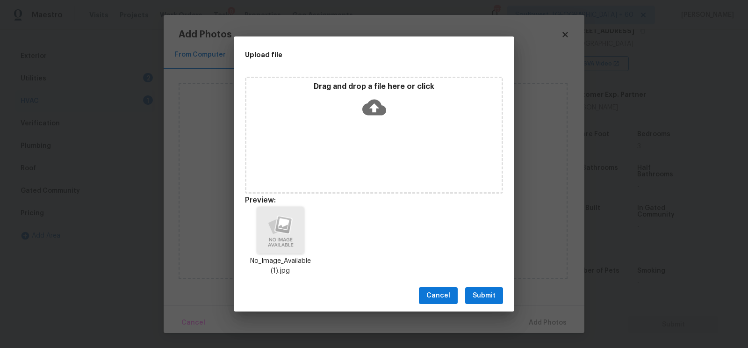
click at [481, 287] on button "Submit" at bounding box center [484, 295] width 38 height 17
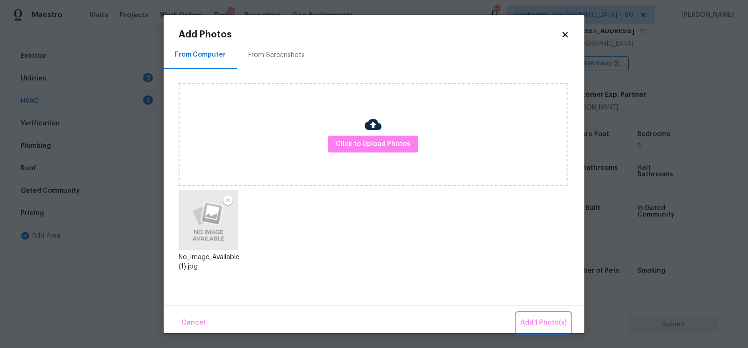
click at [550, 321] on span "Add 1 Photo(s)" at bounding box center [543, 323] width 46 height 12
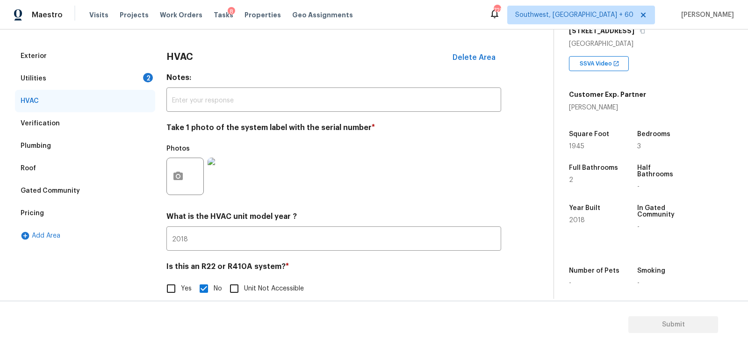
click at [131, 79] on div "Utilities 2" at bounding box center [85, 78] width 140 height 22
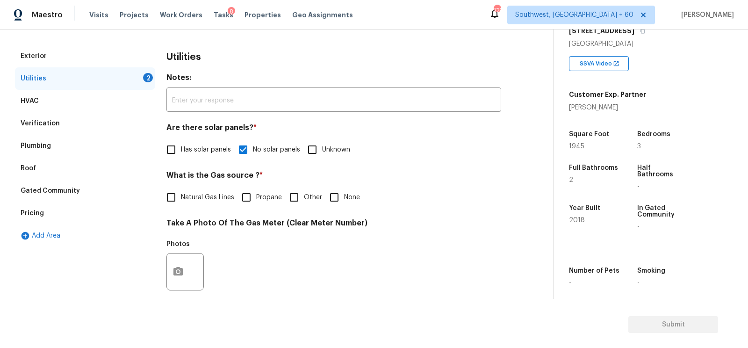
click at [209, 193] on span "Natural Gas Lines" at bounding box center [207, 198] width 53 height 10
click at [181, 192] on input "Natural Gas Lines" at bounding box center [171, 197] width 20 height 20
checkbox input "true"
click at [180, 275] on icon "button" at bounding box center [177, 272] width 11 height 11
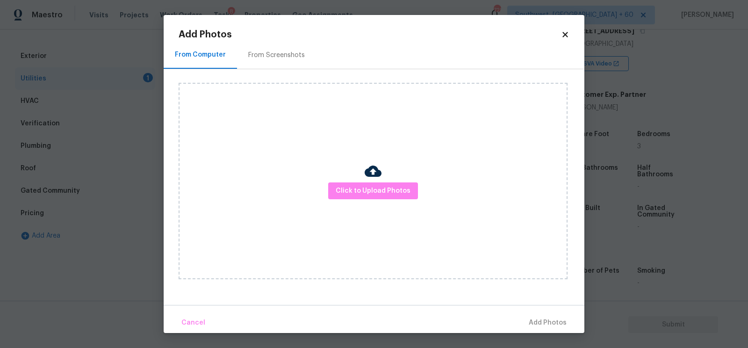
click at [375, 175] on img at bounding box center [372, 171] width 17 height 17
click at [375, 189] on span "Click to Upload Photos" at bounding box center [373, 191] width 75 height 12
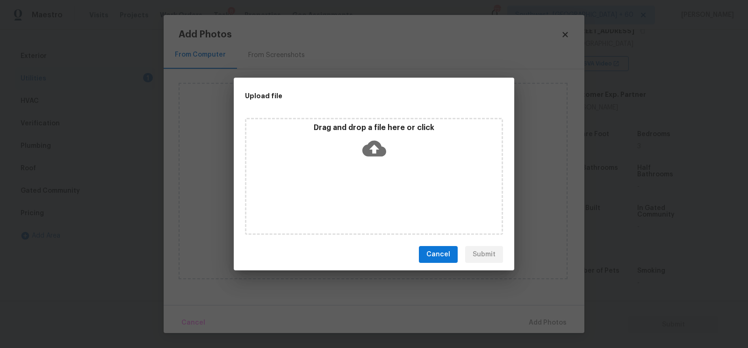
click at [375, 164] on div "Drag and drop a file here or click" at bounding box center [374, 176] width 258 height 117
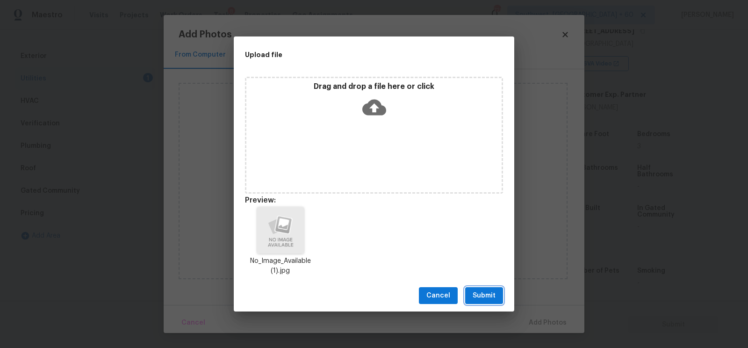
click at [483, 297] on span "Submit" at bounding box center [483, 296] width 23 height 12
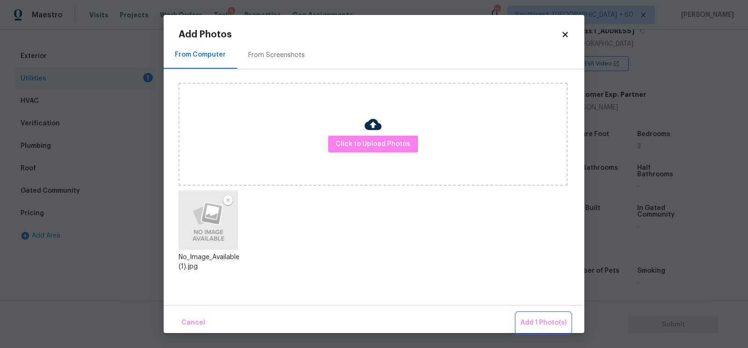
click at [533, 327] on span "Add 1 Photo(s)" at bounding box center [543, 323] width 46 height 12
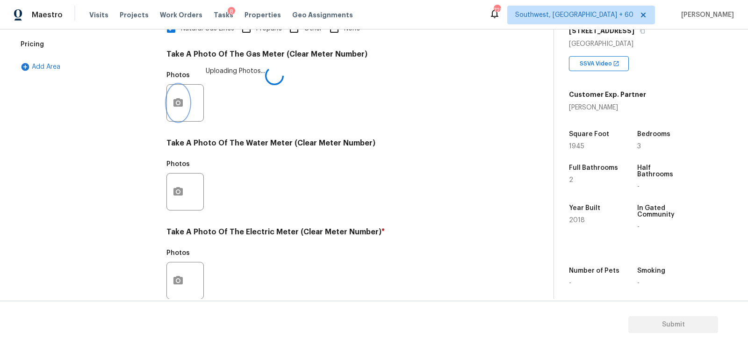
scroll to position [323, 0]
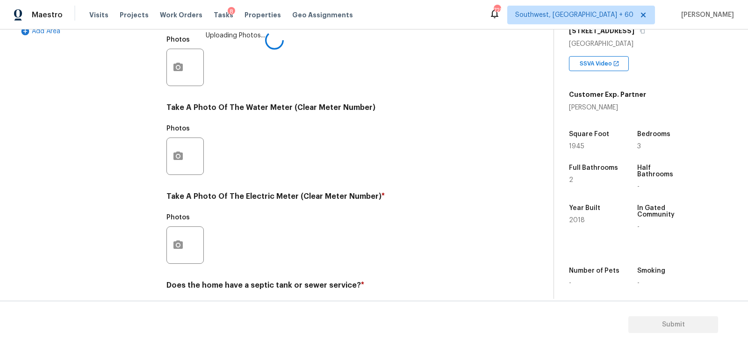
click at [193, 249] on div at bounding box center [184, 244] width 37 height 37
click at [177, 247] on icon "button" at bounding box center [177, 244] width 9 height 8
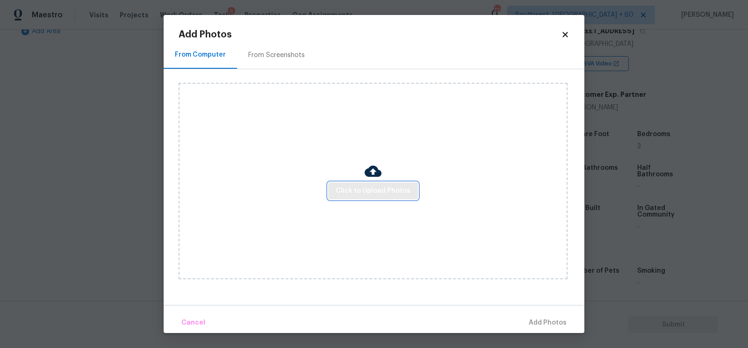
click at [380, 182] on button "Click to Upload Photos" at bounding box center [373, 190] width 90 height 17
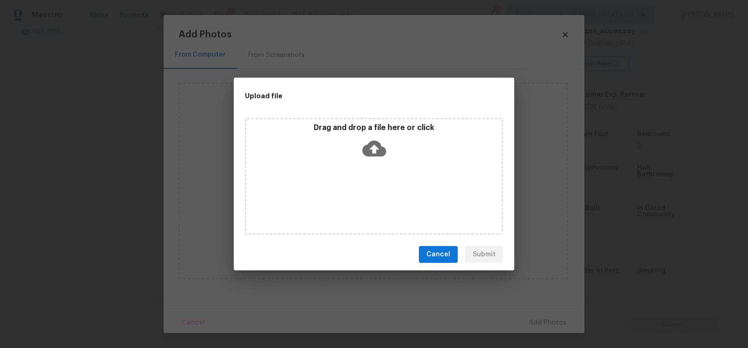
click at [377, 159] on icon at bounding box center [374, 148] width 24 height 24
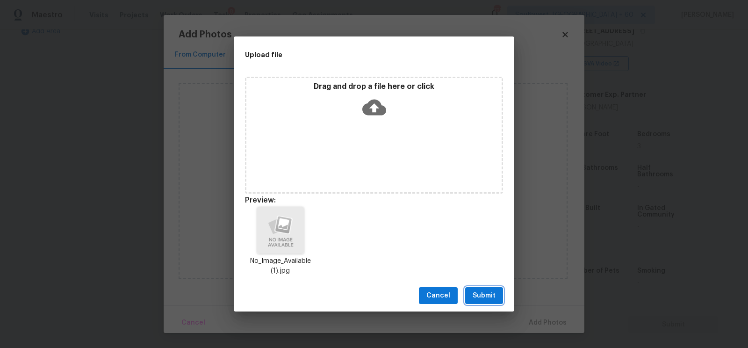
click at [480, 291] on span "Submit" at bounding box center [483, 296] width 23 height 12
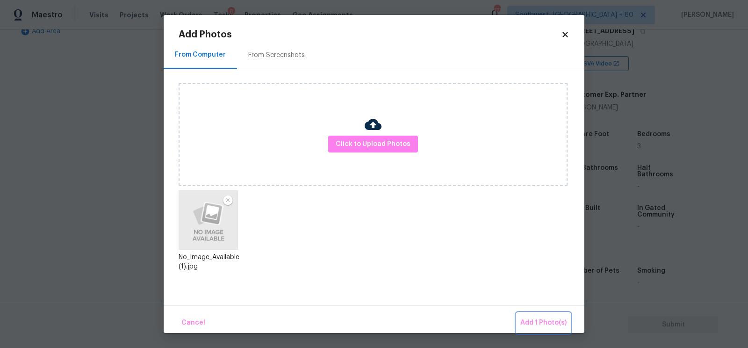
click at [539, 323] on span "Add 1 Photo(s)" at bounding box center [543, 323] width 46 height 12
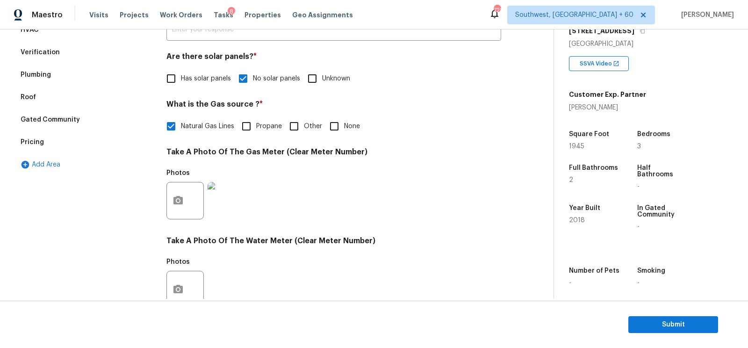
scroll to position [190, 0]
click at [59, 60] on div "Verification" at bounding box center [85, 53] width 140 height 22
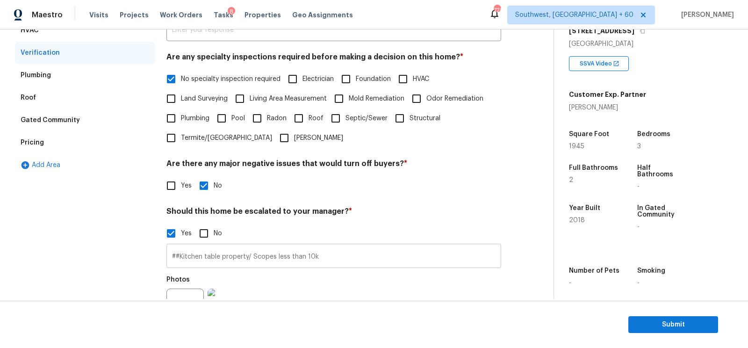
click at [199, 254] on input "##Kitchen table property/ Scopes less than 10k" at bounding box center [333, 257] width 335 height 22
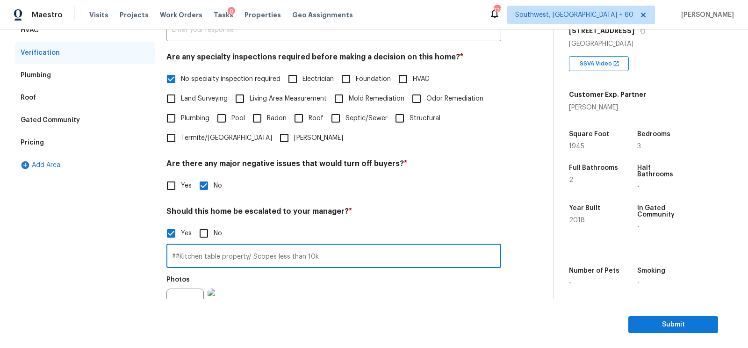
click at [199, 254] on input "##Kitchen table property/ Scopes less than 10k" at bounding box center [333, 257] width 335 height 22
click at [222, 253] on input "##Kitchen table property/ Scopes less than 10k" at bounding box center [333, 257] width 335 height 22
click at [79, 134] on div "Pricing" at bounding box center [85, 142] width 140 height 22
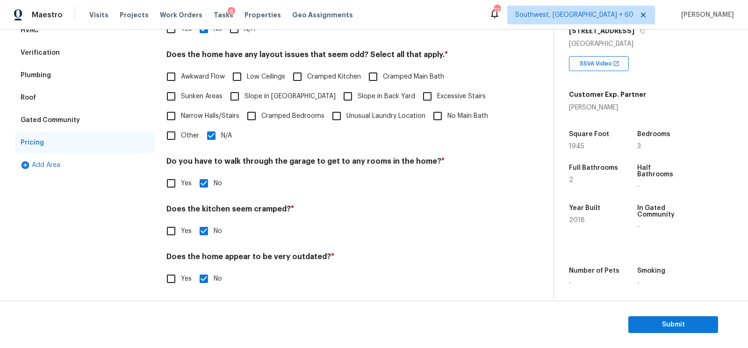
click at [294, 94] on span "Slope in Front Yard" at bounding box center [289, 97] width 91 height 10
click at [244, 94] on input "Slope in Front Yard" at bounding box center [235, 96] width 20 height 20
checkbox input "true"
click at [207, 136] on input "N/A" at bounding box center [211, 137] width 20 height 20
checkbox input "false"
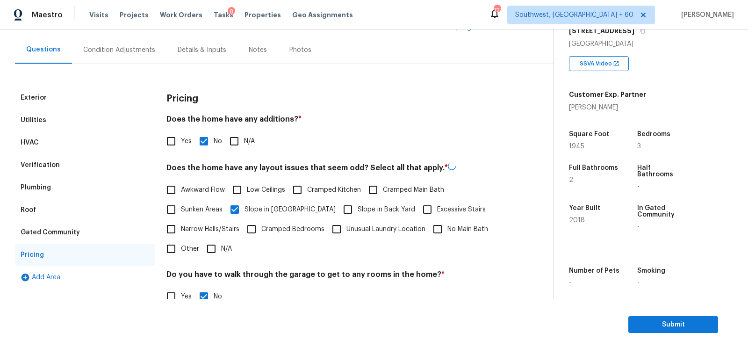
scroll to position [63, 0]
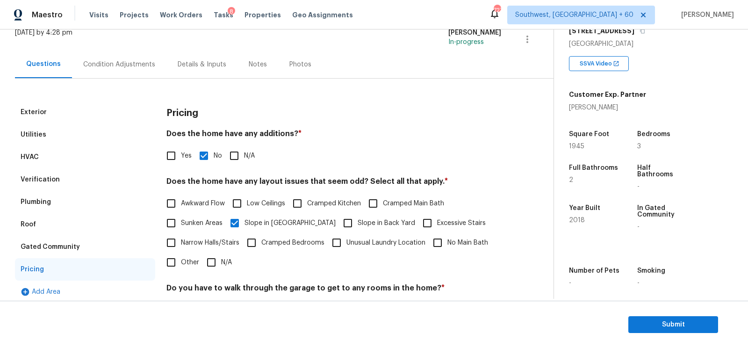
click at [143, 69] on div "Condition Adjustments" at bounding box center [119, 64] width 94 height 28
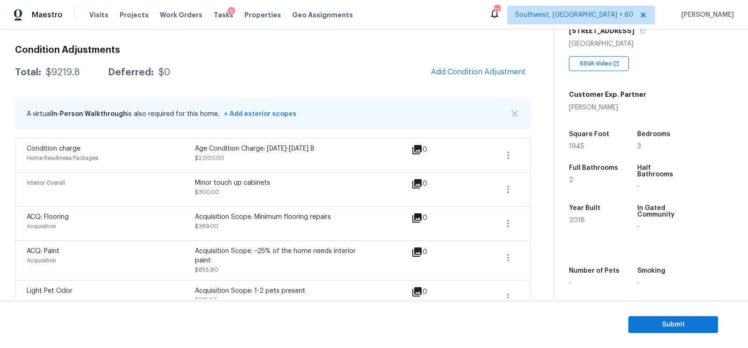
scroll to position [105, 0]
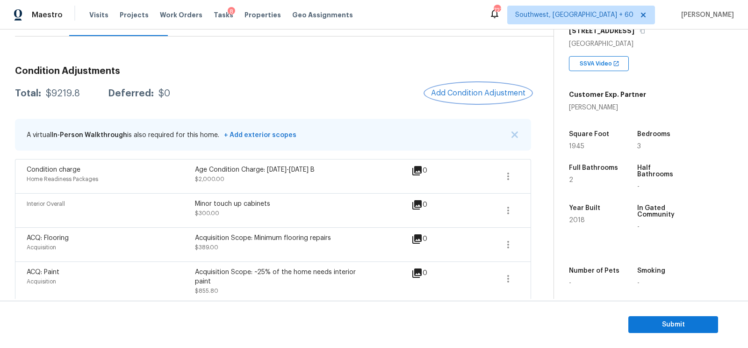
click at [457, 92] on span "Add Condition Adjustment" at bounding box center [478, 93] width 94 height 8
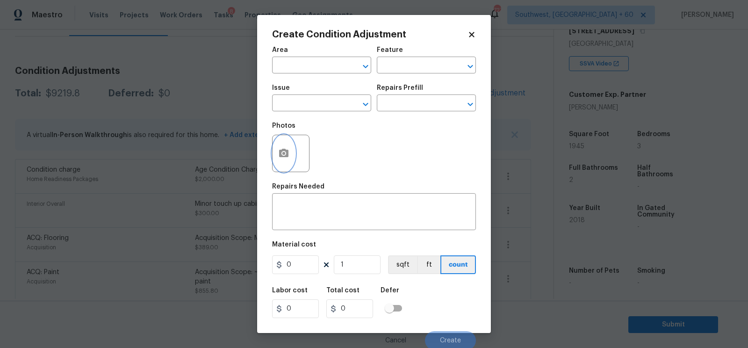
click at [278, 162] on button "button" at bounding box center [283, 153] width 22 height 36
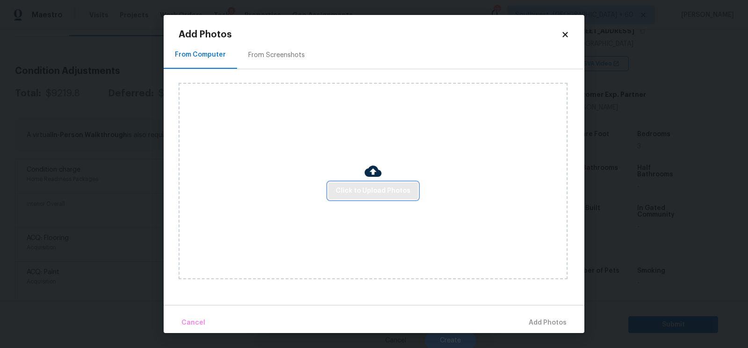
click at [353, 190] on span "Click to Upload Photos" at bounding box center [373, 191] width 75 height 12
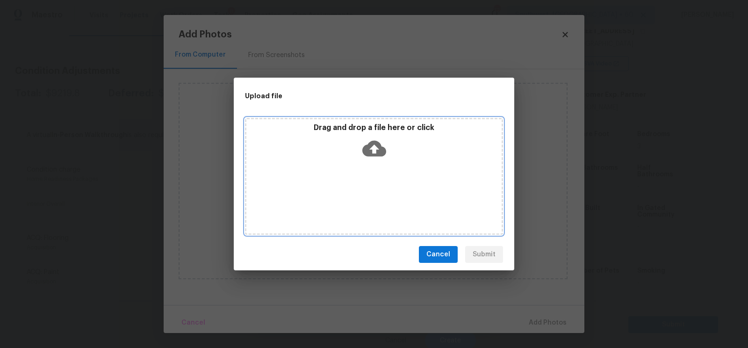
click at [370, 159] on icon at bounding box center [374, 148] width 24 height 24
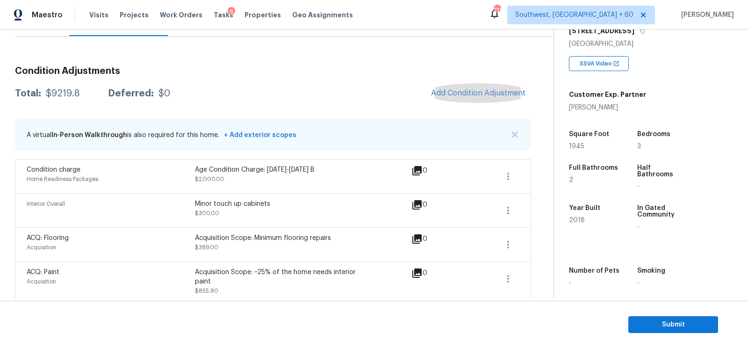
click at [227, 85] on div "Total: $9219.8 Deferred: $0 Add Condition Adjustment" at bounding box center [273, 93] width 516 height 21
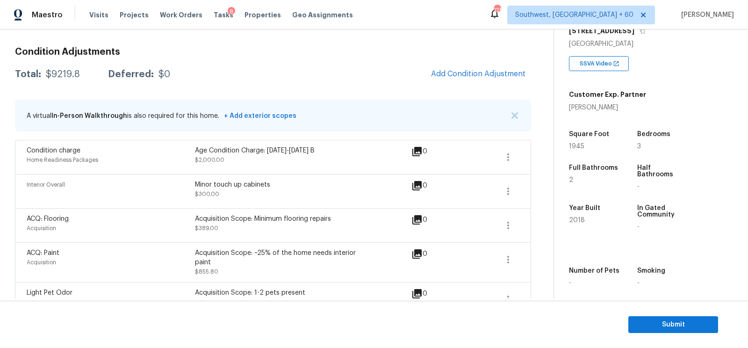
scroll to position [125, 0]
click at [509, 227] on icon "button" at bounding box center [507, 224] width 11 height 11
click at [528, 227] on link "Edit" at bounding box center [561, 221] width 79 height 14
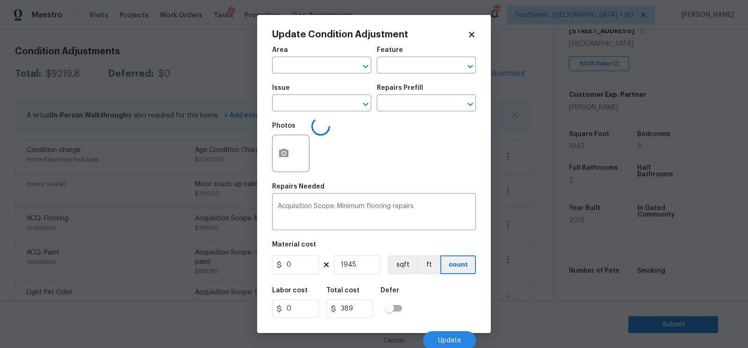
type input "Acquisition"
type input "ACQ: Flooring"
type input "0.2"
click at [527, 257] on body "Maestro Visits Projects Work Orders Tasks 8 Properties Geo Assignments 725 Sout…" at bounding box center [374, 174] width 748 height 348
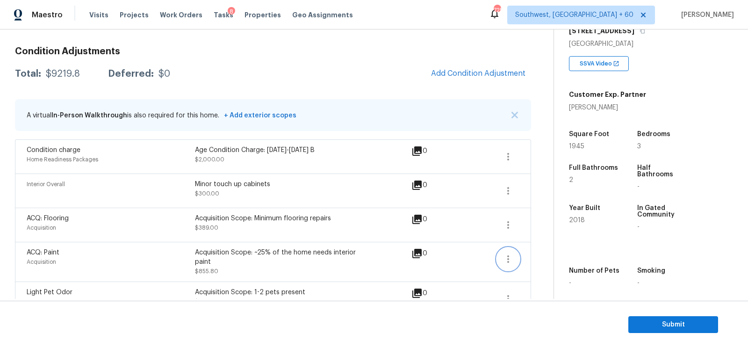
click at [501, 255] on button "button" at bounding box center [508, 259] width 22 height 22
click at [536, 251] on div "Edit" at bounding box center [561, 255] width 73 height 9
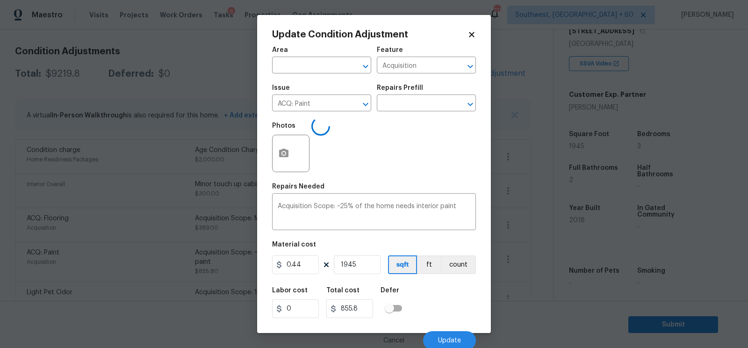
click at [529, 275] on body "Maestro Visits Projects Work Orders Tasks 8 Properties Geo Assignments 725 Sout…" at bounding box center [374, 174] width 748 height 348
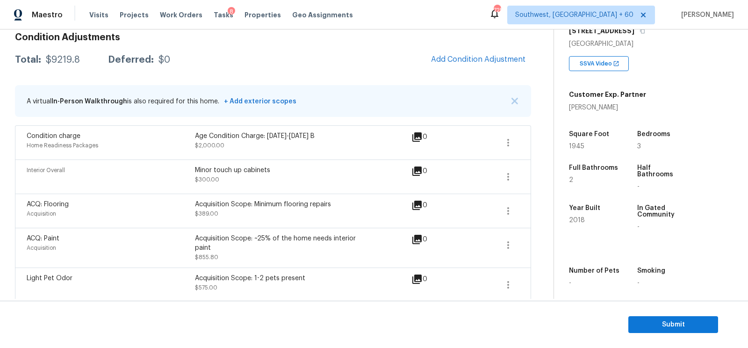
scroll to position [143, 0]
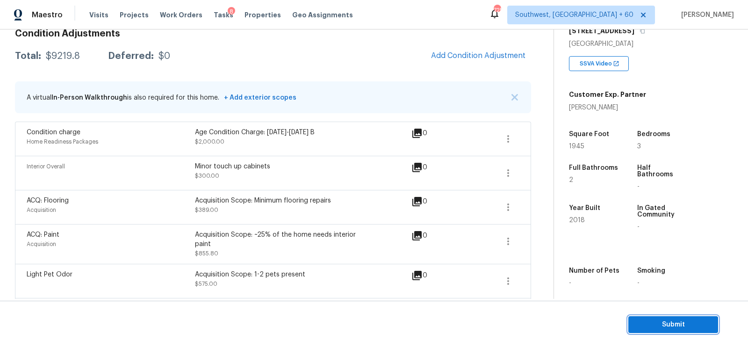
click at [671, 326] on span "Submit" at bounding box center [673, 325] width 75 height 12
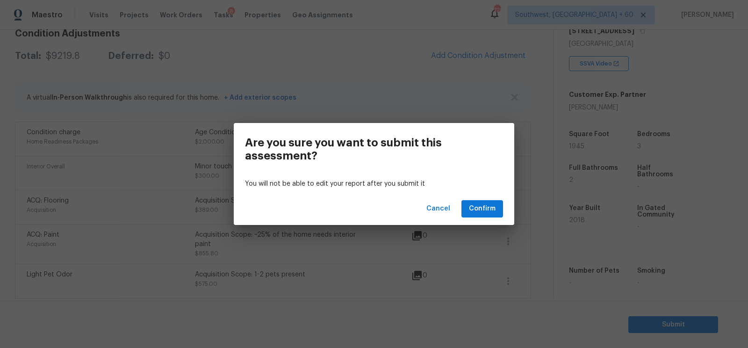
click at [509, 212] on div "Cancel Confirm" at bounding box center [374, 209] width 280 height 32
click at [484, 209] on span "Confirm" at bounding box center [482, 209] width 27 height 12
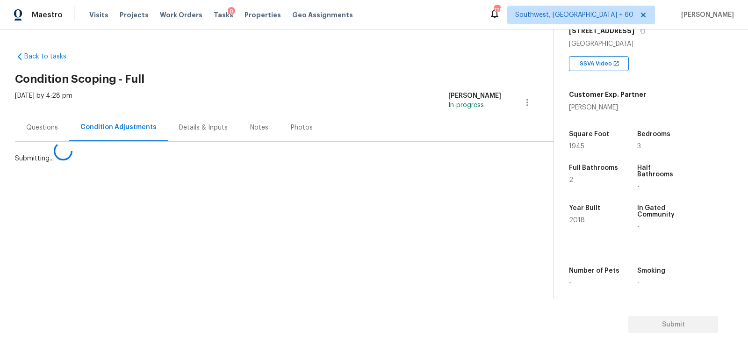
scroll to position [0, 0]
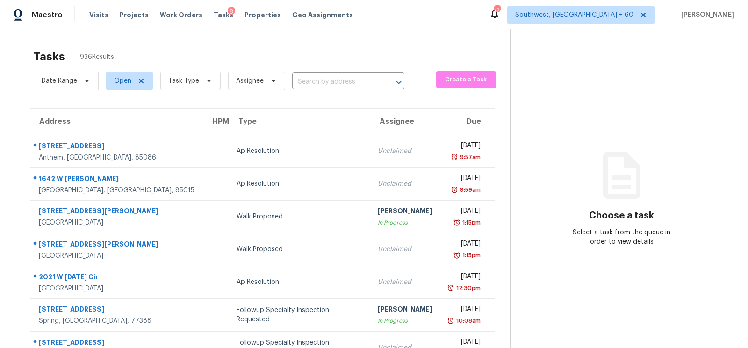
click at [338, 69] on div "Date Range Open Task Type Assignee ​" at bounding box center [219, 81] width 371 height 24
click at [336, 79] on input "text" at bounding box center [335, 82] width 86 height 14
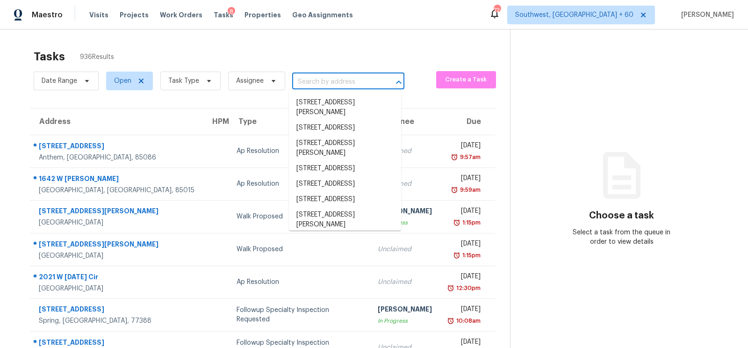
paste input "576 Laurel Ln Murfreesboro, TN, 37127"
type input "576 Laurel Ln Murfreesboro, TN, 37127"
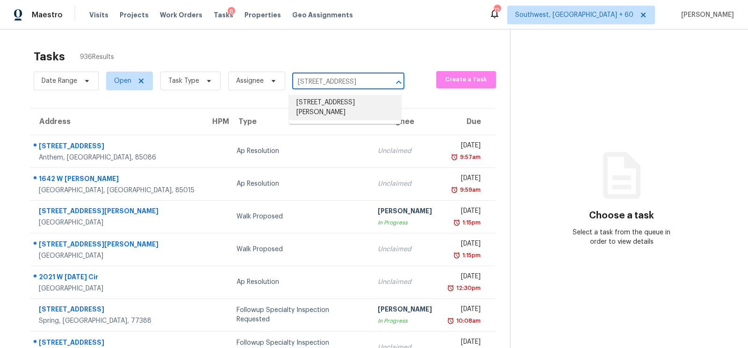
click at [341, 104] on li "576 Laurel Ln, Murfreesboro, TN 37127" at bounding box center [345, 107] width 112 height 25
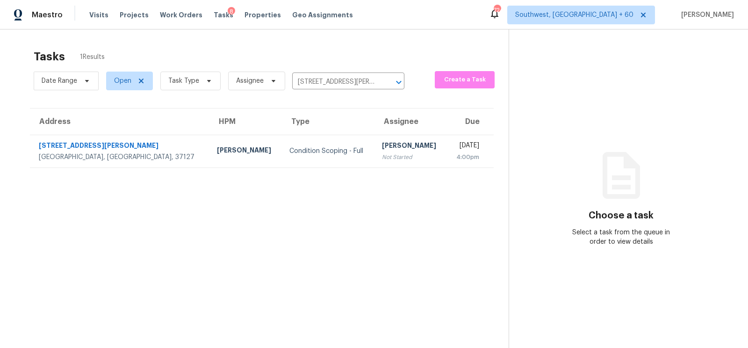
click at [374, 160] on td "Salma Ansari Not Started" at bounding box center [410, 151] width 72 height 33
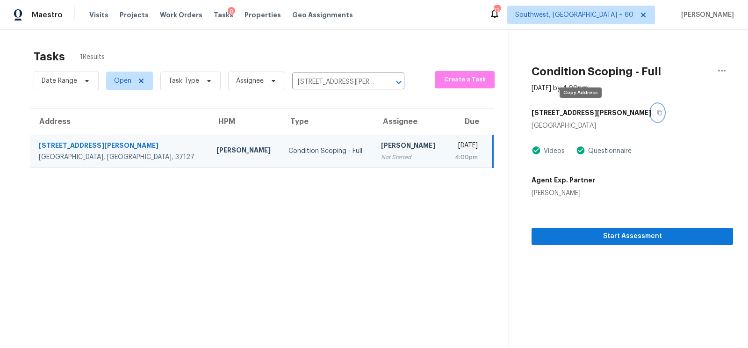
click at [657, 114] on icon "button" at bounding box center [659, 112] width 5 height 5
